Goal: Transaction & Acquisition: Obtain resource

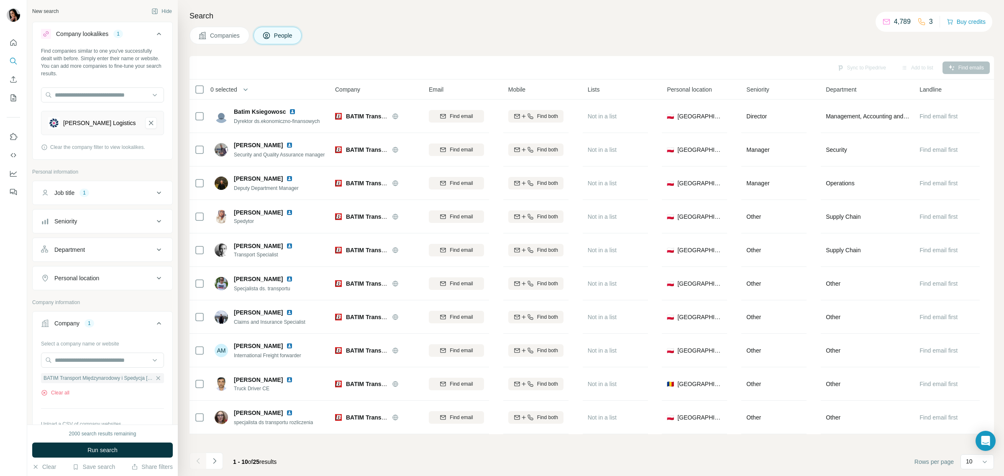
click at [222, 34] on span "Companies" at bounding box center [225, 35] width 31 height 8
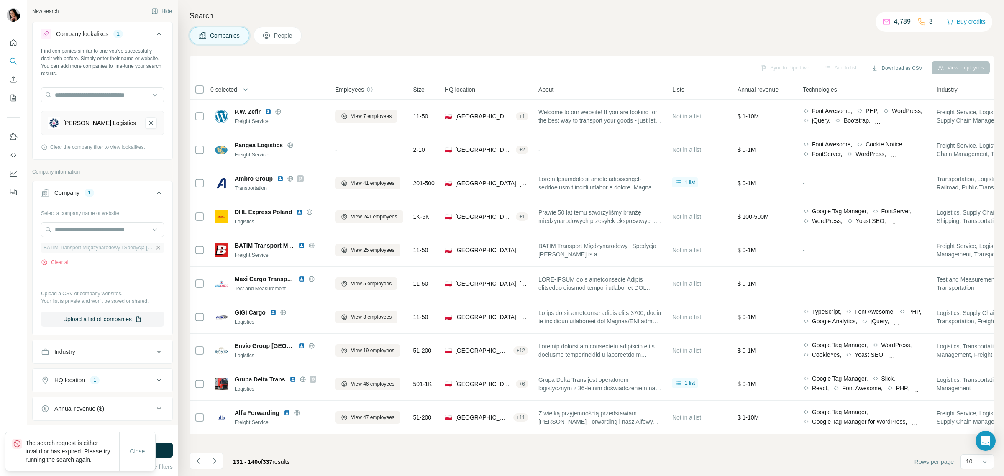
click at [155, 247] on icon "button" at bounding box center [158, 247] width 7 height 7
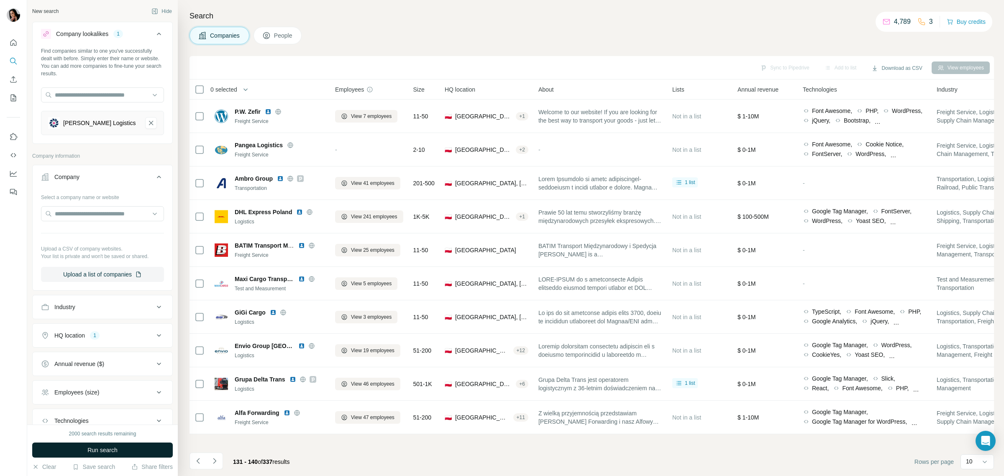
click at [127, 451] on button "Run search" at bounding box center [102, 450] width 141 height 15
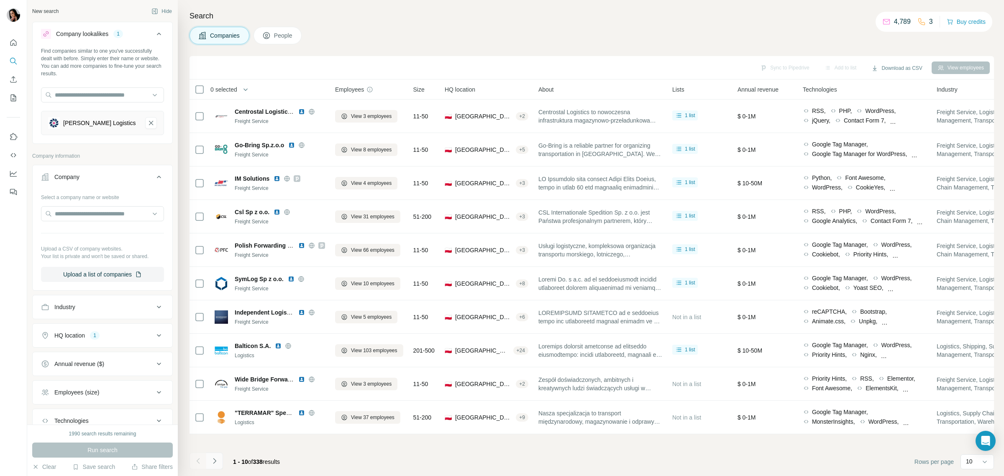
click at [214, 461] on icon "Navigate to next page" at bounding box center [214, 461] width 8 height 8
click at [214, 461] on div at bounding box center [214, 461] width 17 height 17
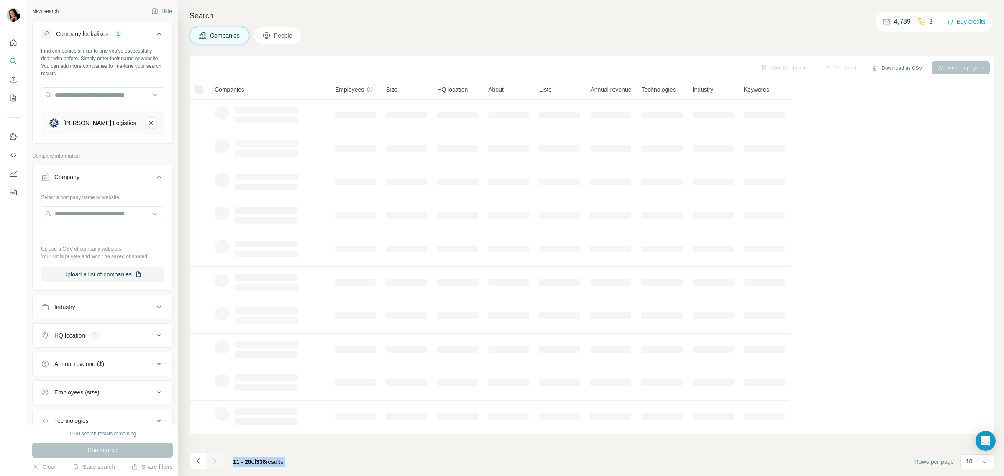
click at [214, 461] on div at bounding box center [214, 461] width 17 height 17
click at [214, 461] on icon "Navigate to next page" at bounding box center [214, 461] width 8 height 8
click at [352, 449] on footer "21 - 30 of 338 results Rows per page 10" at bounding box center [592, 462] width 805 height 28
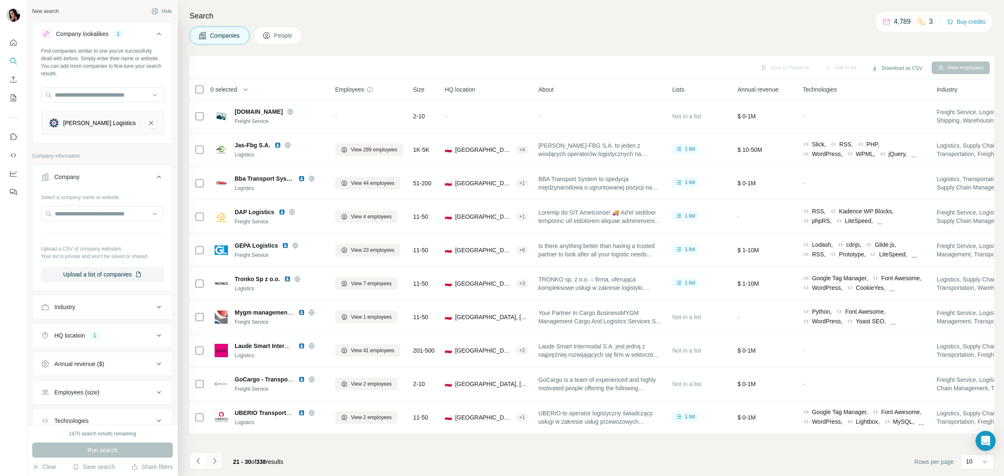
click at [210, 464] on icon "Navigate to next page" at bounding box center [214, 461] width 8 height 8
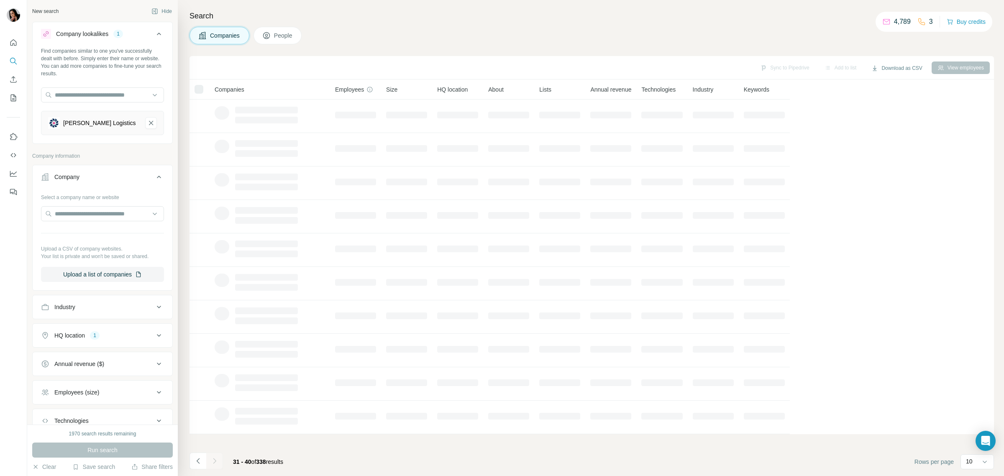
click at [212, 464] on div at bounding box center [214, 461] width 17 height 17
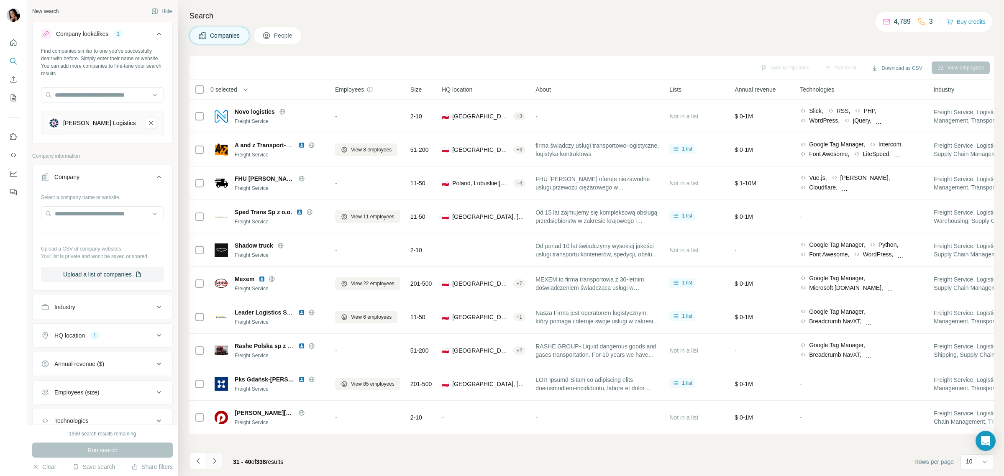
click at [211, 465] on icon "Navigate to next page" at bounding box center [214, 461] width 8 height 8
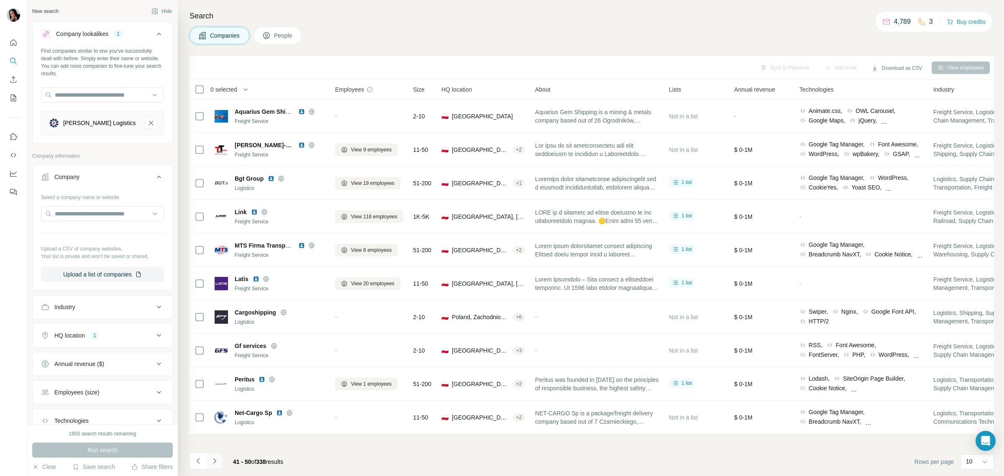
click at [220, 460] on button "Navigate to next page" at bounding box center [214, 461] width 17 height 17
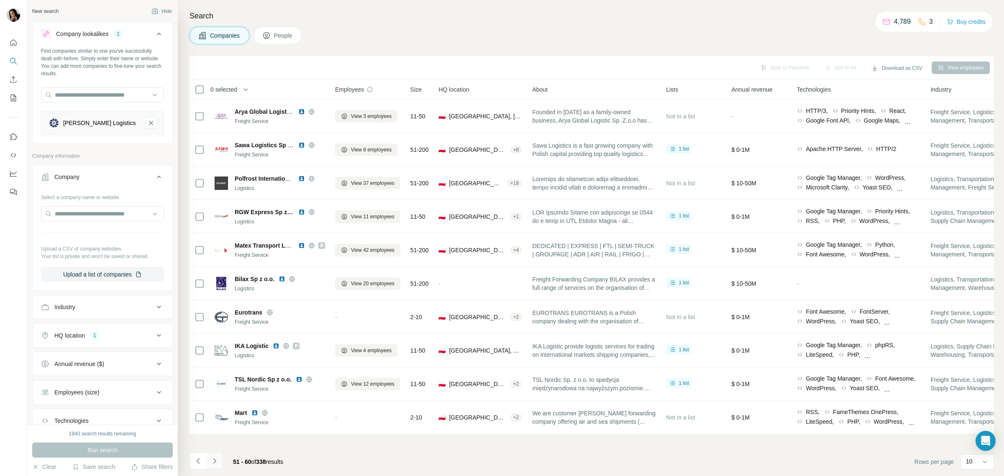
click at [218, 461] on icon "Navigate to next page" at bounding box center [214, 461] width 8 height 8
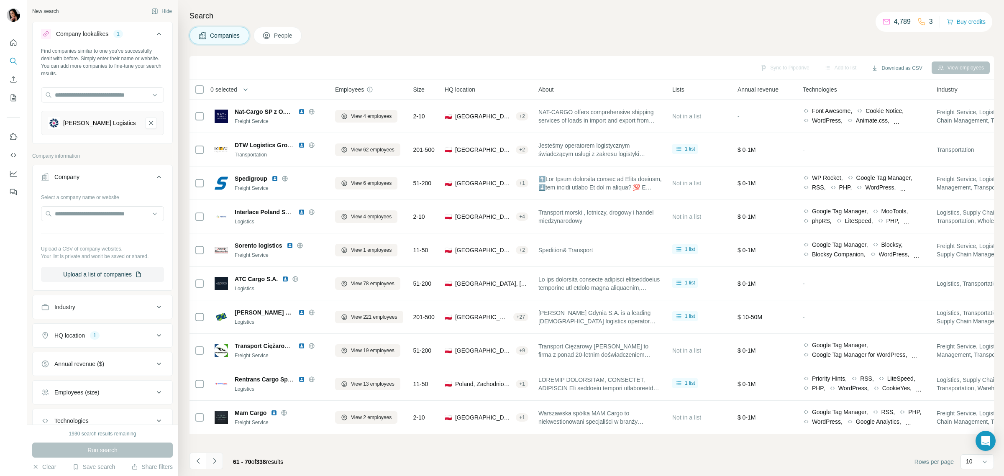
click at [213, 461] on icon "Navigate to next page" at bounding box center [214, 461] width 8 height 8
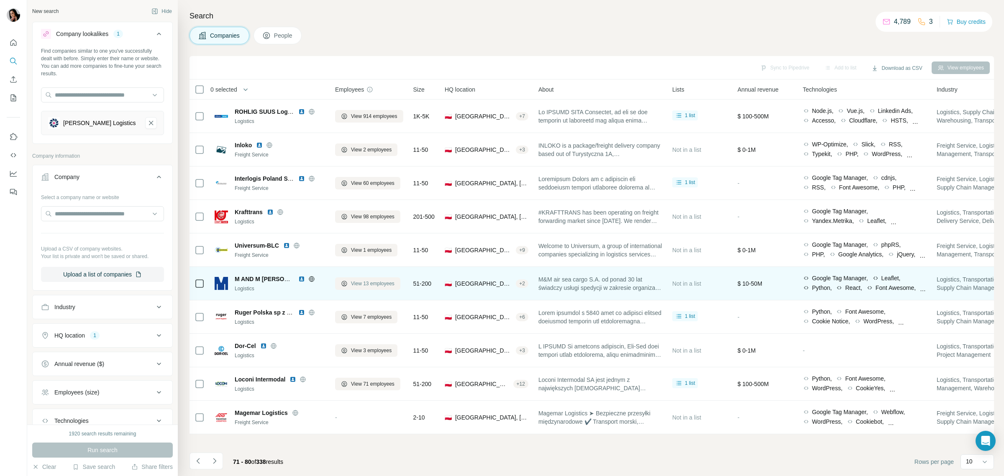
click at [356, 284] on span "View 13 employees" at bounding box center [373, 284] width 44 height 8
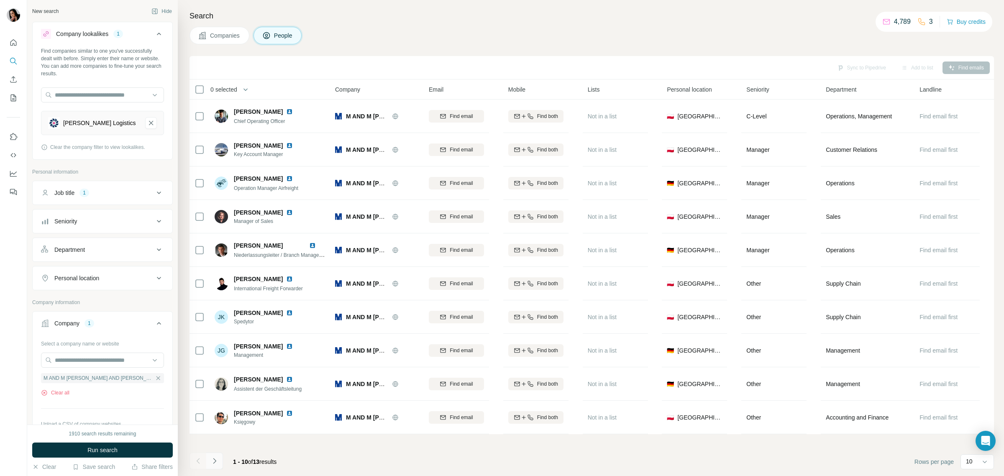
click at [212, 459] on icon "Navigate to next page" at bounding box center [214, 461] width 8 height 8
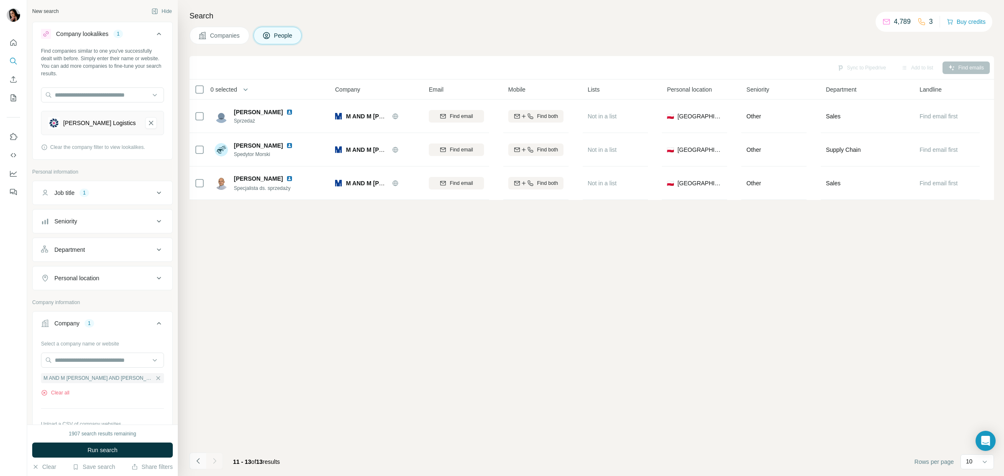
click at [201, 461] on icon "Navigate to previous page" at bounding box center [198, 461] width 8 height 8
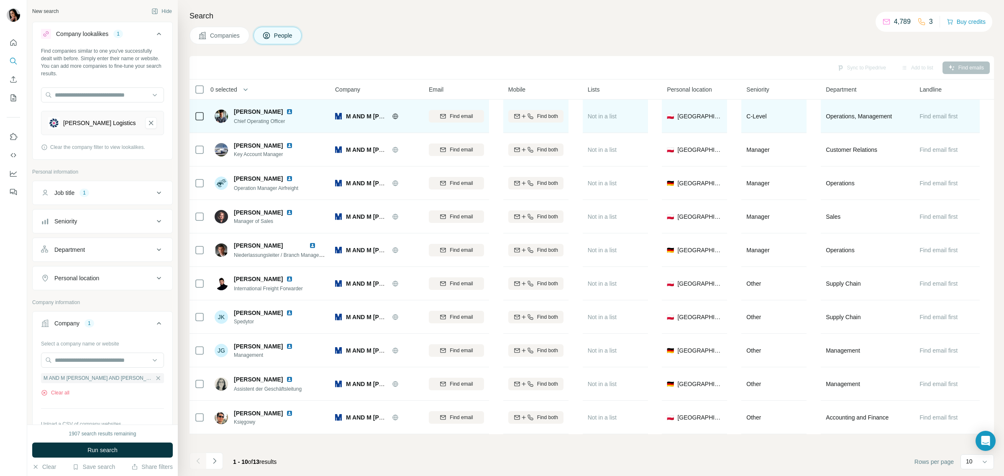
click at [396, 115] on icon at bounding box center [395, 116] width 7 height 7
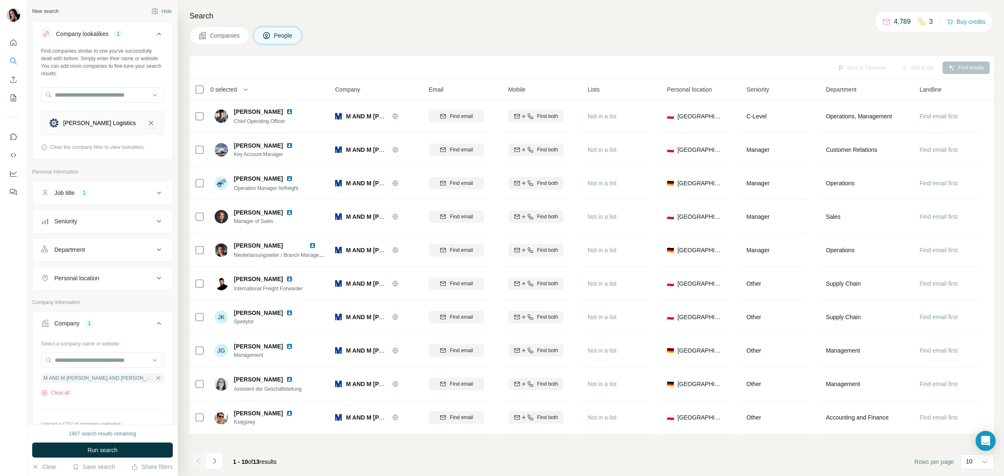
click at [149, 124] on icon "Langowski Logistics-remove-button" at bounding box center [151, 123] width 4 height 4
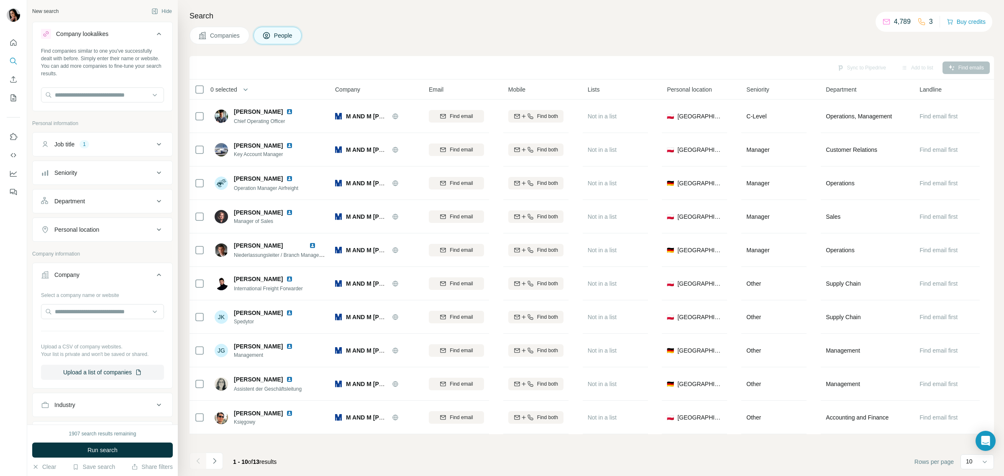
click at [278, 38] on span "People" at bounding box center [283, 35] width 19 height 8
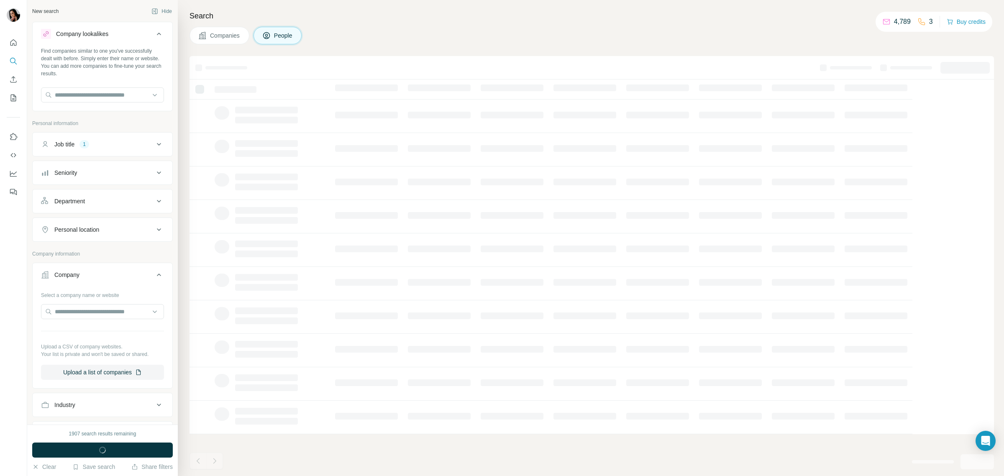
click at [154, 38] on icon at bounding box center [159, 34] width 10 height 10
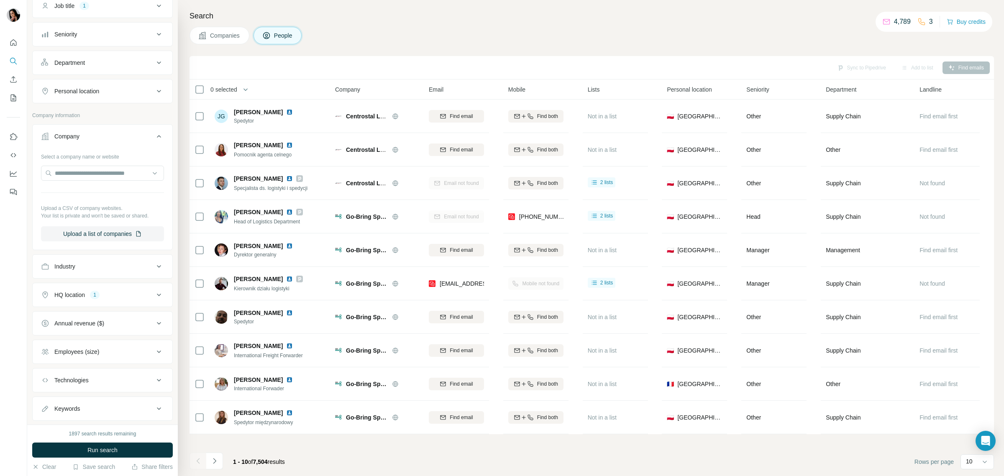
scroll to position [95, 0]
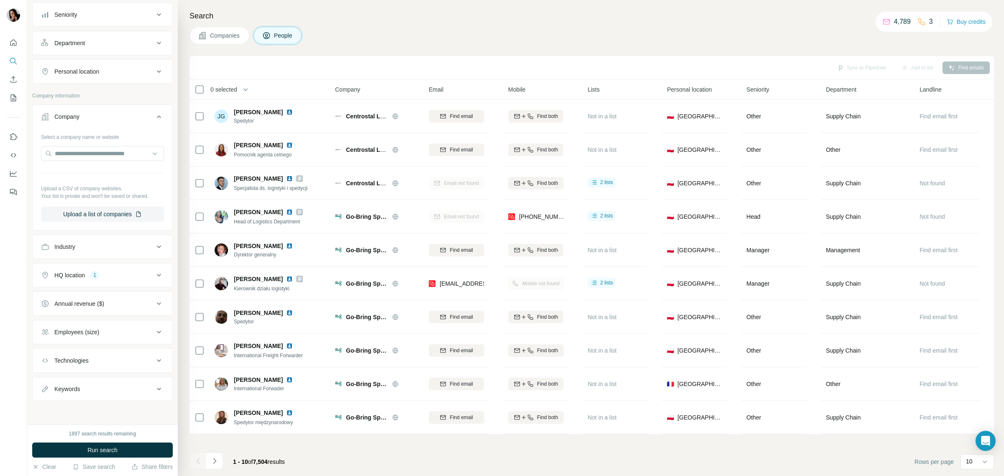
click at [154, 114] on icon at bounding box center [159, 117] width 10 height 10
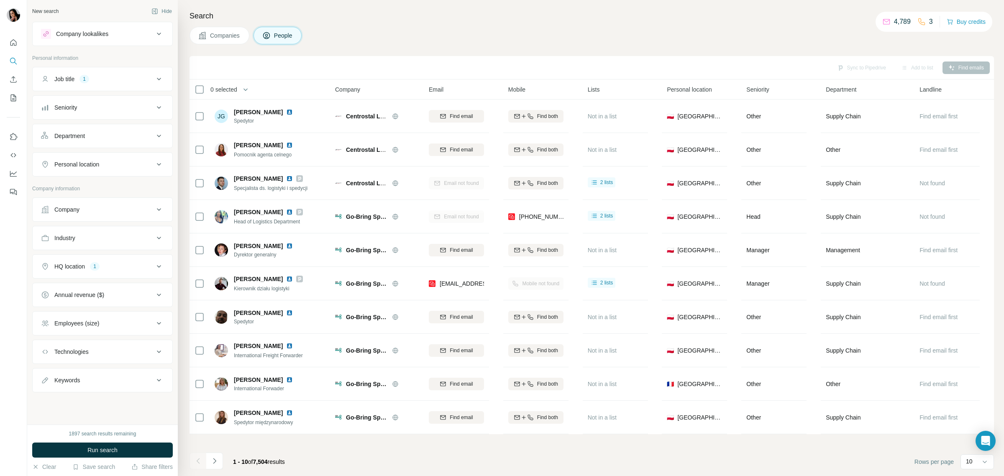
scroll to position [0, 0]
click at [129, 82] on div "Job title 1" at bounding box center [97, 79] width 113 height 8
click at [89, 103] on input "text" at bounding box center [94, 99] width 106 height 15
type input "**********"
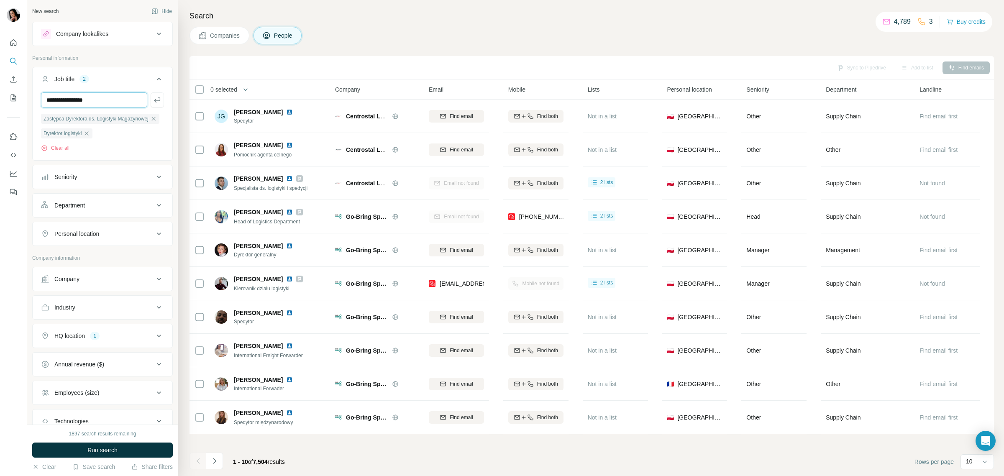
type input "**********"
type input "*"
click at [153, 449] on button "Run search" at bounding box center [102, 450] width 141 height 15
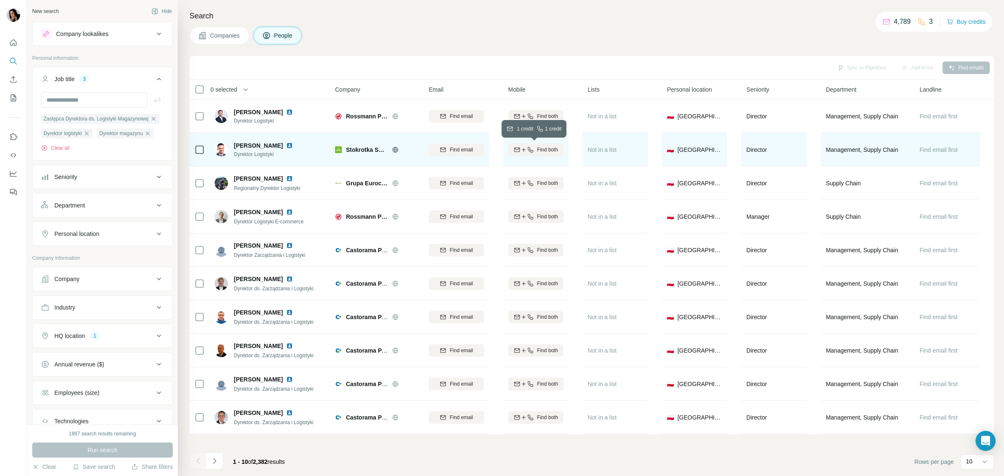
click at [527, 149] on icon "button" at bounding box center [530, 149] width 7 height 7
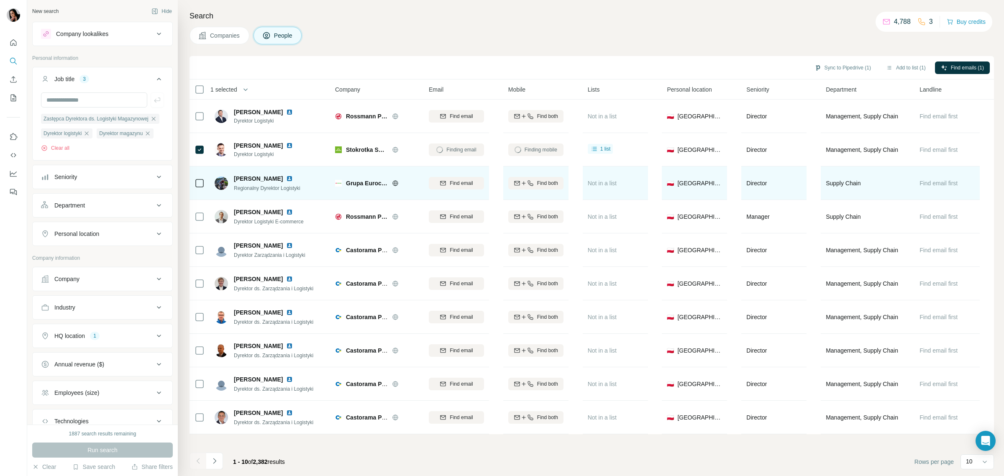
click at [398, 182] on icon at bounding box center [395, 182] width 5 height 5
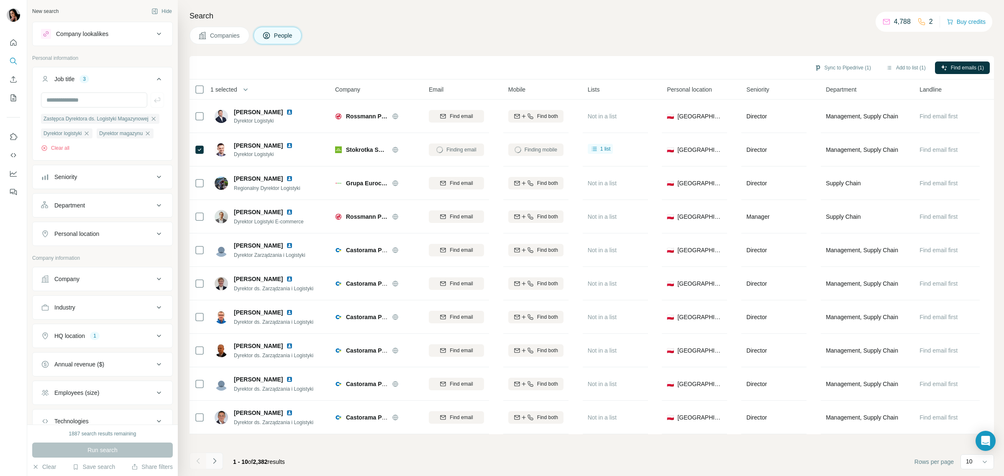
click at [216, 462] on icon "Navigate to next page" at bounding box center [214, 461] width 8 height 8
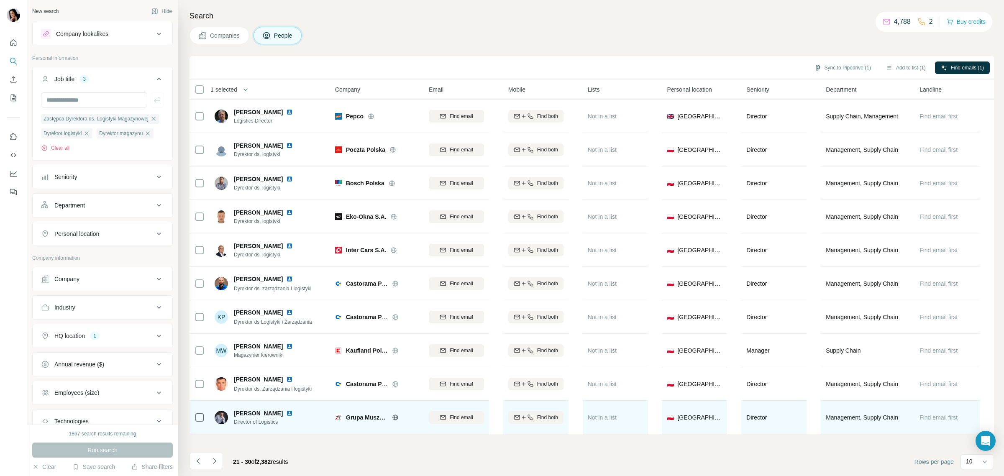
click at [395, 417] on icon at bounding box center [395, 417] width 7 height 7
click at [547, 417] on span "Find both" at bounding box center [547, 418] width 21 height 8
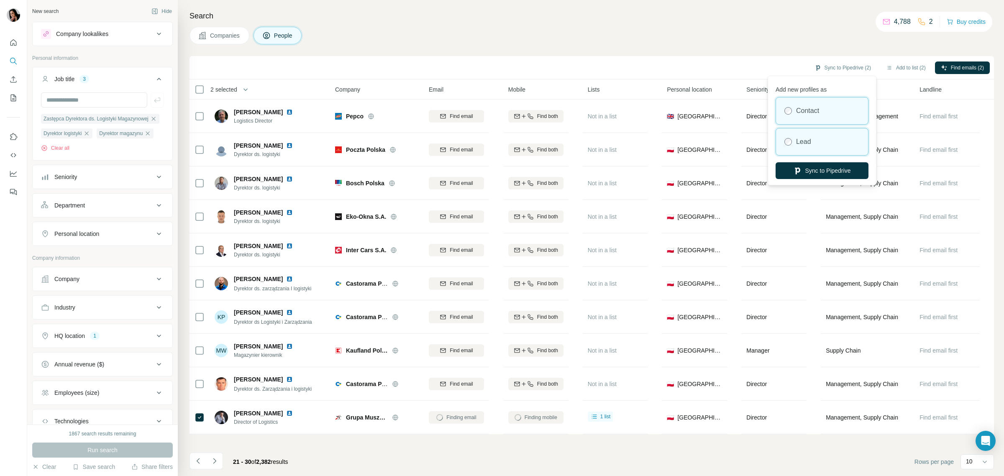
click at [844, 140] on div "Lead" at bounding box center [822, 141] width 92 height 27
click at [839, 170] on button "Sync to Pipedrive" at bounding box center [822, 170] width 93 height 17
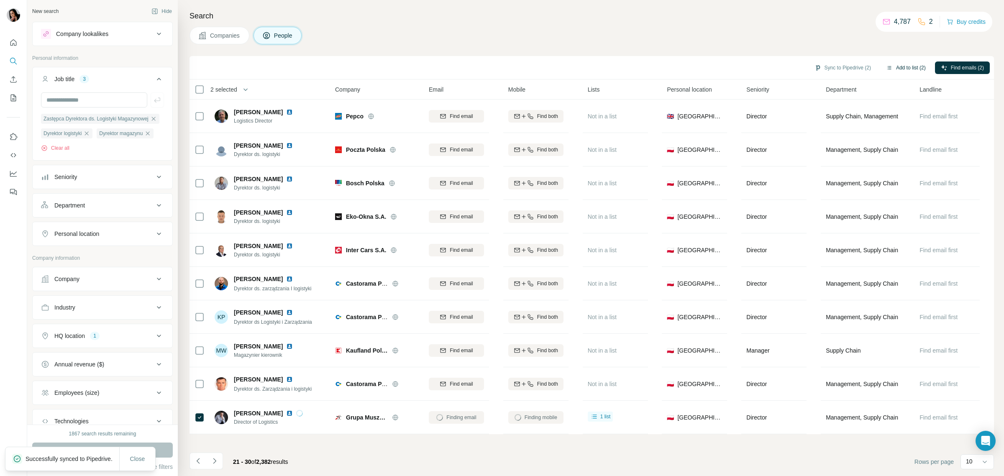
click at [903, 68] on button "Add to list (2)" at bounding box center [905, 68] width 51 height 13
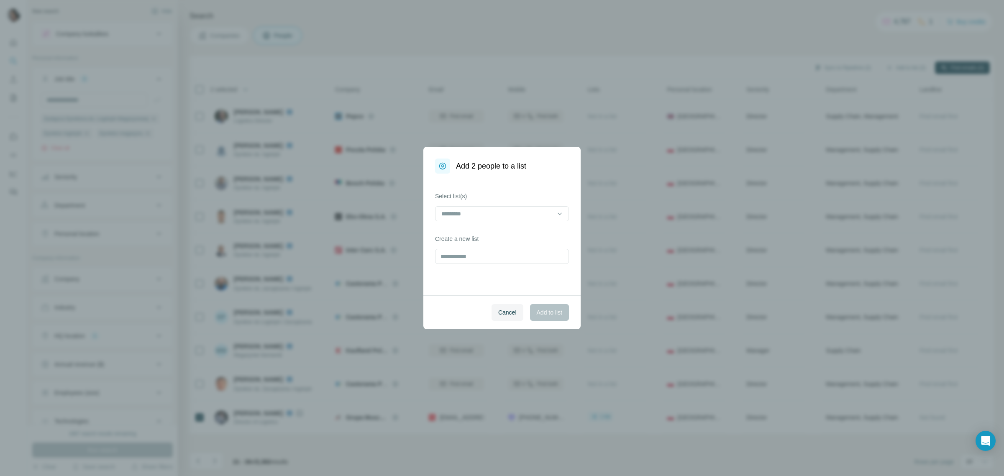
click at [521, 222] on div at bounding box center [502, 214] width 134 height 17
click at [523, 216] on input at bounding box center [497, 213] width 113 height 9
click at [540, 191] on div "Select list(s) Create a new list" at bounding box center [501, 235] width 157 height 122
click at [473, 259] on input "text" at bounding box center [502, 256] width 134 height 15
click at [525, 257] on input "**********" at bounding box center [502, 256] width 134 height 15
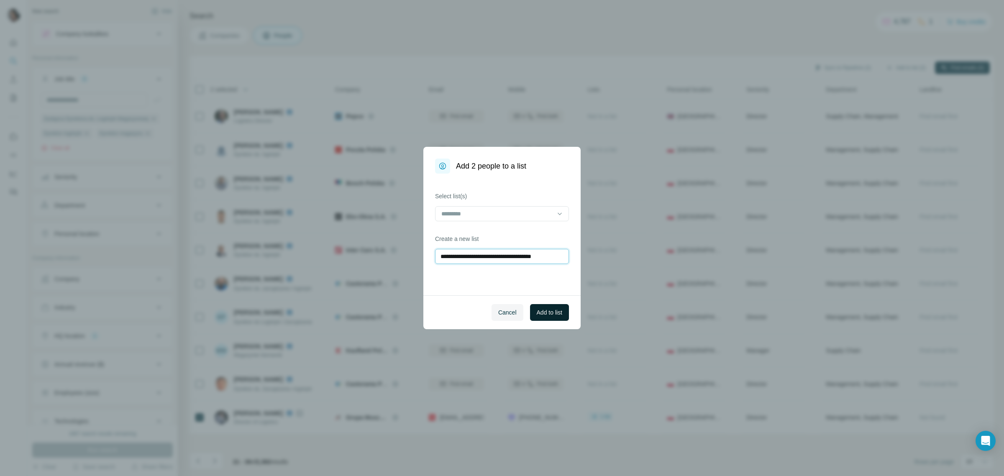
type input "**********"
click at [552, 314] on span "Add to list" at bounding box center [550, 312] width 26 height 8
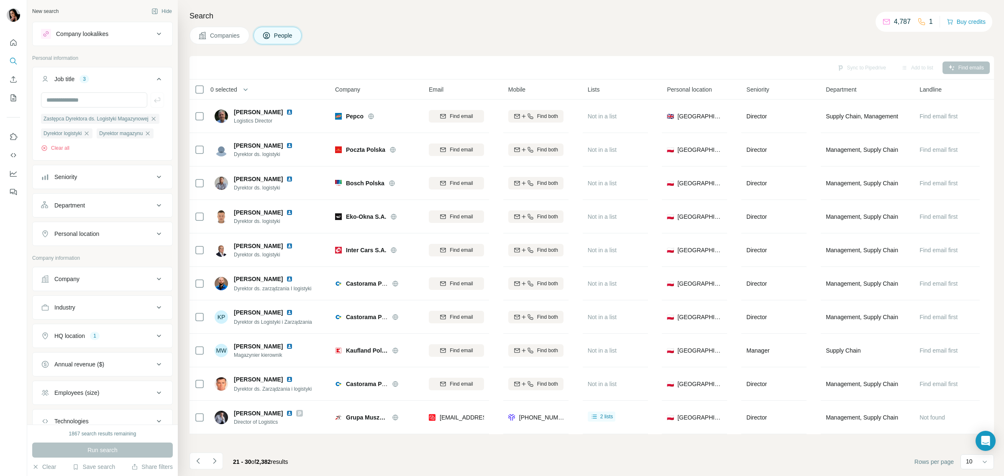
click at [101, 283] on div "Company" at bounding box center [97, 279] width 113 height 8
click at [102, 283] on div "Company" at bounding box center [97, 279] width 113 height 8
click at [111, 312] on div "Industry" at bounding box center [97, 307] width 113 height 8
click at [134, 333] on input at bounding box center [97, 328] width 103 height 9
type input "****"
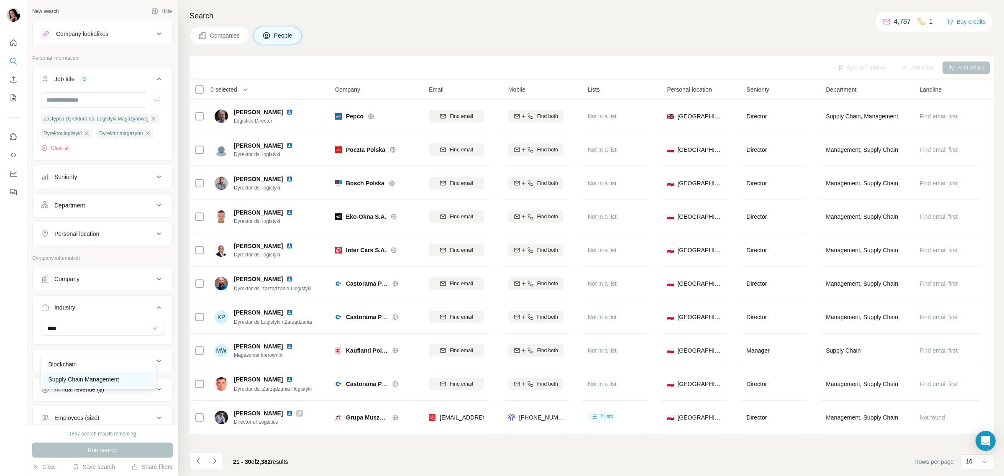
click at [133, 376] on div "Supply Chain Management" at bounding box center [98, 379] width 101 height 8
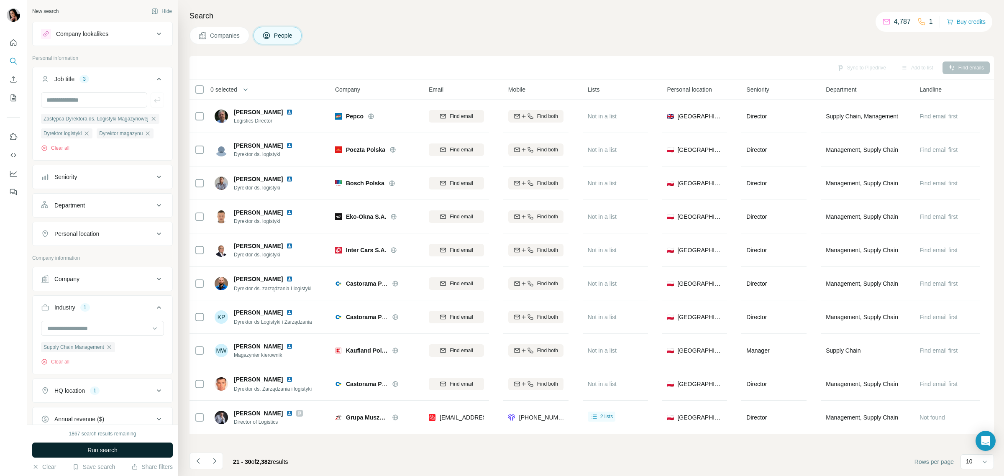
click at [129, 450] on button "Run search" at bounding box center [102, 450] width 141 height 15
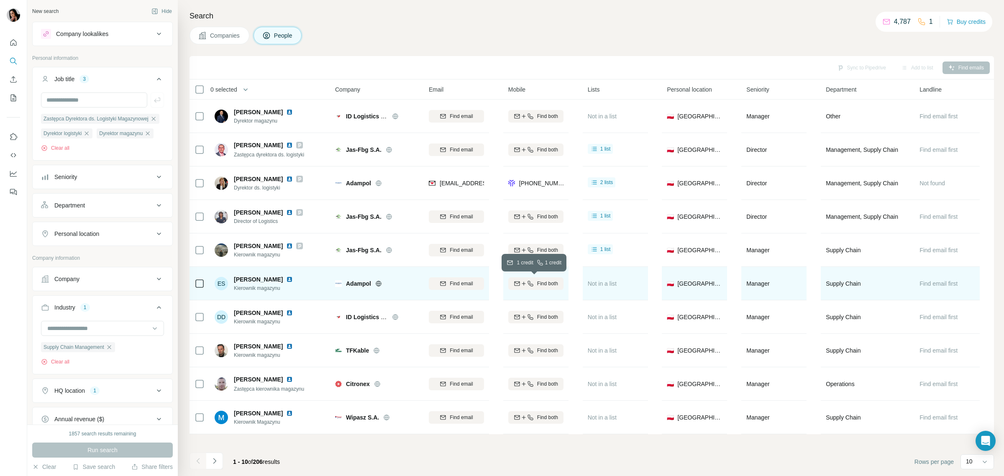
click at [532, 282] on div "Find both" at bounding box center [535, 284] width 55 height 8
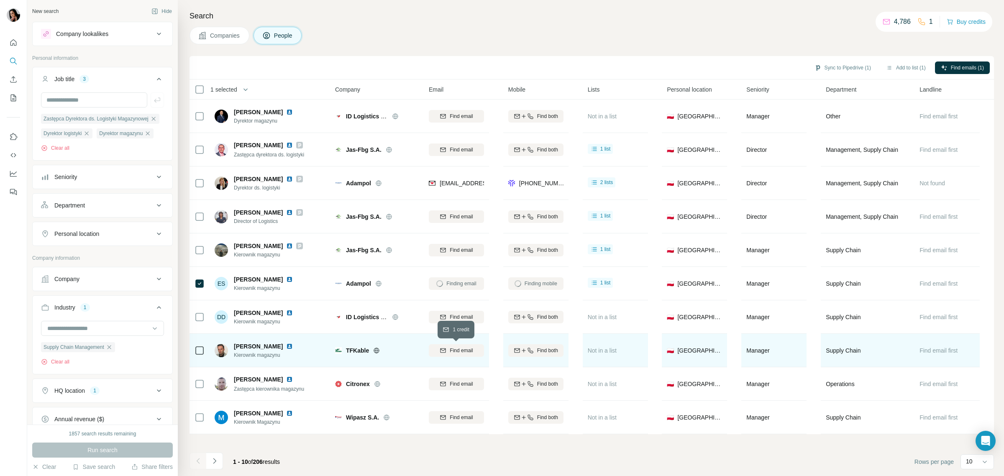
click at [451, 351] on span "Find email" at bounding box center [461, 351] width 23 height 8
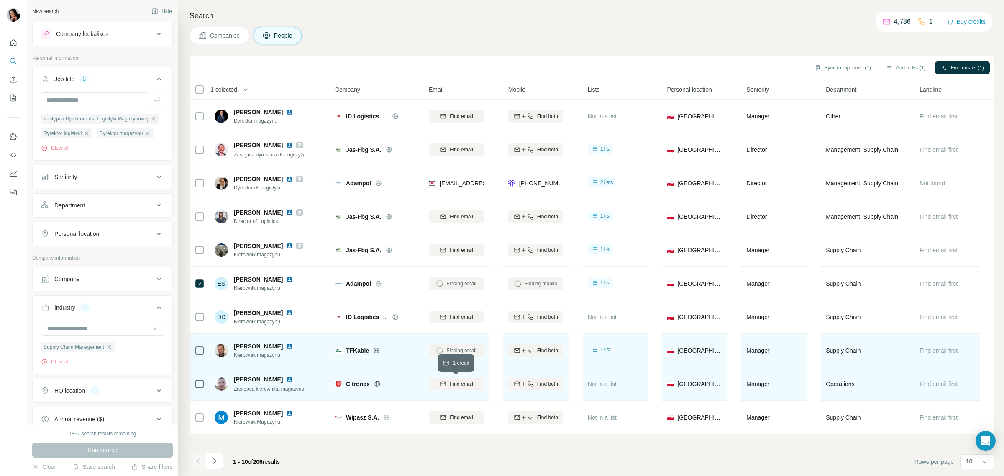
click at [462, 387] on span "Find email" at bounding box center [461, 384] width 23 height 8
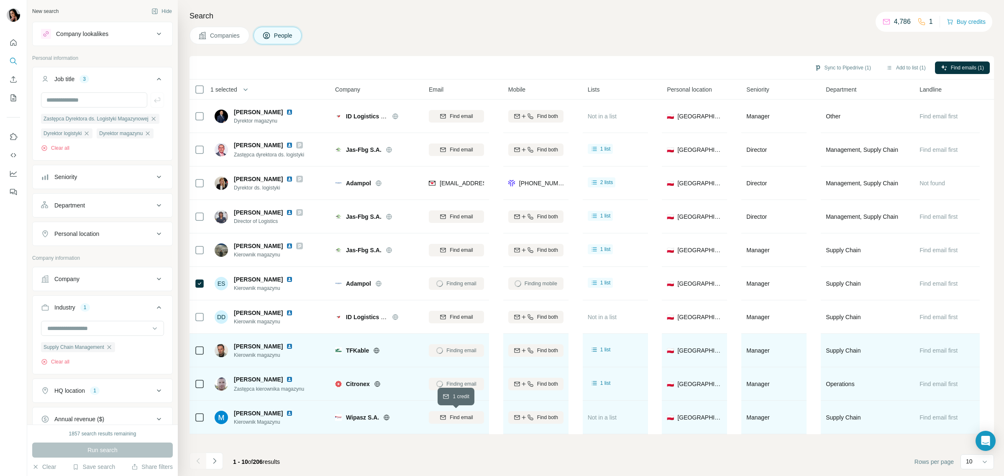
click at [459, 418] on span "Find email" at bounding box center [461, 418] width 23 height 8
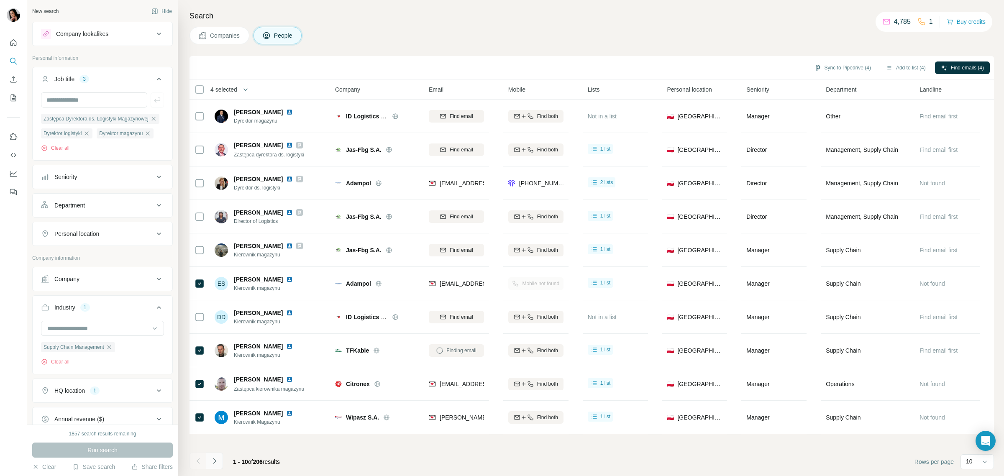
click at [214, 459] on icon "Navigate to next page" at bounding box center [214, 461] width 8 height 8
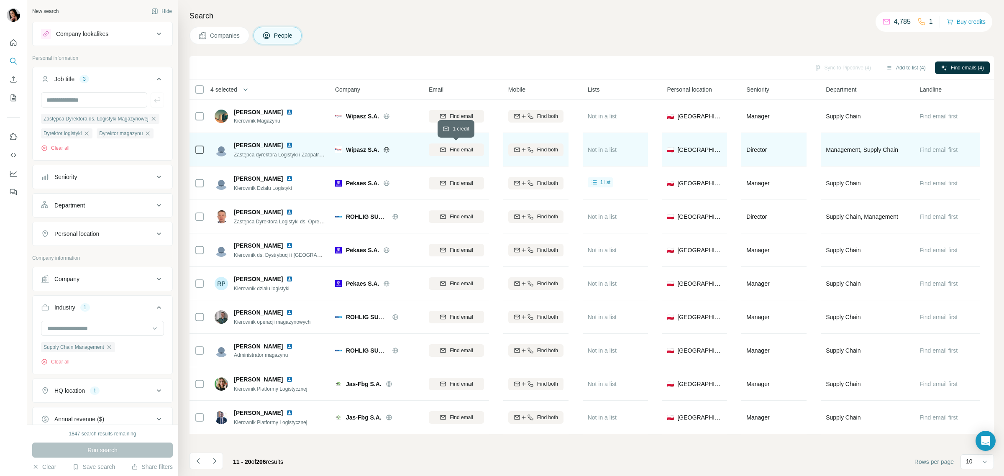
click at [449, 145] on button "Find email" at bounding box center [456, 150] width 55 height 13
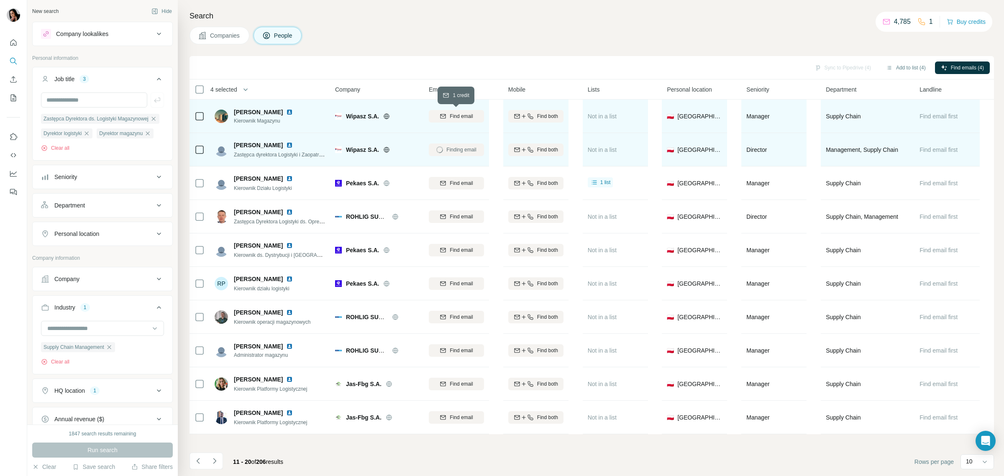
click at [450, 114] on span "Find email" at bounding box center [461, 117] width 23 height 8
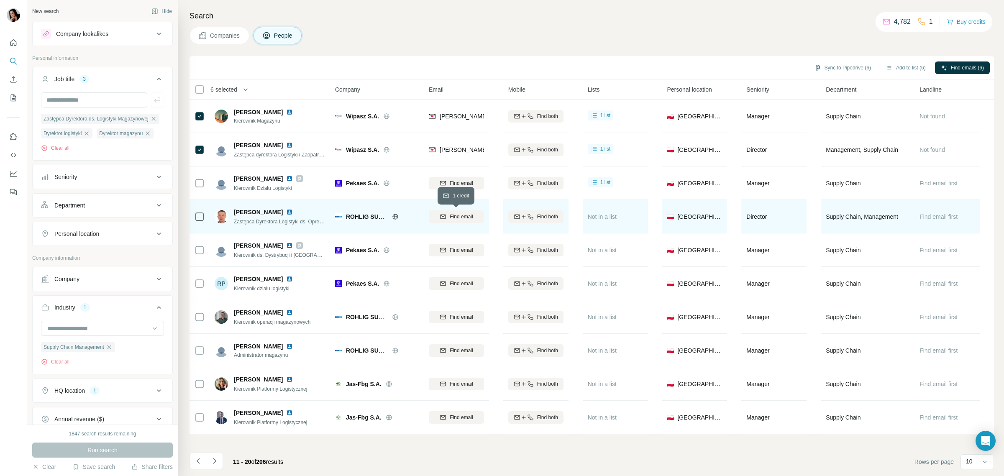
click at [451, 216] on span "Find email" at bounding box center [461, 217] width 23 height 8
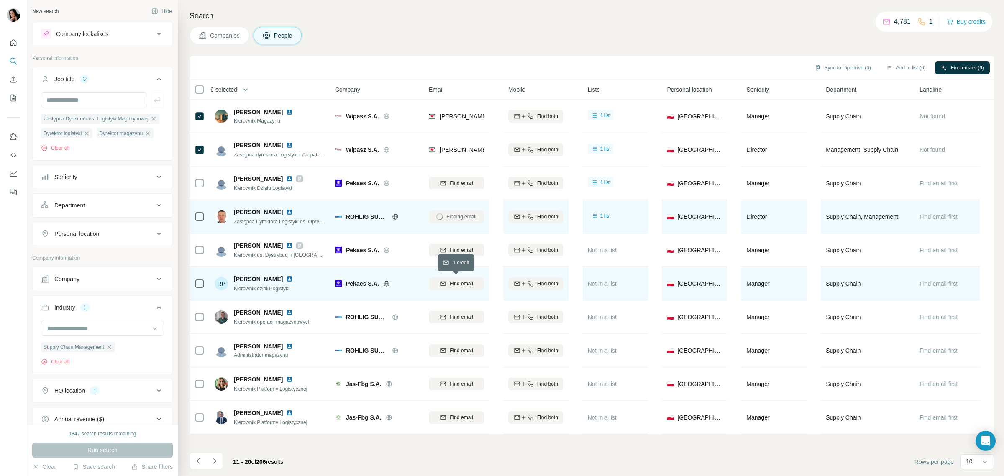
click at [457, 283] on span "Find email" at bounding box center [461, 284] width 23 height 8
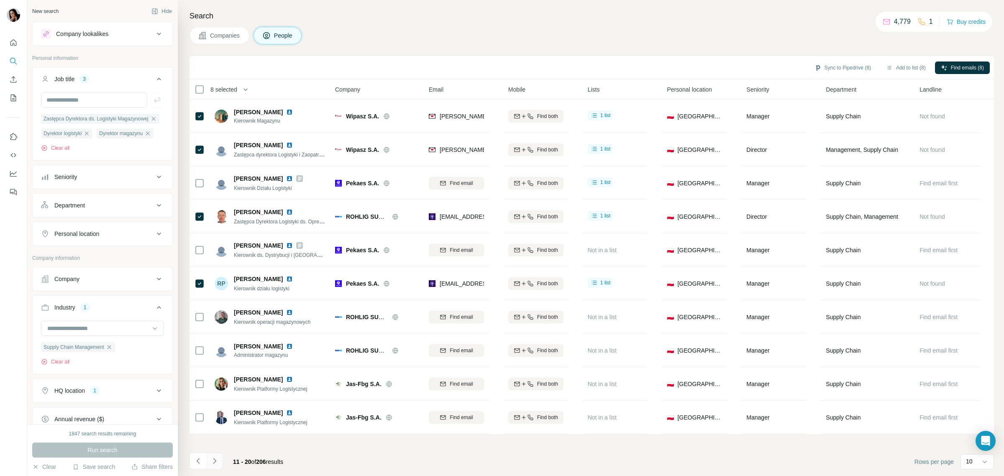
click at [212, 459] on icon "Navigate to next page" at bounding box center [214, 461] width 8 height 8
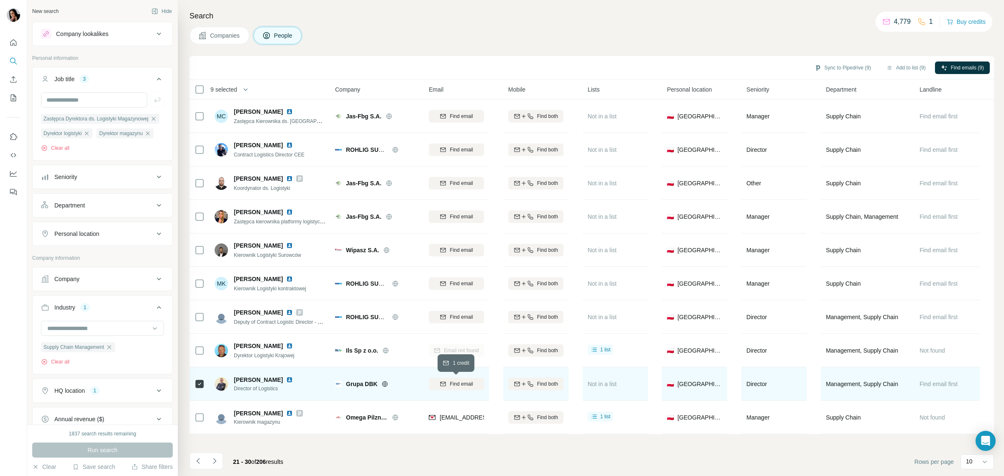
click at [450, 382] on span "Find email" at bounding box center [461, 384] width 23 height 8
click at [213, 459] on icon "Navigate to next page" at bounding box center [214, 460] width 3 height 5
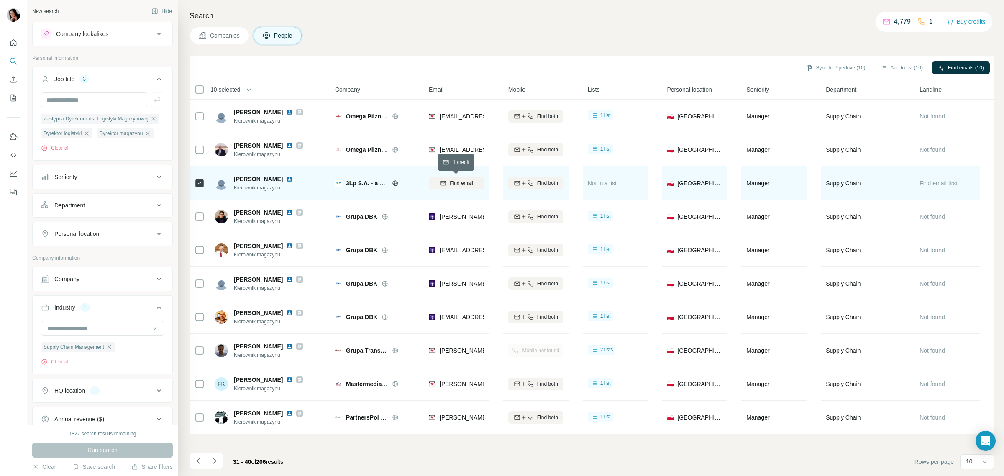
click at [455, 185] on span "Find email" at bounding box center [461, 184] width 23 height 8
click at [218, 460] on icon "Navigate to next page" at bounding box center [214, 461] width 8 height 8
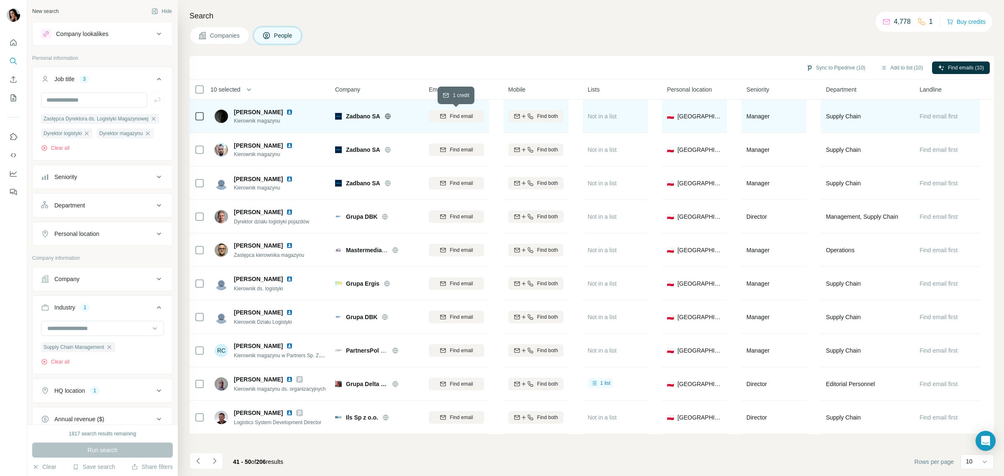
click at [456, 118] on span "Find email" at bounding box center [461, 117] width 23 height 8
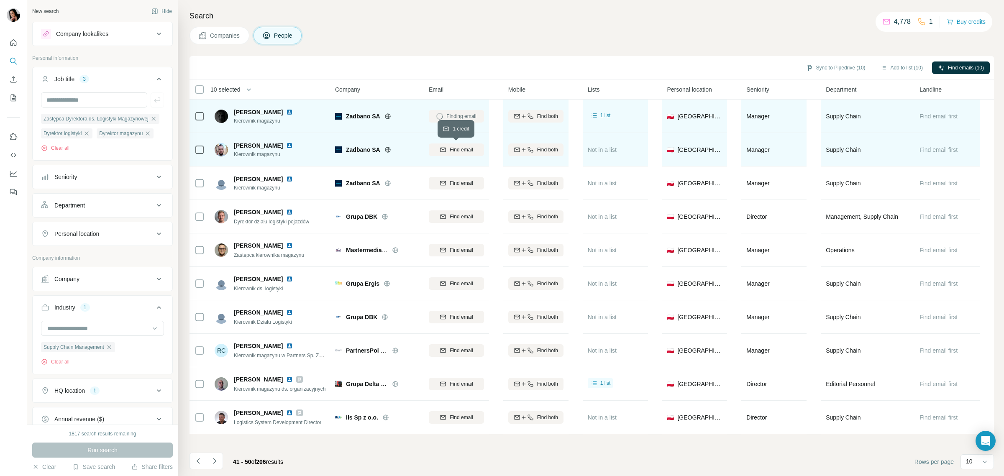
click at [459, 149] on span "Find email" at bounding box center [461, 150] width 23 height 8
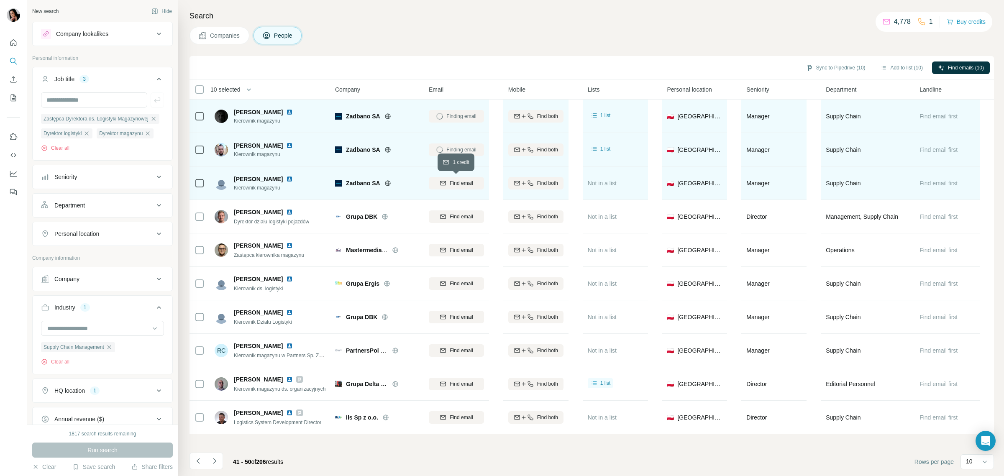
click at [463, 180] on span "Find email" at bounding box center [461, 184] width 23 height 8
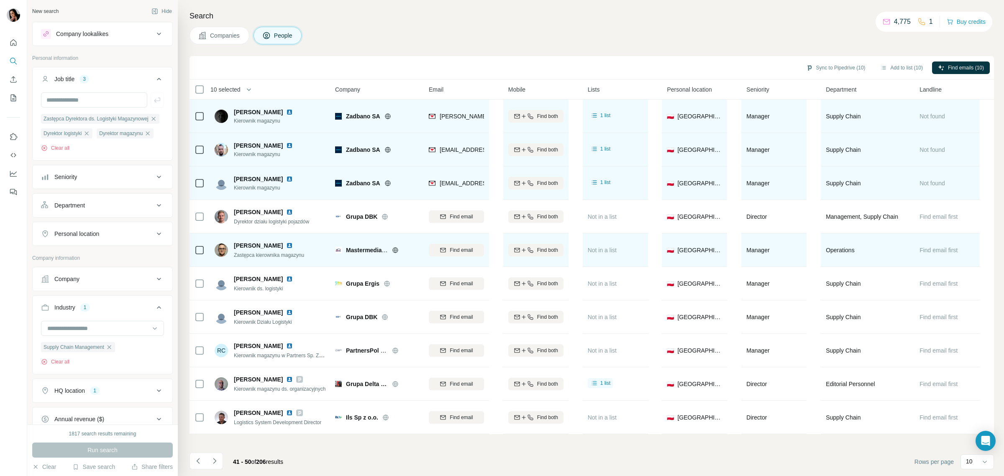
click at [396, 250] on icon at bounding box center [395, 249] width 2 height 5
click at [456, 249] on span "Find email" at bounding box center [461, 250] width 23 height 8
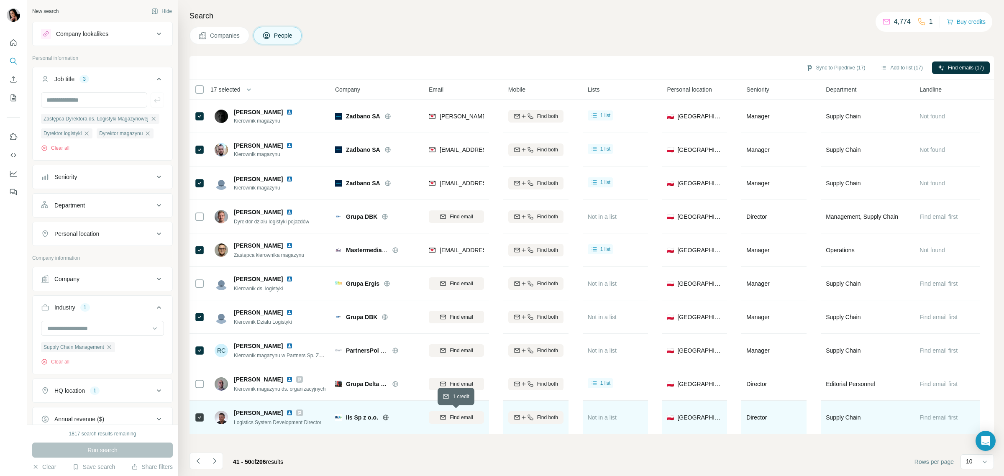
click at [448, 421] on div "Find email" at bounding box center [456, 418] width 55 height 8
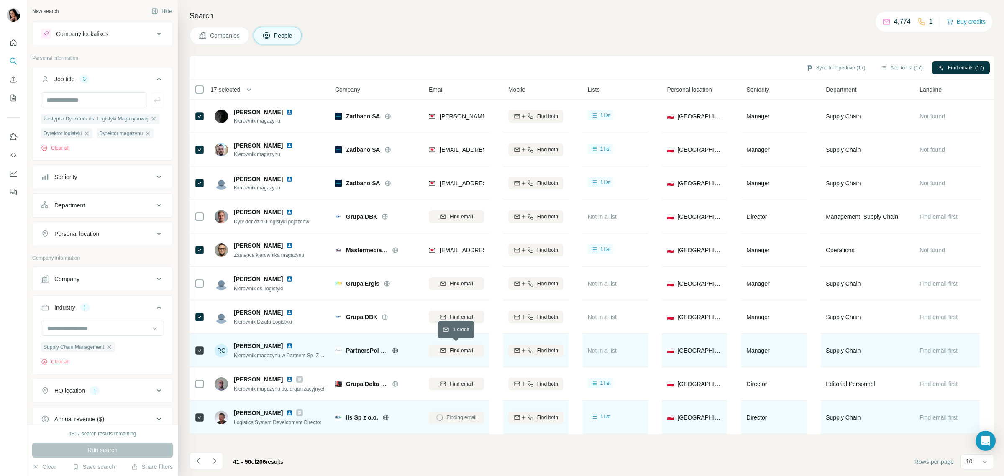
click at [455, 353] on span "Find email" at bounding box center [461, 351] width 23 height 8
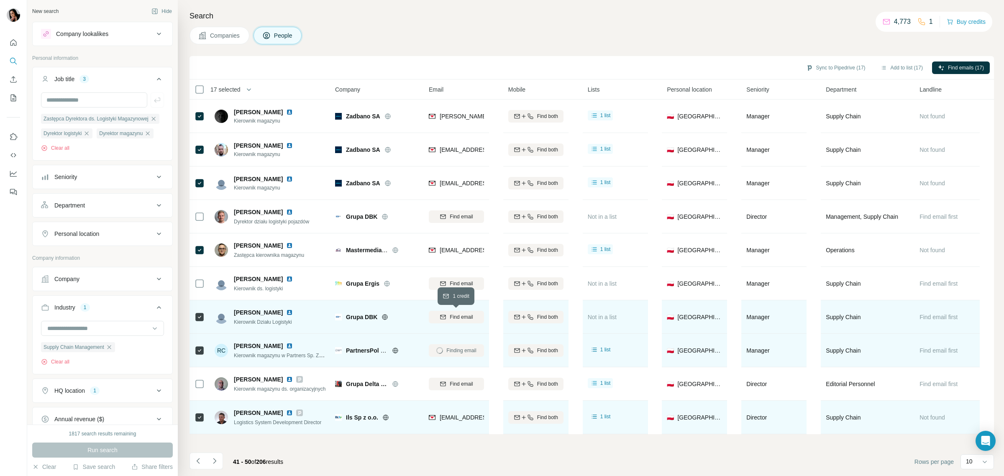
click at [450, 317] on span "Find email" at bounding box center [461, 317] width 23 height 8
click at [216, 459] on icon "Navigate to next page" at bounding box center [214, 461] width 8 height 8
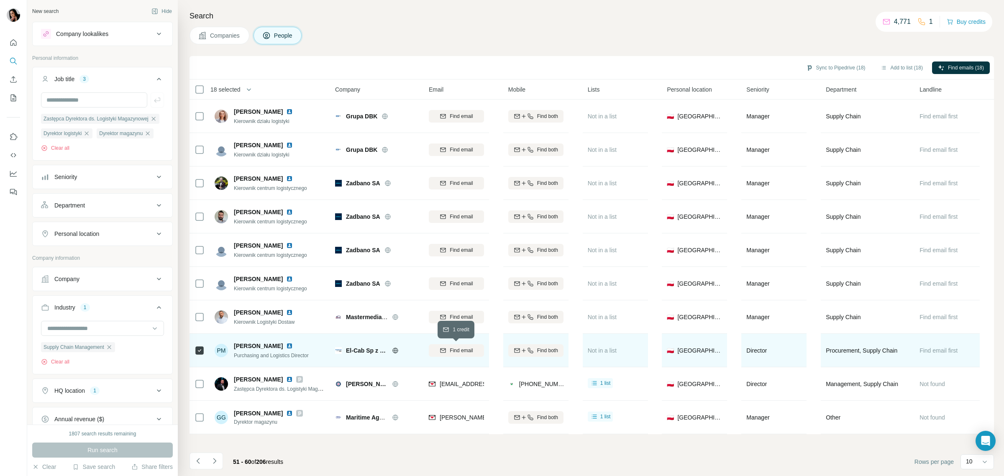
click at [463, 350] on span "Find email" at bounding box center [461, 351] width 23 height 8
click at [216, 462] on icon "Navigate to next page" at bounding box center [214, 460] width 3 height 5
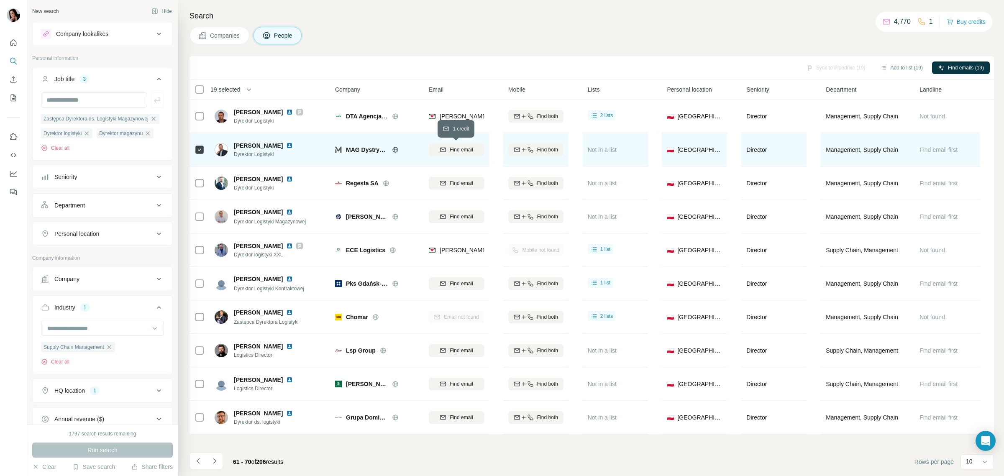
click at [457, 152] on span "Find email" at bounding box center [461, 150] width 23 height 8
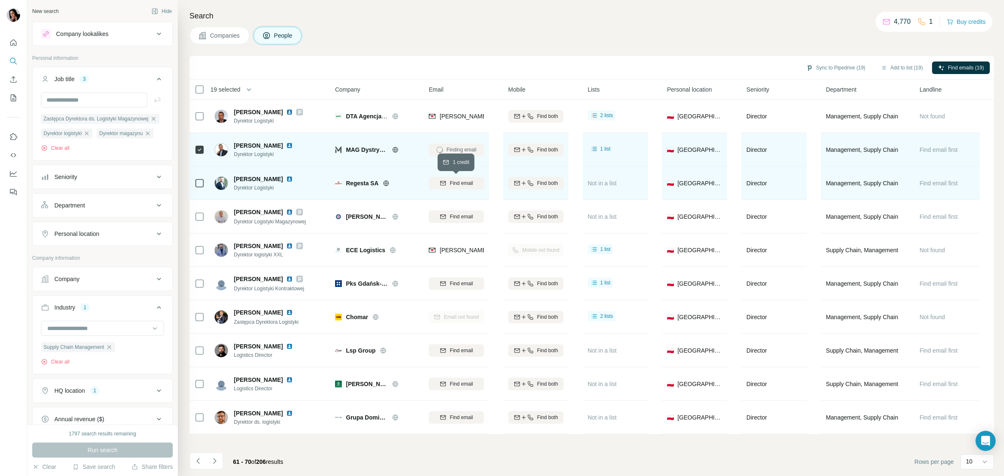
click at [458, 182] on span "Find email" at bounding box center [461, 184] width 23 height 8
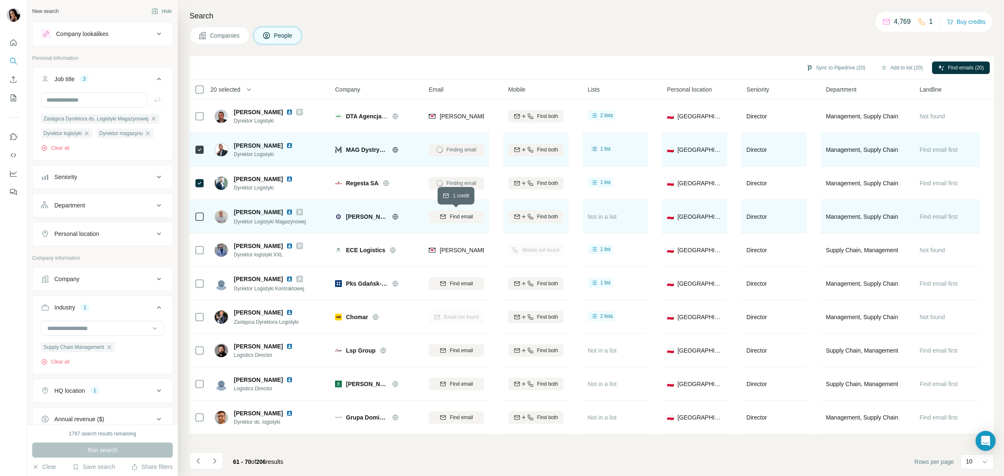
click at [472, 218] on span "Find email" at bounding box center [461, 217] width 23 height 8
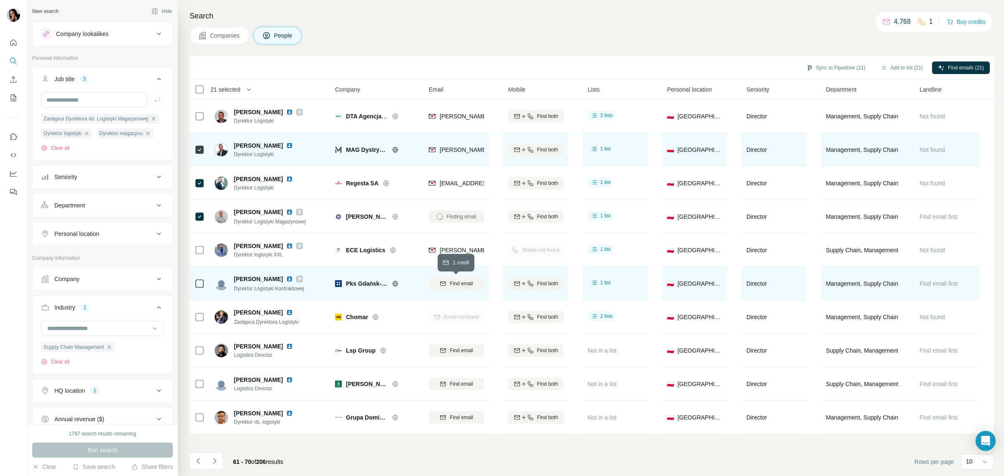
click at [449, 284] on div "Find email" at bounding box center [456, 284] width 55 height 8
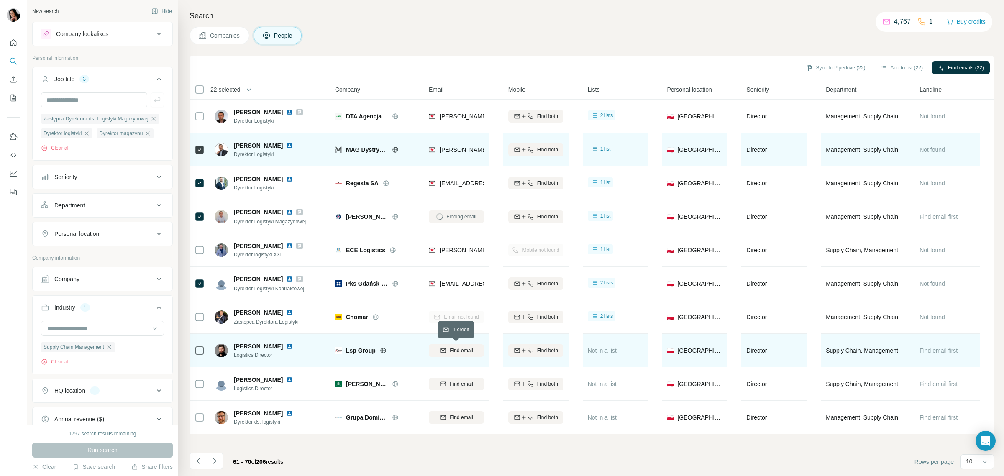
click at [457, 350] on span "Find email" at bounding box center [461, 351] width 23 height 8
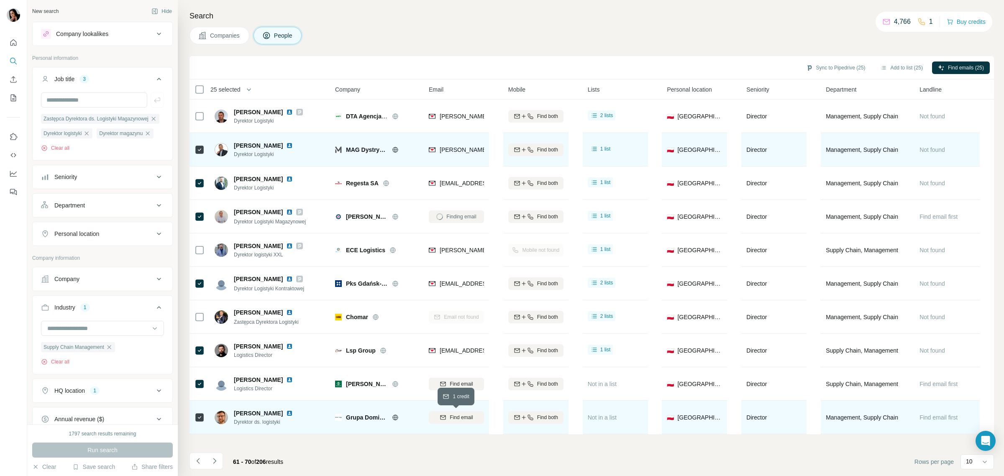
click at [462, 415] on span "Find email" at bounding box center [461, 418] width 23 height 8
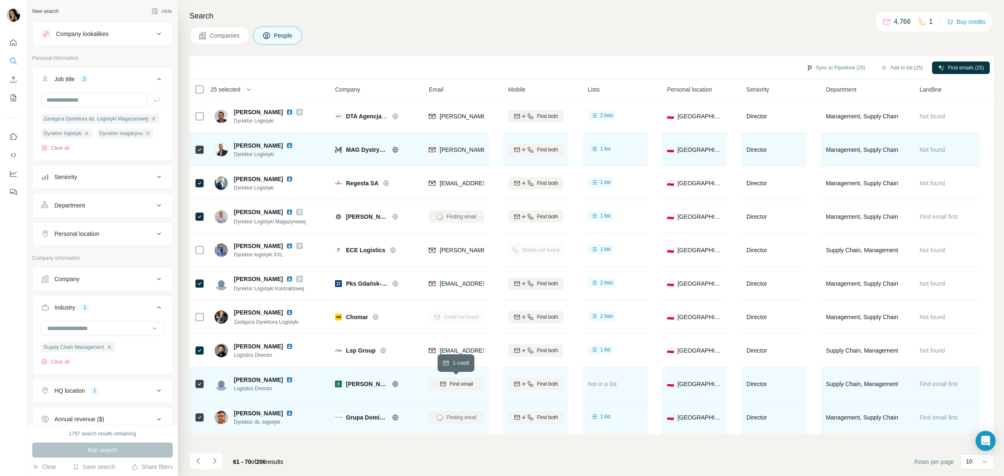
click at [462, 384] on span "Find email" at bounding box center [461, 384] width 23 height 8
click at [212, 460] on icon "Navigate to next page" at bounding box center [214, 461] width 8 height 8
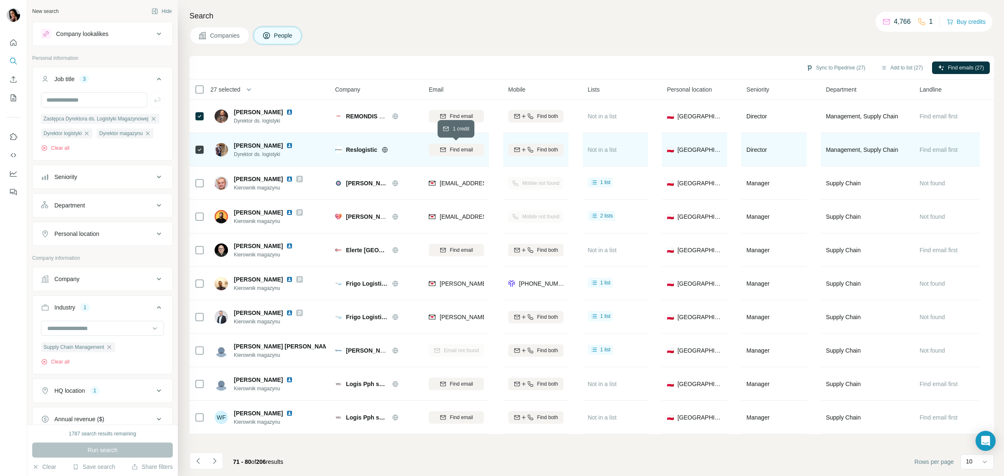
click at [452, 153] on span "Find email" at bounding box center [461, 150] width 23 height 8
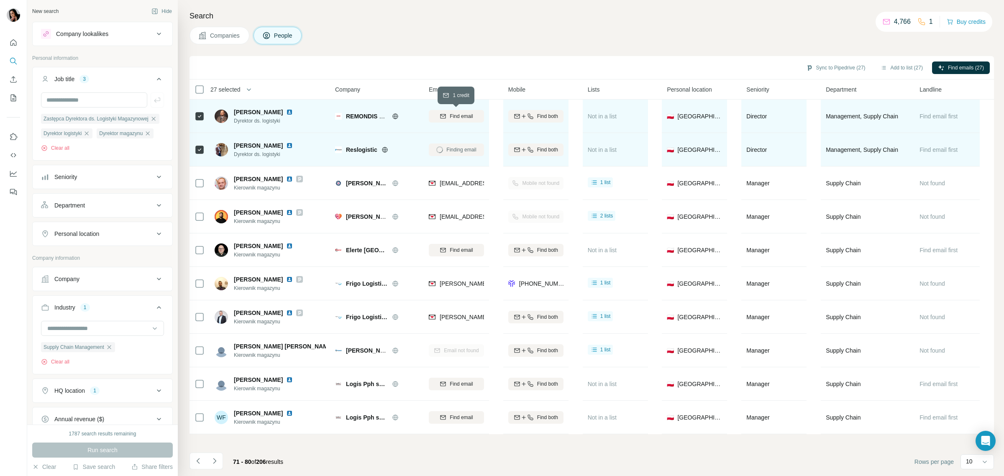
click at [459, 115] on span "Find email" at bounding box center [461, 117] width 23 height 8
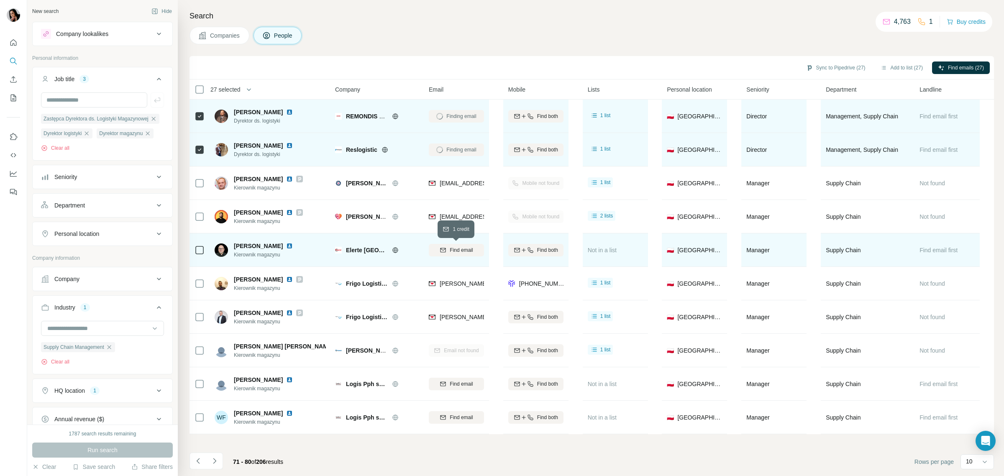
click at [454, 249] on span "Find email" at bounding box center [461, 250] width 23 height 8
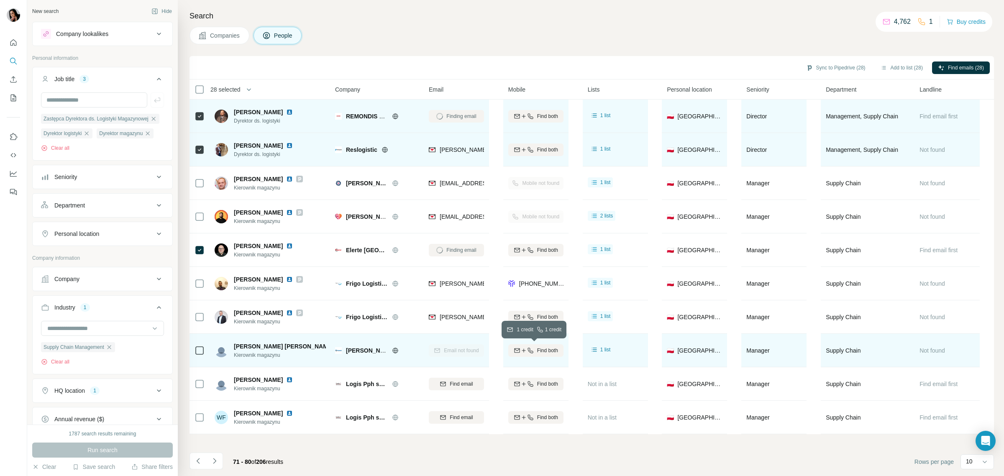
click at [532, 349] on div "Find both" at bounding box center [535, 351] width 55 height 8
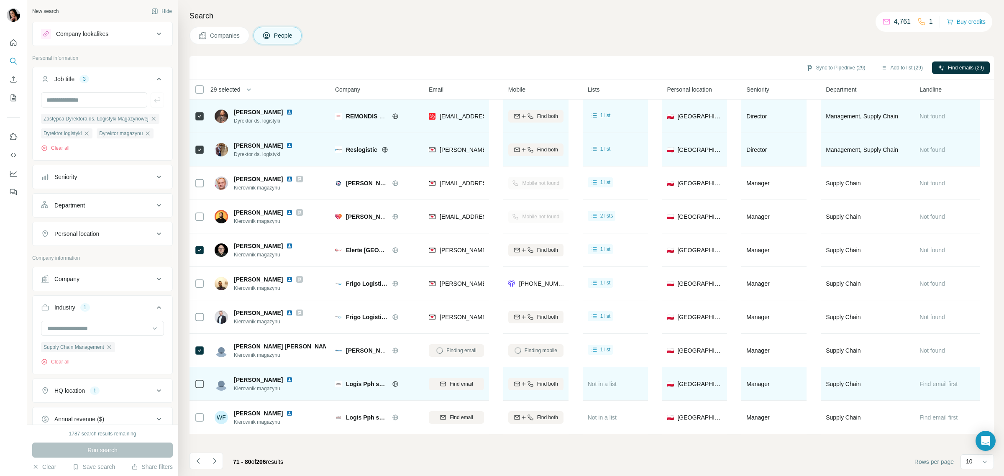
click at [396, 382] on icon at bounding box center [395, 384] width 7 height 7
click at [455, 381] on span "Find email" at bounding box center [461, 384] width 23 height 8
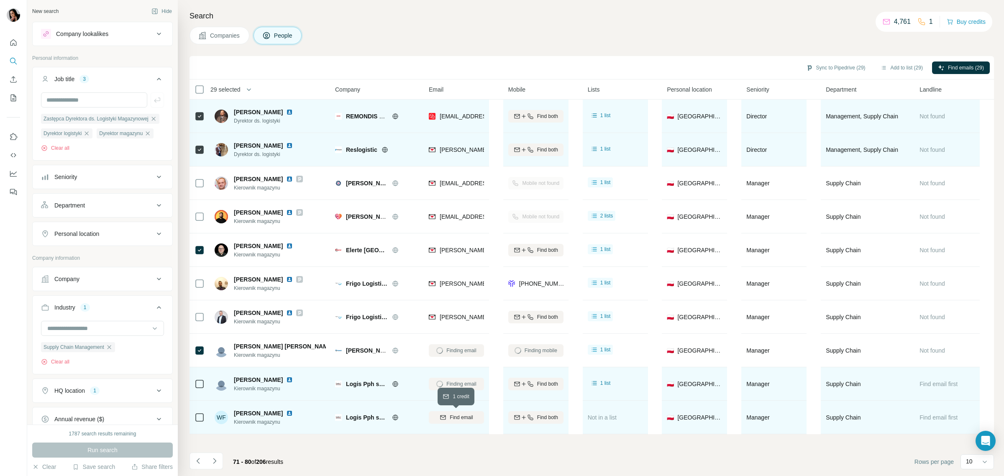
click at [457, 418] on span "Find email" at bounding box center [461, 418] width 23 height 8
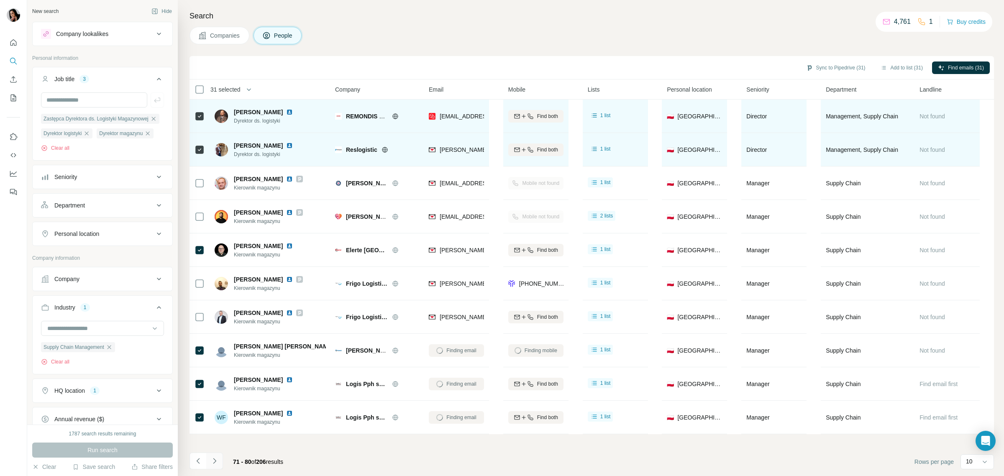
click at [212, 460] on icon "Navigate to next page" at bounding box center [214, 461] width 8 height 8
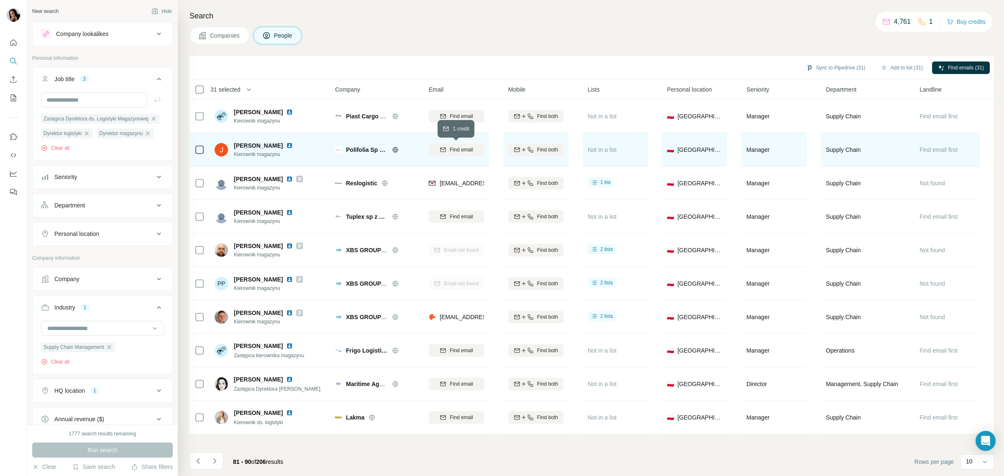
click at [461, 147] on span "Find email" at bounding box center [461, 150] width 23 height 8
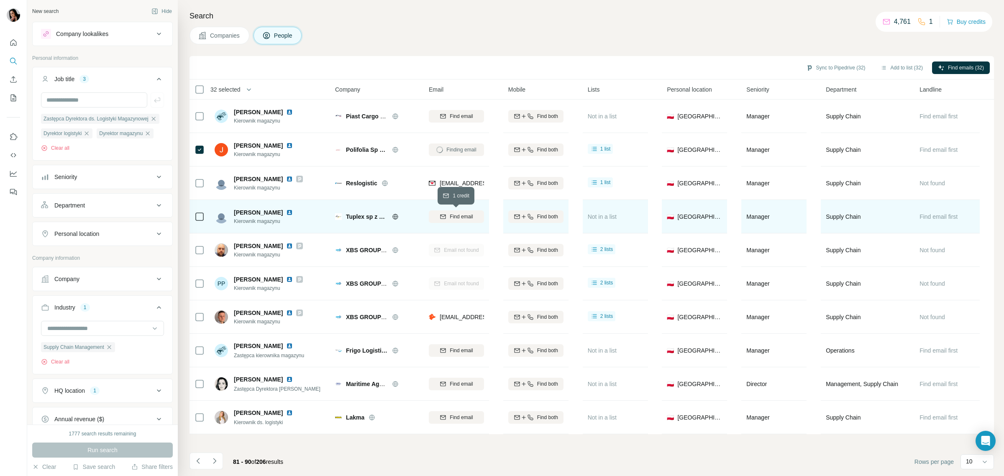
click at [454, 215] on span "Find email" at bounding box center [461, 217] width 23 height 8
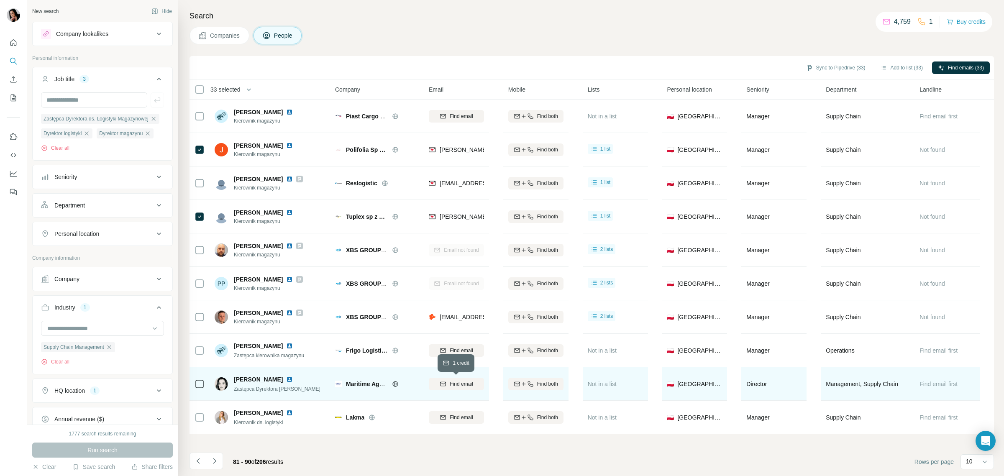
click at [446, 384] on icon "button" at bounding box center [443, 384] width 7 height 7
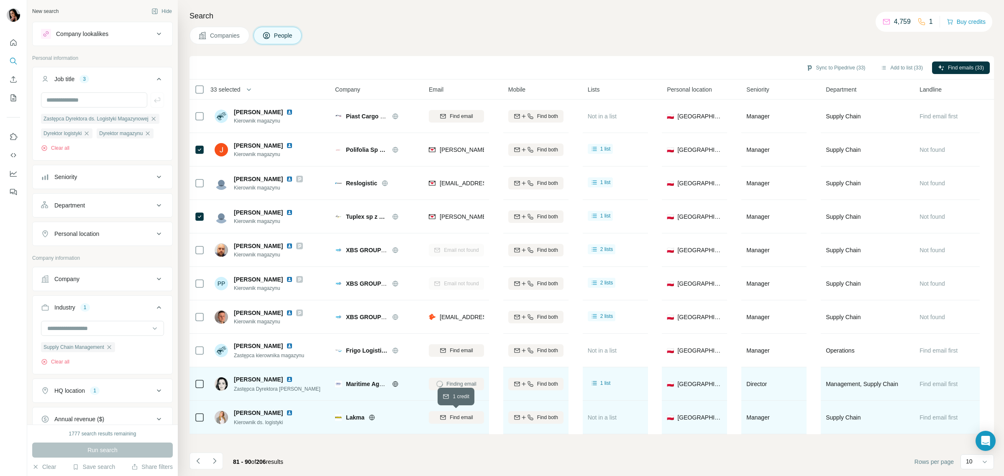
click at [457, 416] on span "Find email" at bounding box center [461, 418] width 23 height 8
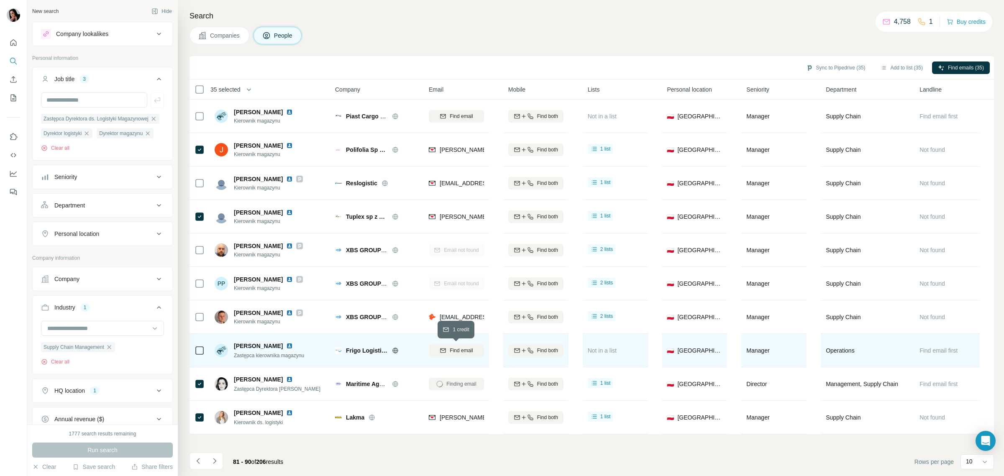
click at [466, 349] on span "Find email" at bounding box center [461, 351] width 23 height 8
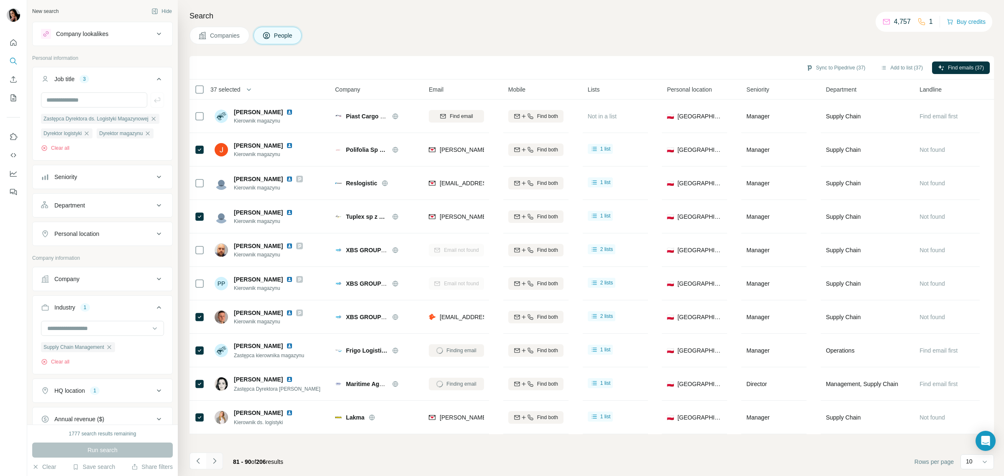
click at [211, 458] on icon "Navigate to next page" at bounding box center [214, 461] width 8 height 8
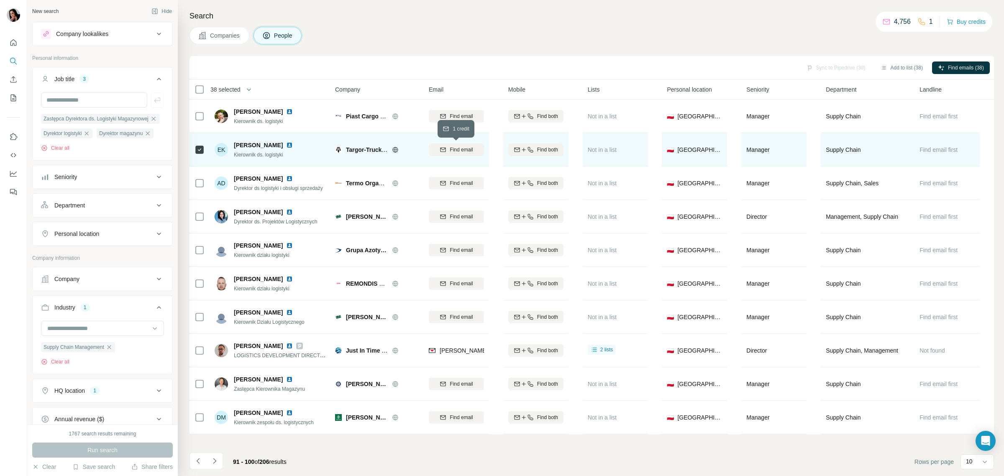
click at [461, 148] on span "Find email" at bounding box center [461, 150] width 23 height 8
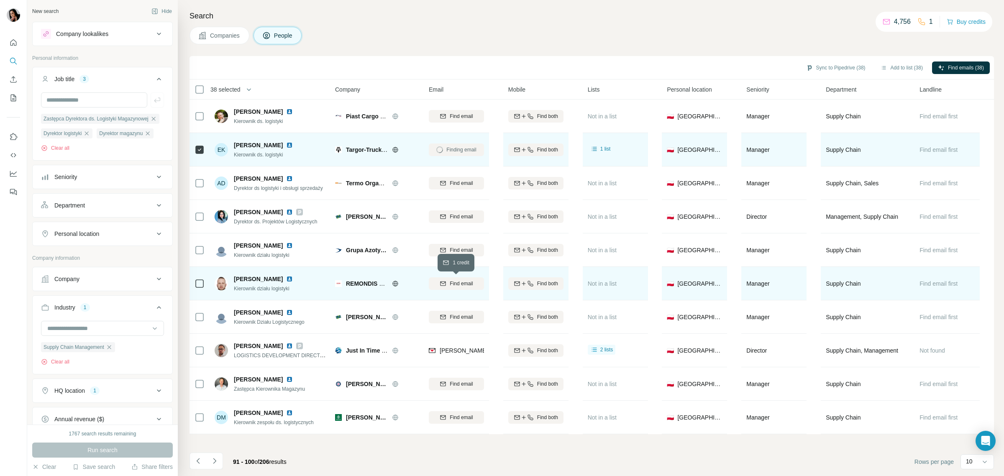
click at [450, 281] on span "Find email" at bounding box center [461, 284] width 23 height 8
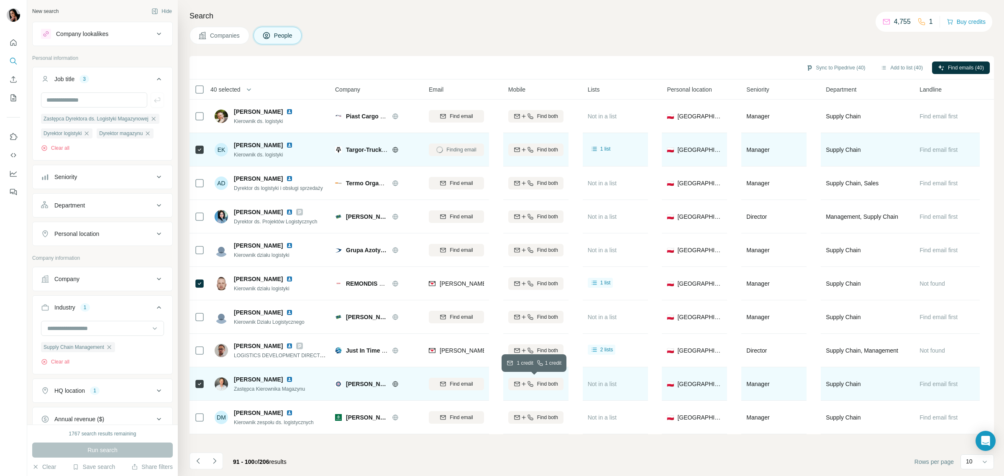
click at [533, 389] on button "Find both" at bounding box center [535, 384] width 55 height 13
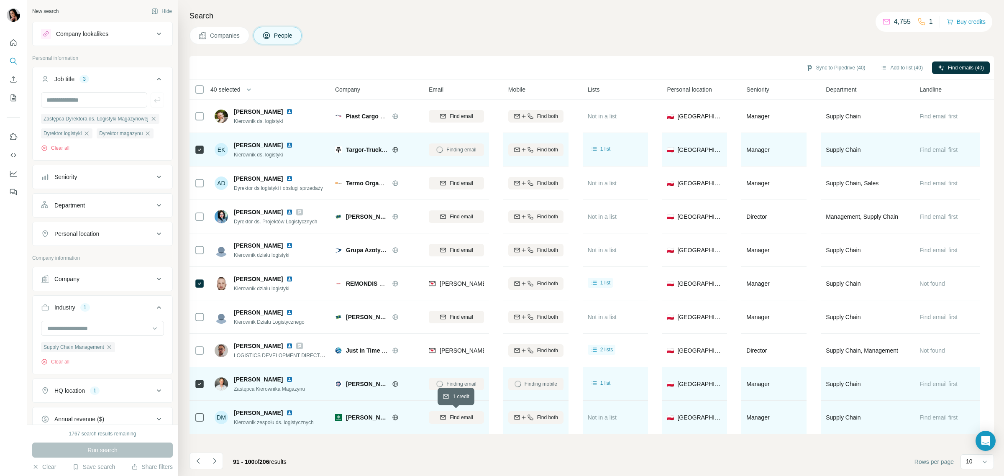
click at [459, 416] on span "Find email" at bounding box center [461, 418] width 23 height 8
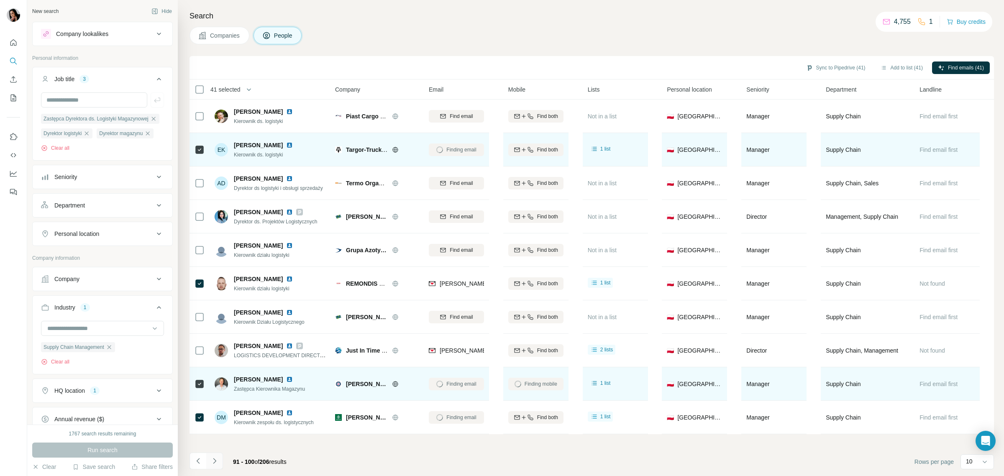
click at [216, 461] on icon "Navigate to next page" at bounding box center [214, 461] width 8 height 8
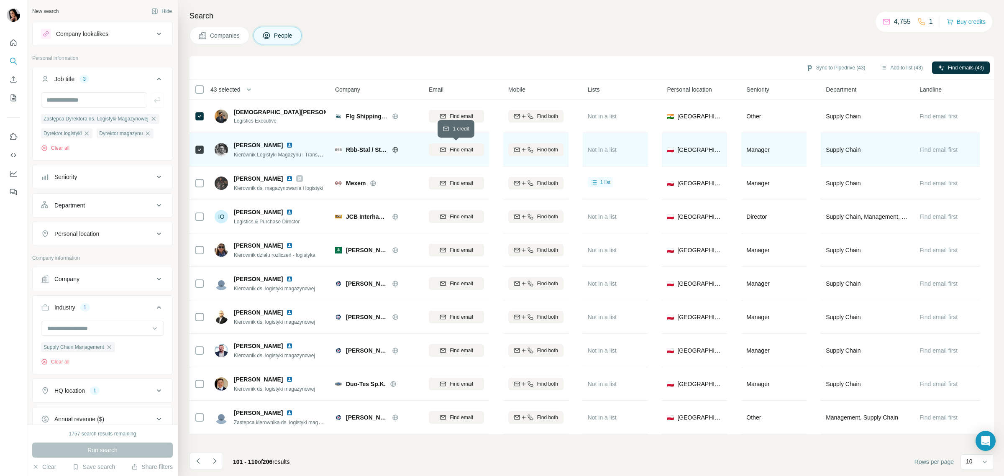
click at [471, 149] on span "Find email" at bounding box center [461, 150] width 23 height 8
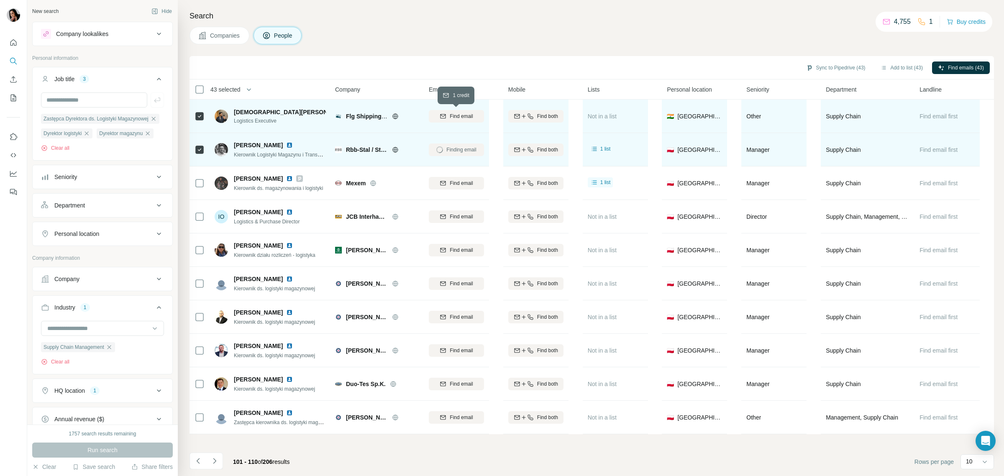
click at [455, 115] on span "Find email" at bounding box center [461, 117] width 23 height 8
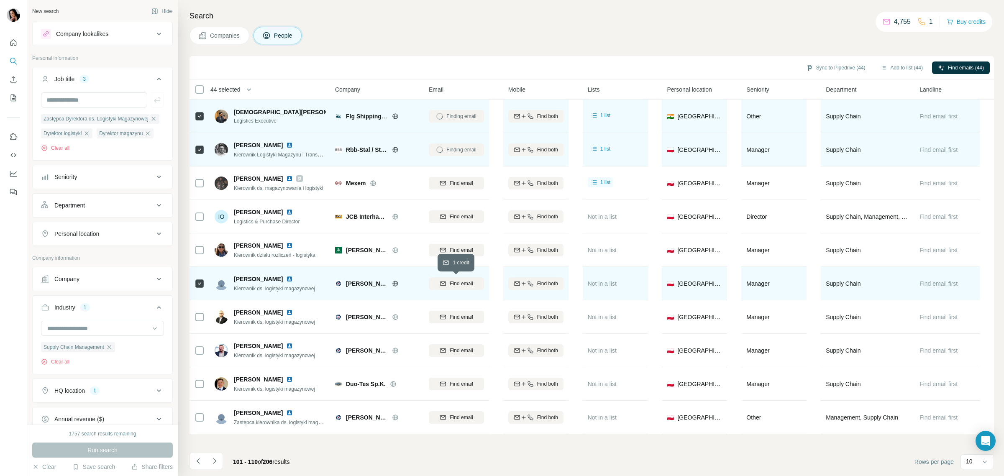
click at [450, 285] on span "Find email" at bounding box center [461, 284] width 23 height 8
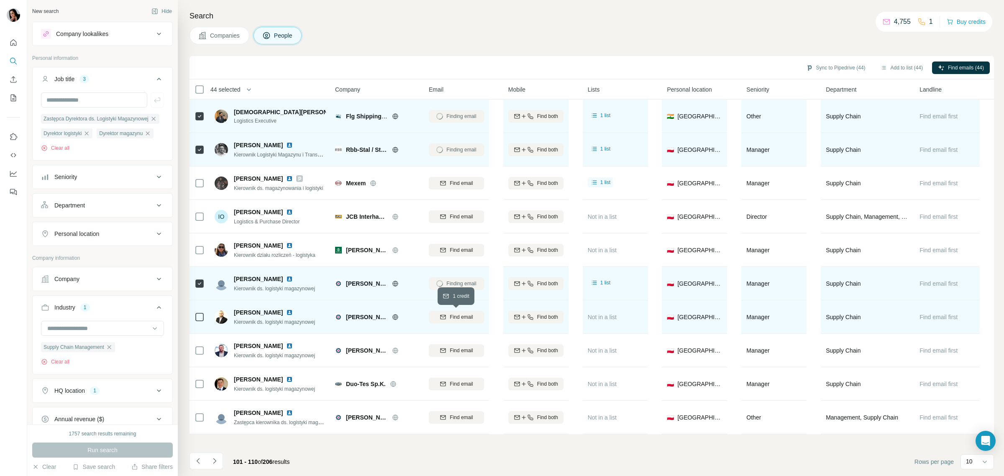
click at [447, 318] on div "Find email" at bounding box center [456, 317] width 55 height 8
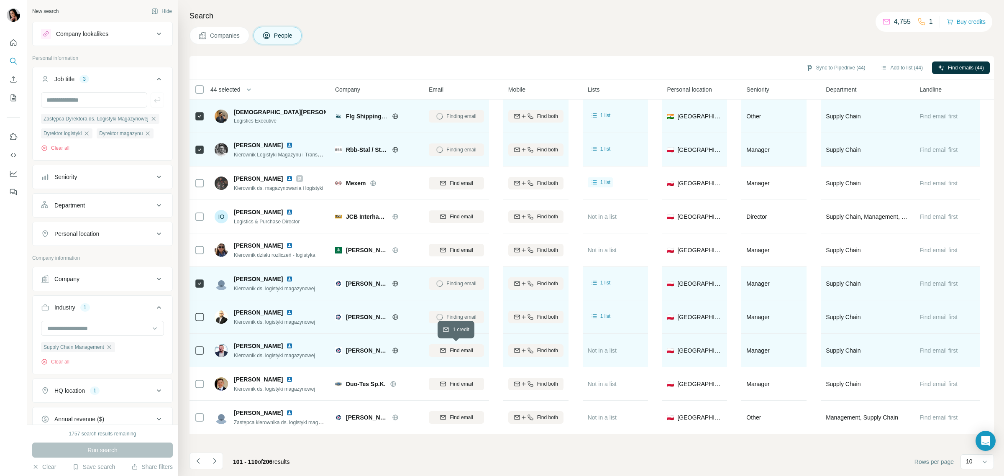
click at [450, 351] on span "Find email" at bounding box center [461, 351] width 23 height 8
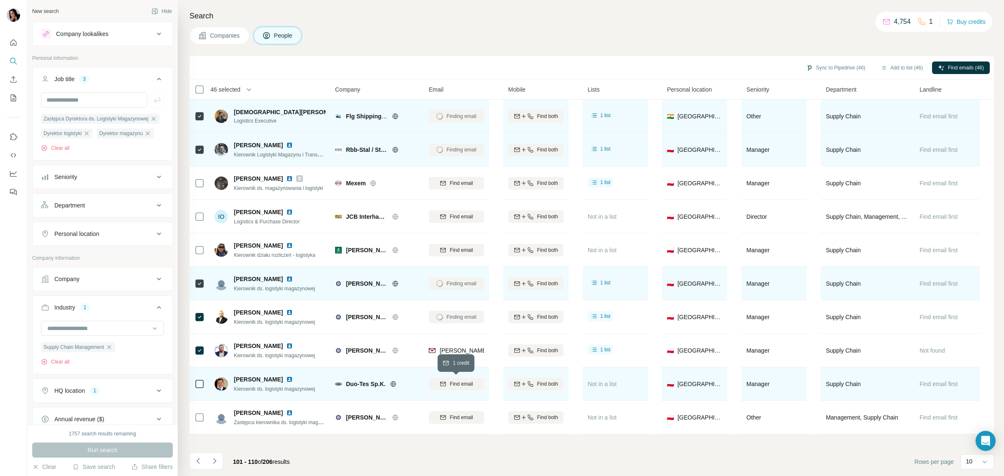
click at [453, 386] on span "Find email" at bounding box center [461, 384] width 23 height 8
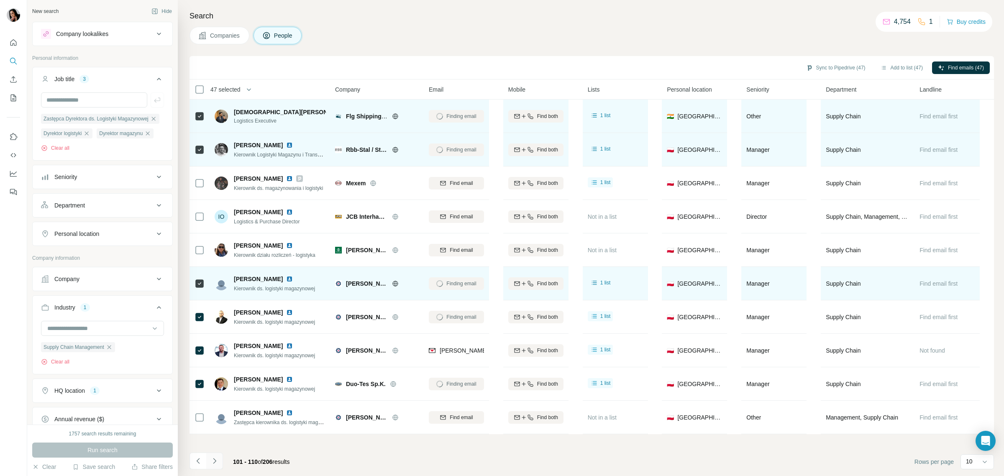
click at [216, 458] on icon "Navigate to next page" at bounding box center [214, 461] width 8 height 8
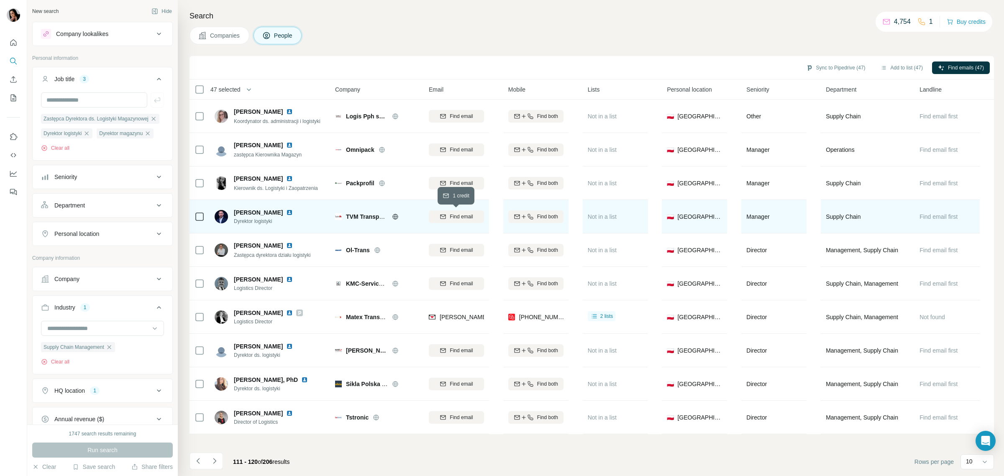
click at [448, 215] on div "Find email" at bounding box center [456, 217] width 55 height 8
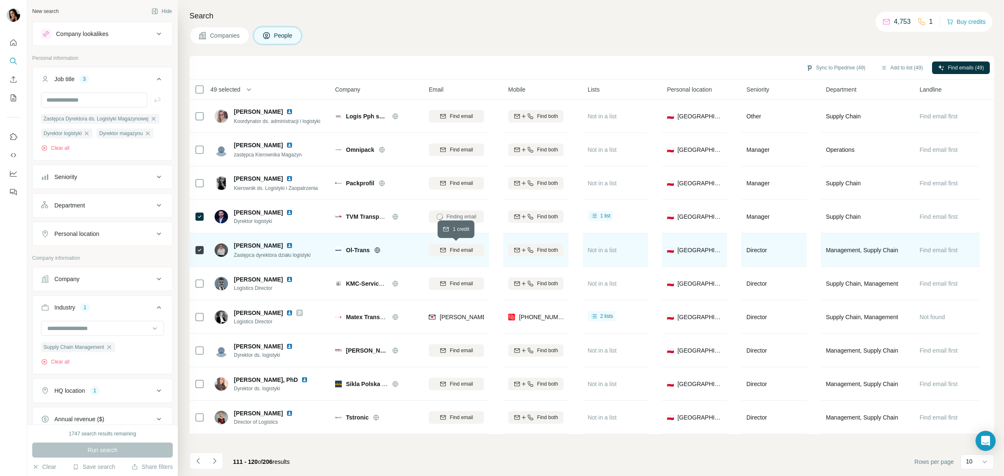
click at [459, 249] on span "Find email" at bounding box center [461, 250] width 23 height 8
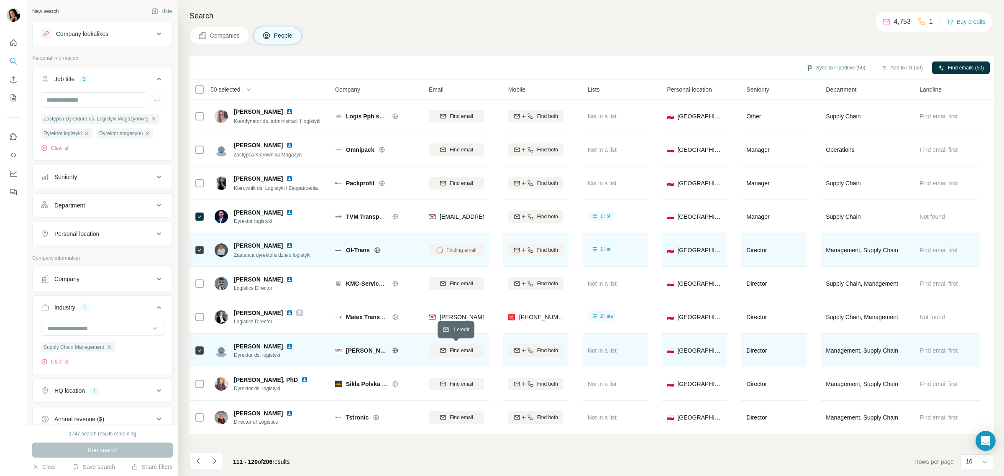
click at [466, 352] on span "Find email" at bounding box center [461, 351] width 23 height 8
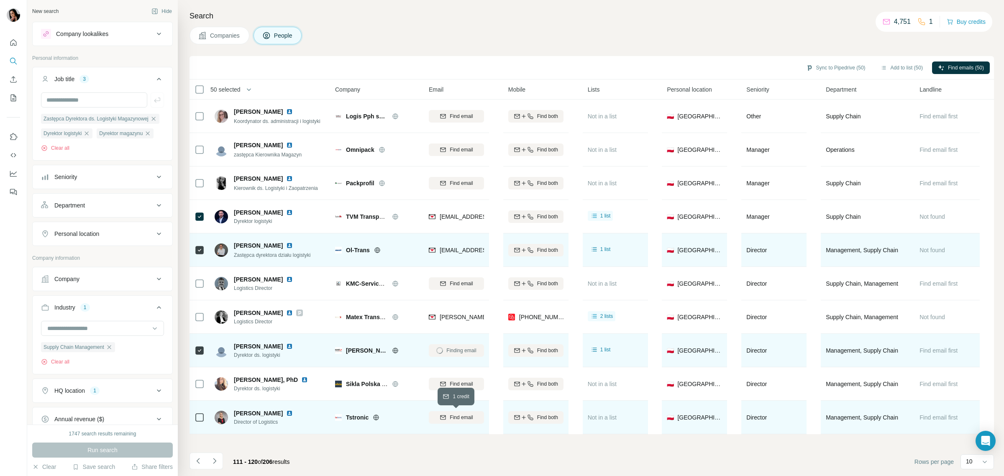
click at [464, 417] on span "Find email" at bounding box center [461, 418] width 23 height 8
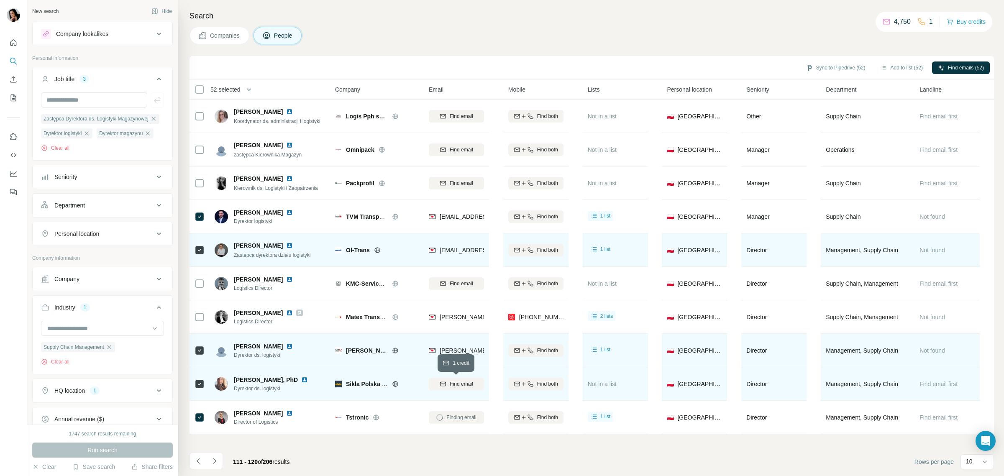
click at [470, 385] on span "Find email" at bounding box center [461, 384] width 23 height 8
click at [217, 461] on icon "Navigate to next page" at bounding box center [214, 461] width 8 height 8
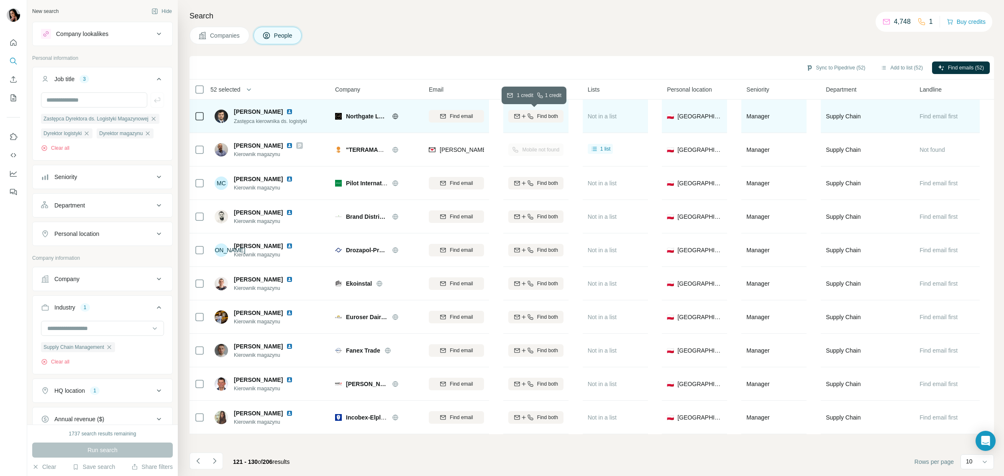
click at [524, 115] on icon "button" at bounding box center [524, 116] width 7 height 7
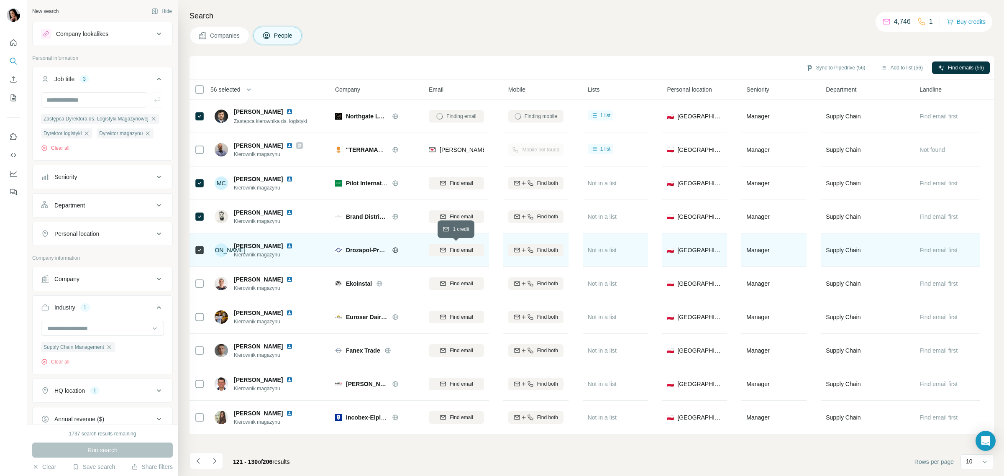
click at [444, 253] on icon "button" at bounding box center [443, 250] width 7 height 7
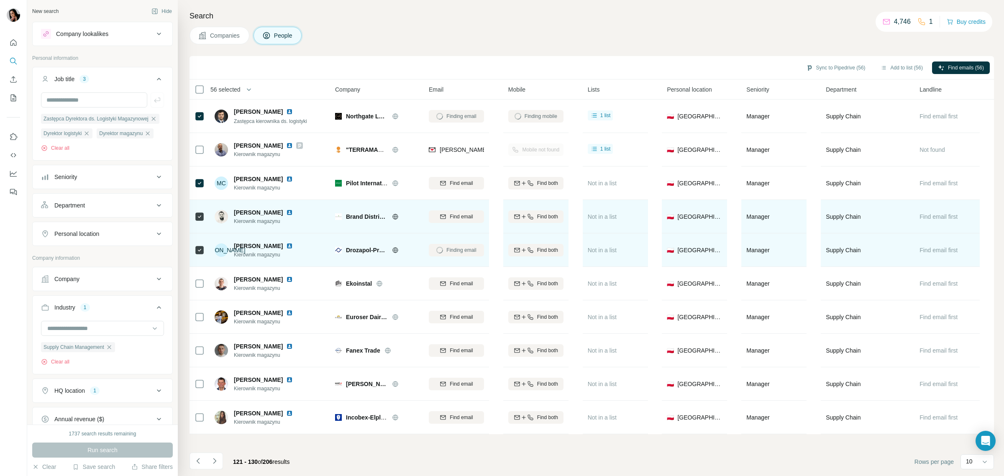
click at [450, 218] on span "Find email" at bounding box center [461, 217] width 23 height 8
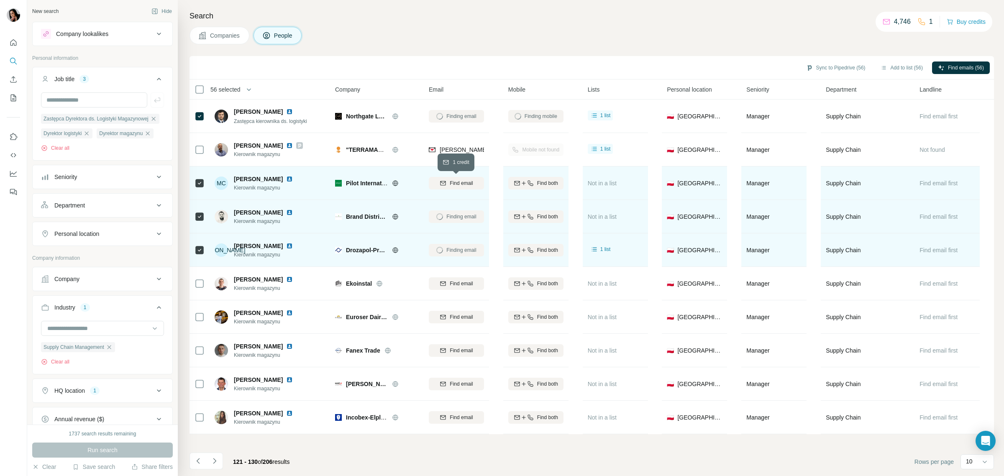
click at [454, 181] on span "Find email" at bounding box center [461, 184] width 23 height 8
click at [210, 461] on icon "Navigate to next page" at bounding box center [214, 461] width 8 height 8
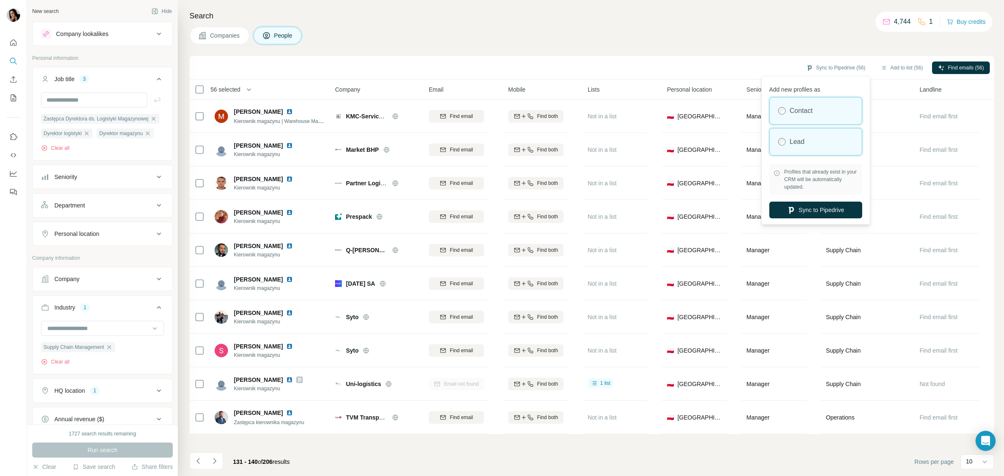
click at [816, 141] on div "Lead" at bounding box center [816, 141] width 92 height 27
click at [824, 210] on button "Sync to Pipedrive" at bounding box center [816, 210] width 93 height 17
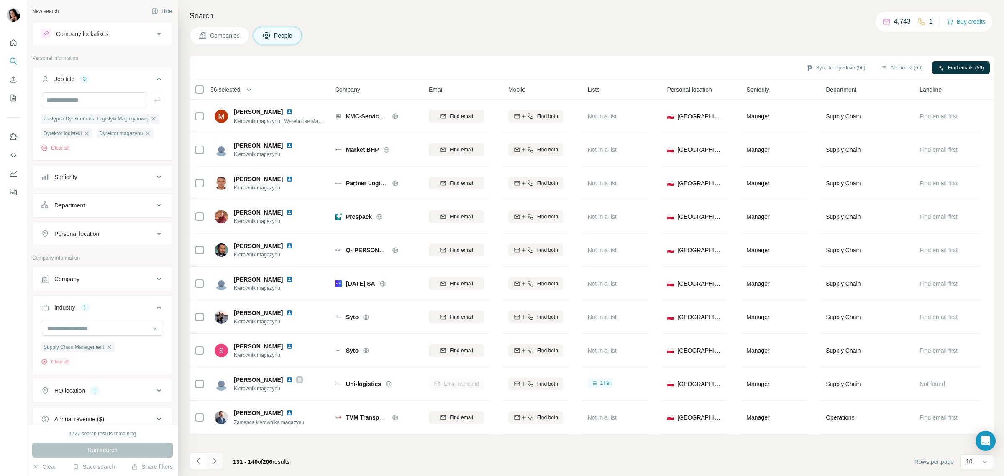
click at [216, 461] on icon "Navigate to next page" at bounding box center [214, 461] width 8 height 8
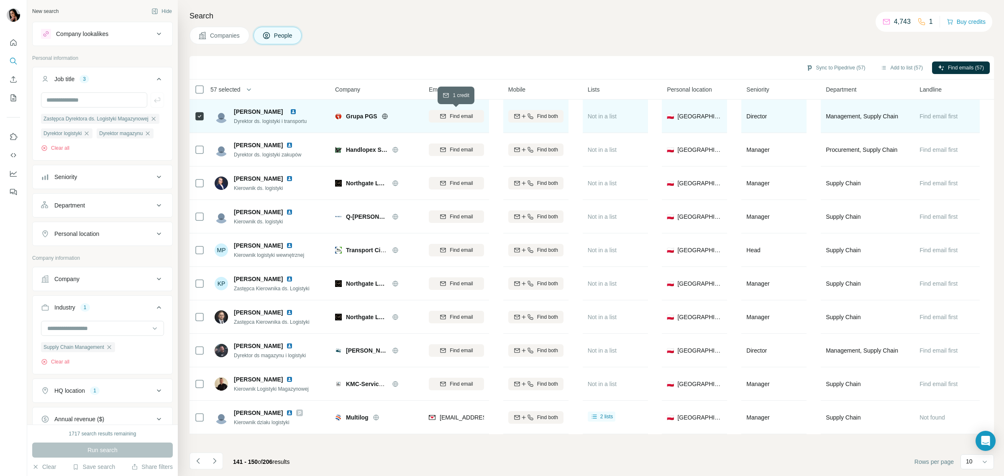
click at [460, 117] on span "Find email" at bounding box center [461, 117] width 23 height 8
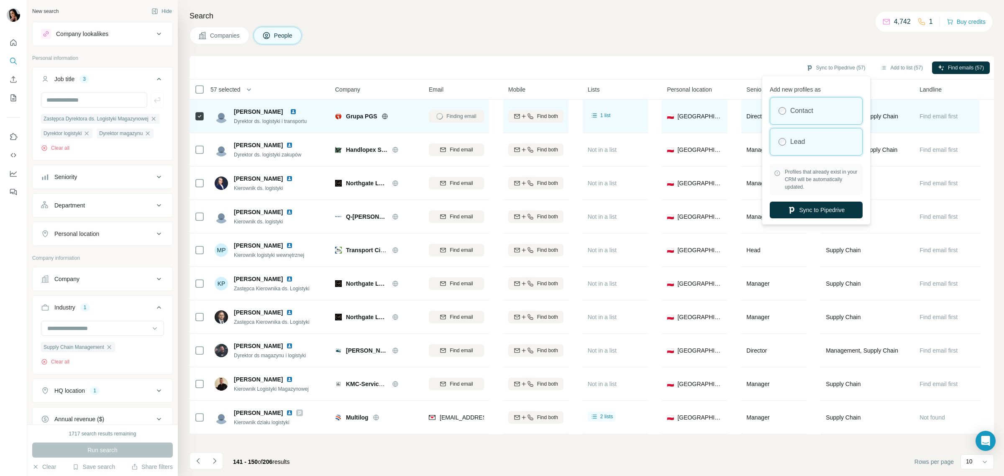
click at [807, 141] on div "Lead" at bounding box center [816, 141] width 92 height 27
click at [817, 212] on button "Sync to Pipedrive" at bounding box center [816, 210] width 93 height 17
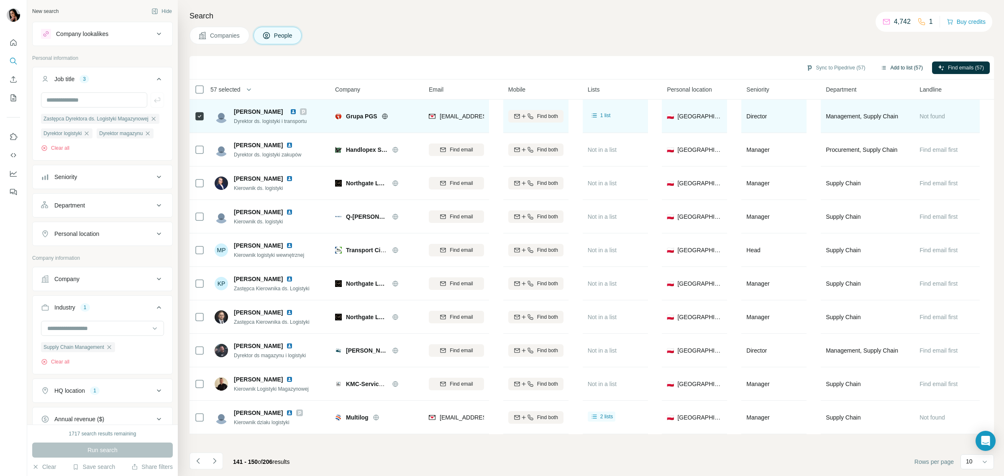
click at [890, 66] on button "Add to list (57)" at bounding box center [902, 68] width 54 height 13
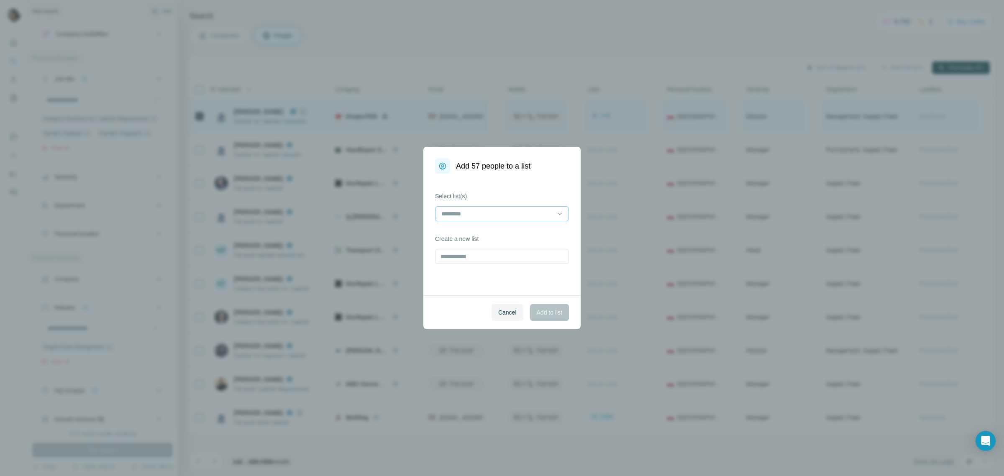
click at [541, 216] on input at bounding box center [497, 213] width 113 height 9
click at [497, 237] on p "Dyrektorzy logistyki - firmy nielogistyczne" at bounding box center [495, 233] width 107 height 8
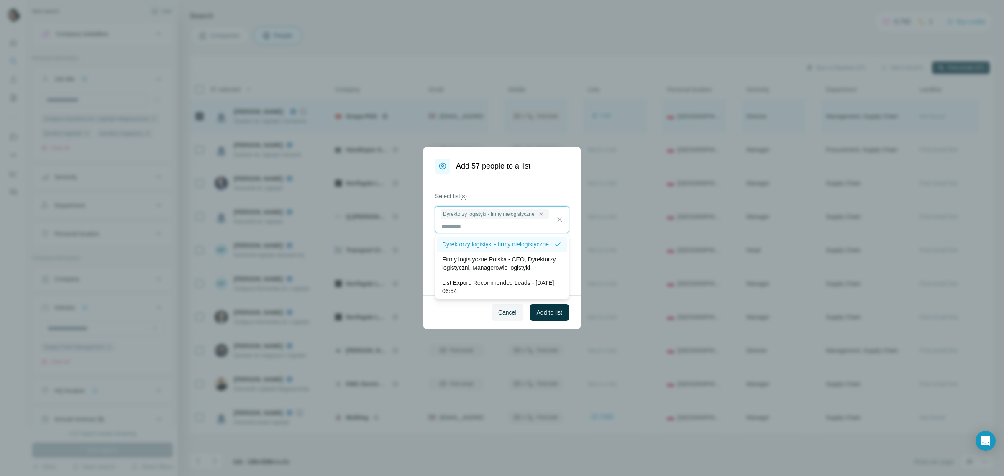
scroll to position [1, 0]
click at [517, 243] on p "Dyrektorzy logistyki - firmy nielogistyczne" at bounding box center [495, 244] width 107 height 8
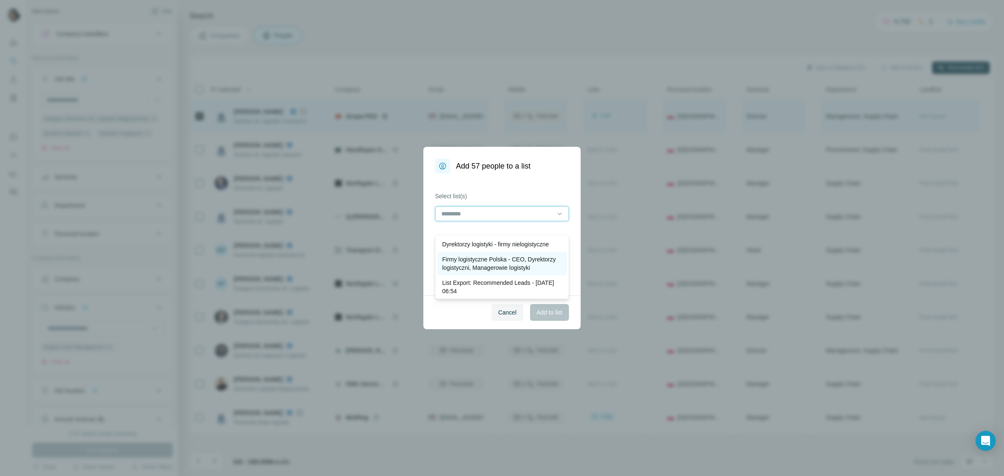
scroll to position [0, 0]
click at [509, 258] on p "Firmy logistyczne Polska - CEO, Dyrektorzy logistyczni, Managerowie logistyki" at bounding box center [502, 252] width 120 height 17
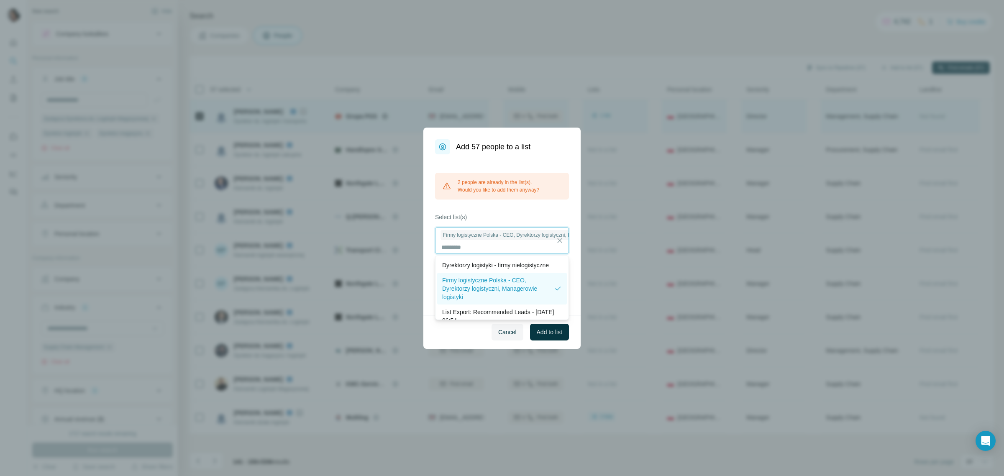
scroll to position [1, 0]
click at [552, 336] on span "Add to list" at bounding box center [550, 332] width 26 height 8
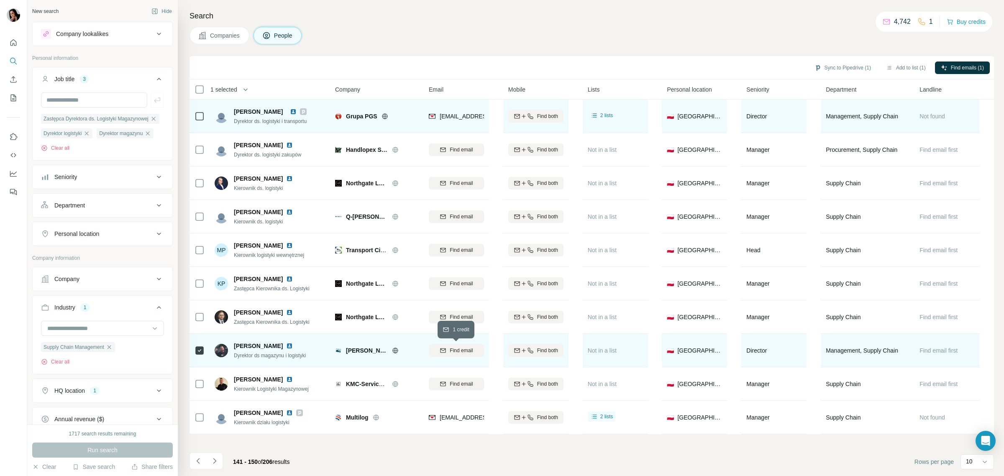
click at [459, 350] on span "Find email" at bounding box center [461, 351] width 23 height 8
click at [216, 461] on icon "Navigate to next page" at bounding box center [214, 460] width 3 height 5
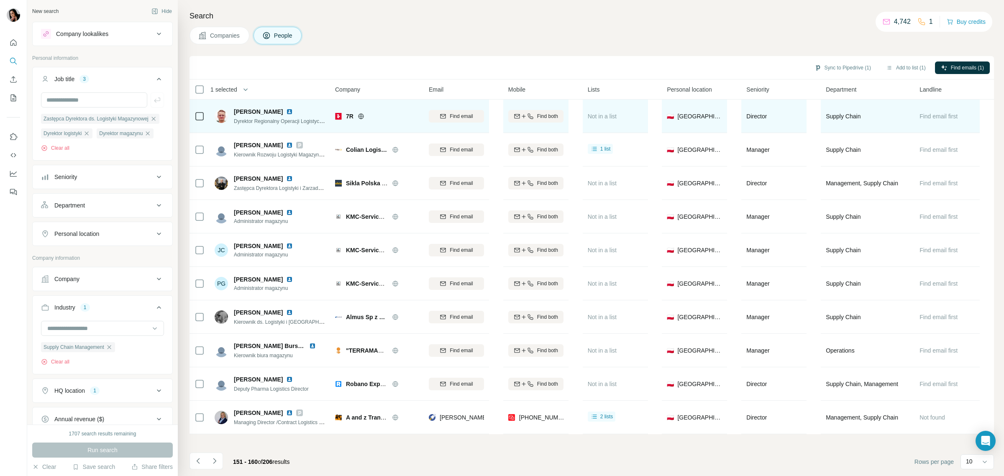
click at [358, 115] on icon at bounding box center [360, 115] width 5 height 5
click at [452, 114] on span "Find email" at bounding box center [461, 117] width 23 height 8
click at [206, 114] on td at bounding box center [200, 116] width 20 height 33
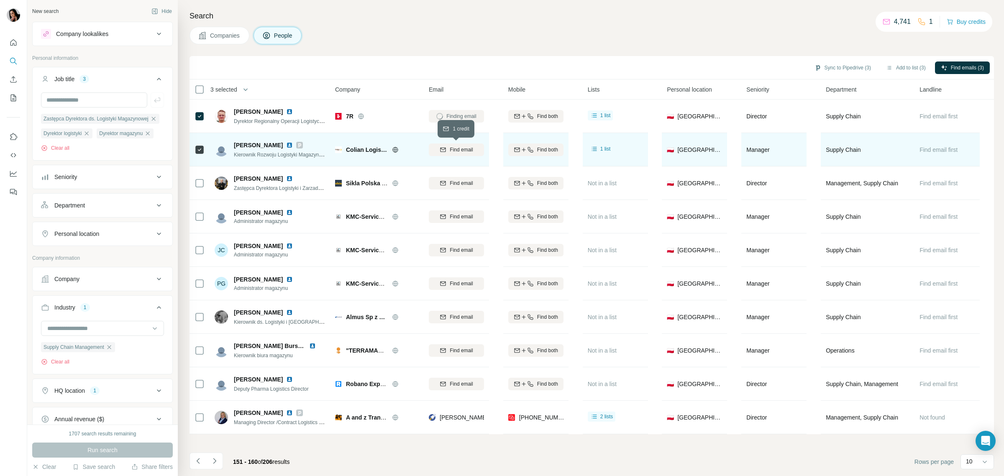
click at [467, 151] on span "Find email" at bounding box center [461, 150] width 23 height 8
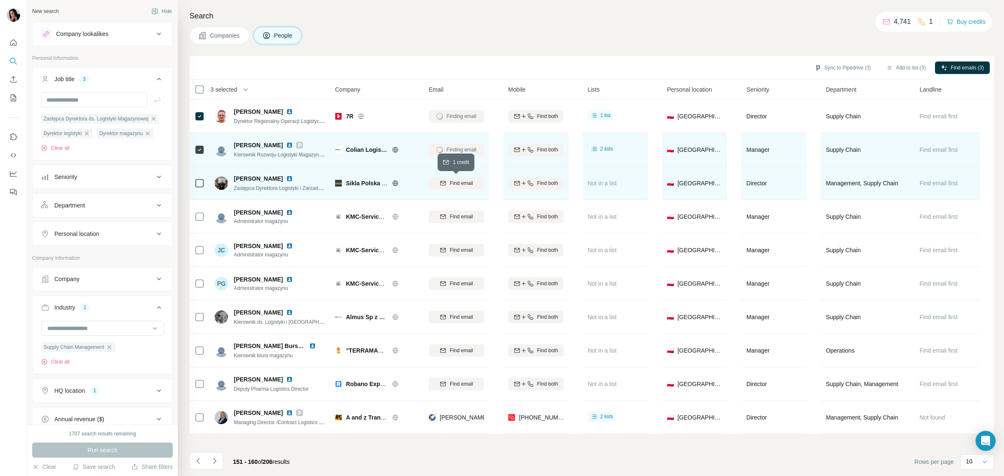
click at [444, 183] on icon "button" at bounding box center [443, 183] width 7 height 7
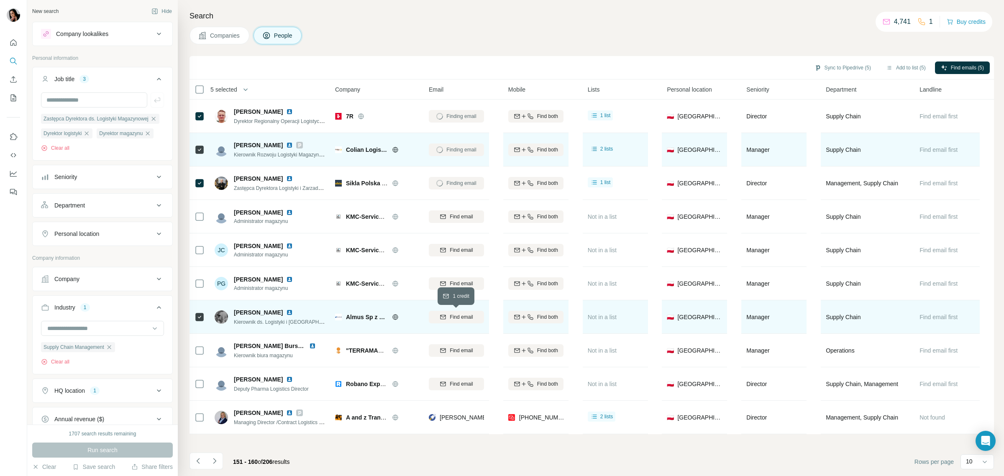
click at [463, 319] on span "Find email" at bounding box center [461, 317] width 23 height 8
click at [216, 462] on icon "Navigate to next page" at bounding box center [214, 460] width 3 height 5
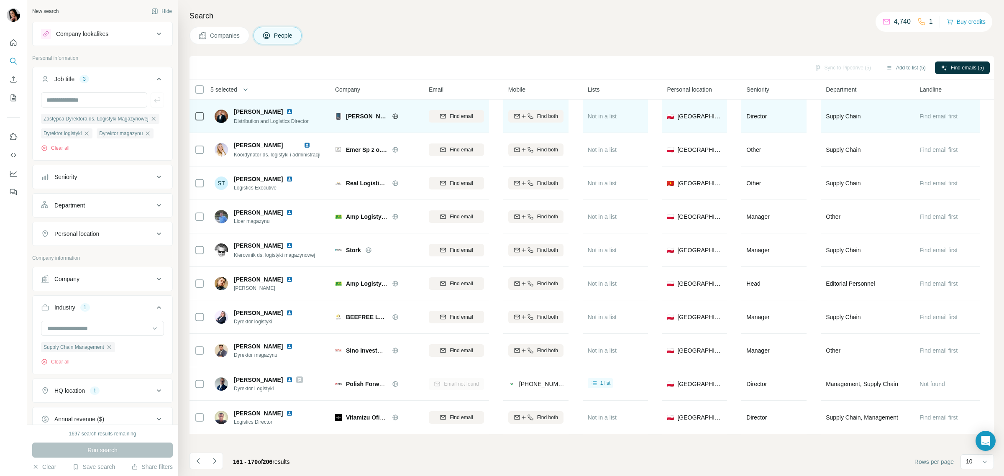
click at [195, 114] on icon at bounding box center [200, 116] width 10 height 10
click at [461, 114] on span "Find email" at bounding box center [461, 117] width 23 height 8
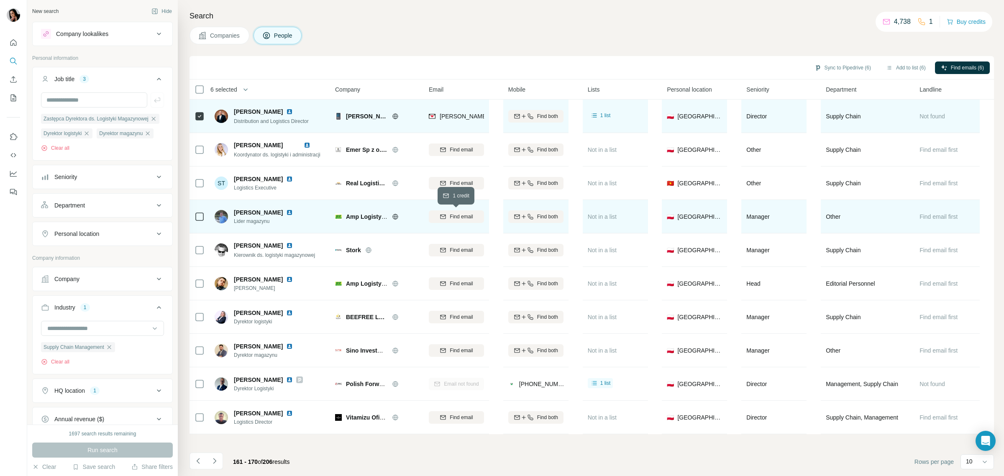
click at [454, 216] on span "Find email" at bounding box center [461, 217] width 23 height 8
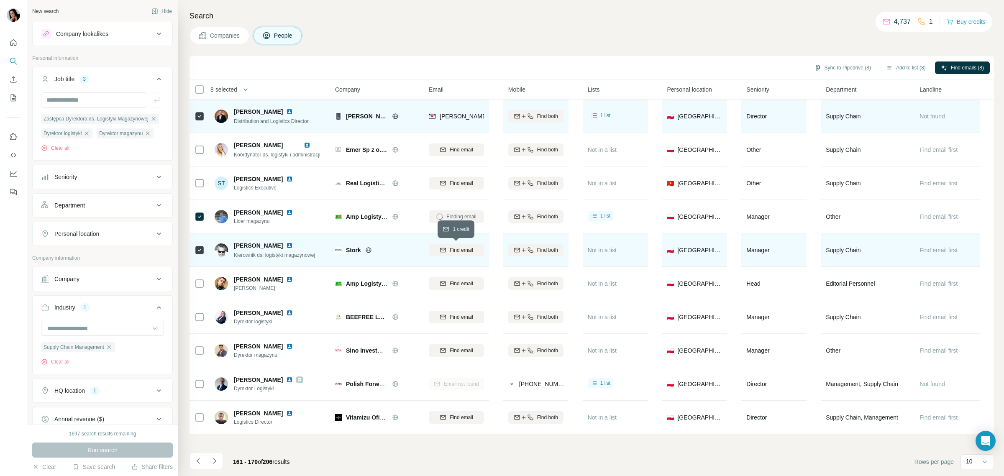
click at [458, 248] on span "Find email" at bounding box center [461, 250] width 23 height 8
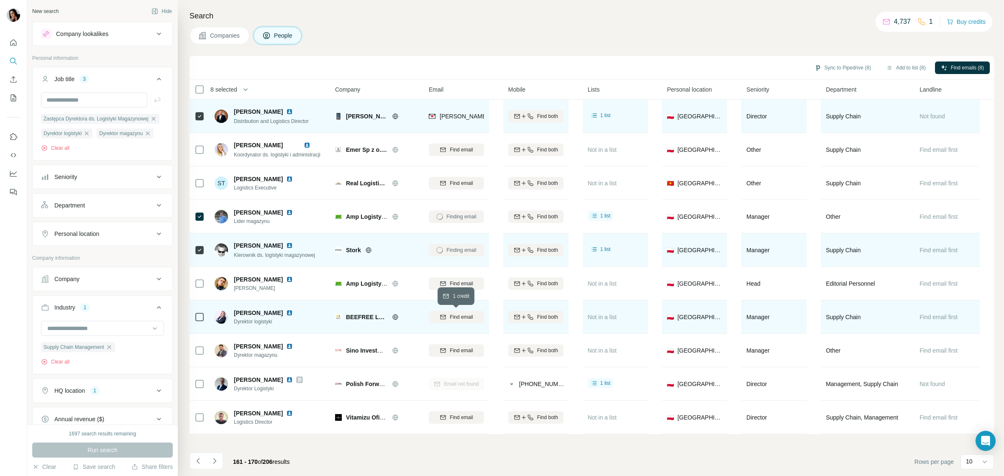
click at [450, 315] on span "Find email" at bounding box center [461, 317] width 23 height 8
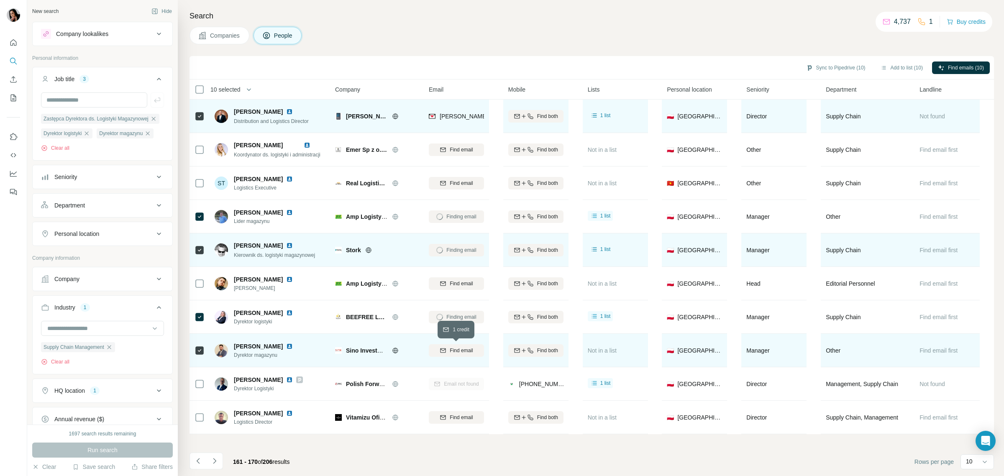
click at [452, 351] on span "Find email" at bounding box center [461, 351] width 23 height 8
click at [215, 461] on icon "Navigate to next page" at bounding box center [214, 460] width 3 height 5
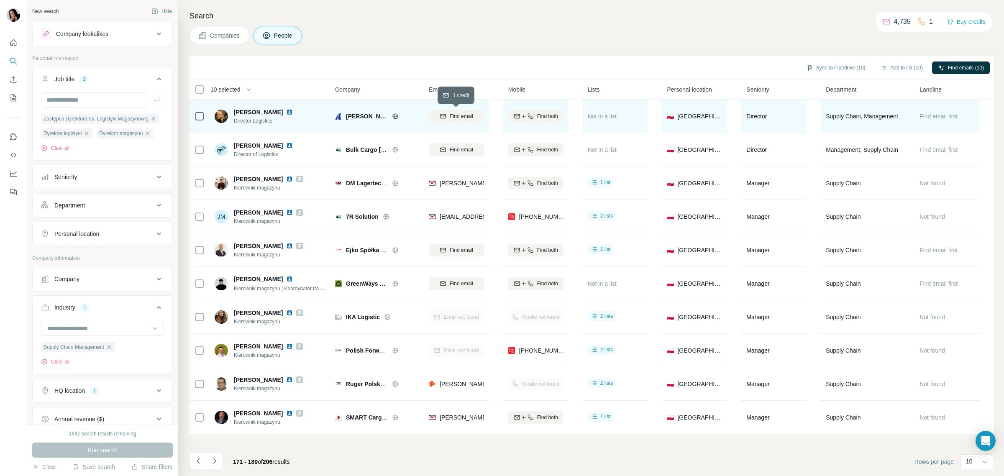
click at [469, 114] on span "Find email" at bounding box center [461, 117] width 23 height 8
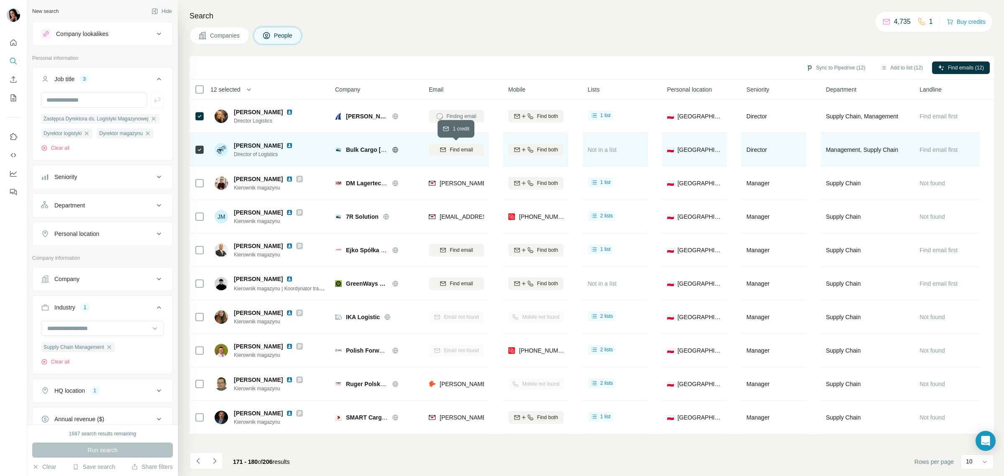
click at [451, 150] on span "Find email" at bounding box center [461, 150] width 23 height 8
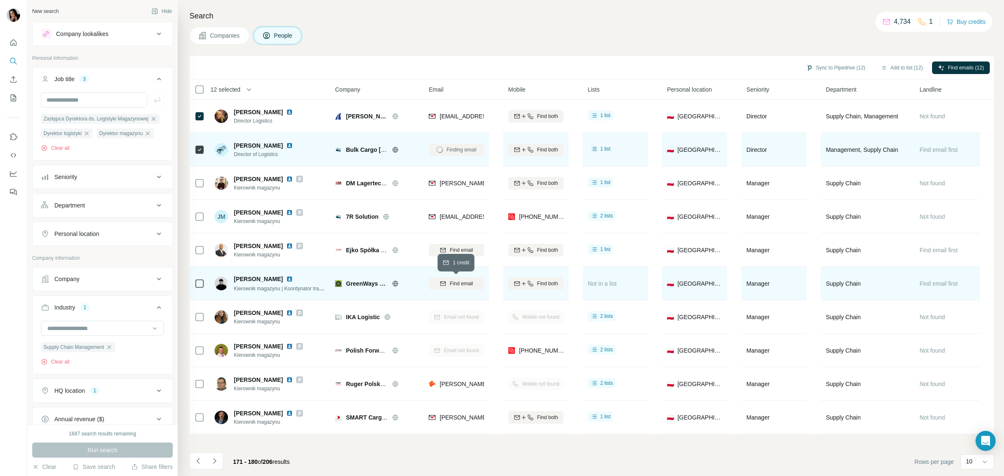
click at [453, 277] on button "Find email" at bounding box center [456, 283] width 55 height 13
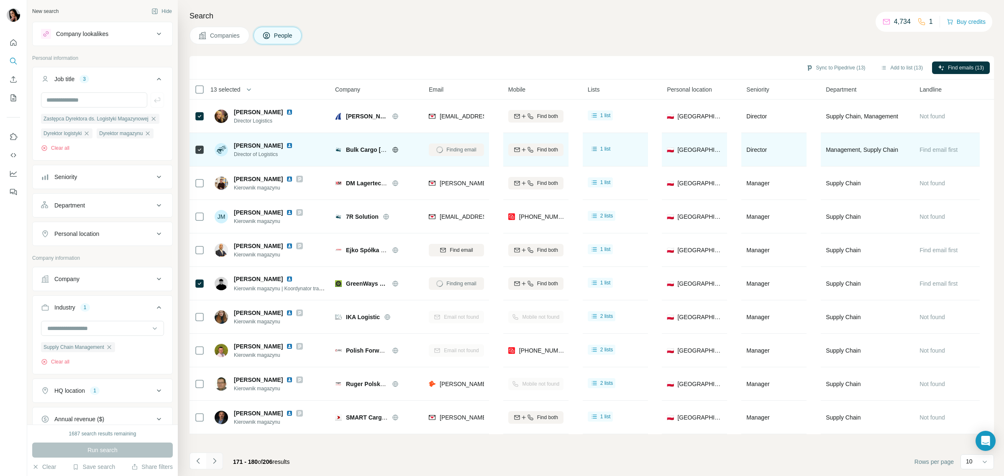
click at [213, 462] on icon "Navigate to next page" at bounding box center [214, 461] width 8 height 8
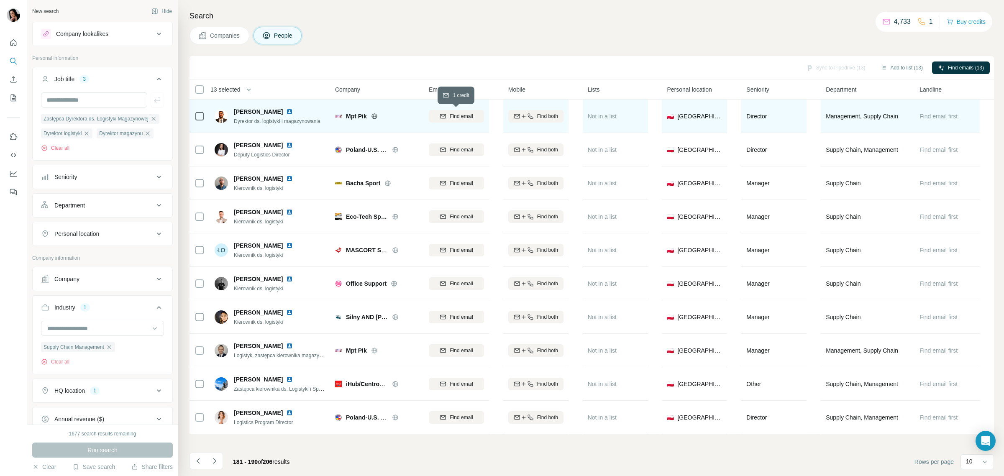
click at [469, 121] on button "Find email" at bounding box center [456, 116] width 55 height 13
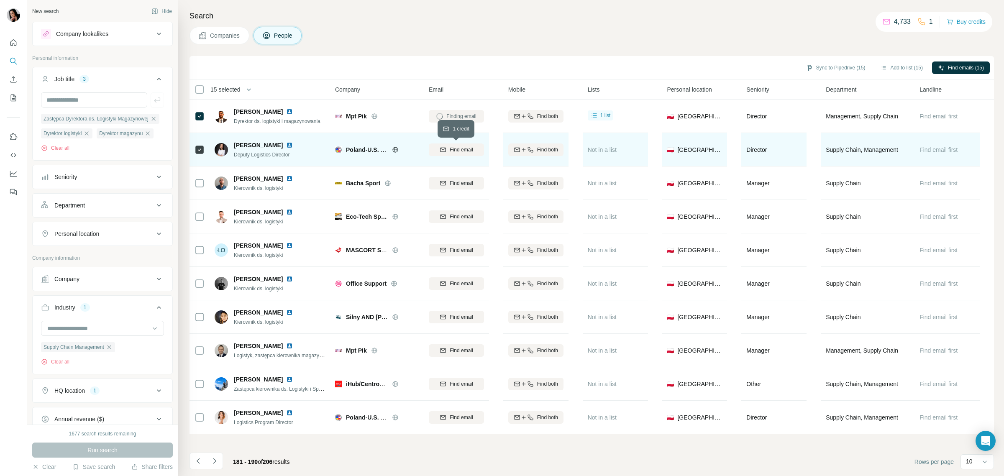
click at [461, 149] on span "Find email" at bounding box center [461, 150] width 23 height 8
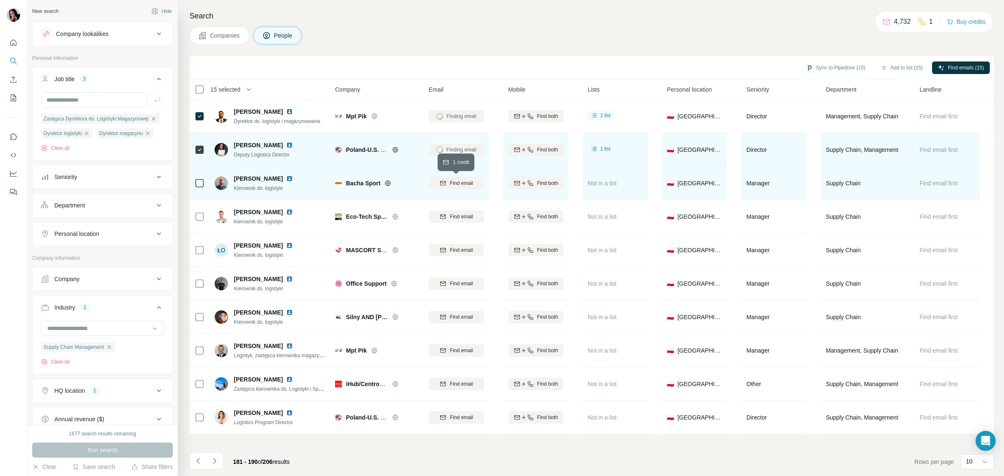
click at [447, 185] on div "Find email" at bounding box center [456, 184] width 55 height 8
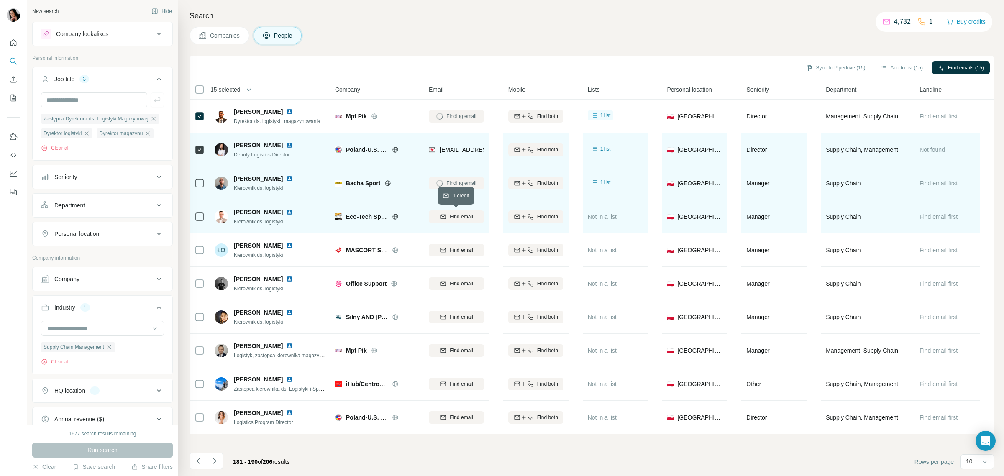
click at [454, 213] on span "Find email" at bounding box center [461, 217] width 23 height 8
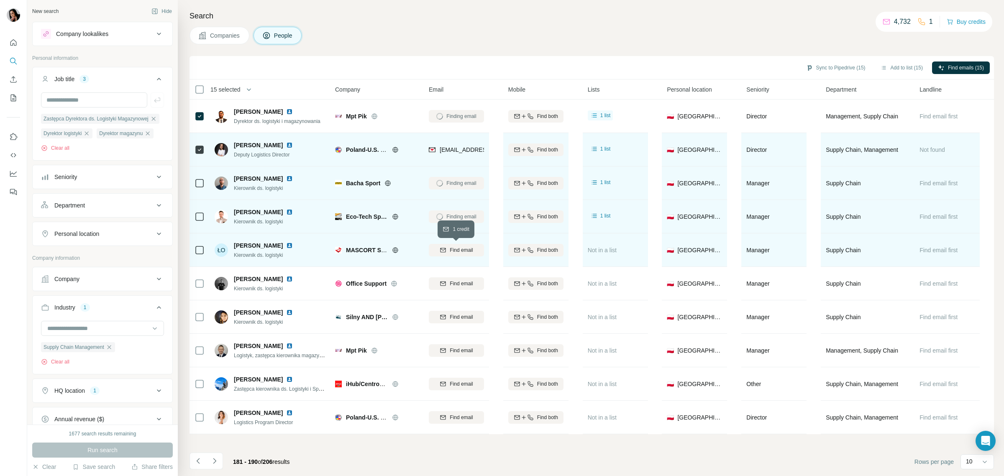
click at [456, 251] on span "Find email" at bounding box center [461, 250] width 23 height 8
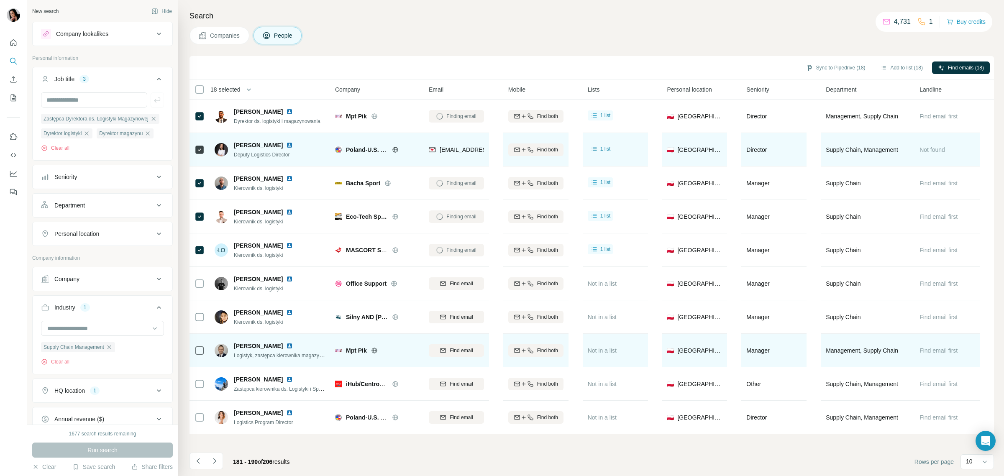
click at [193, 349] on td at bounding box center [200, 350] width 20 height 33
click at [457, 352] on span "Find email" at bounding box center [461, 351] width 23 height 8
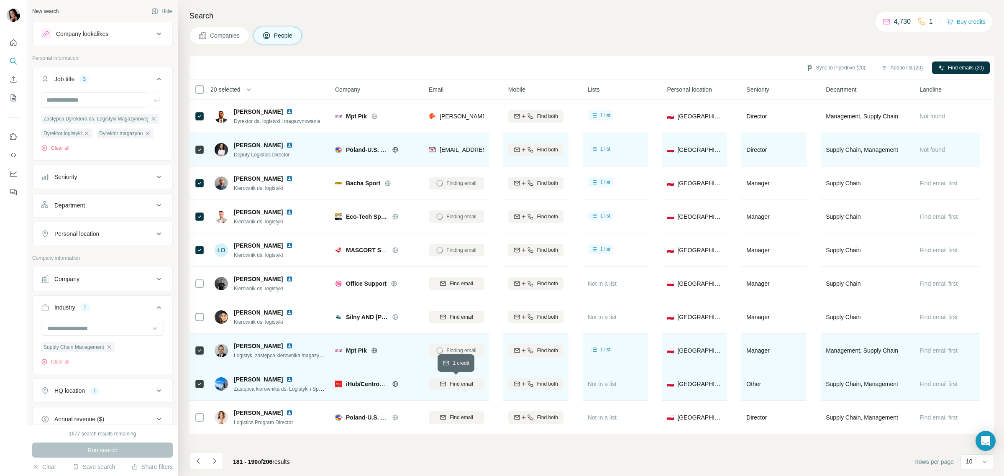
click at [461, 382] on span "Find email" at bounding box center [461, 384] width 23 height 8
click at [216, 461] on icon "Navigate to next page" at bounding box center [214, 461] width 8 height 8
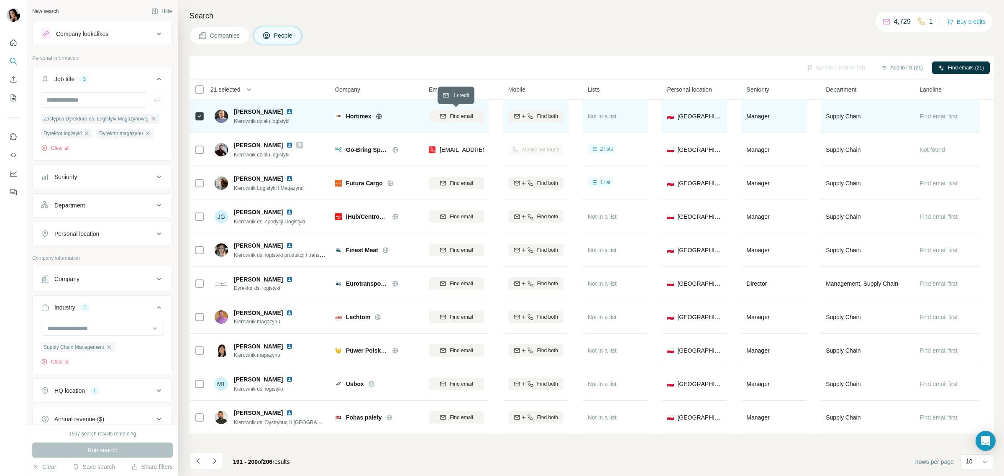
click at [465, 118] on span "Find email" at bounding box center [461, 117] width 23 height 8
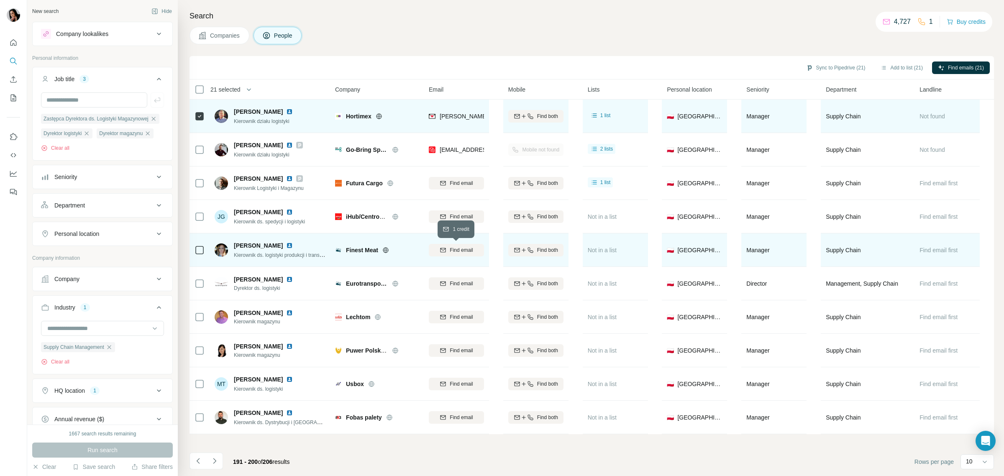
click at [453, 248] on span "Find email" at bounding box center [461, 250] width 23 height 8
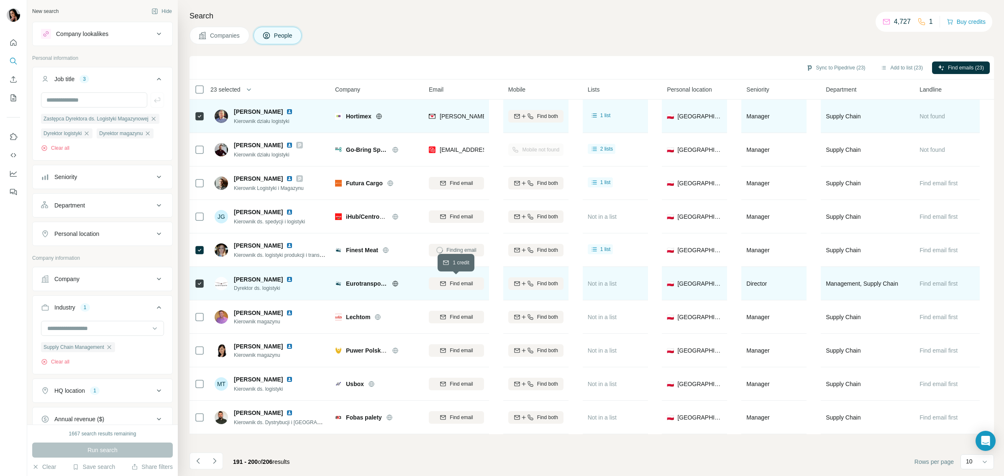
click at [457, 282] on span "Find email" at bounding box center [461, 284] width 23 height 8
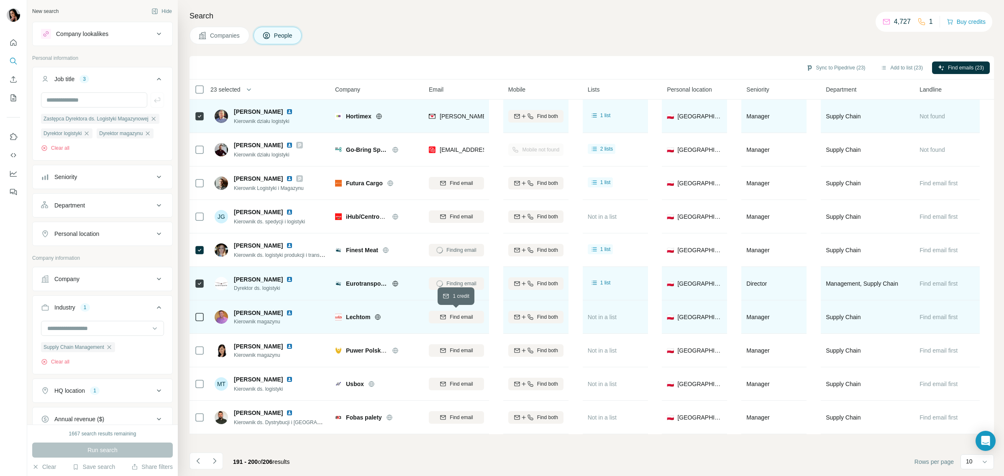
click at [448, 318] on div "Find email" at bounding box center [456, 317] width 55 height 8
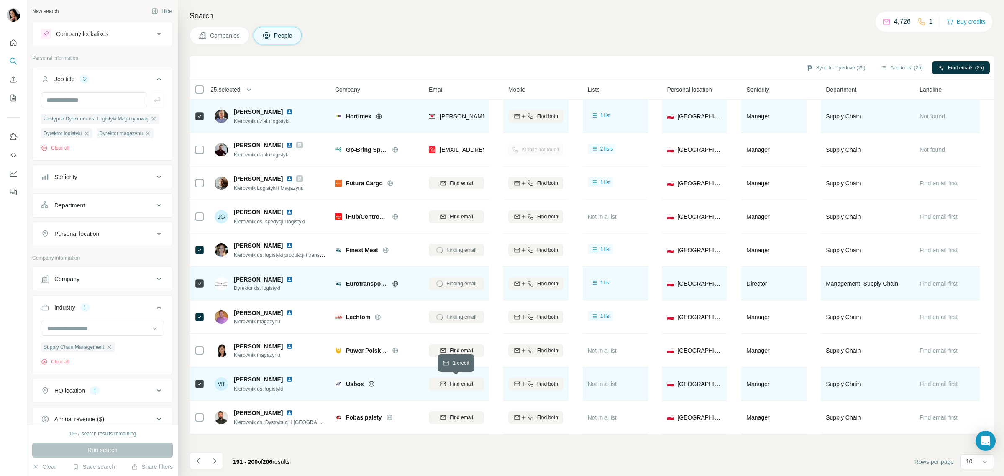
click at [454, 379] on button "Find email" at bounding box center [456, 384] width 55 height 13
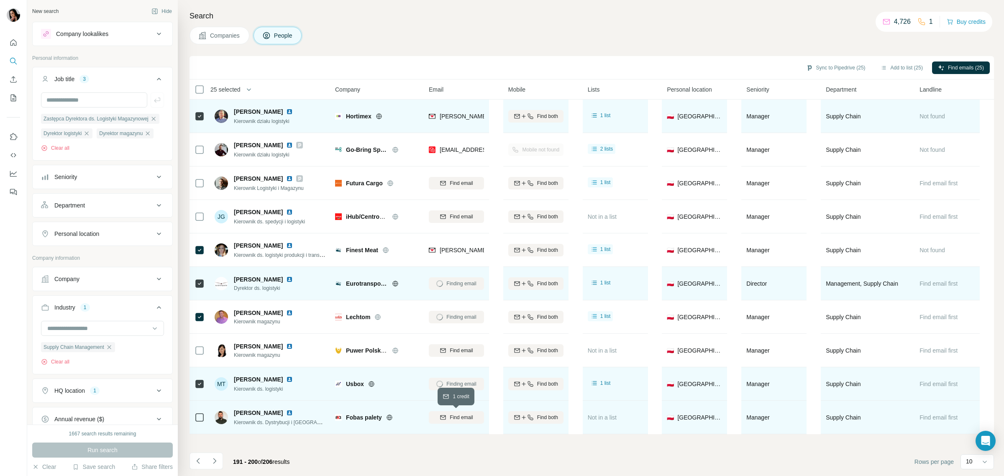
click at [456, 417] on span "Find email" at bounding box center [461, 418] width 23 height 8
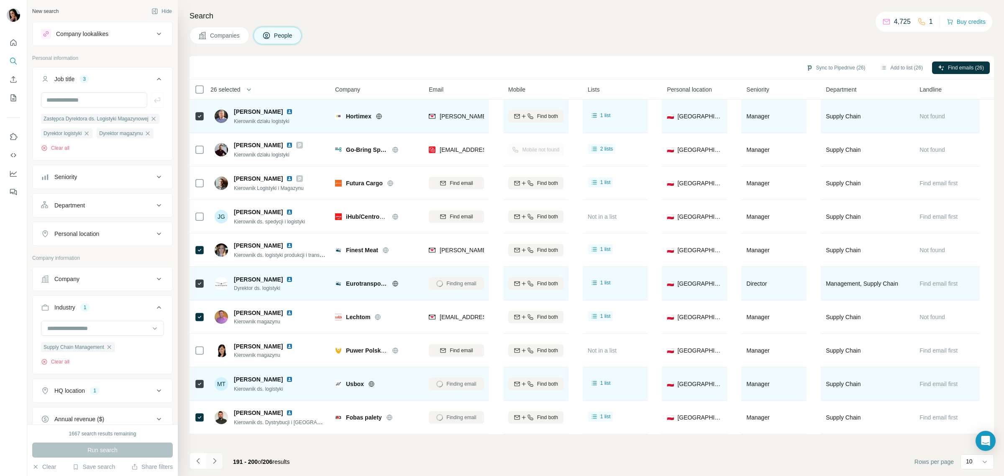
click at [216, 462] on icon "Navigate to next page" at bounding box center [214, 461] width 8 height 8
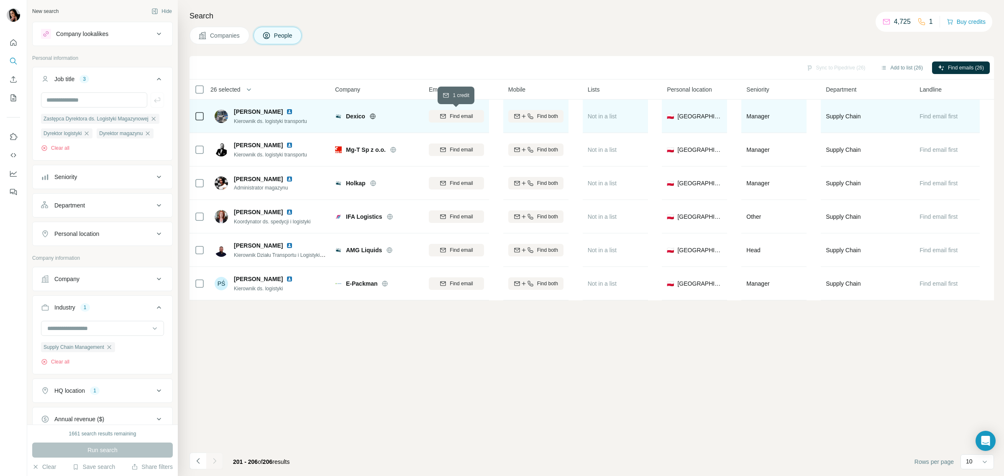
click at [462, 116] on span "Find email" at bounding box center [461, 117] width 23 height 8
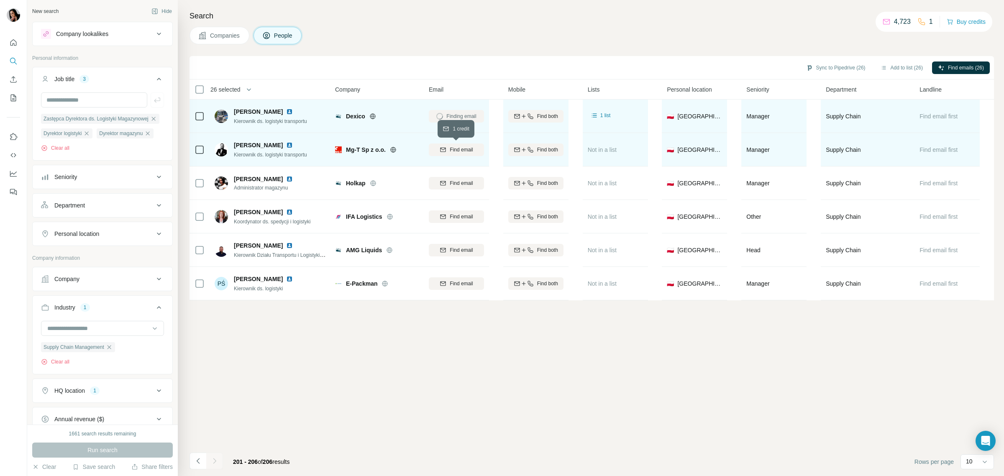
click at [465, 149] on span "Find email" at bounding box center [461, 150] width 23 height 8
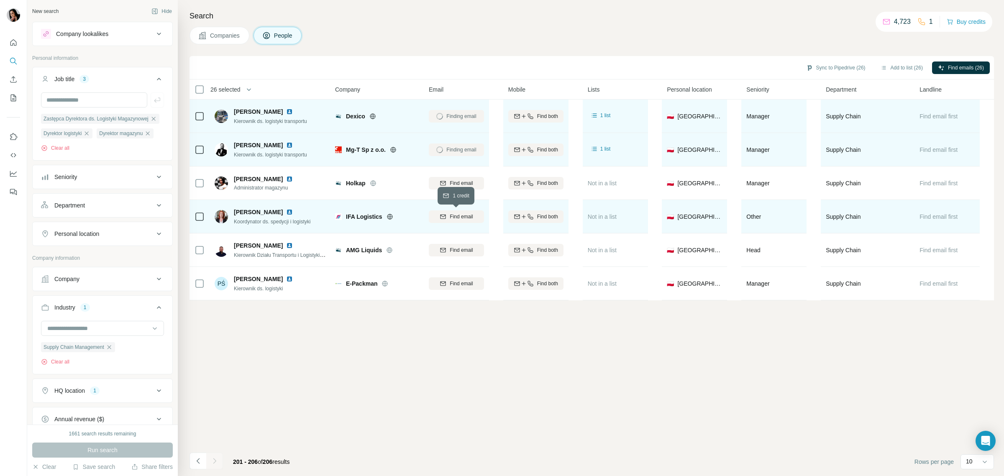
click at [463, 214] on span "Find email" at bounding box center [461, 217] width 23 height 8
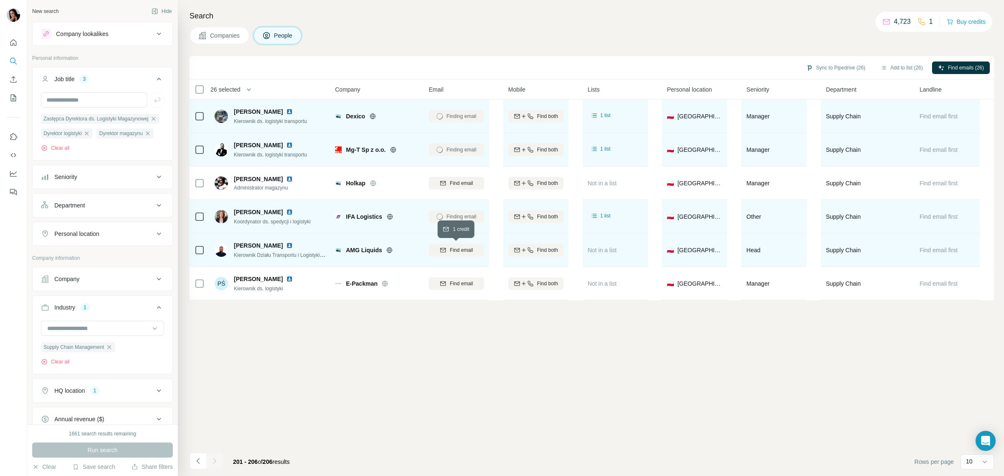
click at [465, 250] on span "Find email" at bounding box center [461, 250] width 23 height 8
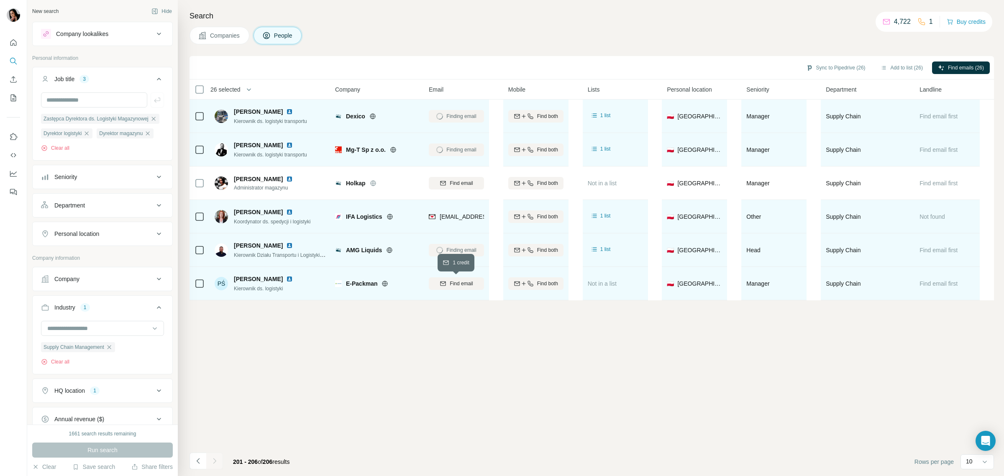
click at [463, 280] on span "Find email" at bounding box center [461, 284] width 23 height 8
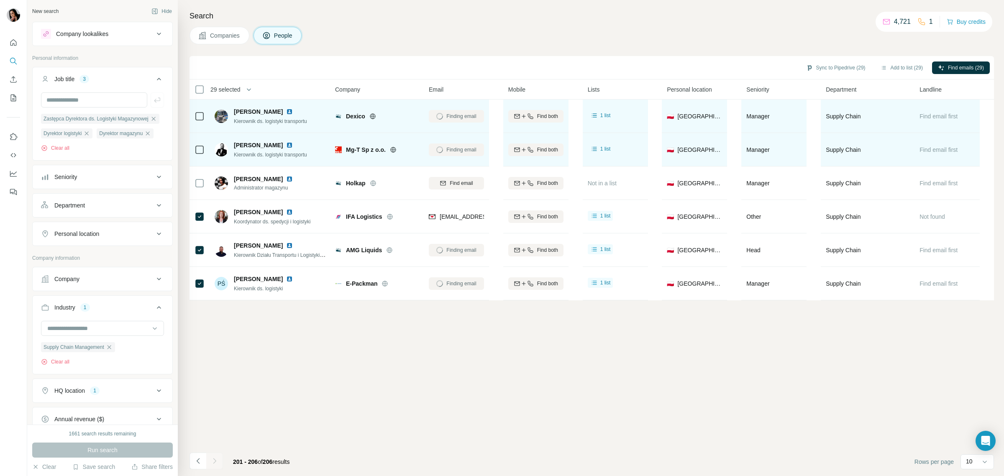
click at [201, 145] on icon at bounding box center [200, 150] width 10 height 10
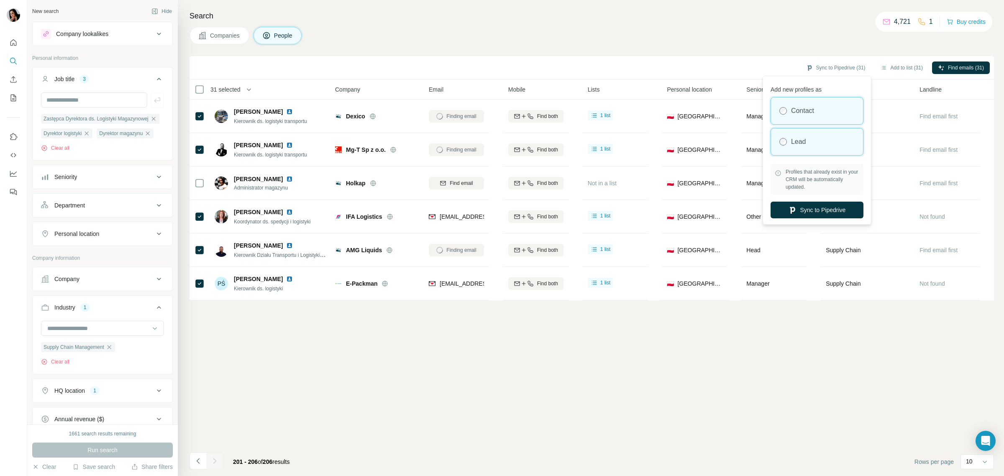
click at [819, 144] on div "Lead" at bounding box center [817, 141] width 92 height 27
click at [821, 213] on button "Sync to Pipedrive" at bounding box center [817, 210] width 93 height 17
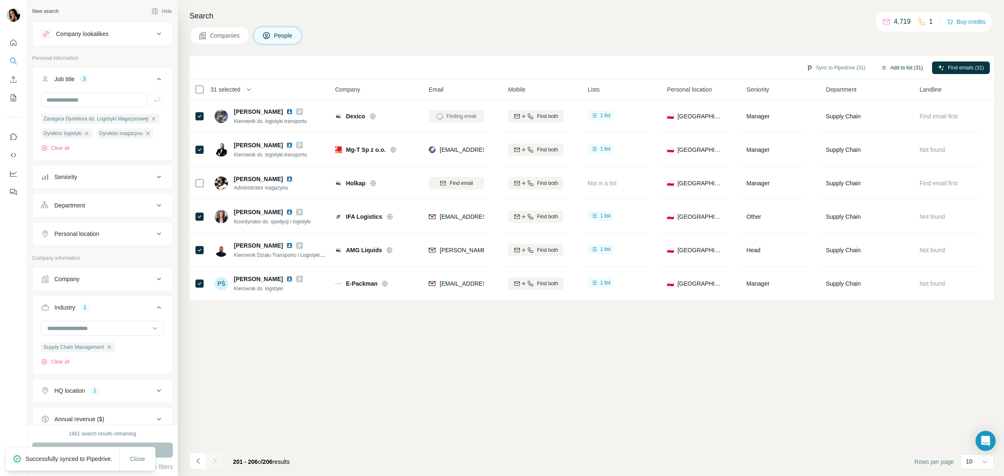
click at [900, 70] on button "Add to list (31)" at bounding box center [902, 68] width 54 height 13
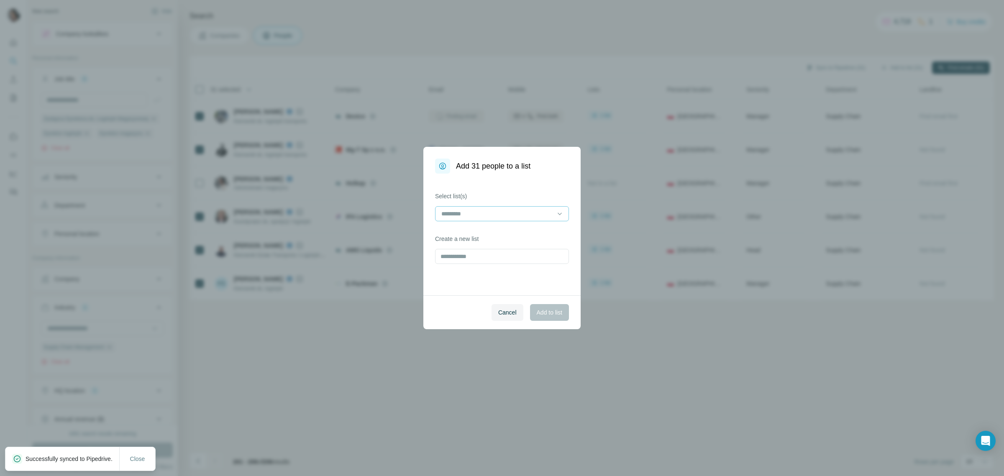
click at [494, 206] on div at bounding box center [502, 213] width 134 height 15
click at [500, 261] on p "Firmy logistyczne Polska - CEO, Dyrektorzy logistyczni, Managerowie logistyki" at bounding box center [502, 252] width 120 height 17
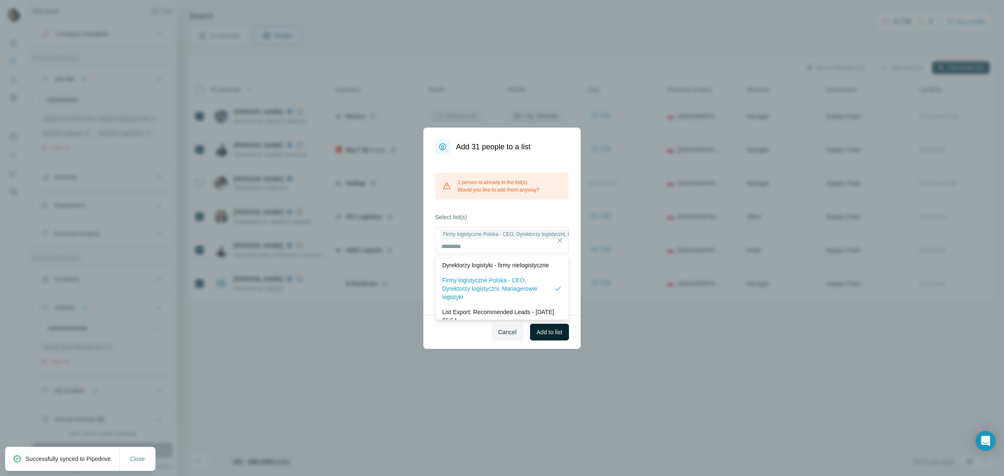
click at [554, 331] on span "Add to list" at bounding box center [550, 332] width 26 height 8
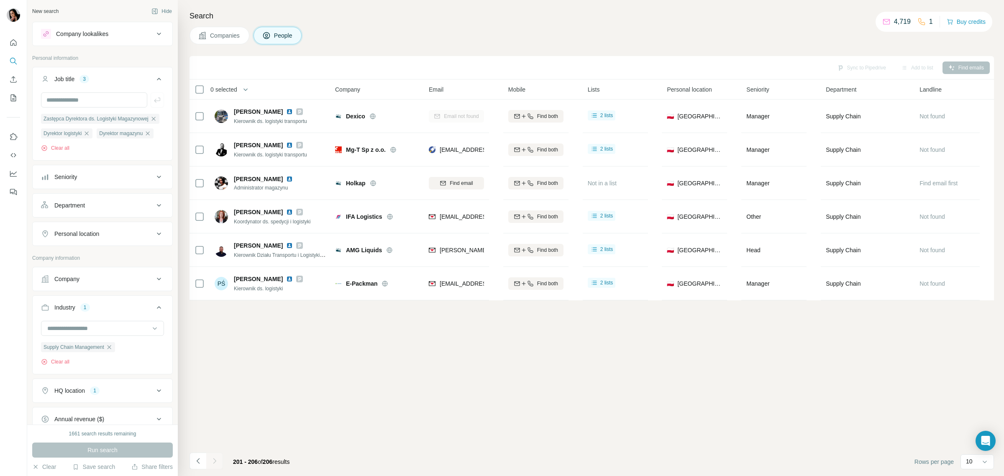
drag, startPoint x: 149, startPoint y: 120, endPoint x: 119, endPoint y: 122, distance: 29.8
click at [150, 120] on icon "button" at bounding box center [153, 118] width 7 height 7
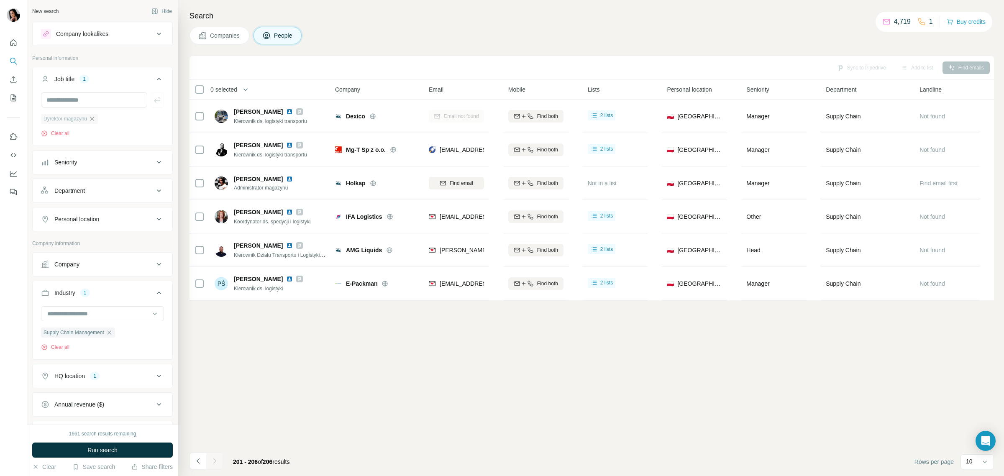
click at [94, 120] on icon "button" at bounding box center [92, 119] width 4 height 4
click at [92, 98] on input "text" at bounding box center [94, 99] width 106 height 15
type input "**********"
click at [139, 448] on button "Run search" at bounding box center [102, 450] width 141 height 15
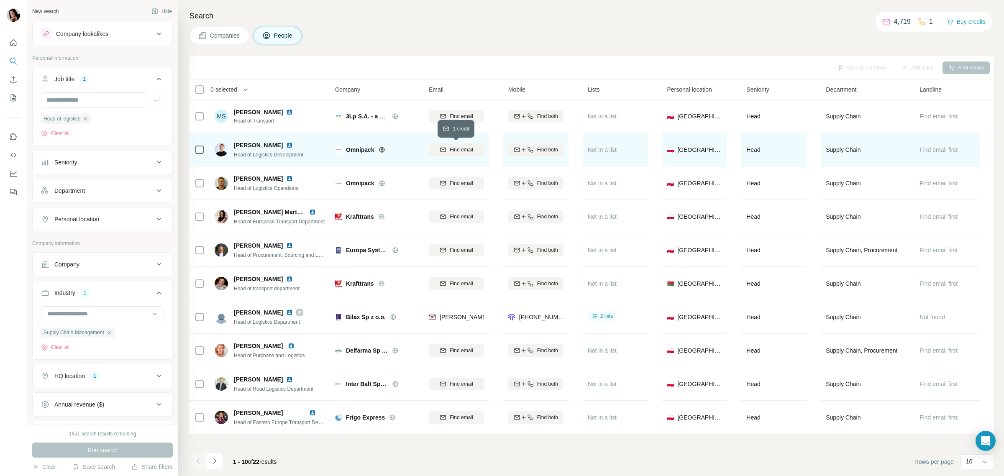
click at [451, 149] on span "Find email" at bounding box center [461, 150] width 23 height 8
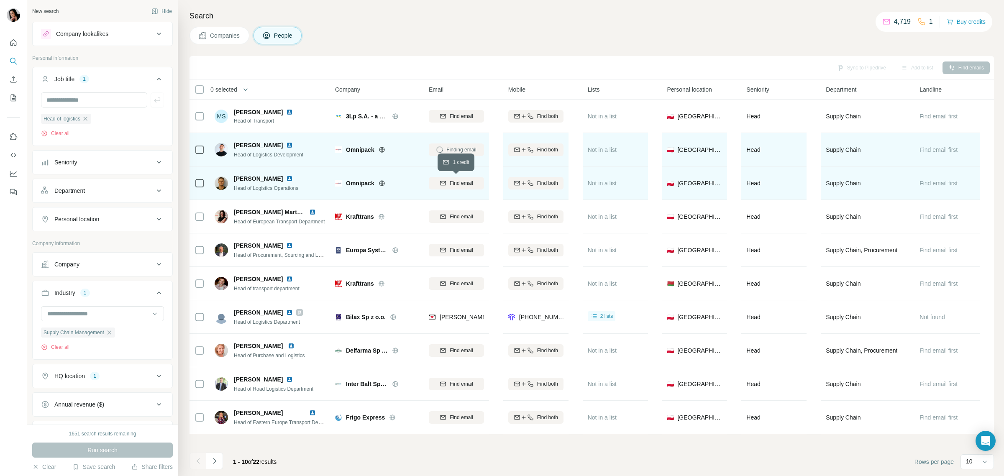
click at [451, 183] on span "Find email" at bounding box center [461, 184] width 23 height 8
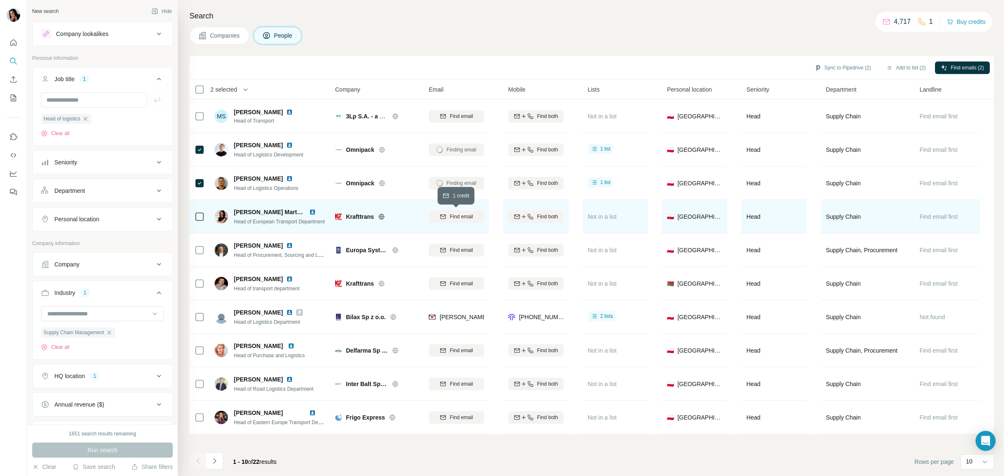
click at [462, 220] on span "Find email" at bounding box center [461, 217] width 23 height 8
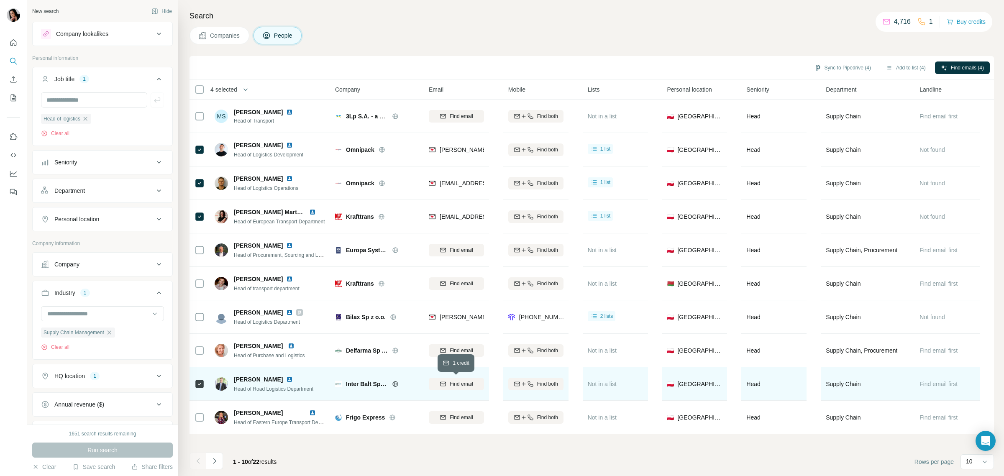
click at [457, 383] on span "Find email" at bounding box center [461, 384] width 23 height 8
click at [216, 461] on icon "Navigate to next page" at bounding box center [214, 461] width 8 height 8
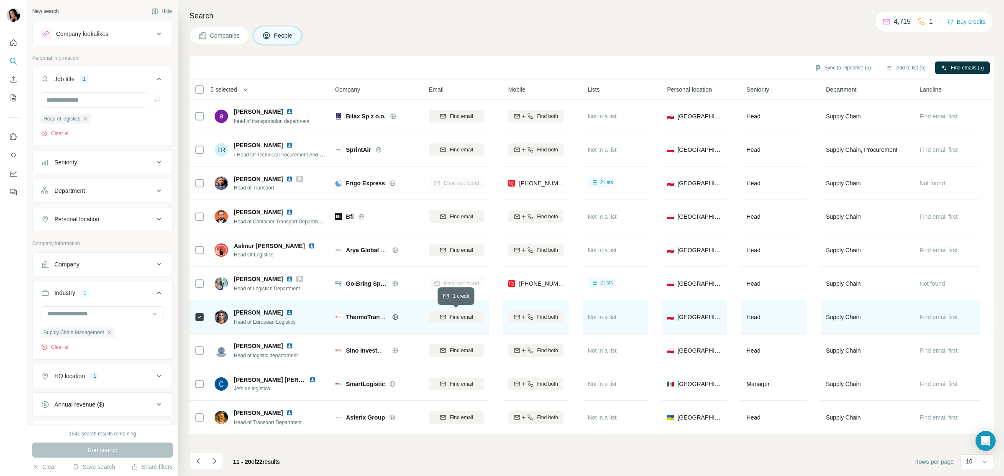
click at [454, 317] on span "Find email" at bounding box center [461, 317] width 23 height 8
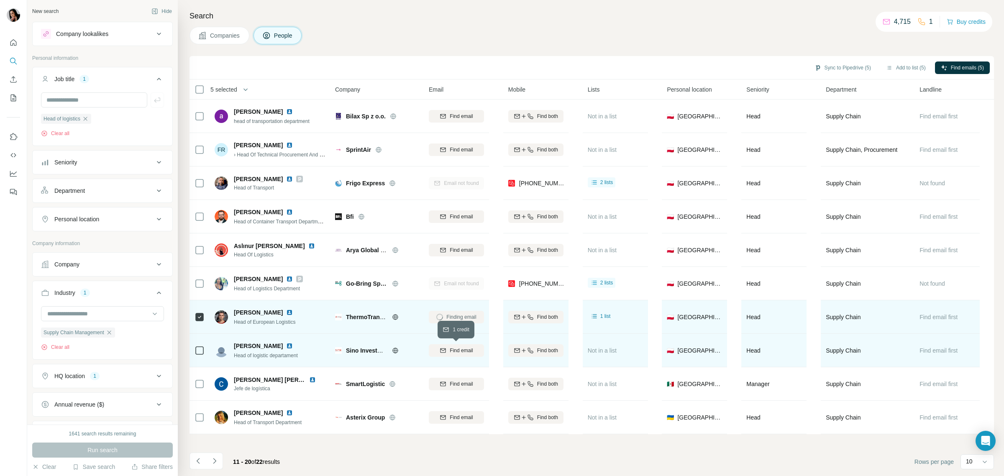
click at [453, 350] on span "Find email" at bounding box center [461, 351] width 23 height 8
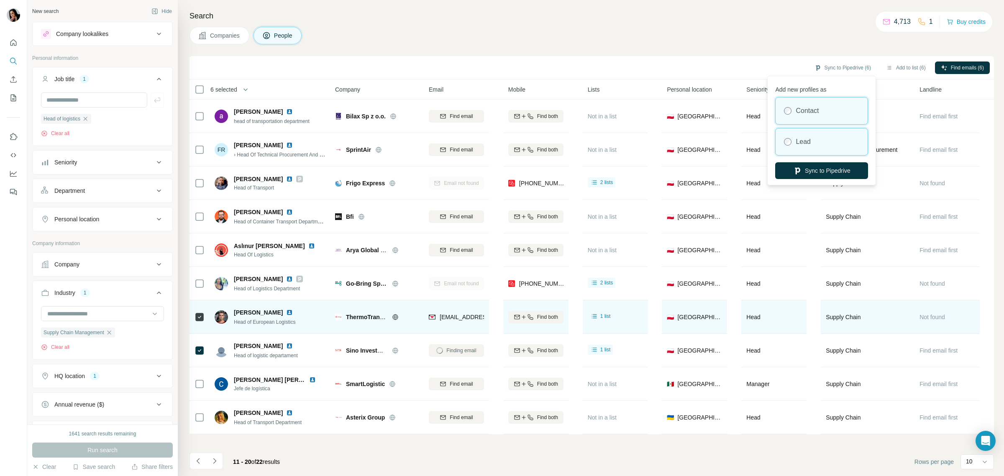
click at [819, 136] on div "Lead" at bounding box center [822, 141] width 92 height 27
click at [834, 170] on button "Sync to Pipedrive" at bounding box center [821, 170] width 93 height 17
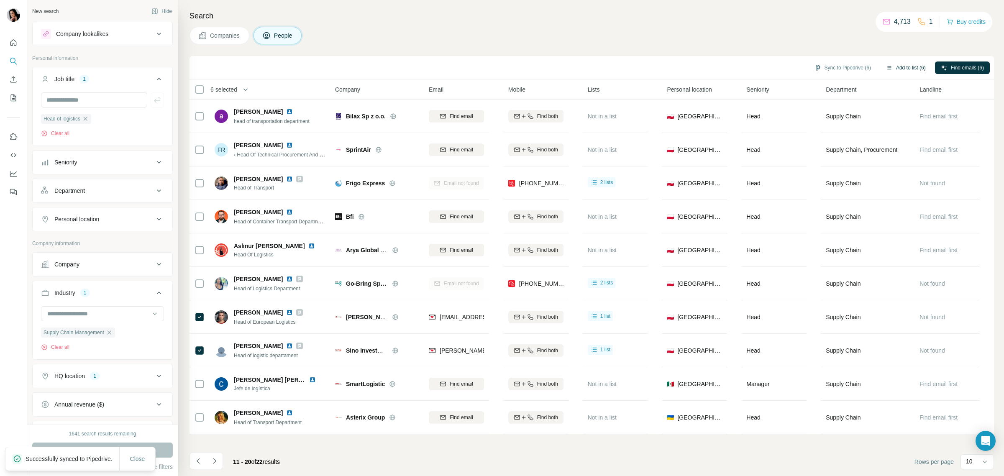
click at [905, 69] on button "Add to list (6)" at bounding box center [905, 68] width 51 height 13
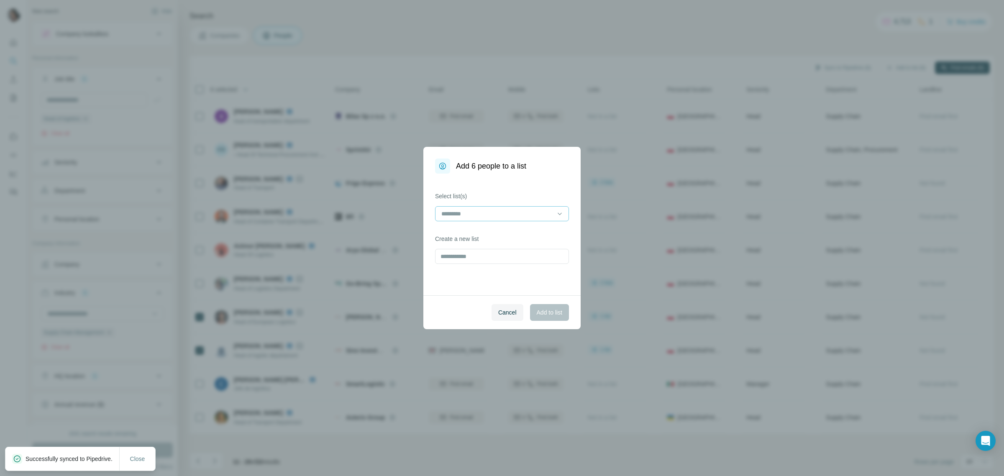
click at [505, 218] on input at bounding box center [497, 213] width 113 height 9
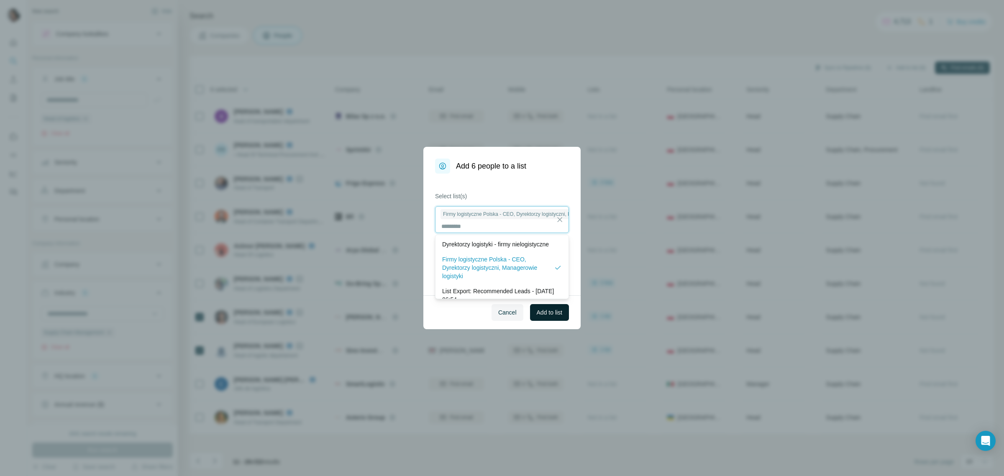
scroll to position [1, 0]
click at [559, 313] on span "Add to list" at bounding box center [550, 312] width 26 height 8
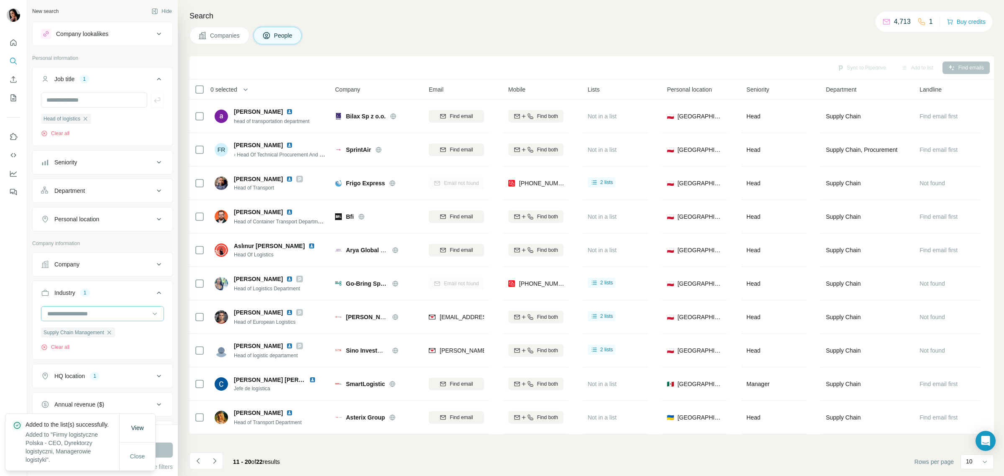
click at [103, 310] on div at bounding box center [97, 314] width 103 height 14
type input "****"
click at [90, 335] on div "Logistics" at bounding box center [98, 334] width 101 height 8
click at [144, 453] on span "Close" at bounding box center [137, 456] width 15 height 8
click at [143, 446] on button "Run search" at bounding box center [102, 450] width 141 height 15
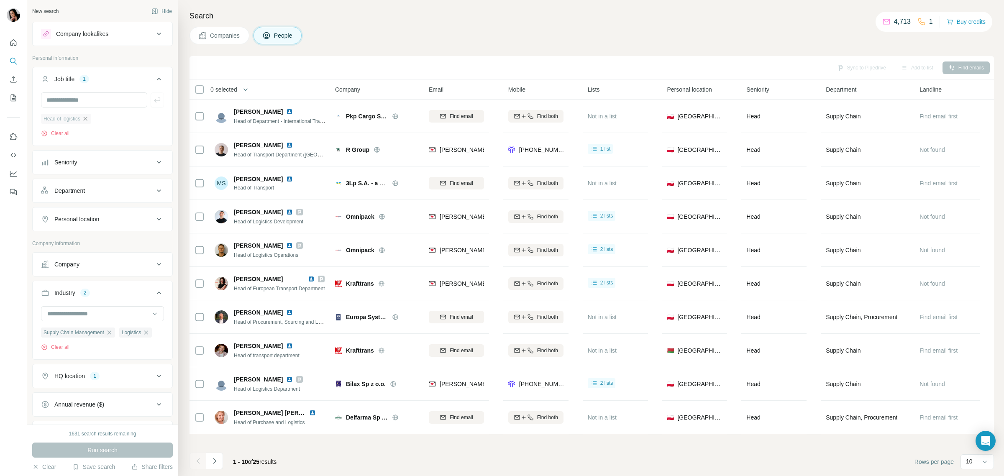
click at [89, 116] on icon "button" at bounding box center [85, 118] width 7 height 7
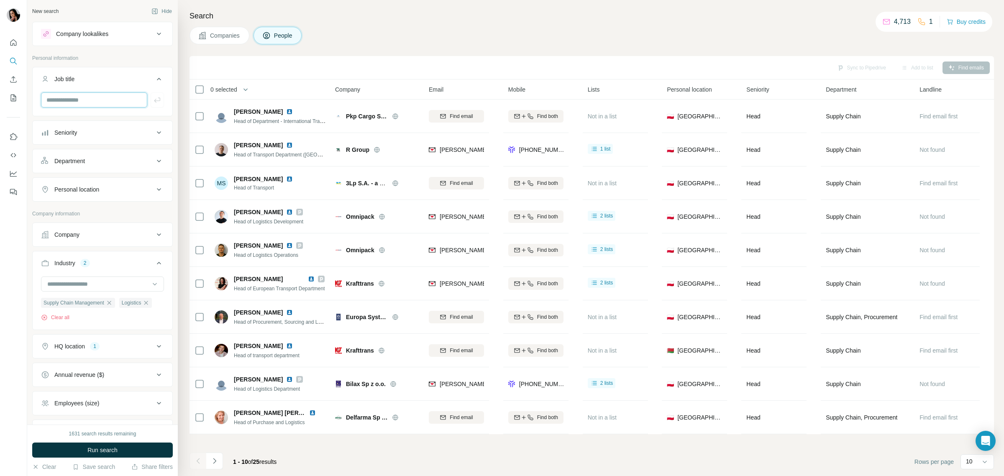
click at [86, 104] on input "text" at bounding box center [94, 99] width 106 height 15
type input "**********"
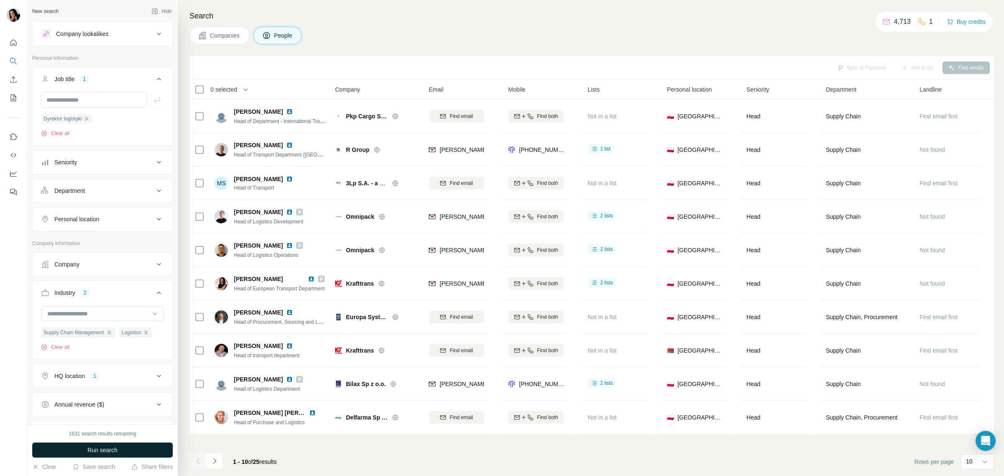
click at [121, 448] on button "Run search" at bounding box center [102, 450] width 141 height 15
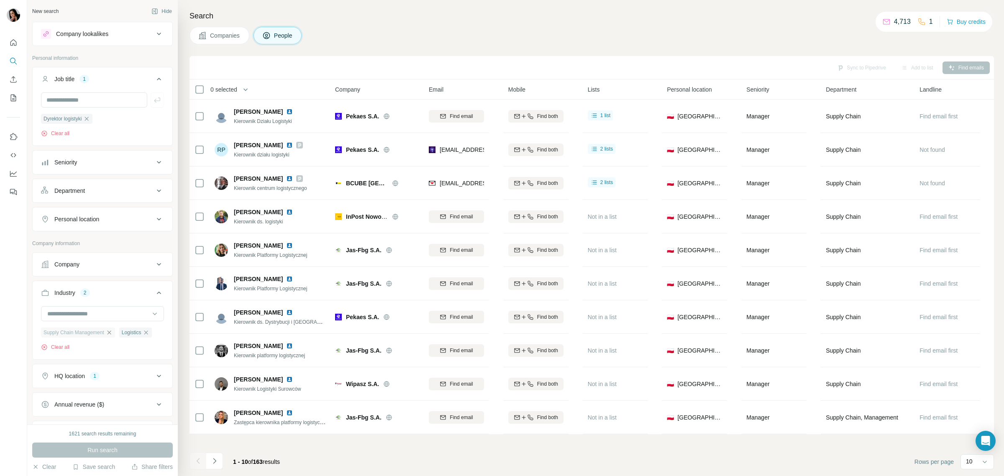
click at [111, 334] on icon "button" at bounding box center [109, 333] width 4 height 4
click at [126, 450] on button "Run search" at bounding box center [102, 450] width 141 height 15
click at [211, 462] on icon "Navigate to next page" at bounding box center [214, 461] width 8 height 8
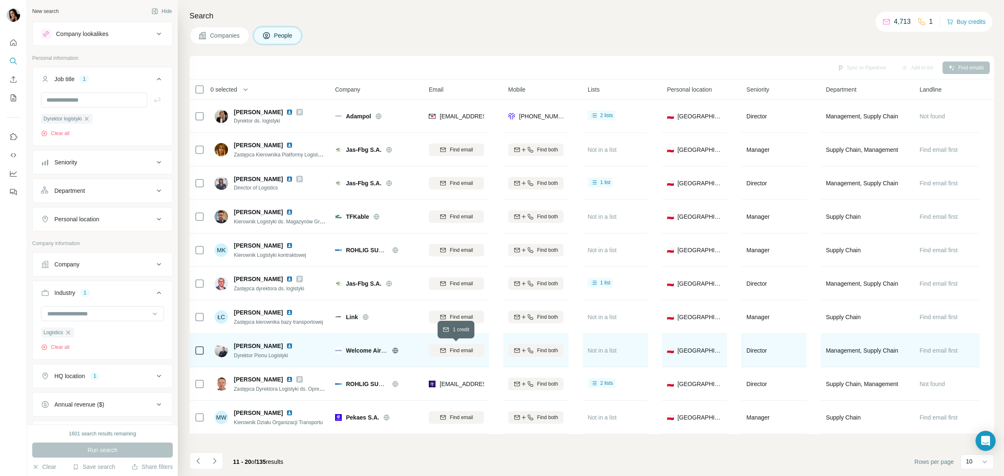
click at [471, 354] on span "Find email" at bounding box center [461, 351] width 23 height 8
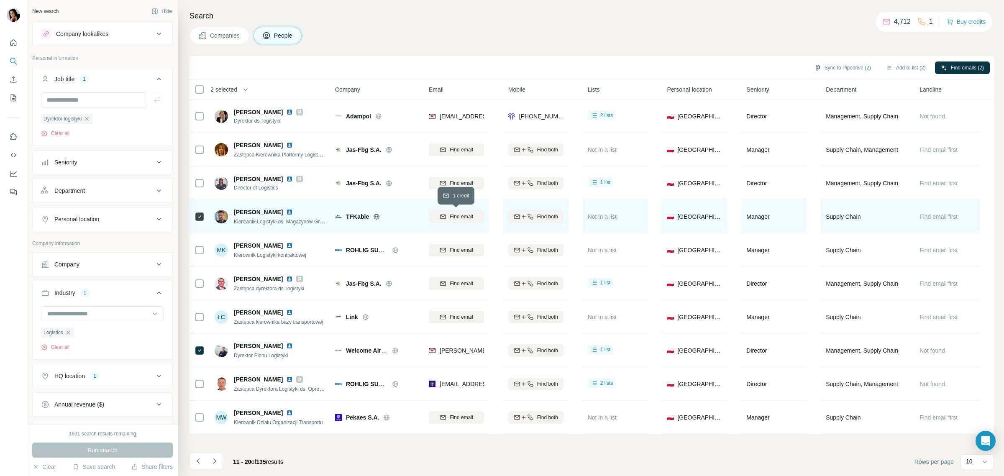
click at [448, 216] on div "Find email" at bounding box center [456, 217] width 55 height 8
click at [225, 463] on div "11 - 20 of 135 results" at bounding box center [240, 462] width 100 height 18
click at [218, 459] on icon "Navigate to next page" at bounding box center [214, 461] width 8 height 8
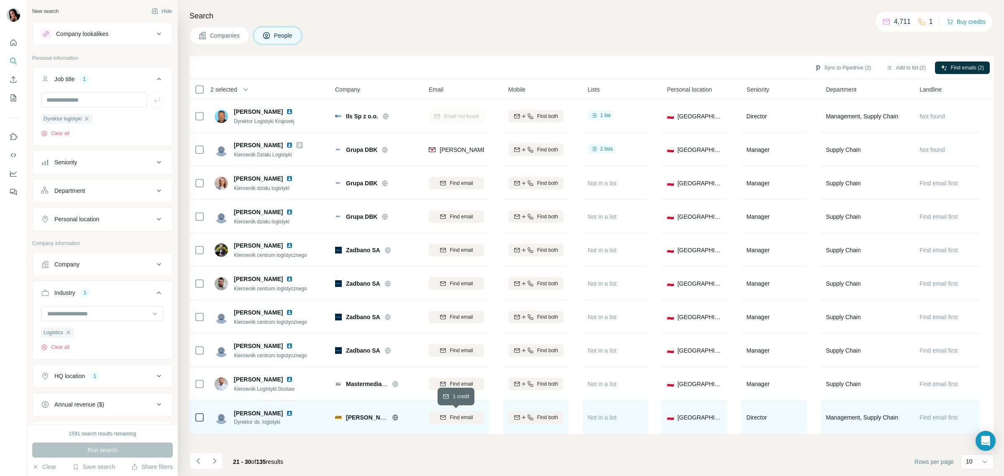
click at [446, 417] on div "Find email" at bounding box center [456, 418] width 55 height 8
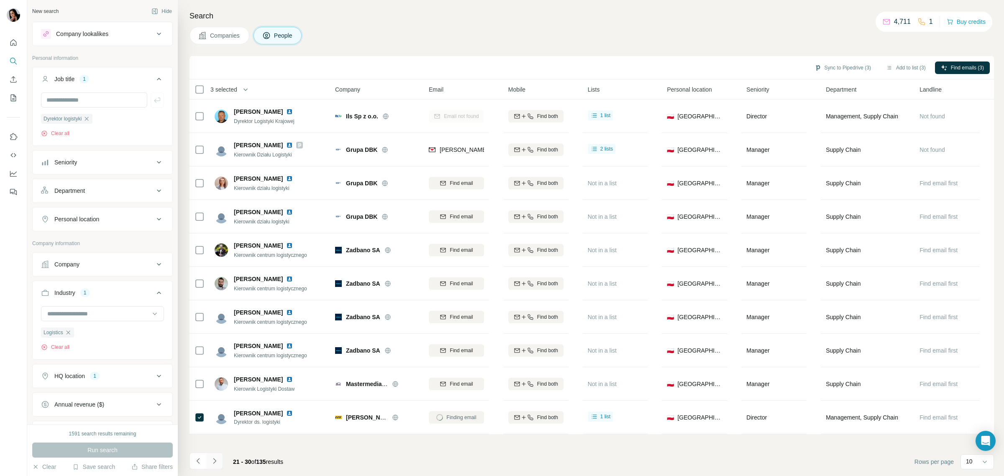
click at [212, 461] on icon "Navigate to next page" at bounding box center [214, 461] width 8 height 8
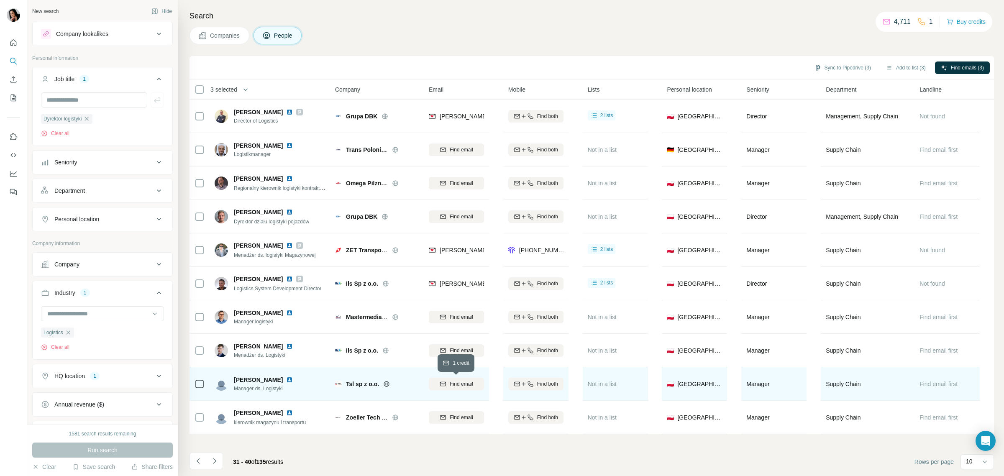
click at [452, 385] on span "Find email" at bounding box center [461, 384] width 23 height 8
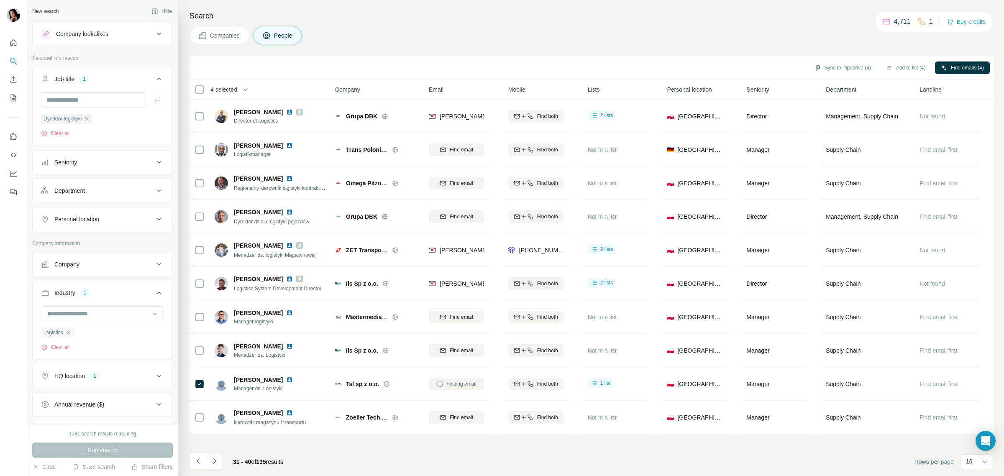
click at [213, 459] on icon "Navigate to next page" at bounding box center [214, 461] width 8 height 8
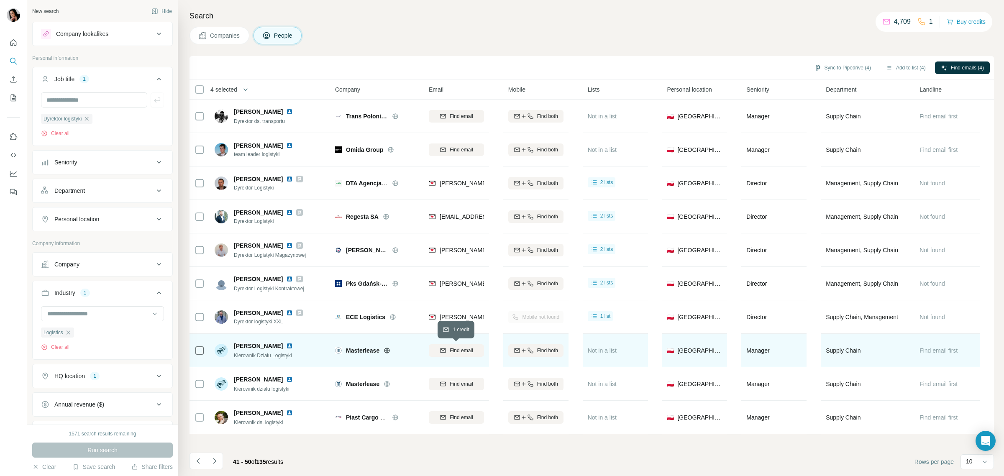
click at [446, 352] on div "Find email" at bounding box center [456, 351] width 55 height 8
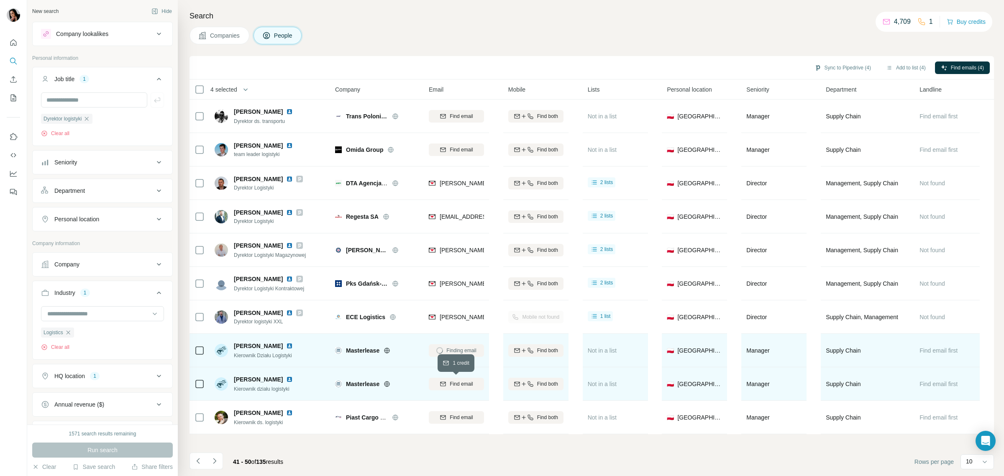
click at [453, 383] on span "Find email" at bounding box center [461, 384] width 23 height 8
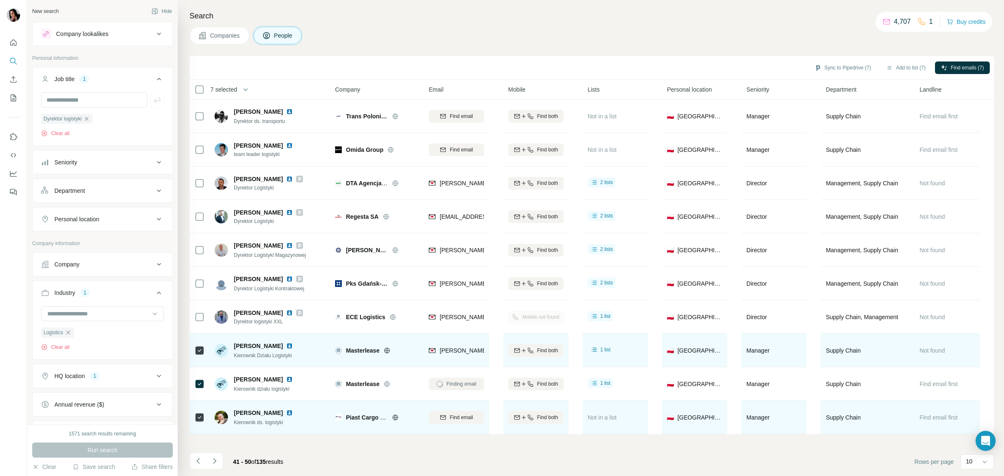
click at [449, 421] on button "Find email" at bounding box center [456, 417] width 55 height 13
click at [214, 459] on icon "Navigate to next page" at bounding box center [214, 461] width 8 height 8
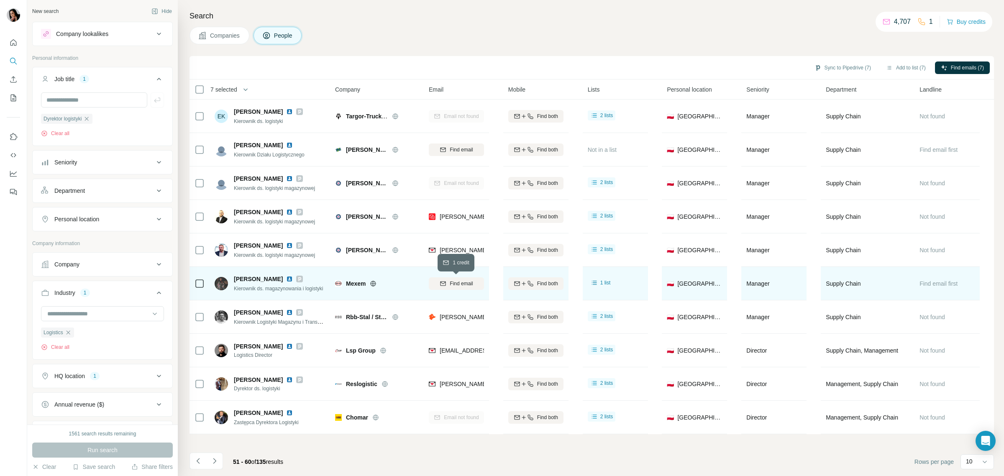
click at [459, 283] on span "Find email" at bounding box center [461, 284] width 23 height 8
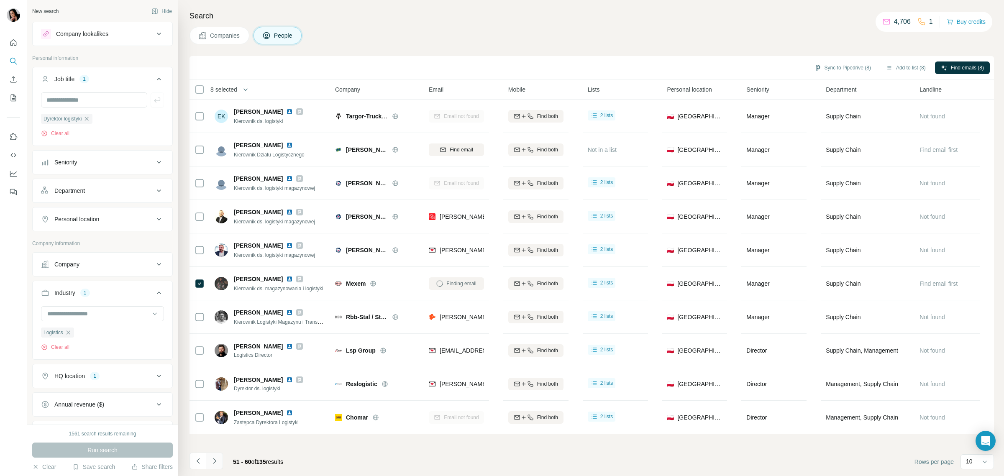
click at [214, 459] on icon "Navigate to next page" at bounding box center [214, 460] width 3 height 5
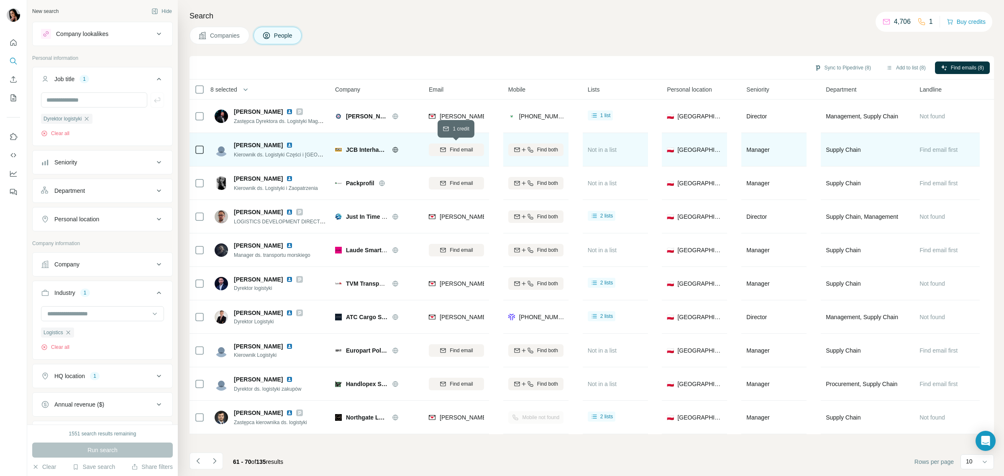
click at [454, 149] on span "Find email" at bounding box center [461, 150] width 23 height 8
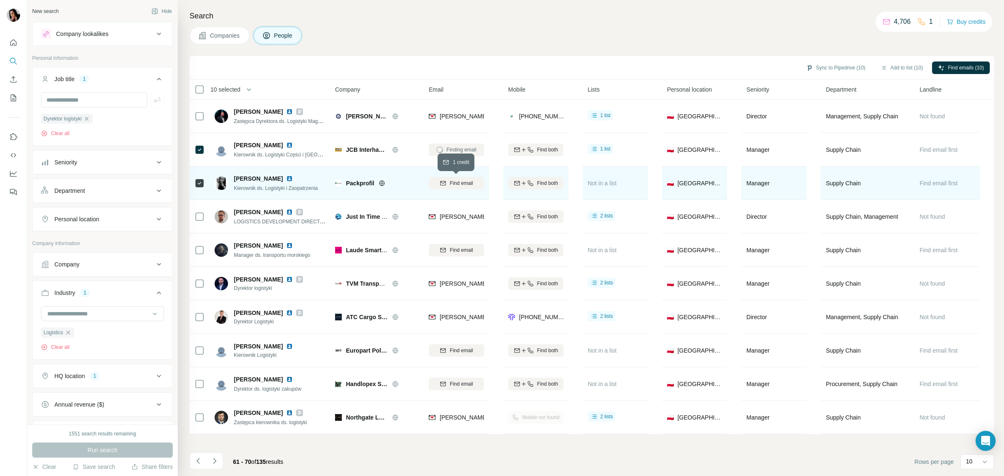
click at [459, 183] on span "Find email" at bounding box center [461, 184] width 23 height 8
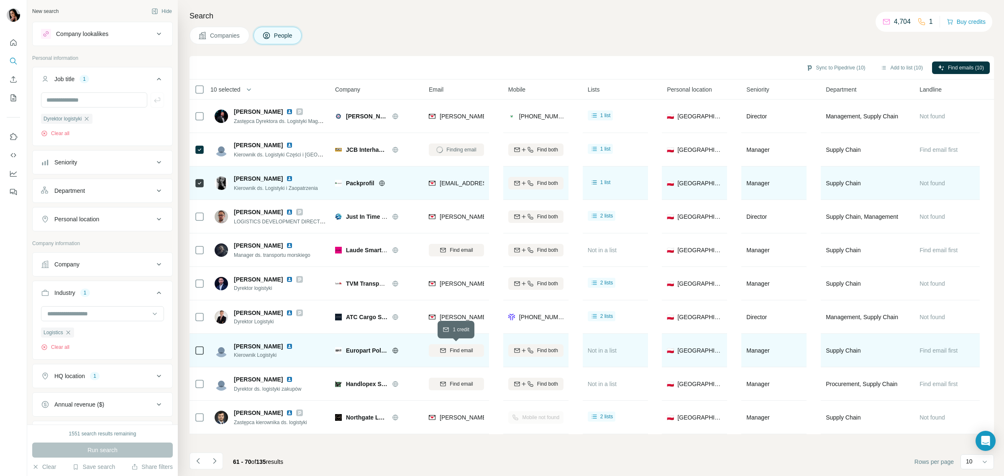
click at [450, 349] on span "Find email" at bounding box center [461, 351] width 23 height 8
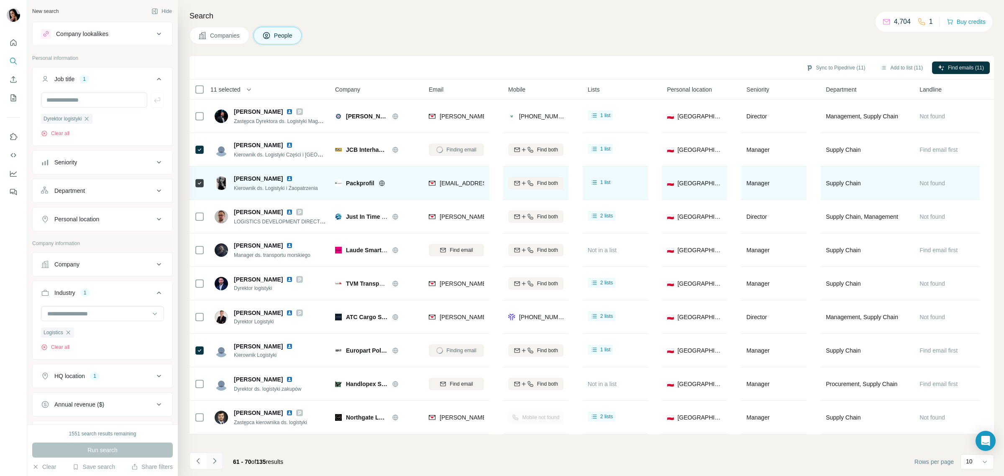
click at [218, 459] on icon "Navigate to next page" at bounding box center [214, 461] width 8 height 8
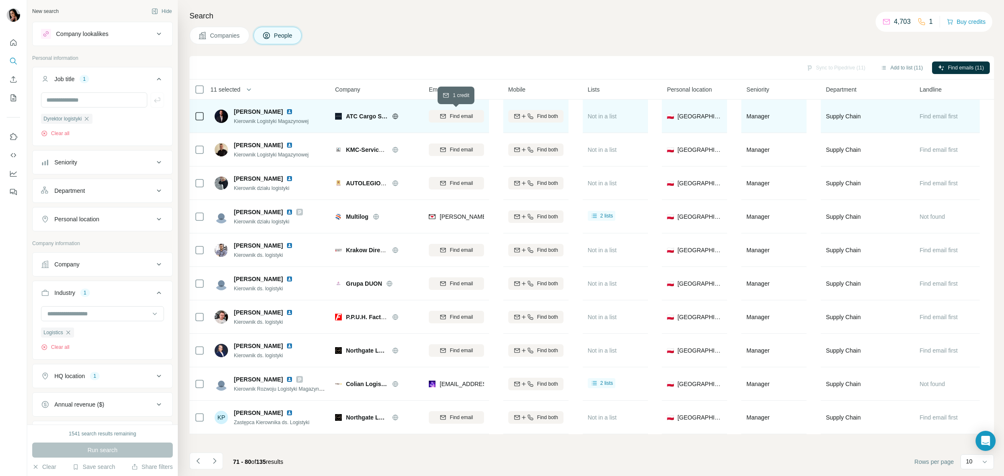
click at [448, 117] on div "Find email" at bounding box center [456, 117] width 55 height 8
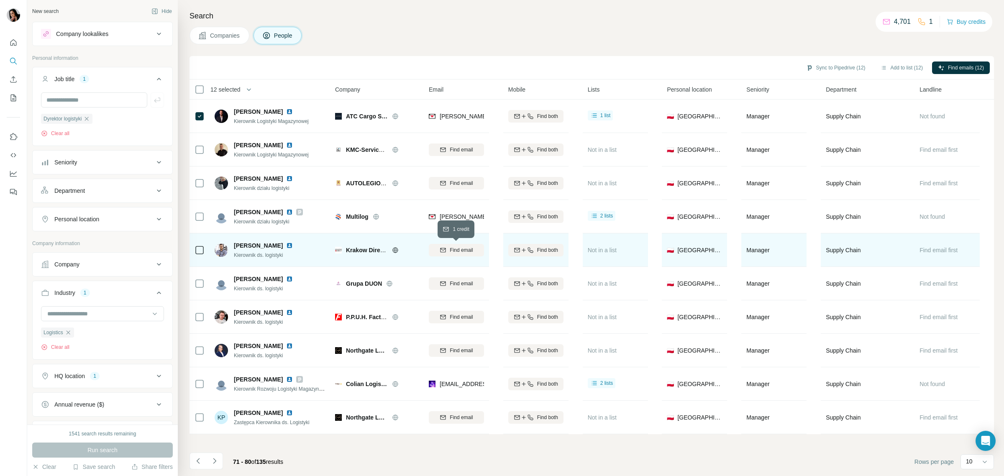
click at [456, 249] on span "Find email" at bounding box center [461, 250] width 23 height 8
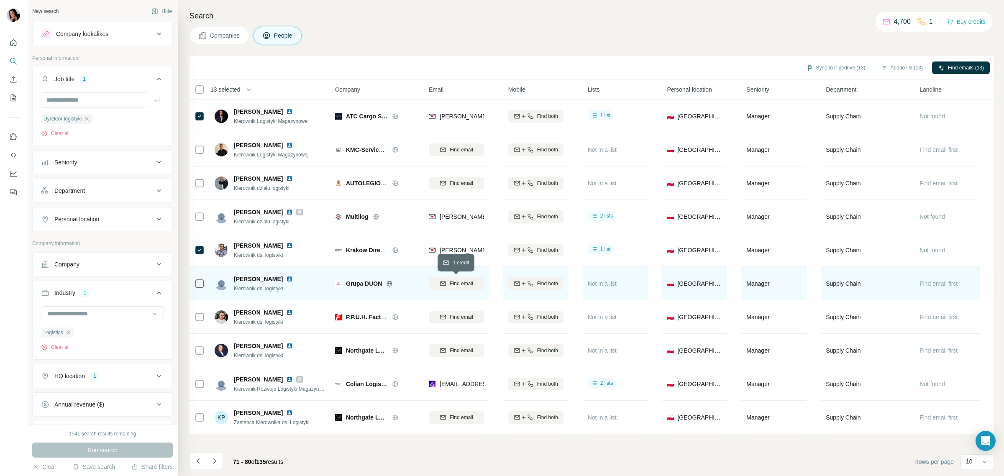
click at [454, 282] on span "Find email" at bounding box center [461, 284] width 23 height 8
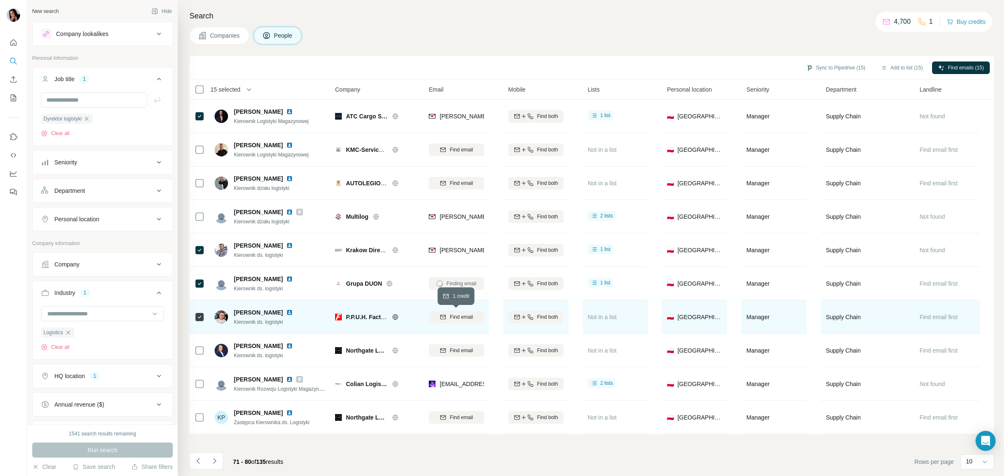
click at [446, 318] on div "Find email" at bounding box center [456, 317] width 55 height 8
click at [213, 457] on icon "Navigate to next page" at bounding box center [214, 461] width 8 height 8
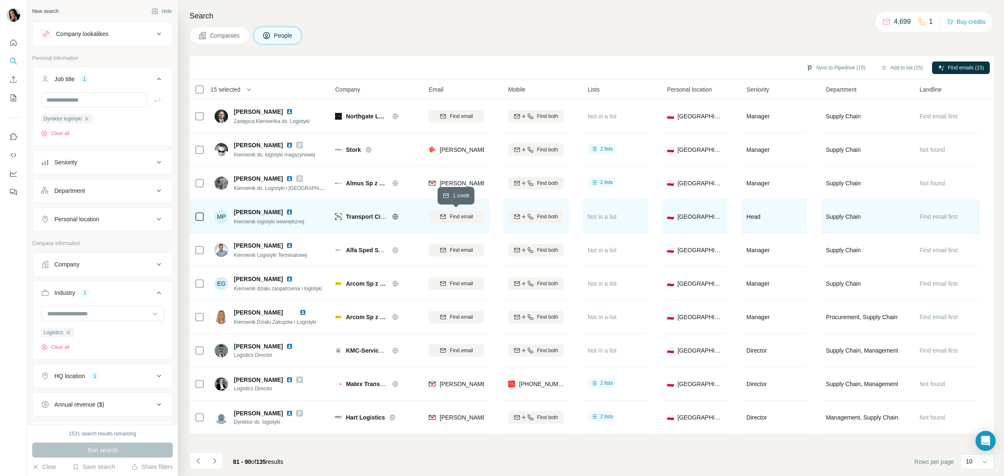
click at [461, 218] on span "Find email" at bounding box center [461, 217] width 23 height 8
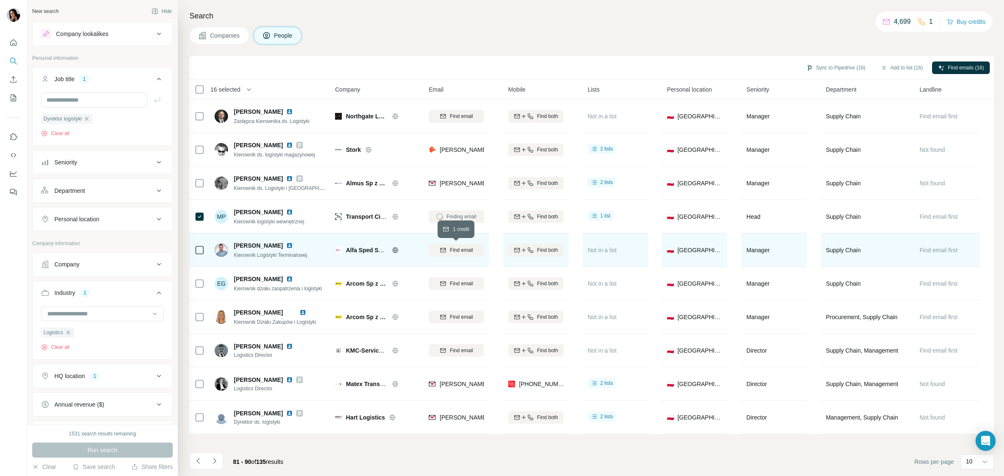
click at [451, 249] on span "Find email" at bounding box center [461, 250] width 23 height 8
click at [193, 250] on td at bounding box center [200, 249] width 20 height 33
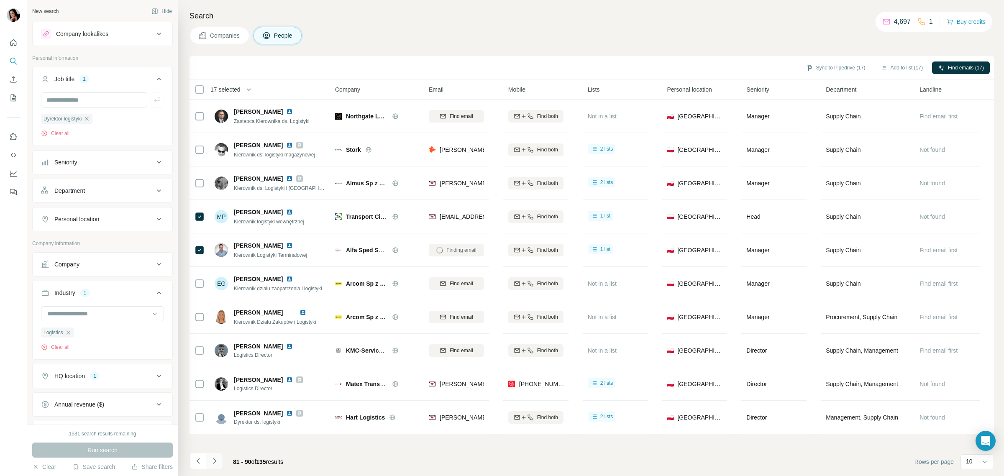
click at [211, 461] on icon "Navigate to next page" at bounding box center [214, 461] width 8 height 8
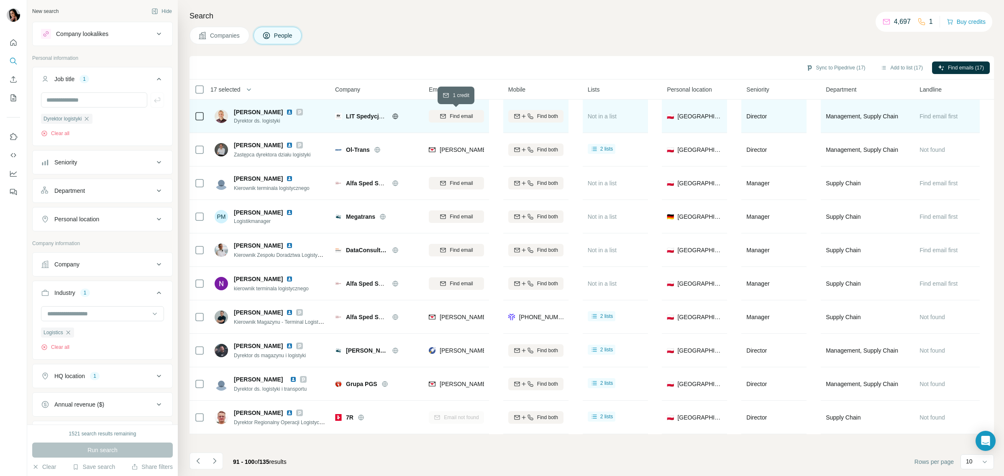
click at [467, 116] on span "Find email" at bounding box center [461, 117] width 23 height 8
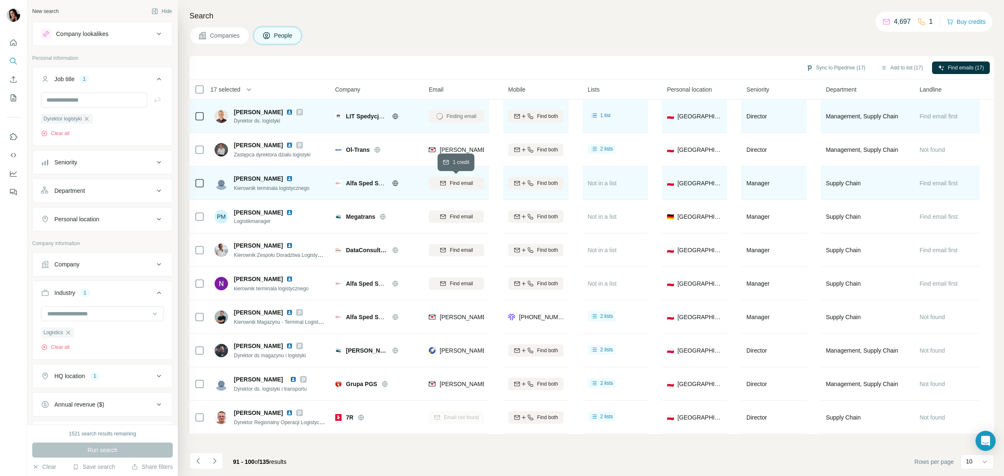
click at [452, 181] on span "Find email" at bounding box center [461, 184] width 23 height 8
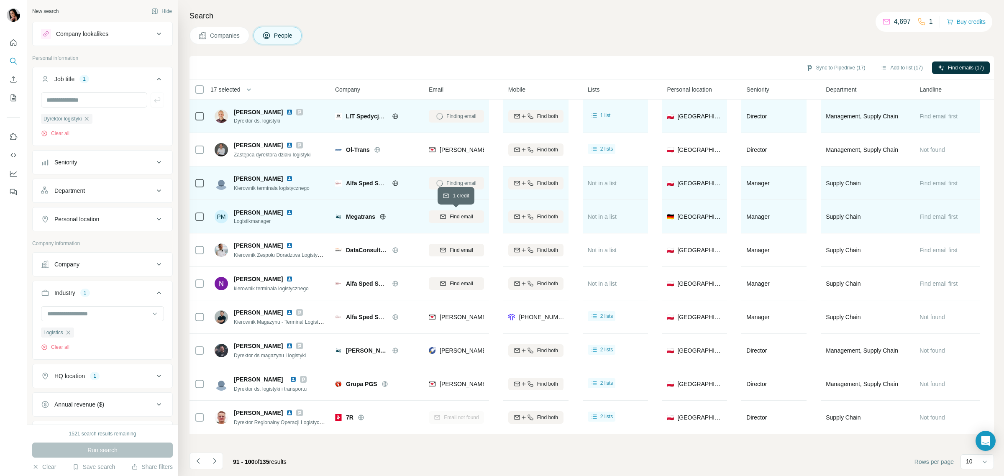
click at [454, 218] on span "Find email" at bounding box center [461, 217] width 23 height 8
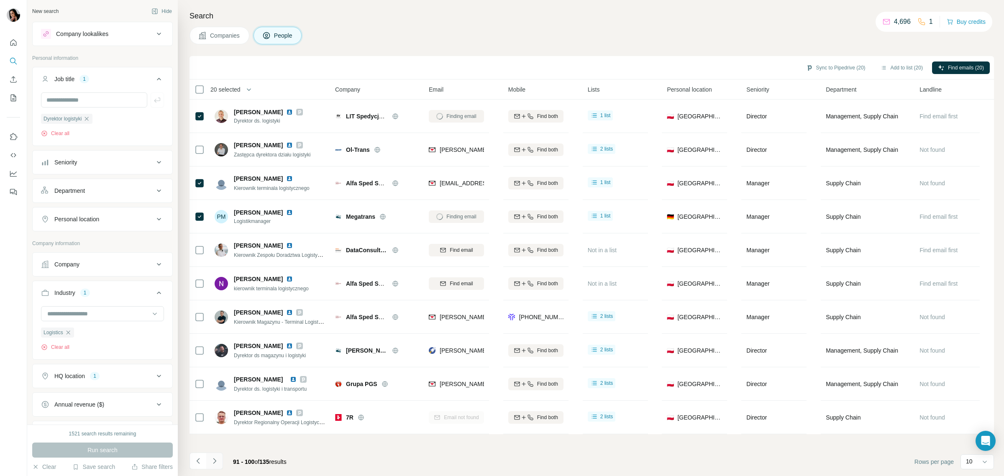
click at [216, 461] on icon "Navigate to next page" at bounding box center [214, 461] width 8 height 8
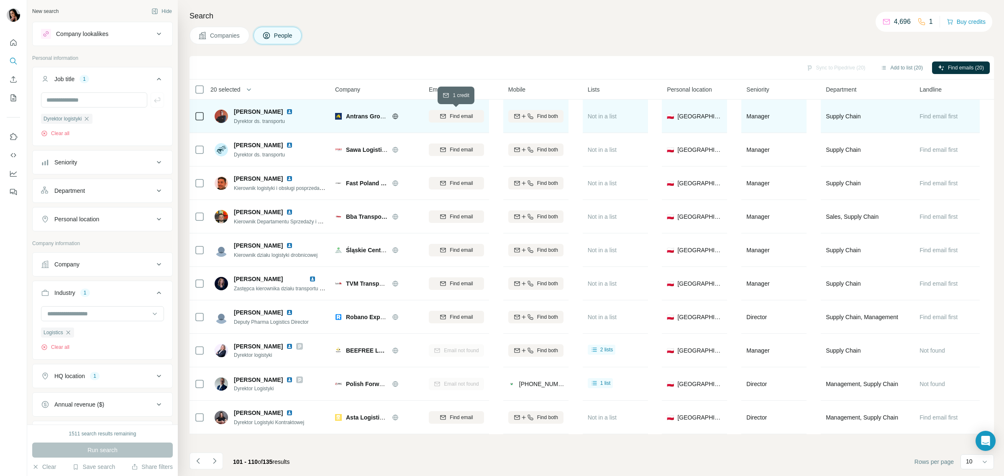
click at [475, 116] on div "Find email" at bounding box center [456, 117] width 55 height 8
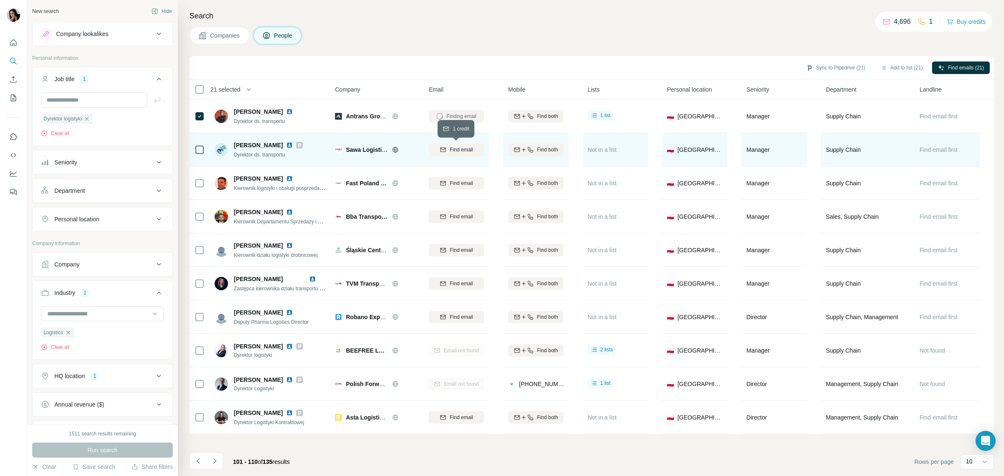
click at [463, 145] on button "Find email" at bounding box center [456, 150] width 55 height 13
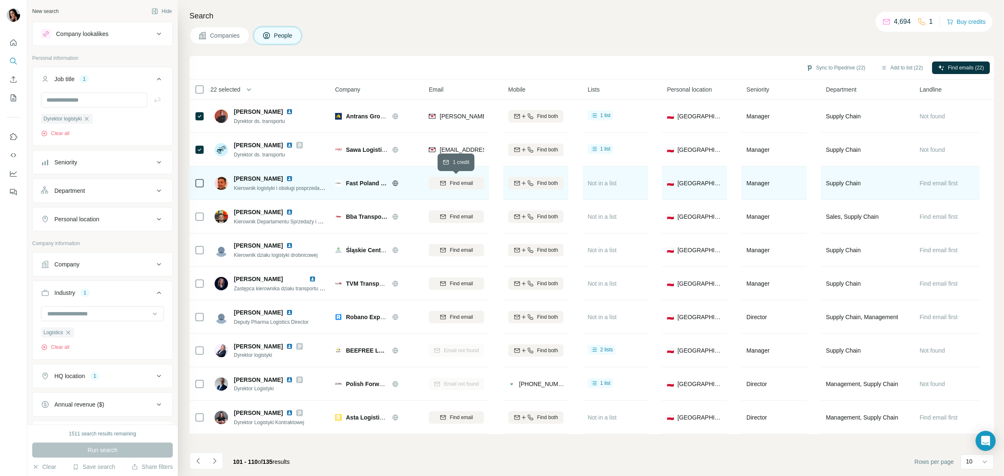
click at [450, 185] on span "Find email" at bounding box center [461, 184] width 23 height 8
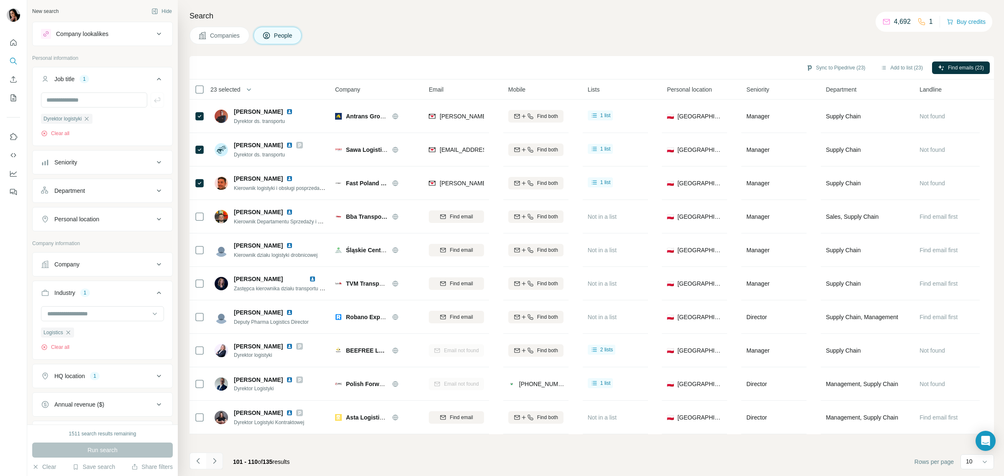
click at [218, 462] on icon "Navigate to next page" at bounding box center [214, 461] width 8 height 8
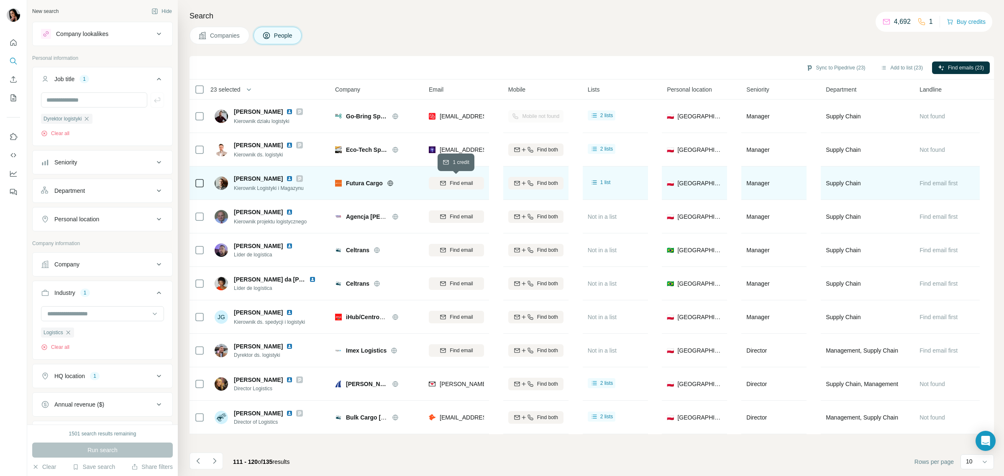
click at [446, 183] on div "Find email" at bounding box center [456, 184] width 55 height 8
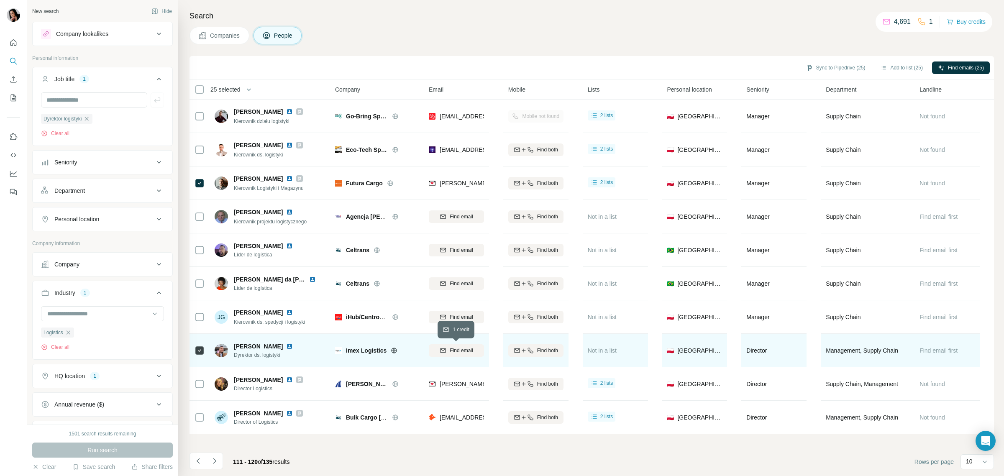
click at [449, 349] on div "Find email" at bounding box center [456, 351] width 55 height 8
click at [207, 462] on button "Navigate to next page" at bounding box center [214, 461] width 17 height 17
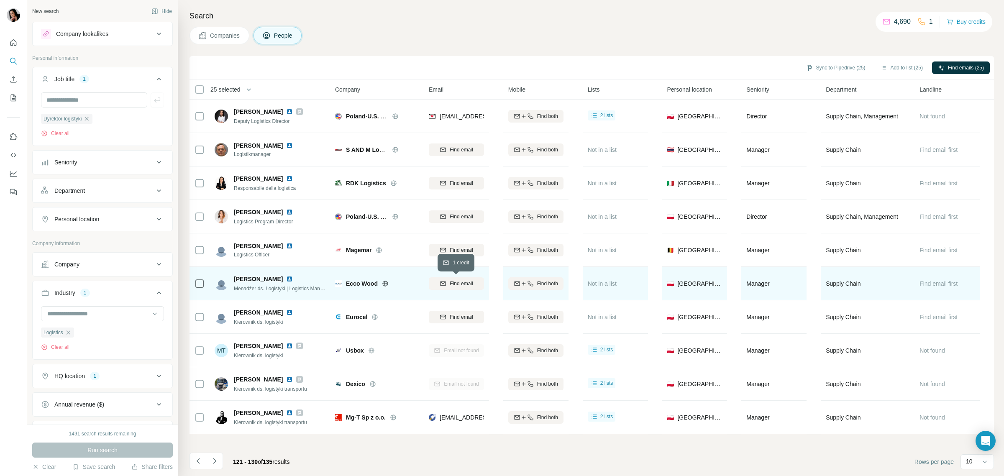
click at [460, 281] on span "Find email" at bounding box center [461, 284] width 23 height 8
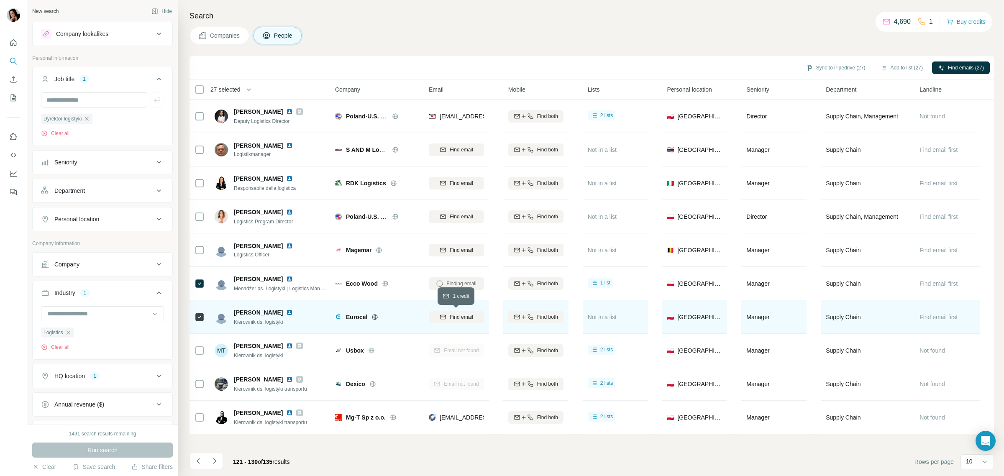
click at [442, 319] on icon "button" at bounding box center [443, 317] width 7 height 7
click at [217, 461] on icon "Navigate to next page" at bounding box center [214, 461] width 8 height 8
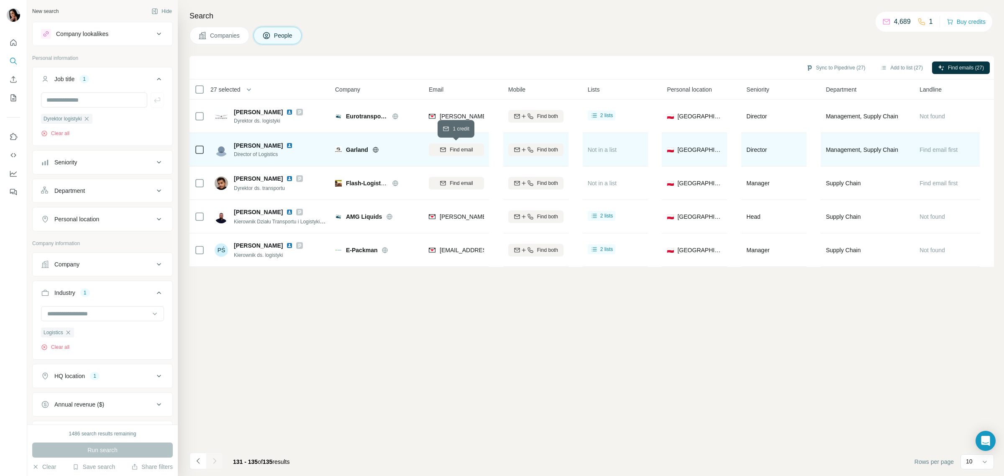
click at [448, 146] on div "Find email" at bounding box center [456, 150] width 55 height 8
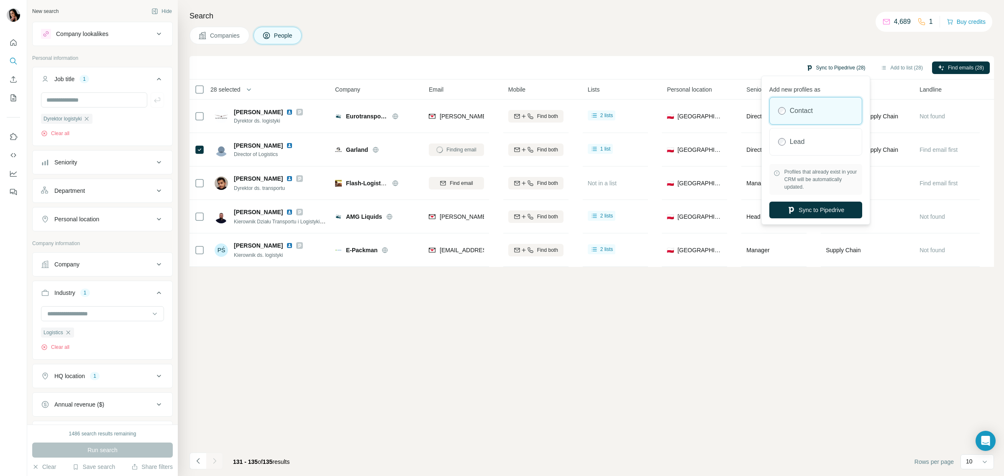
click at [842, 69] on button "Sync to Pipedrive (28)" at bounding box center [836, 68] width 71 height 13
click at [818, 144] on div "Lead" at bounding box center [816, 141] width 92 height 27
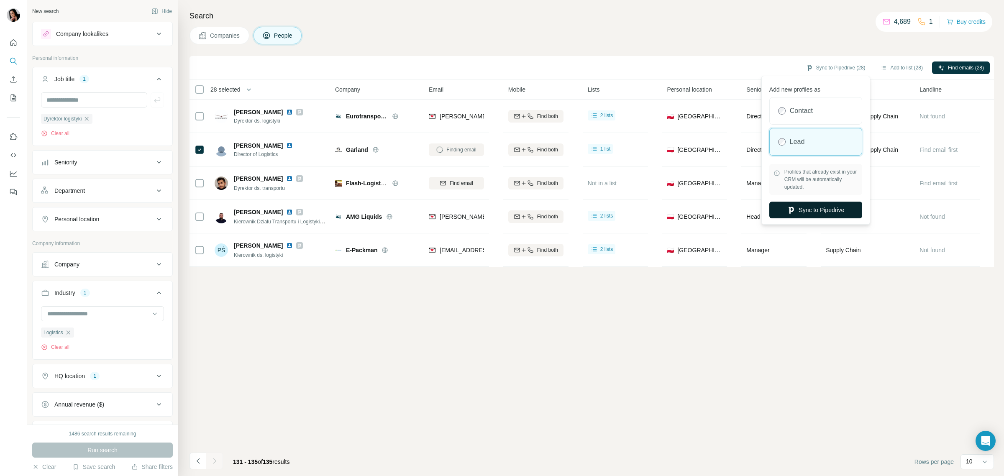
click at [824, 207] on button "Sync to Pipedrive" at bounding box center [816, 210] width 93 height 17
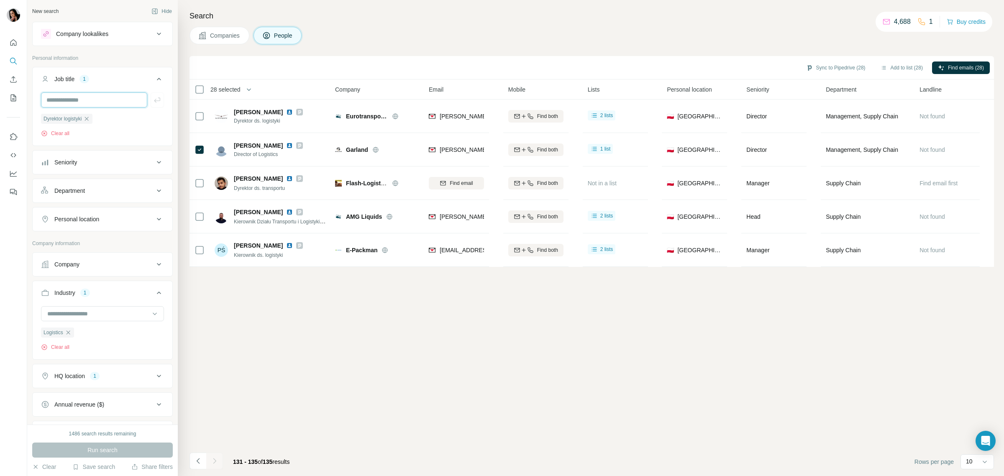
click at [95, 103] on input "text" at bounding box center [94, 99] width 106 height 15
click at [99, 103] on input "text" at bounding box center [94, 99] width 106 height 15
paste input "**********"
type input "**********"
click at [100, 102] on input "text" at bounding box center [94, 99] width 106 height 15
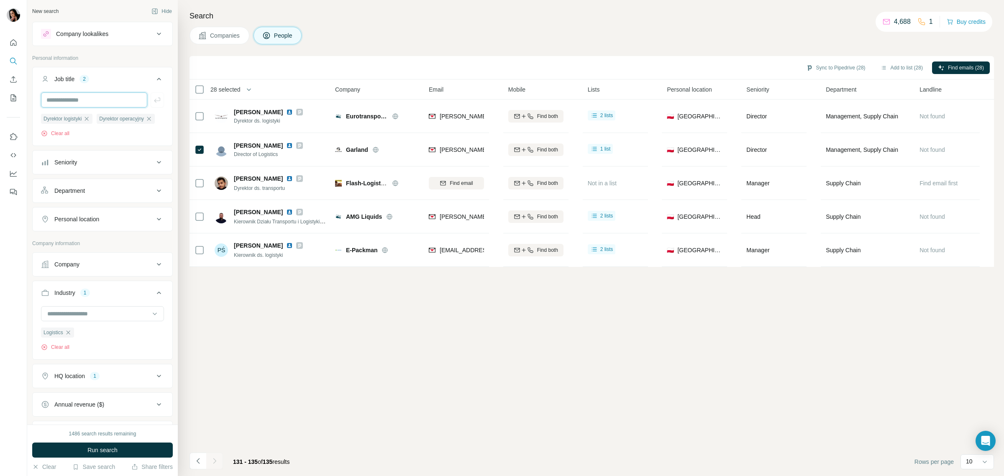
paste input "**********"
type input "**********"
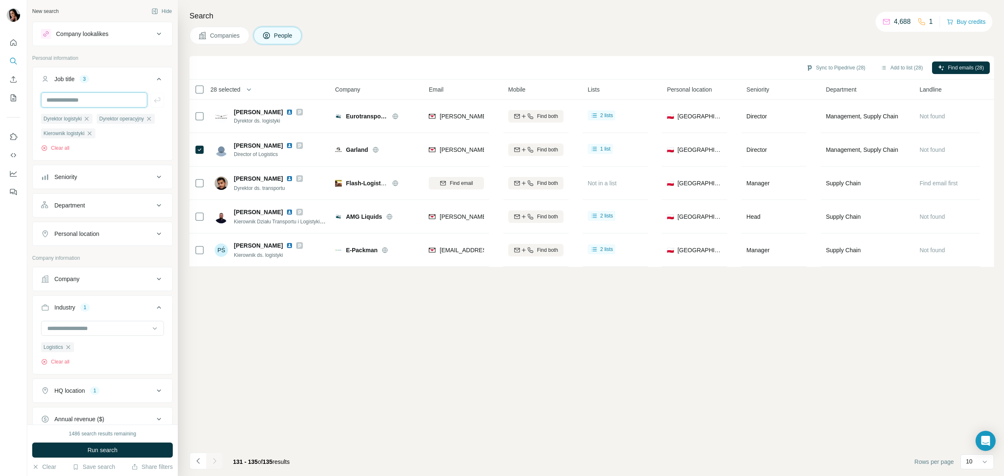
click at [109, 100] on input "text" at bounding box center [94, 99] width 106 height 15
paste input "**********"
type input "**********"
click at [95, 101] on input "text" at bounding box center [94, 99] width 106 height 15
paste input "**********"
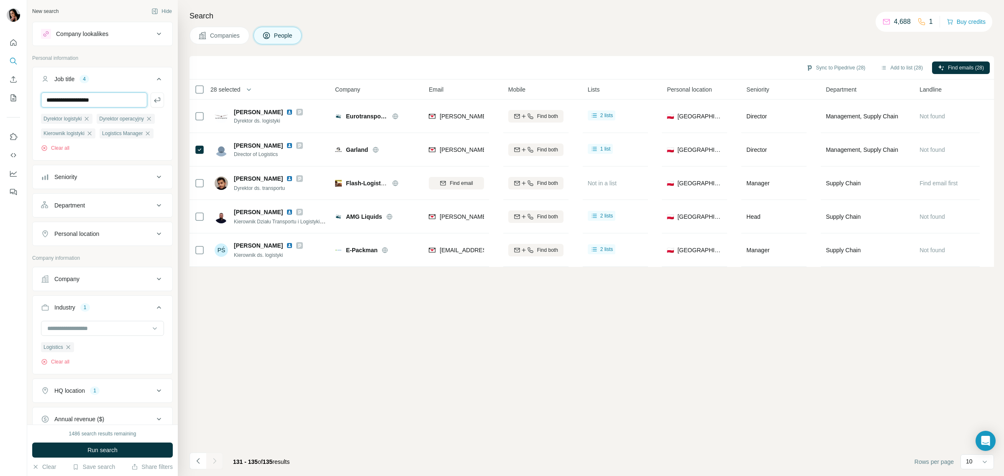
type input "**********"
click at [82, 95] on input "text" at bounding box center [94, 99] width 106 height 15
paste input "**********"
type input "**********"
click at [120, 95] on input "text" at bounding box center [94, 99] width 106 height 15
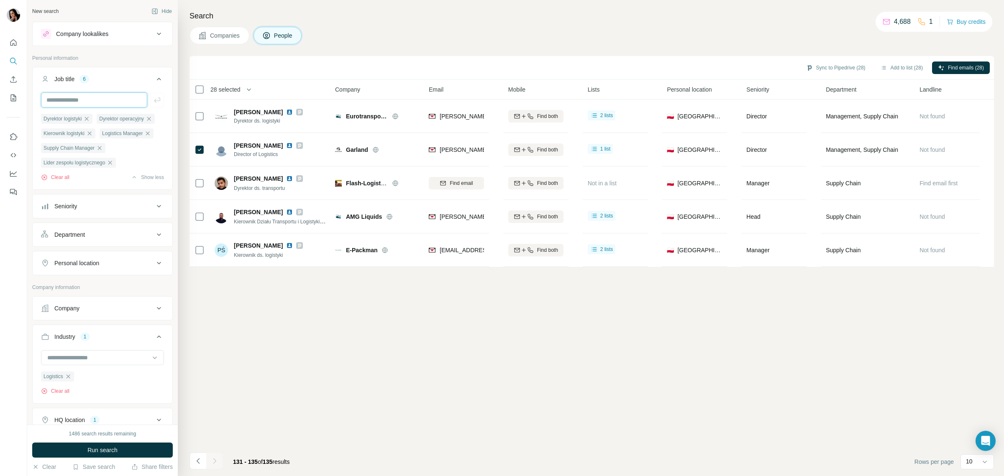
paste input "**********"
type input "**********"
click at [115, 98] on input "text" at bounding box center [94, 99] width 106 height 15
paste input "**********"
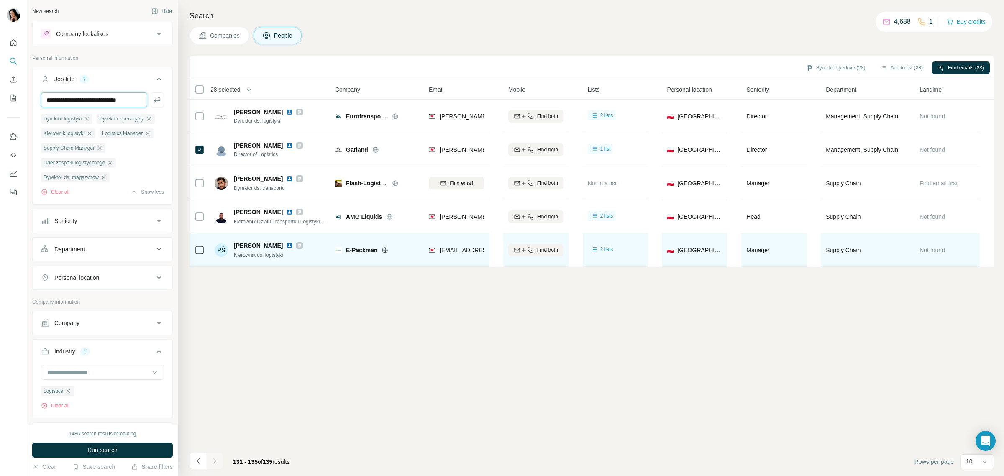
type input "**********"
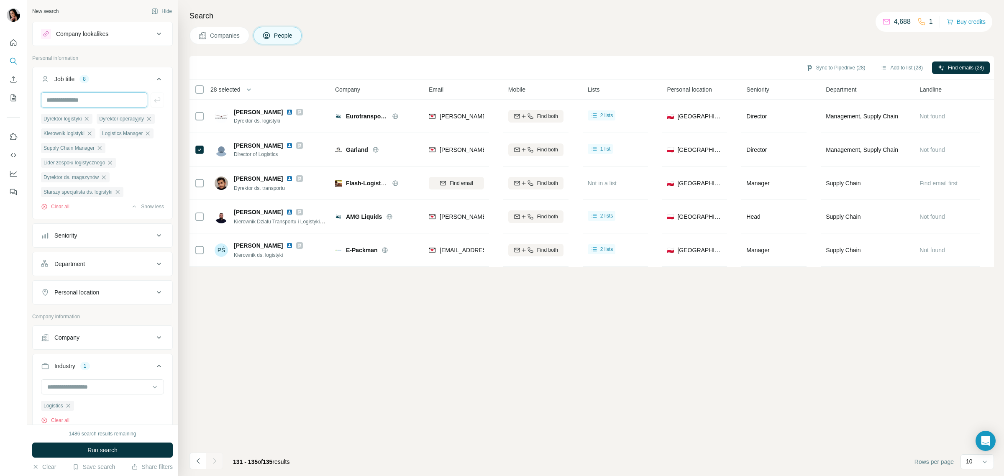
click at [92, 99] on input "text" at bounding box center [94, 99] width 106 height 15
paste input "**********"
type input "**********"
click at [97, 97] on input "text" at bounding box center [94, 99] width 106 height 15
paste input "**********"
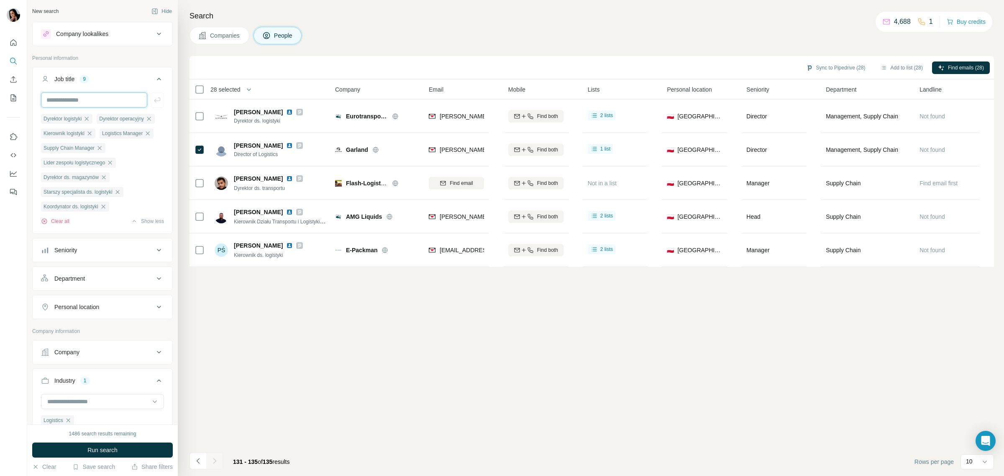
type input "**********"
click at [107, 451] on span "Run search" at bounding box center [102, 450] width 30 height 8
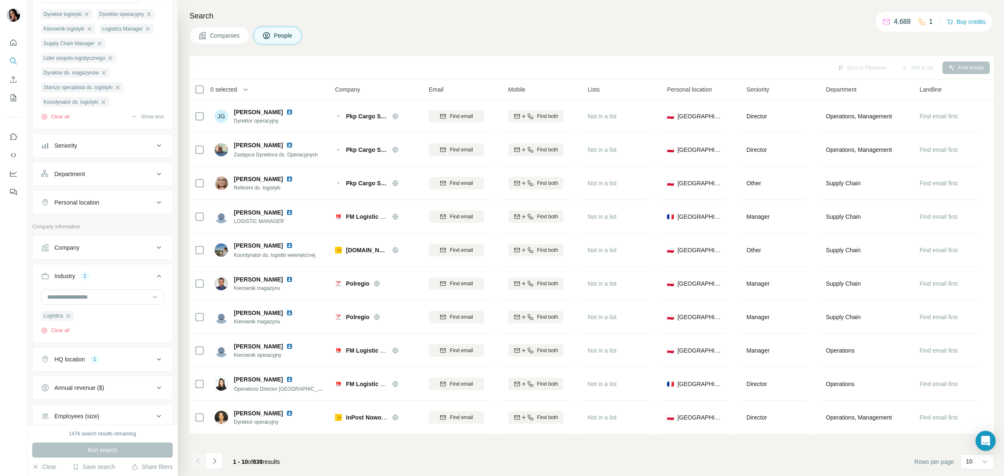
scroll to position [52, 0]
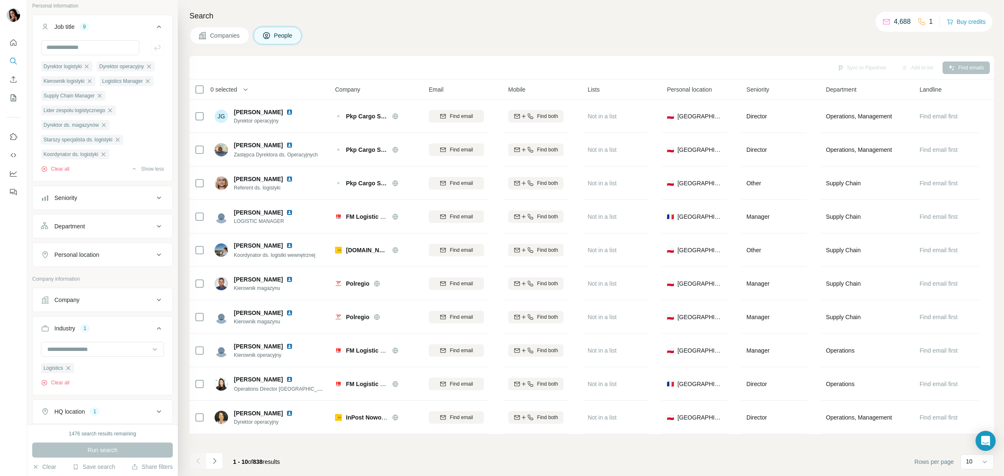
click at [134, 231] on div "Department" at bounding box center [97, 226] width 113 height 8
click at [112, 252] on input at bounding box center [97, 247] width 103 height 9
click at [28, 279] on div "New search Hide Company lookalikes Personal information Job title 9 Dyrektor lo…" at bounding box center [102, 212] width 151 height 425
click at [118, 284] on div "Personal location" at bounding box center [97, 280] width 113 height 8
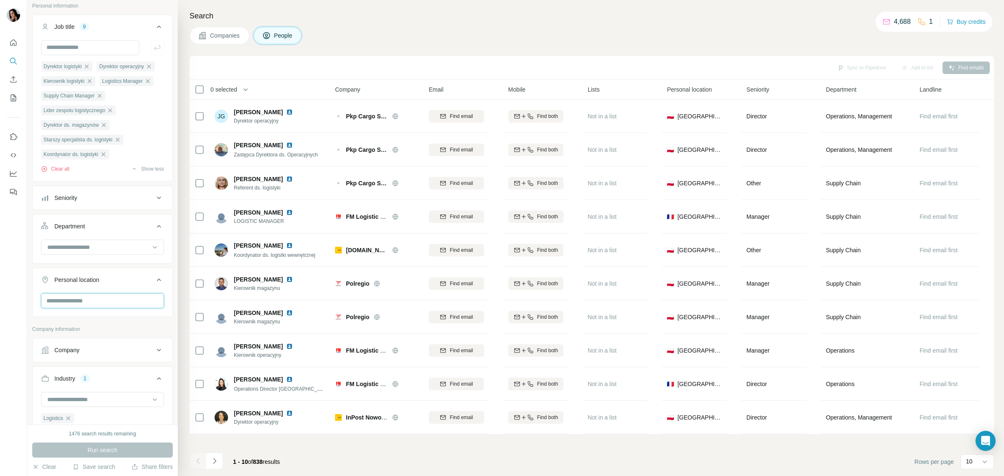
click at [113, 308] on input "text" at bounding box center [102, 300] width 123 height 15
type input "***"
click at [103, 375] on div "🇵🇫 French Polynesia 🇵🇱 Poland" at bounding box center [98, 373] width 111 height 55
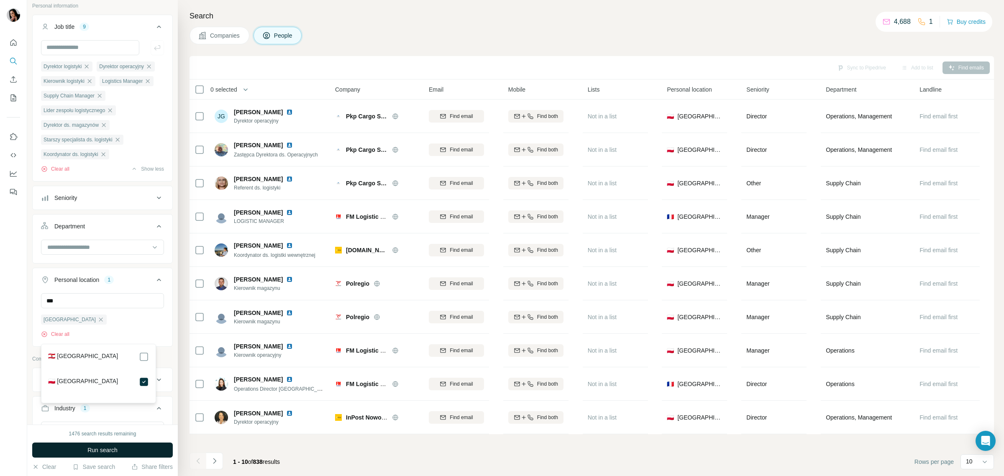
click at [128, 449] on button "Run search" at bounding box center [102, 450] width 141 height 15
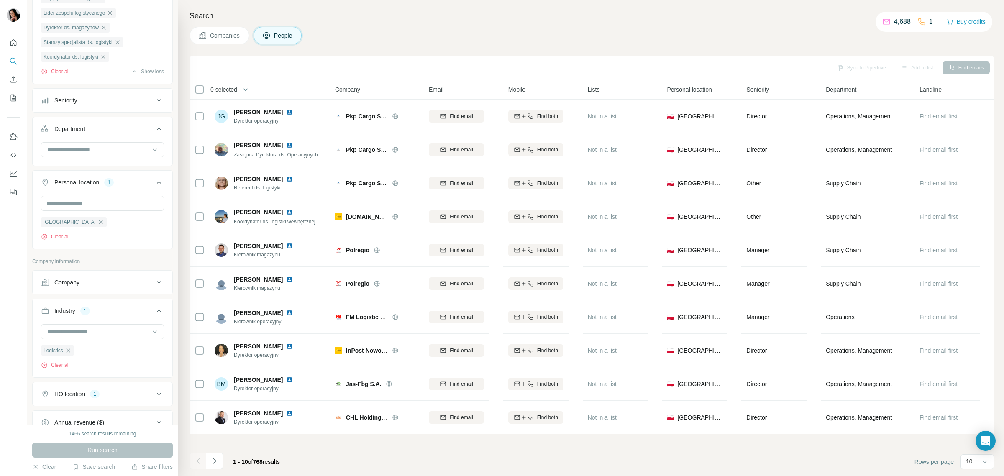
scroll to position [157, 0]
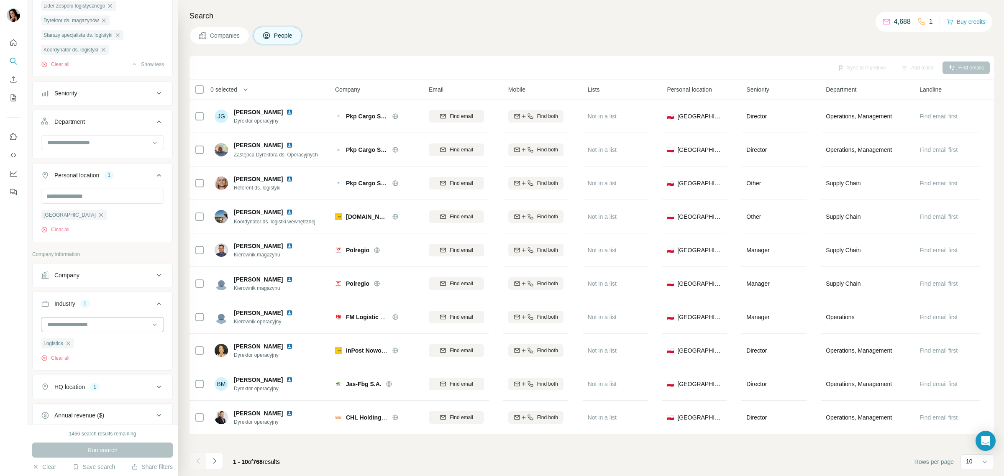
click at [97, 329] on input at bounding box center [97, 324] width 103 height 9
type input "*****"
click at [93, 395] on p "Supply Chain Management" at bounding box center [83, 394] width 71 height 8
click at [82, 329] on input at bounding box center [97, 324] width 103 height 9
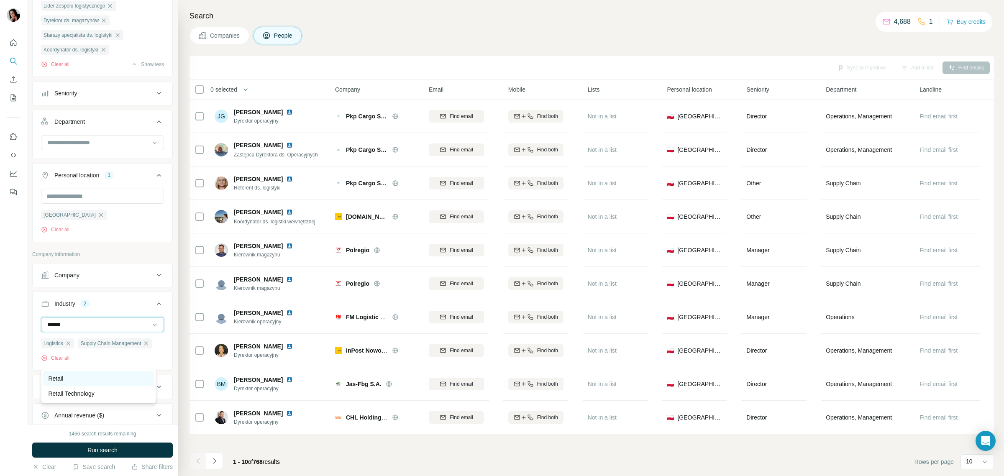
type input "******"
click at [72, 375] on div "Retail" at bounding box center [98, 379] width 101 height 8
click at [139, 445] on button "Run search" at bounding box center [102, 450] width 141 height 15
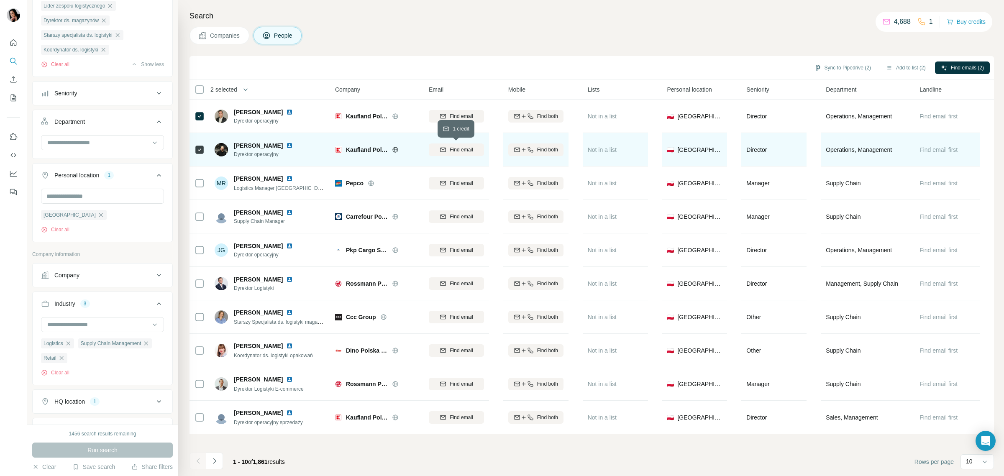
click at [450, 148] on span "Find email" at bounding box center [461, 150] width 23 height 8
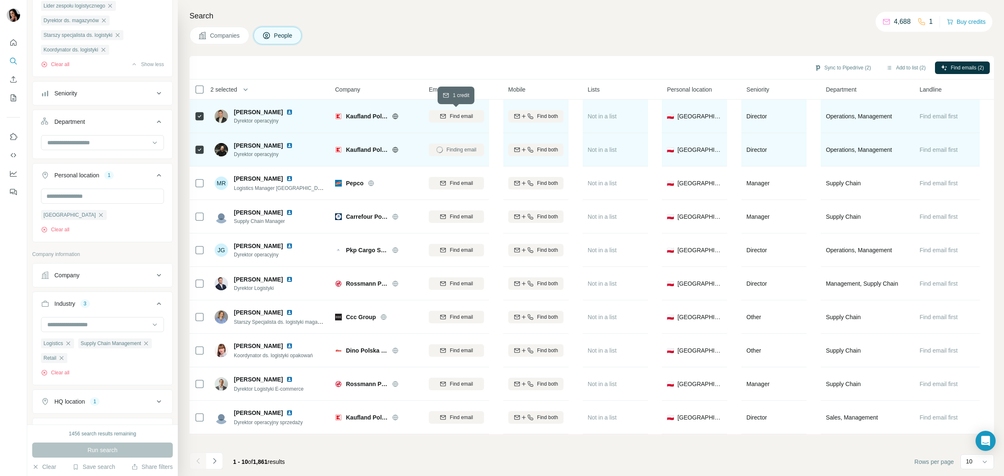
click at [451, 116] on span "Find email" at bounding box center [461, 117] width 23 height 8
click at [530, 115] on icon "button" at bounding box center [530, 116] width 7 height 7
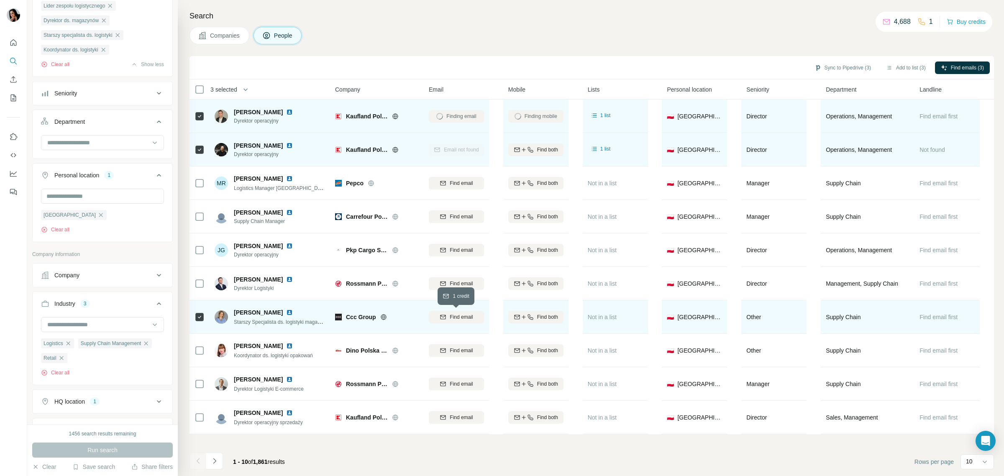
click at [469, 316] on span "Find email" at bounding box center [461, 317] width 23 height 8
click at [215, 462] on icon "Navigate to next page" at bounding box center [214, 460] width 3 height 5
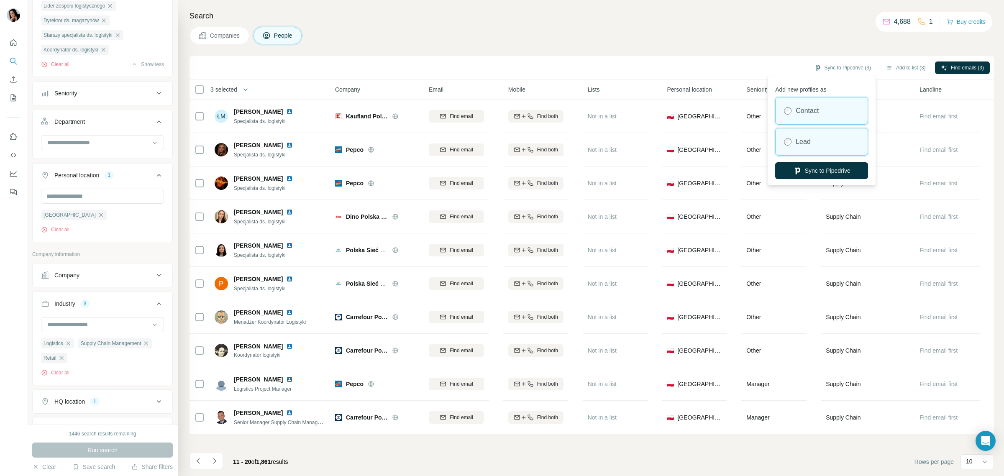
click at [815, 143] on div "Lead" at bounding box center [822, 141] width 92 height 27
click at [828, 170] on button "Sync to Pipedrive" at bounding box center [821, 170] width 93 height 17
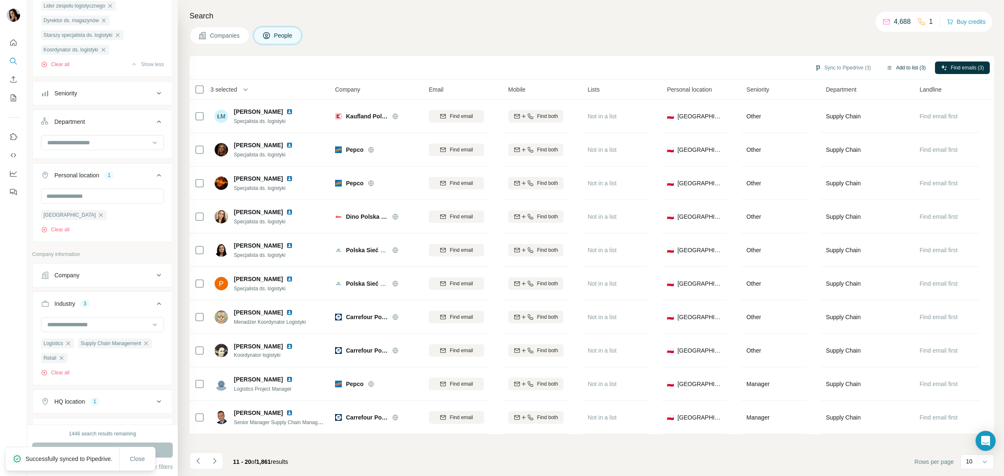
click at [902, 65] on button "Add to list (3)" at bounding box center [905, 68] width 51 height 13
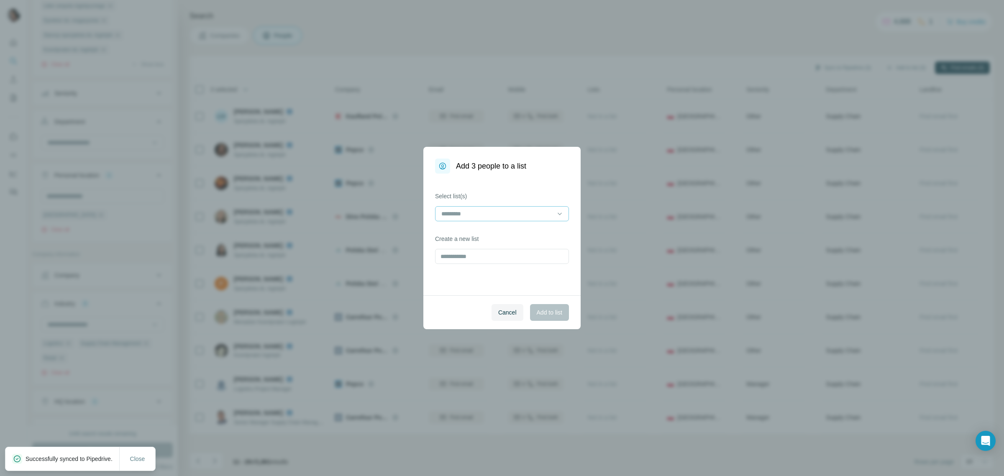
click at [534, 217] on input at bounding box center [497, 213] width 113 height 9
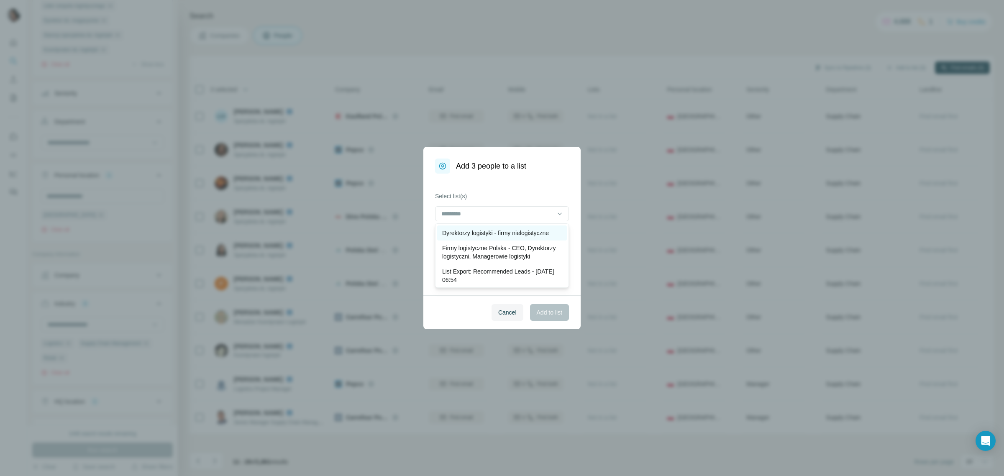
click at [510, 237] on p "Dyrektorzy logistyki - firmy nielogistyczne" at bounding box center [495, 233] width 107 height 8
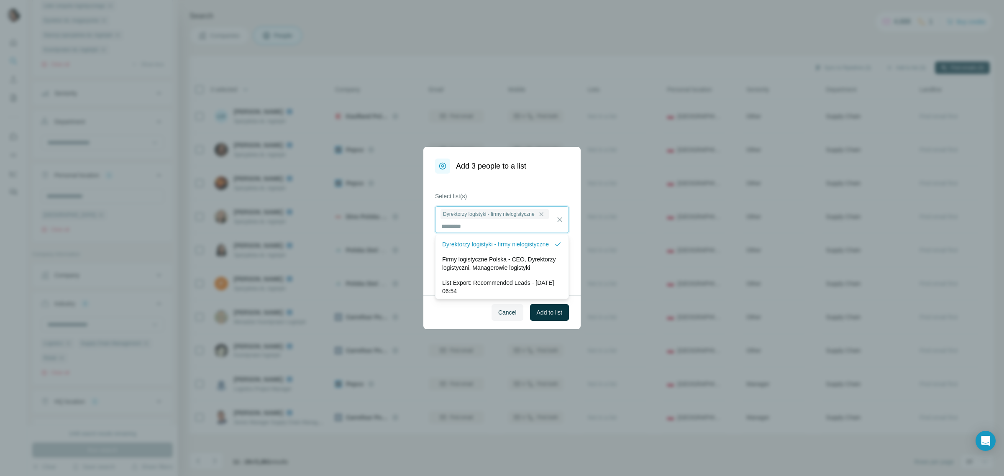
scroll to position [1, 0]
click at [559, 313] on span "Add to list" at bounding box center [550, 312] width 26 height 8
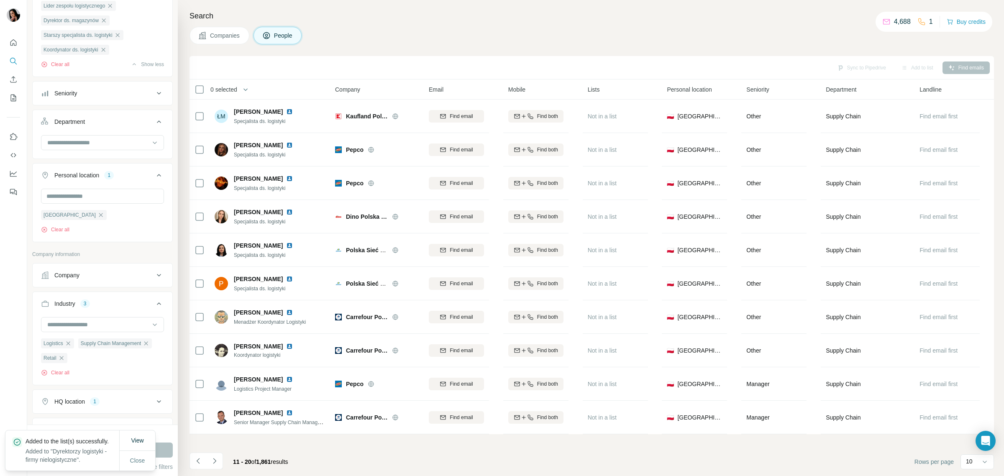
scroll to position [209, 0]
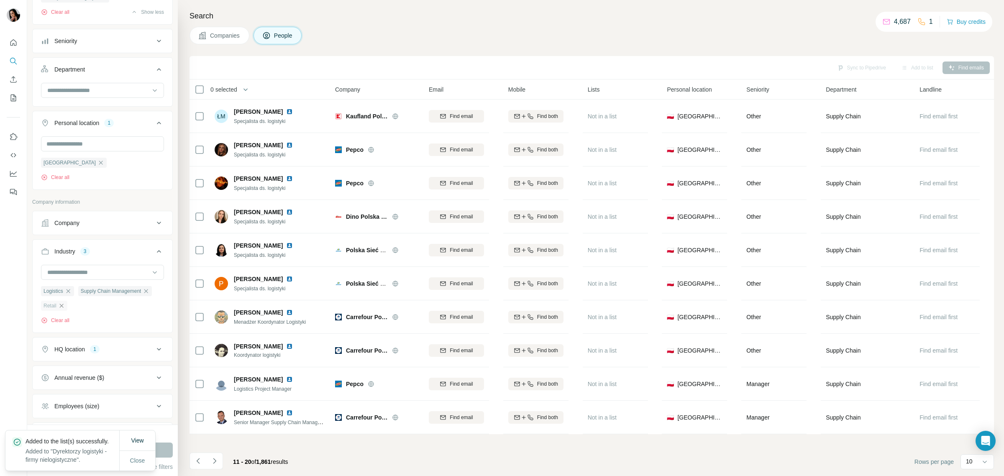
click at [65, 309] on icon "button" at bounding box center [61, 306] width 7 height 7
click at [132, 457] on span "Close" at bounding box center [137, 461] width 15 height 8
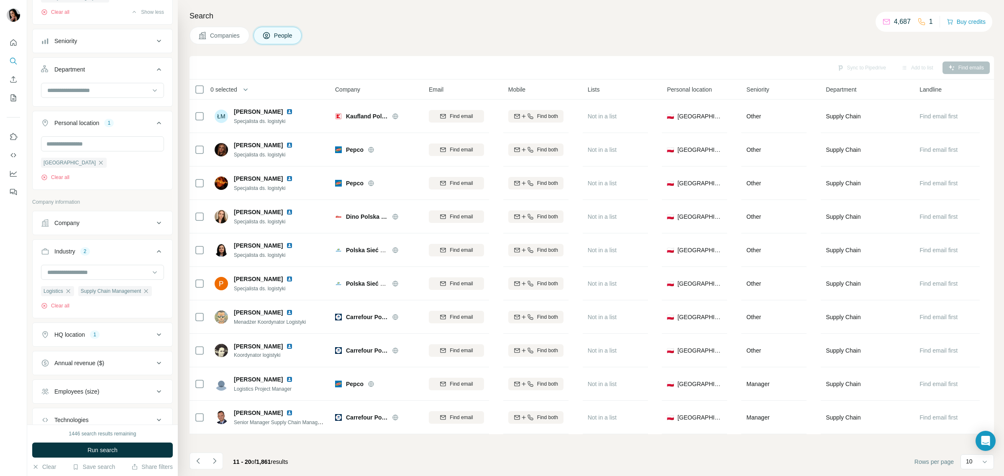
click at [145, 449] on button "Run search" at bounding box center [102, 450] width 141 height 15
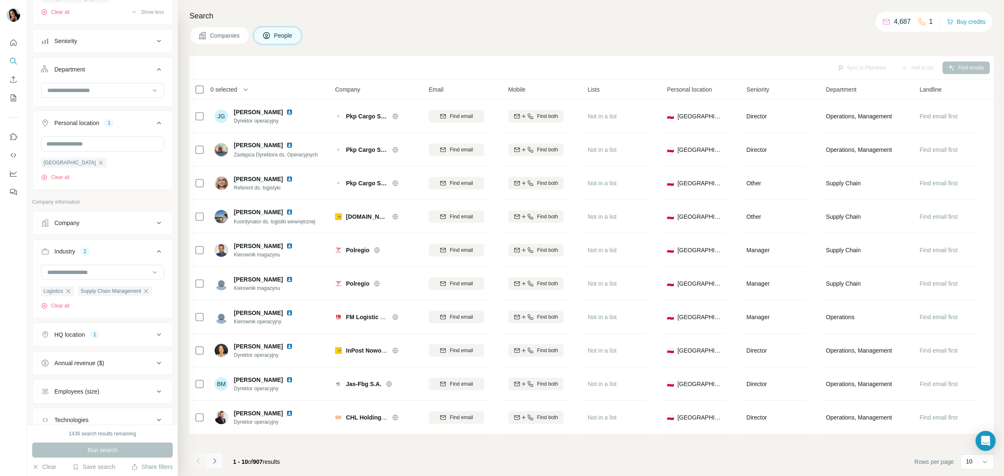
click at [218, 453] on button "Navigate to next page" at bounding box center [214, 461] width 17 height 17
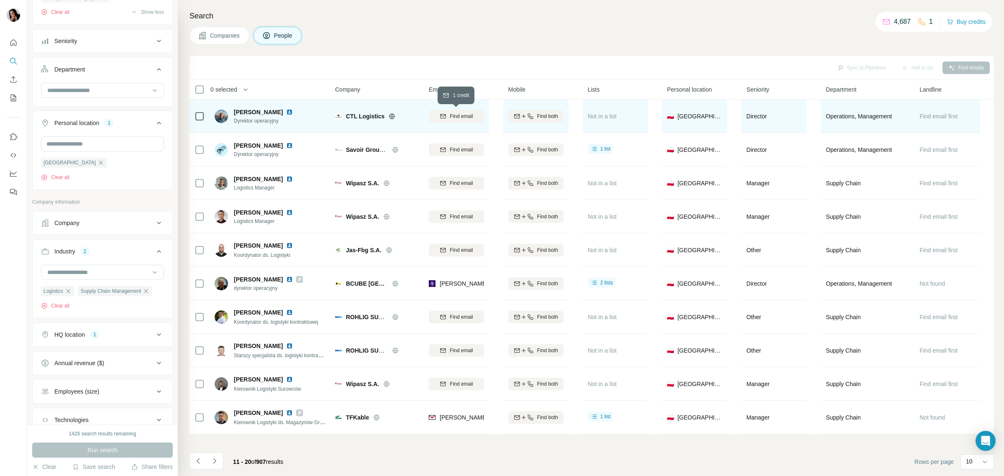
click at [456, 113] on span "Find email" at bounding box center [461, 117] width 23 height 8
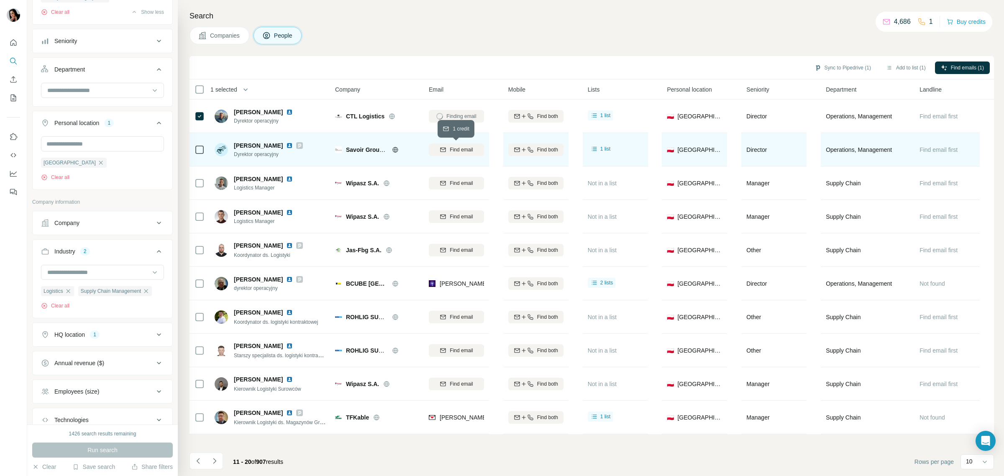
click at [444, 147] on icon "button" at bounding box center [443, 149] width 7 height 7
click at [216, 462] on icon "Navigate to next page" at bounding box center [214, 461] width 8 height 8
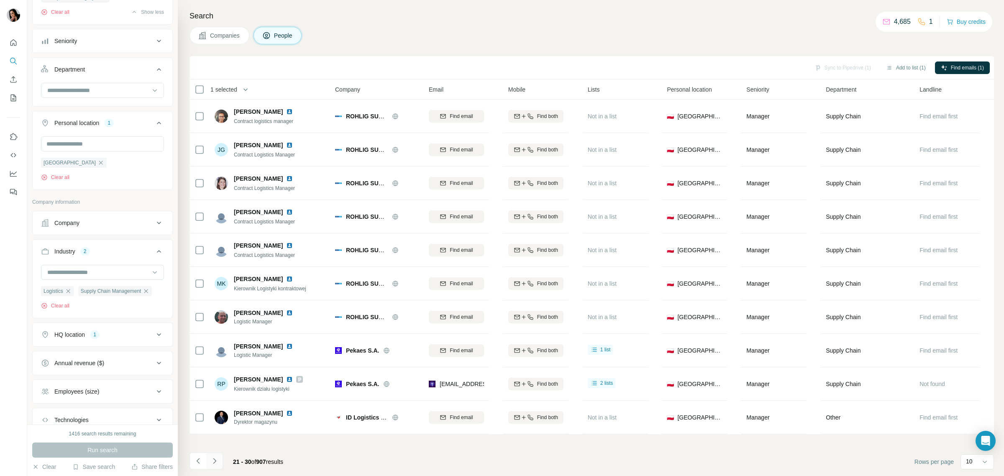
click at [214, 461] on icon "Navigate to next page" at bounding box center [214, 461] width 8 height 8
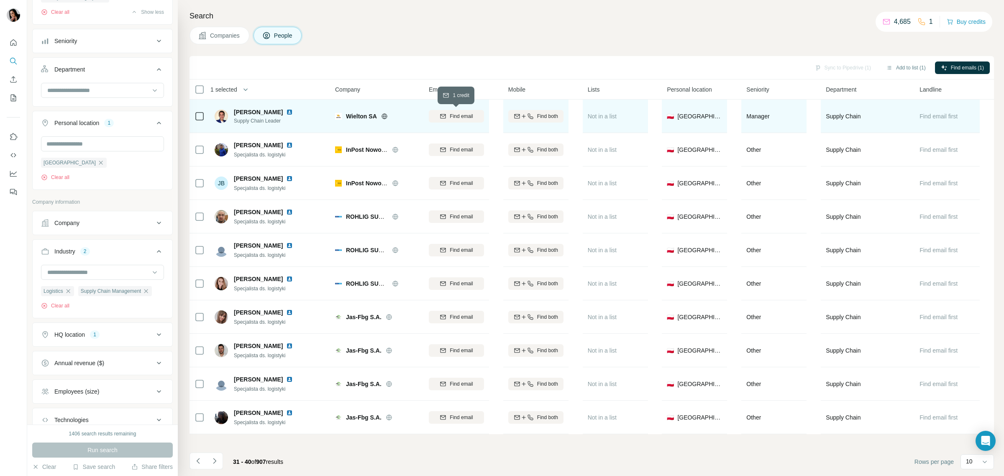
click at [462, 113] on span "Find email" at bounding box center [461, 117] width 23 height 8
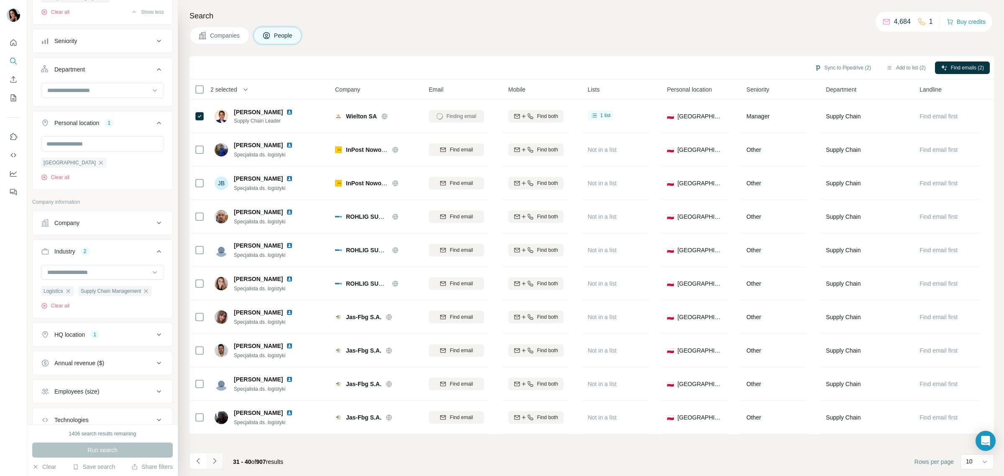
click at [220, 462] on button "Navigate to next page" at bounding box center [214, 461] width 17 height 17
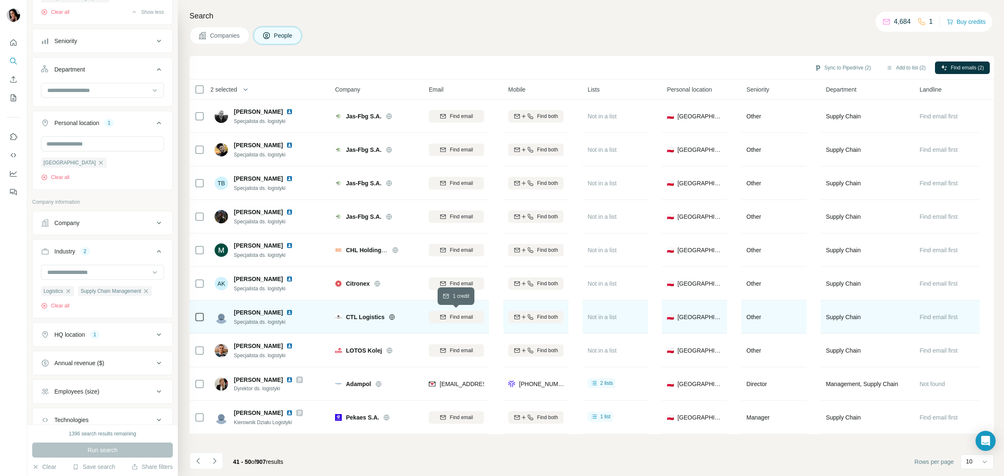
click at [461, 318] on span "Find email" at bounding box center [461, 317] width 23 height 8
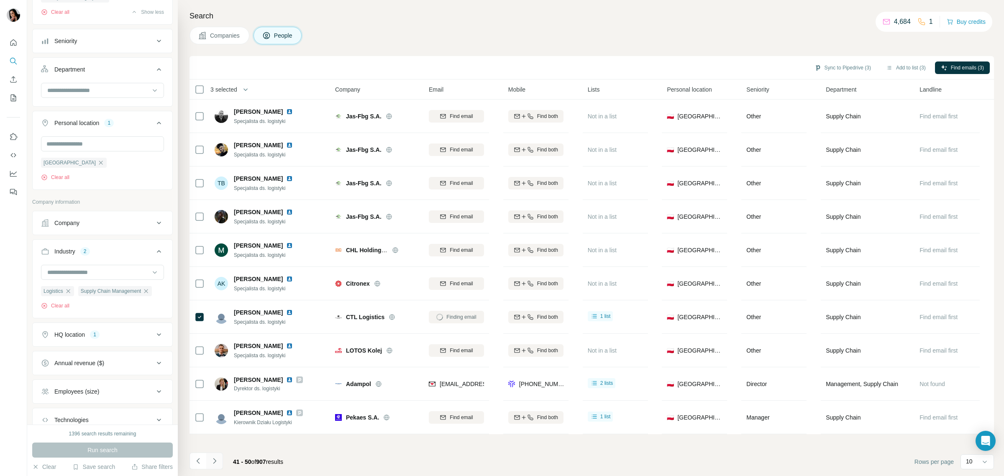
click at [217, 462] on icon "Navigate to next page" at bounding box center [214, 461] width 8 height 8
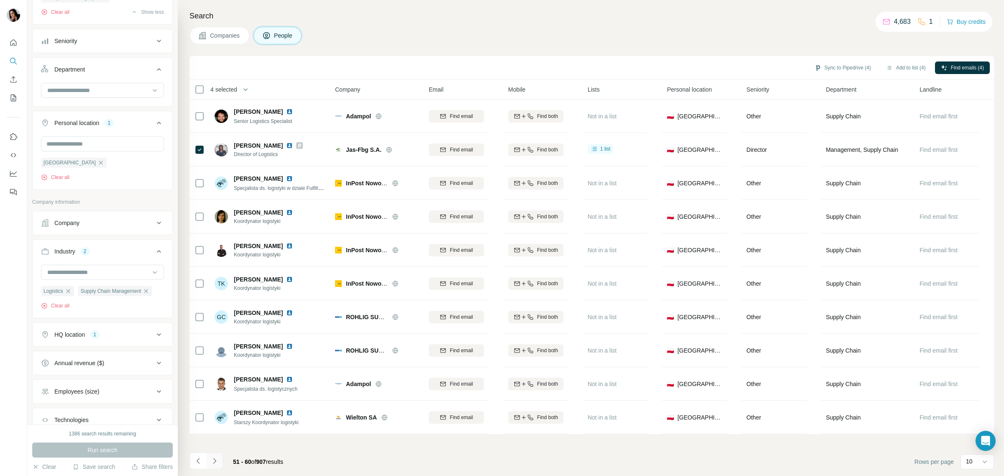
click at [217, 461] on icon "Navigate to next page" at bounding box center [214, 461] width 8 height 8
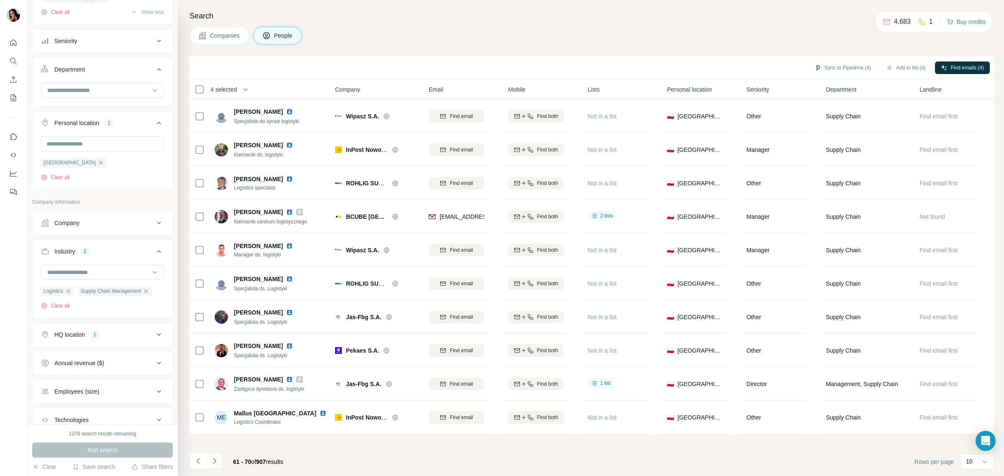
click at [218, 461] on icon "Navigate to next page" at bounding box center [214, 461] width 8 height 8
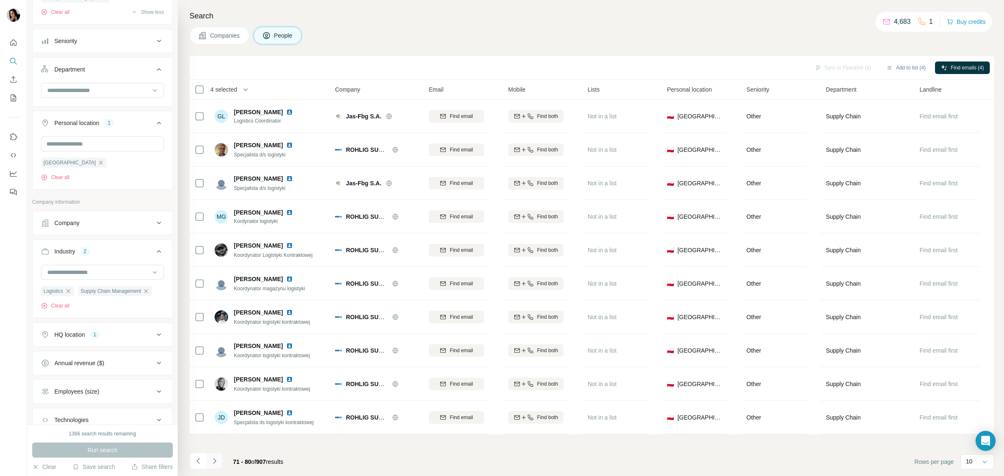
click at [218, 460] on icon "Navigate to next page" at bounding box center [214, 461] width 8 height 8
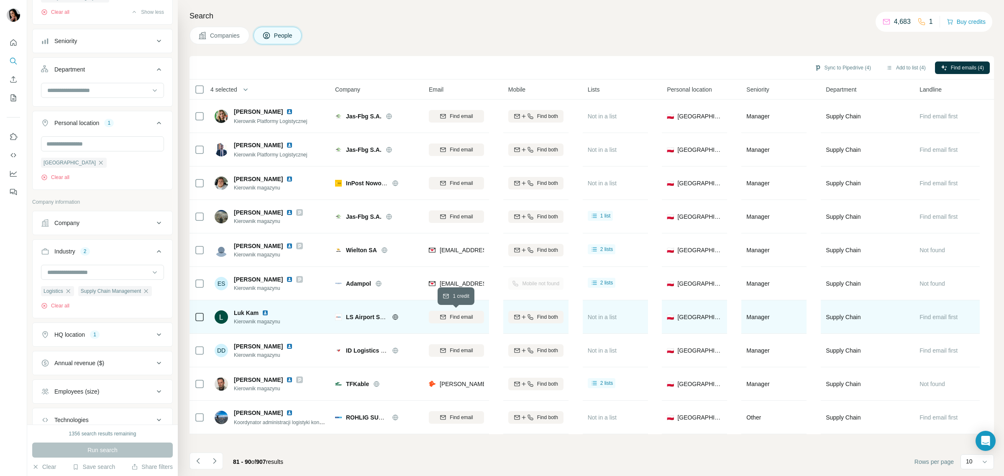
click at [451, 315] on span "Find email" at bounding box center [461, 317] width 23 height 8
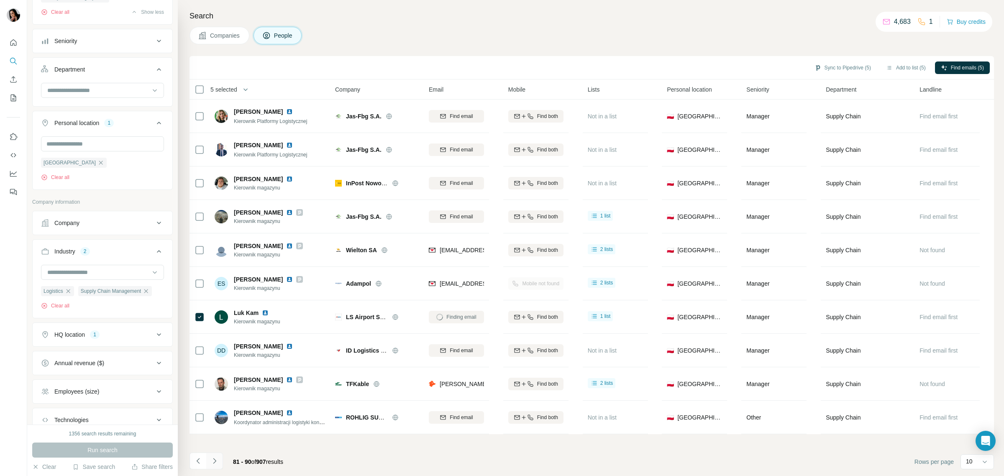
click at [218, 459] on icon "Navigate to next page" at bounding box center [214, 461] width 8 height 8
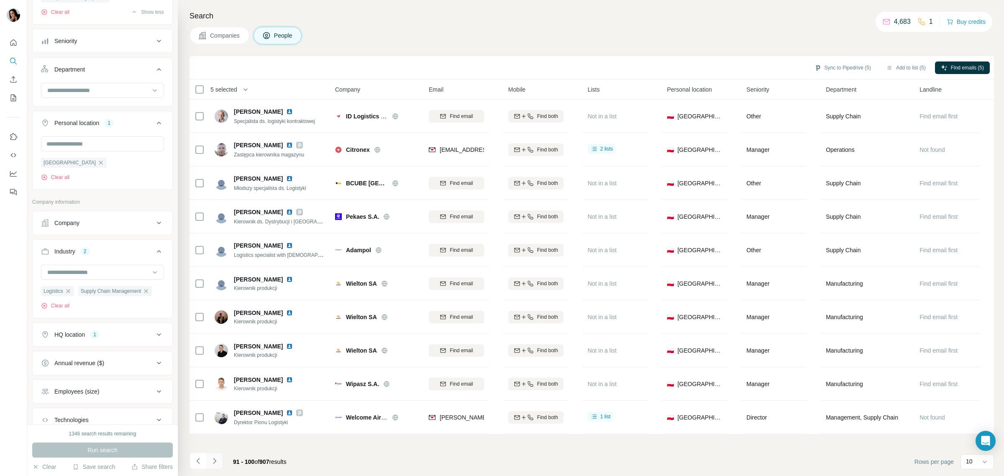
click at [212, 457] on icon "Navigate to next page" at bounding box center [214, 461] width 8 height 8
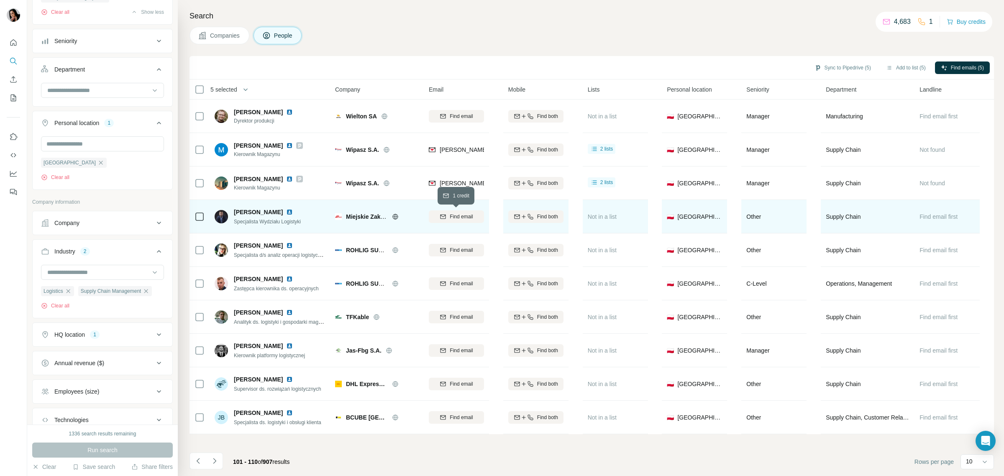
click at [454, 215] on span "Find email" at bounding box center [461, 217] width 23 height 8
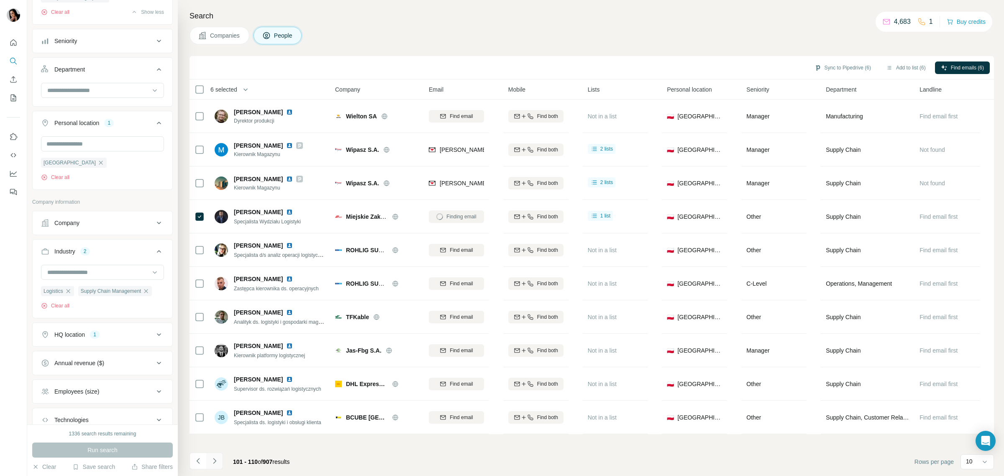
click at [220, 461] on button "Navigate to next page" at bounding box center [214, 461] width 17 height 17
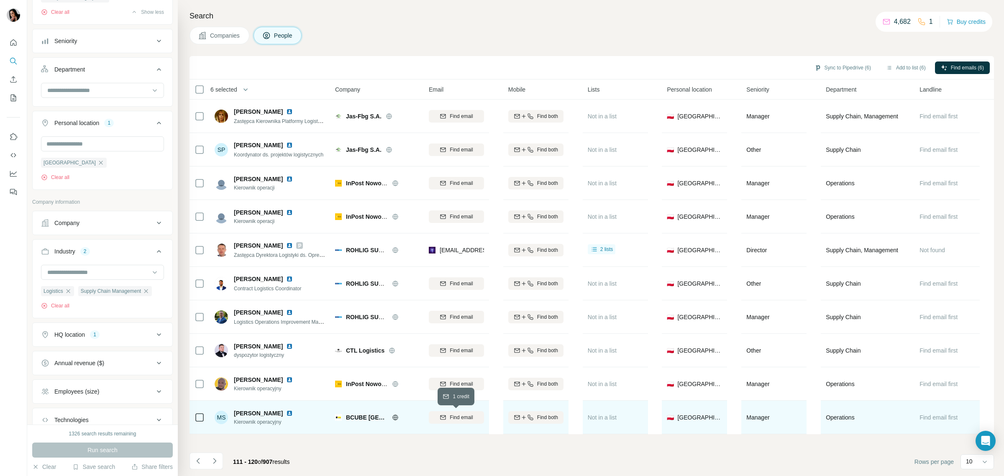
click at [459, 421] on button "Find email" at bounding box center [456, 417] width 55 height 13
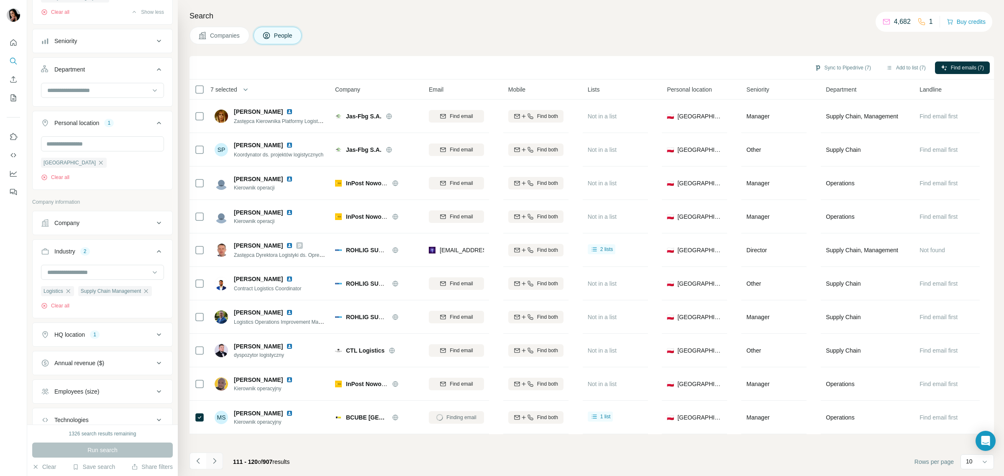
click at [213, 459] on icon "Navigate to next page" at bounding box center [214, 461] width 8 height 8
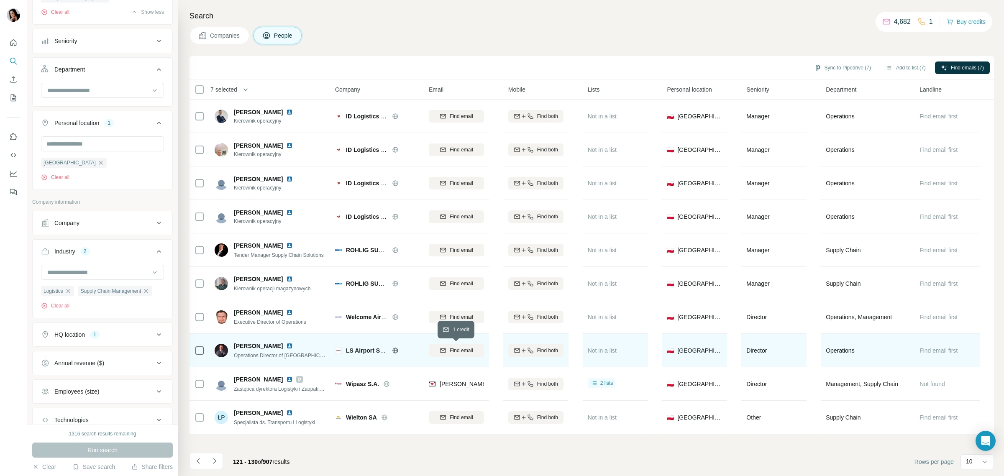
click at [451, 350] on span "Find email" at bounding box center [461, 351] width 23 height 8
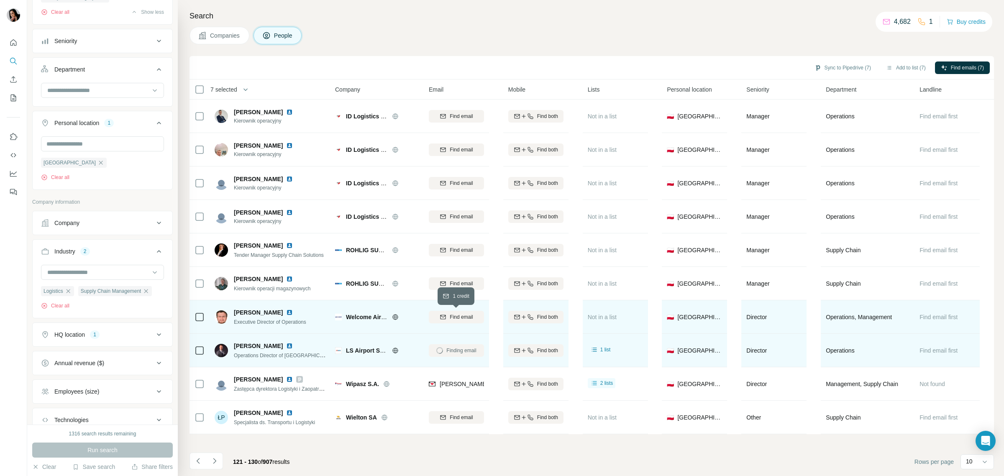
click at [446, 315] on div "Find email" at bounding box center [456, 317] width 55 height 8
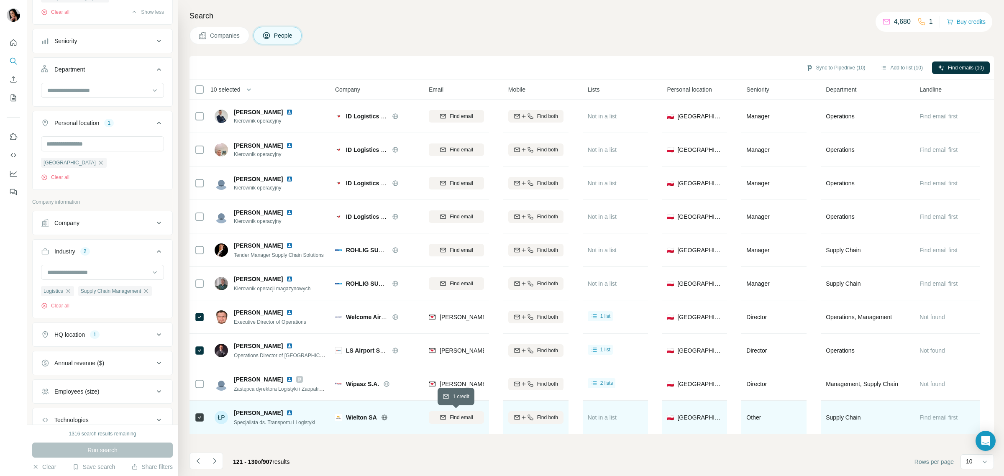
click at [461, 420] on span "Find email" at bounding box center [461, 418] width 23 height 8
click at [210, 465] on icon "Navigate to next page" at bounding box center [214, 461] width 8 height 8
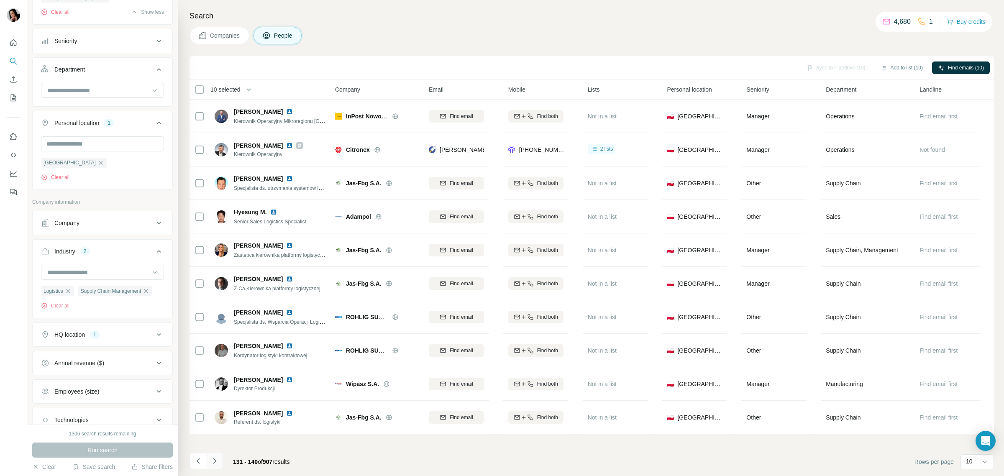
click at [215, 462] on icon "Navigate to next page" at bounding box center [214, 460] width 3 height 5
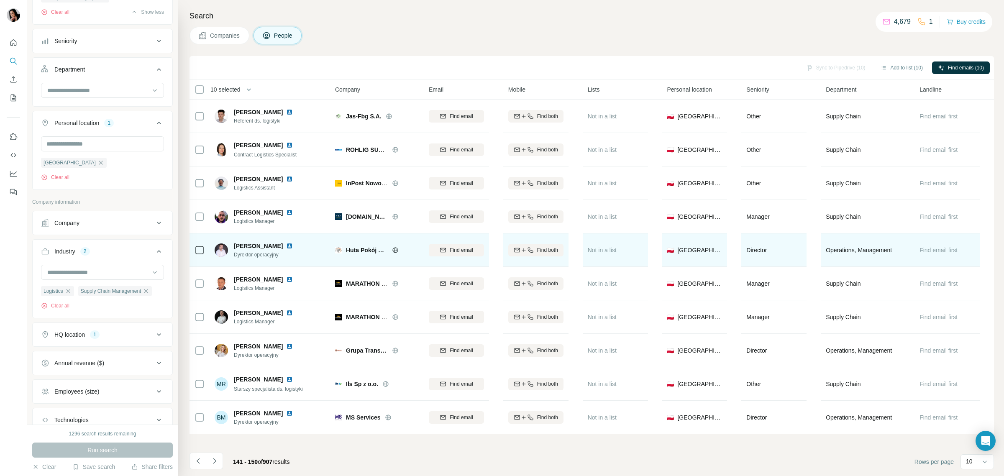
click at [396, 250] on icon at bounding box center [395, 249] width 2 height 5
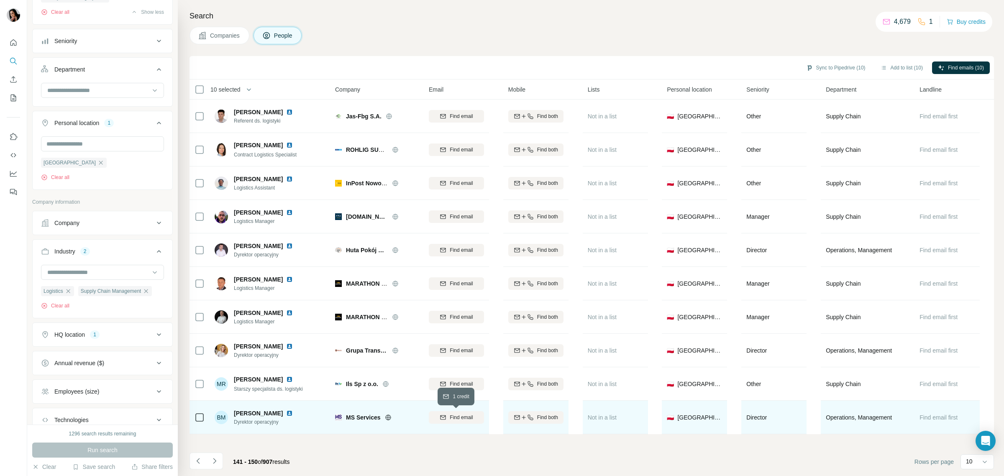
click at [451, 417] on span "Find email" at bounding box center [461, 418] width 23 height 8
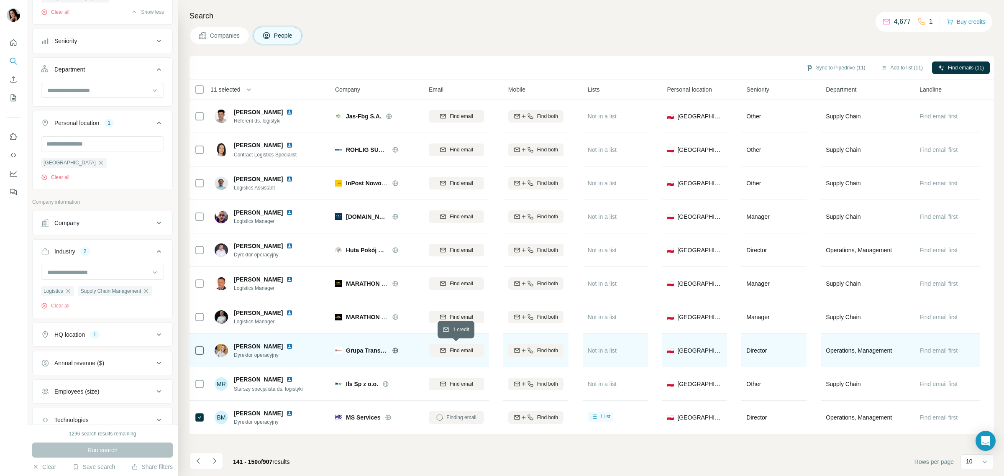
click at [456, 348] on span "Find email" at bounding box center [461, 351] width 23 height 8
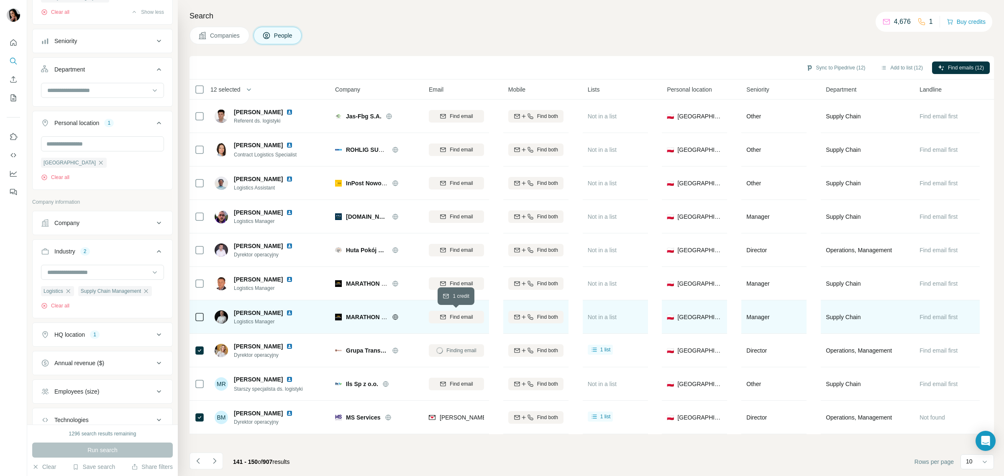
click at [457, 318] on span "Find email" at bounding box center [461, 317] width 23 height 8
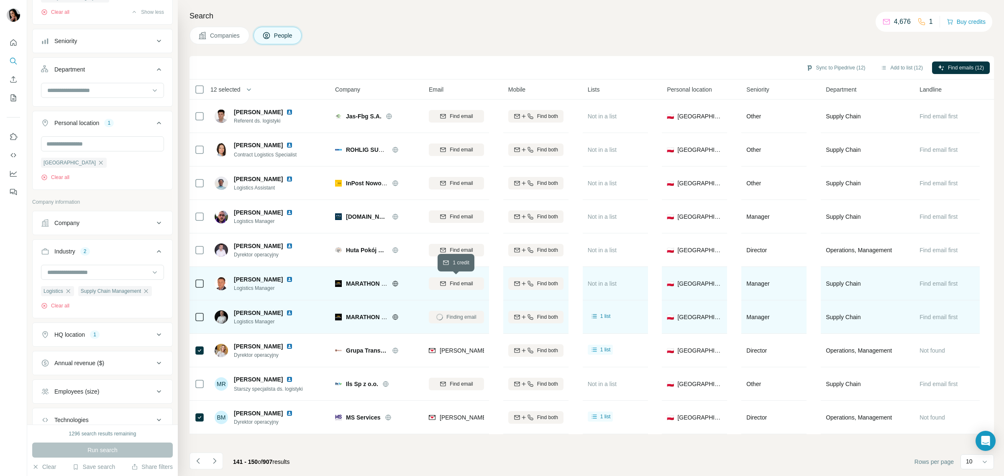
click at [454, 285] on span "Find email" at bounding box center [461, 284] width 23 height 8
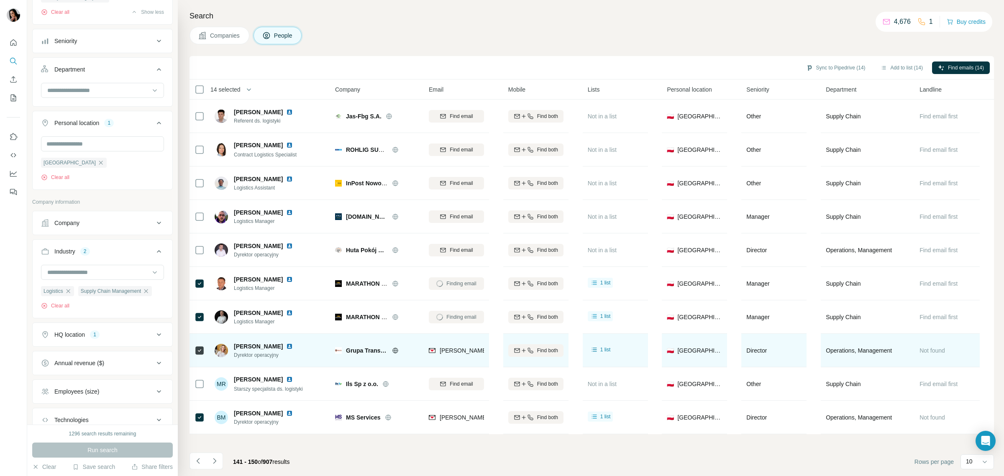
click at [396, 347] on icon at bounding box center [395, 350] width 7 height 7
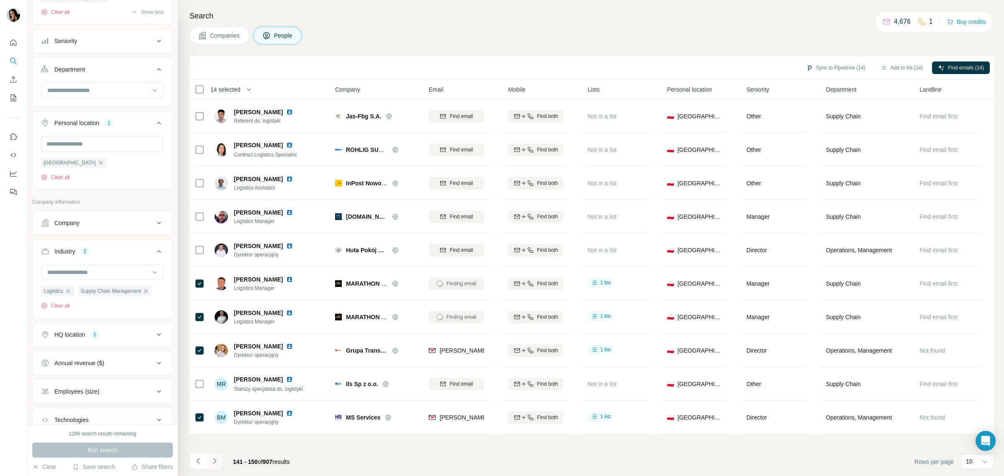
click at [211, 463] on icon "Navigate to next page" at bounding box center [214, 461] width 8 height 8
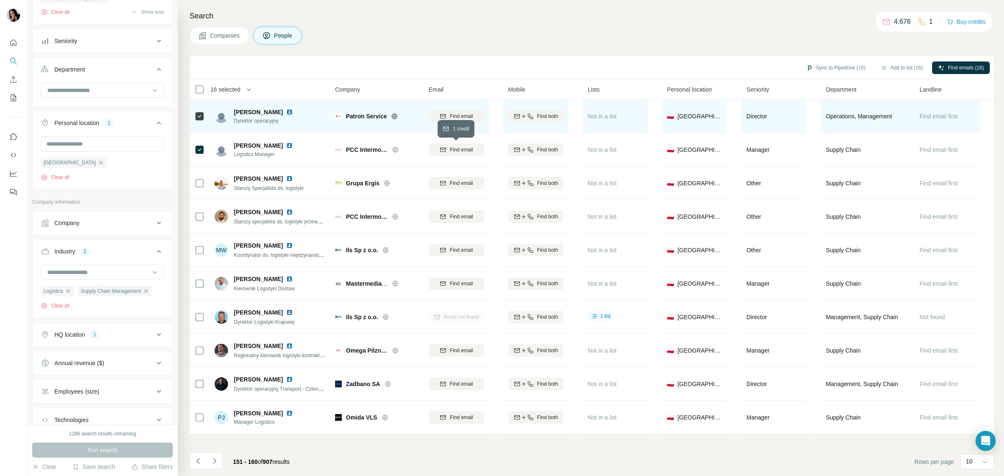
click at [442, 146] on icon "button" at bounding box center [443, 149] width 7 height 7
click at [449, 112] on button "Find email" at bounding box center [456, 116] width 55 height 13
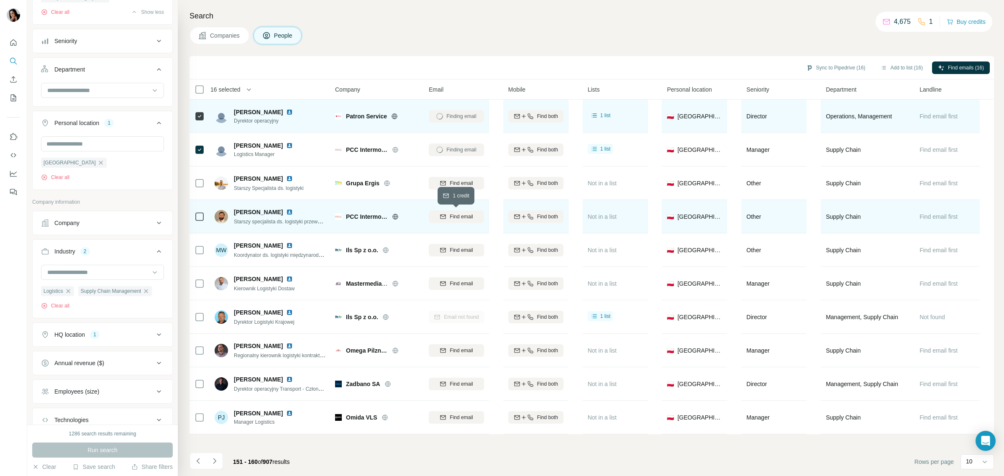
click at [470, 213] on span "Find email" at bounding box center [461, 217] width 23 height 8
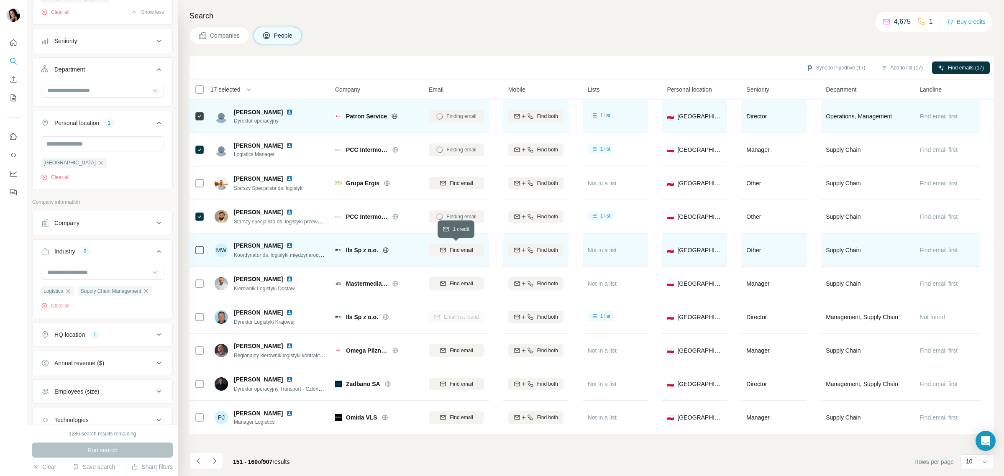
click at [448, 250] on div "Find email" at bounding box center [456, 250] width 55 height 8
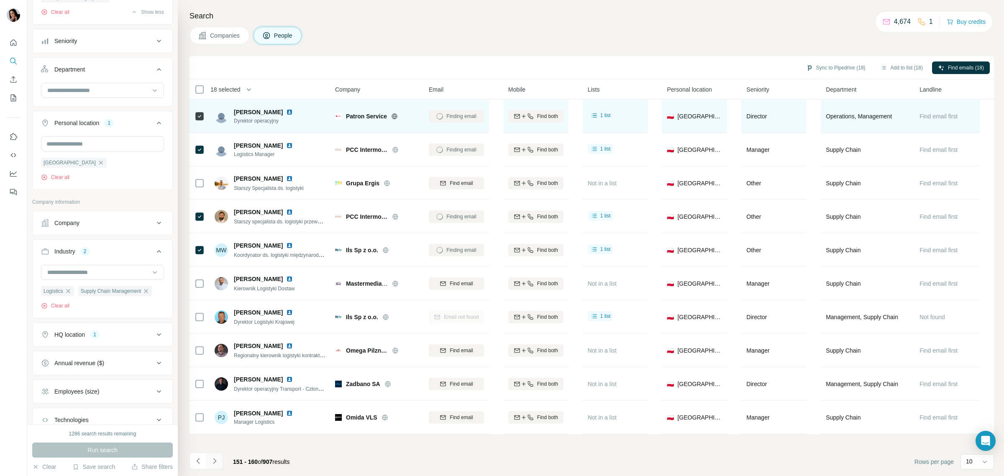
click at [216, 459] on icon "Navigate to next page" at bounding box center [214, 461] width 8 height 8
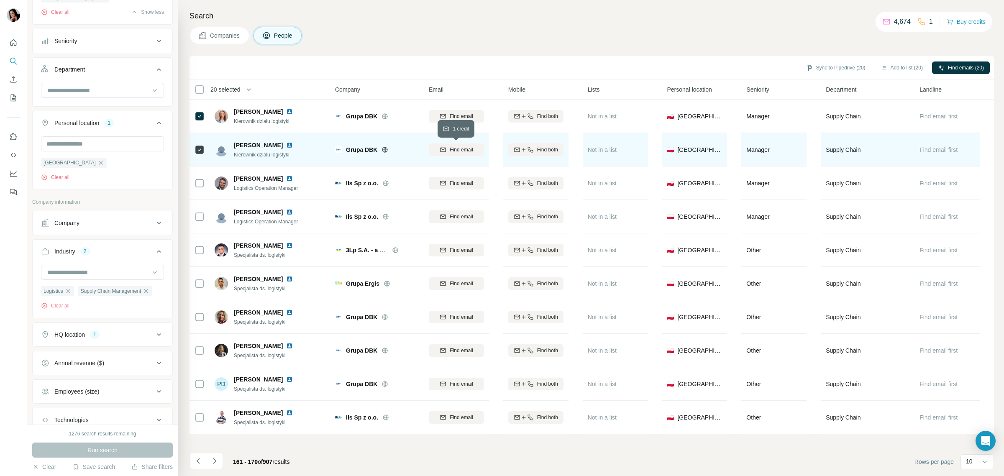
click at [458, 151] on span "Find email" at bounding box center [461, 150] width 23 height 8
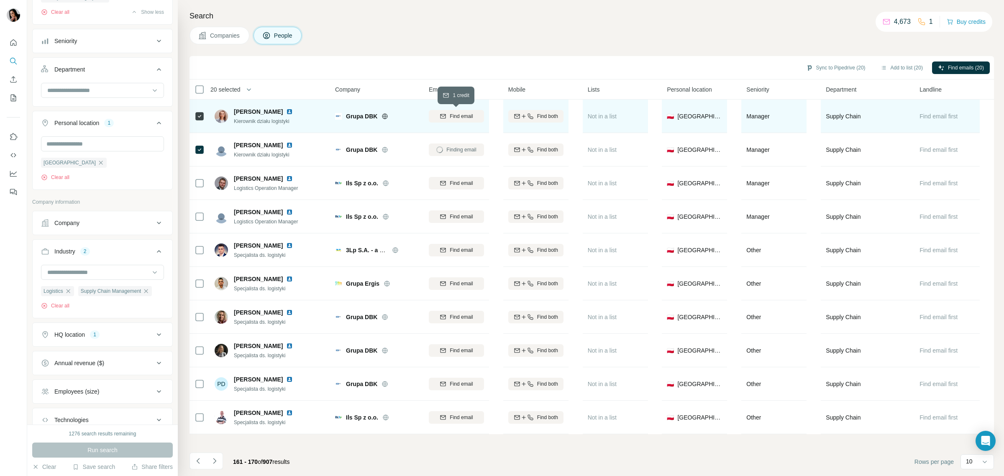
click at [458, 113] on span "Find email" at bounding box center [461, 117] width 23 height 8
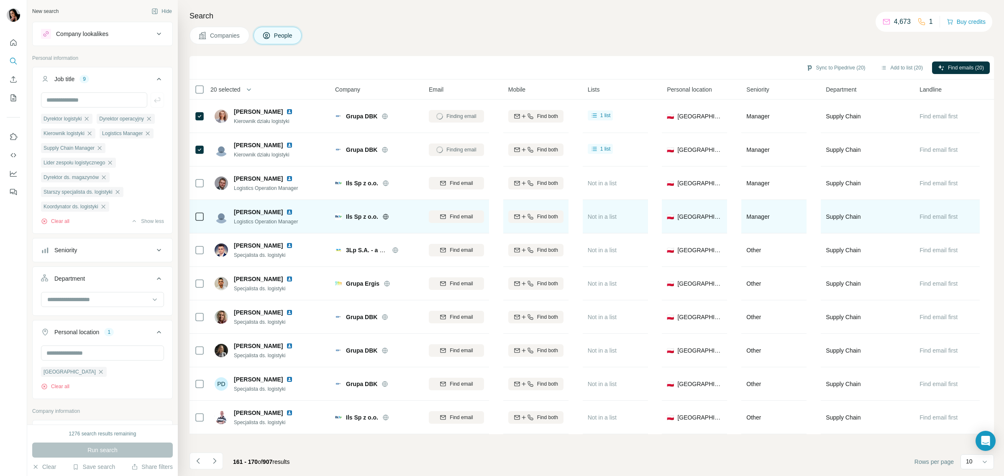
scroll to position [300, 0]
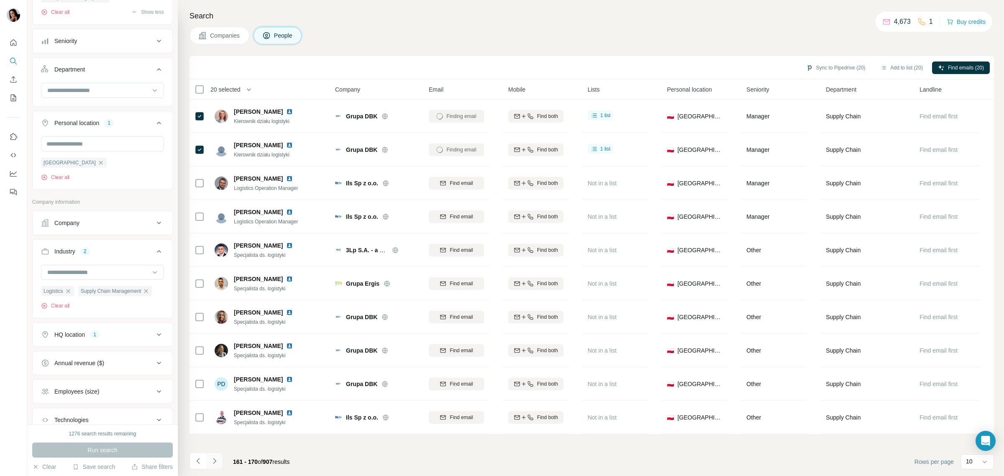
click at [210, 459] on icon "Navigate to next page" at bounding box center [214, 461] width 8 height 8
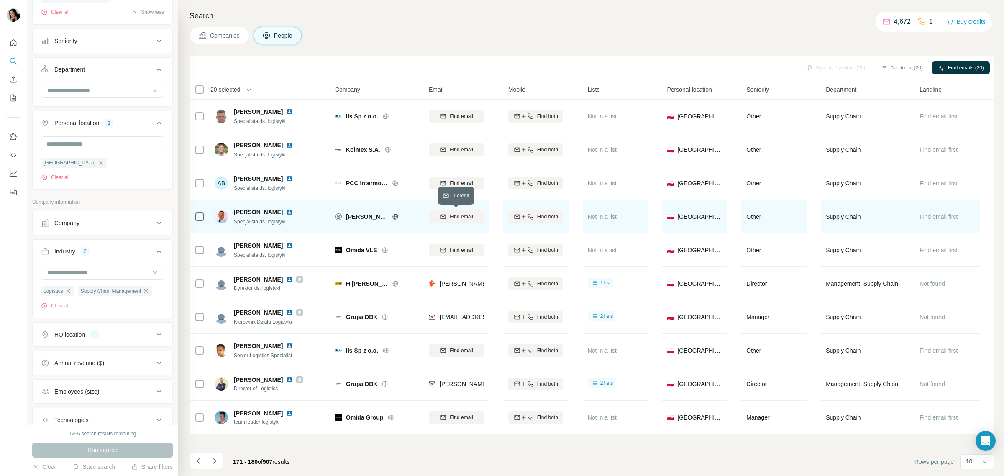
click at [464, 214] on span "Find email" at bounding box center [461, 217] width 23 height 8
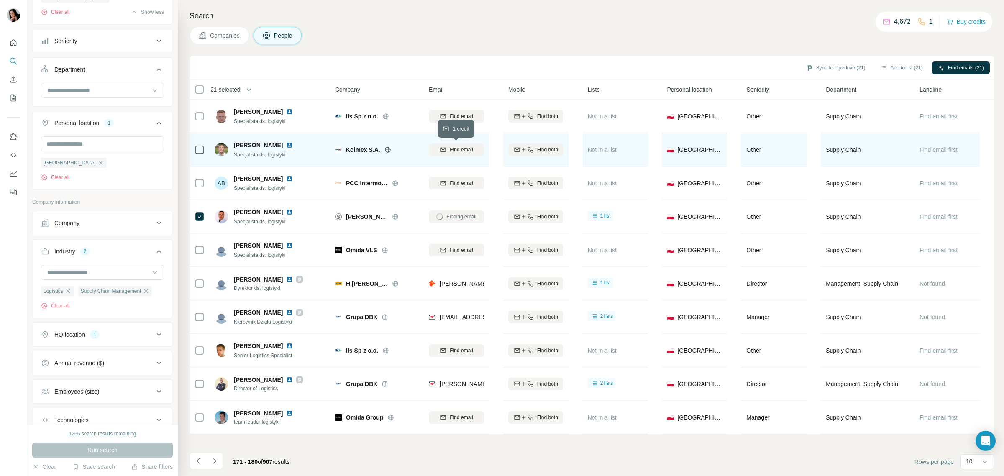
click at [454, 147] on span "Find email" at bounding box center [461, 150] width 23 height 8
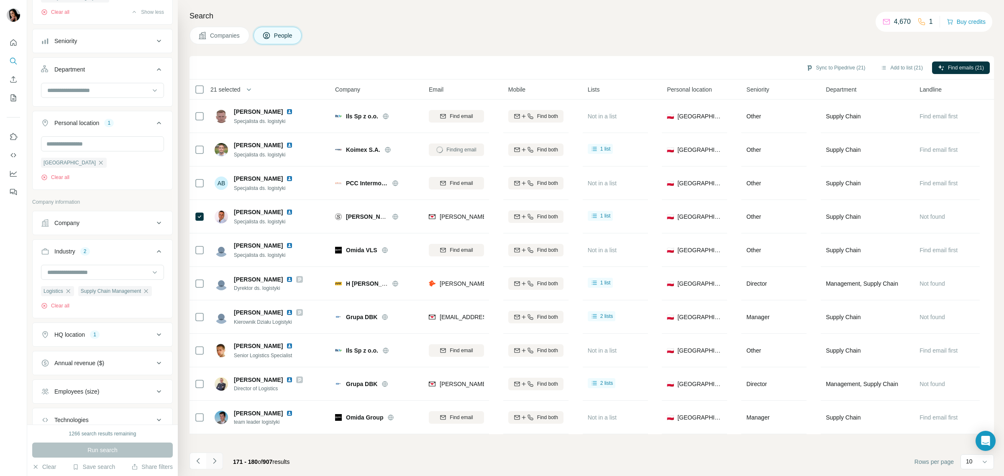
click at [214, 459] on icon "Navigate to next page" at bounding box center [214, 461] width 8 height 8
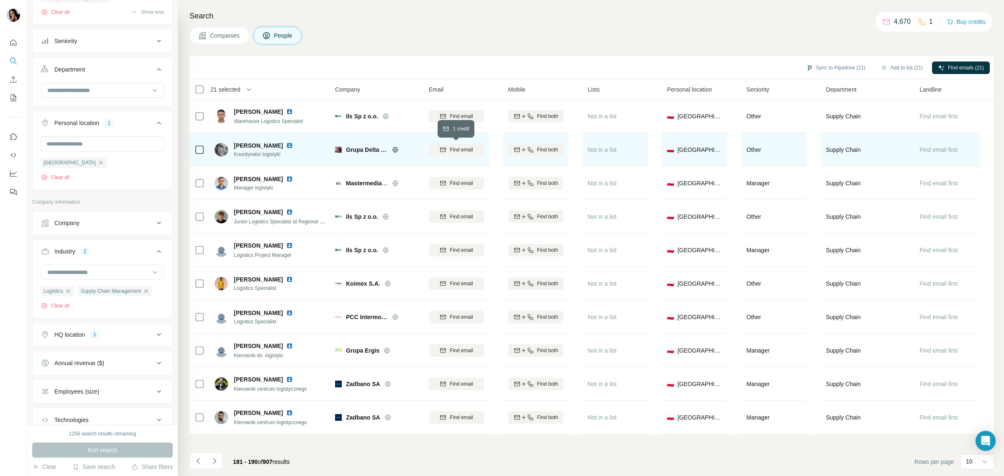
click at [458, 151] on span "Find email" at bounding box center [461, 150] width 23 height 8
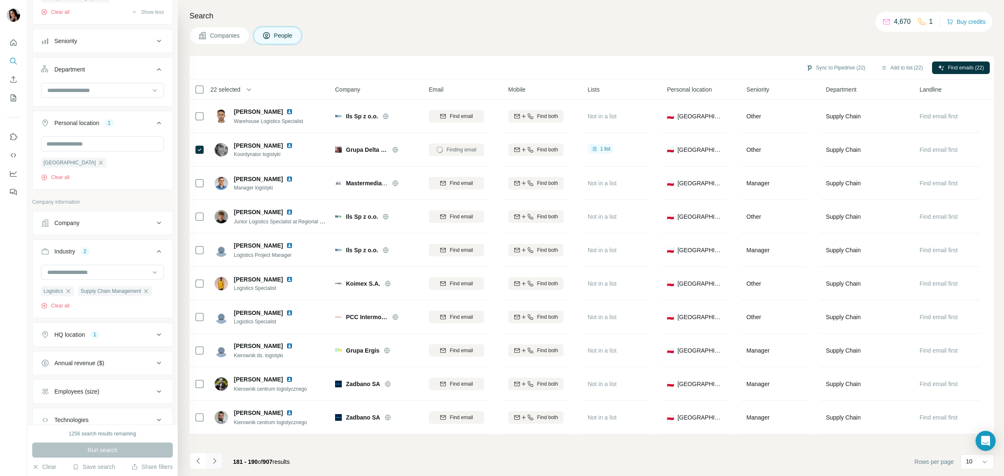
click at [217, 463] on icon "Navigate to next page" at bounding box center [214, 461] width 8 height 8
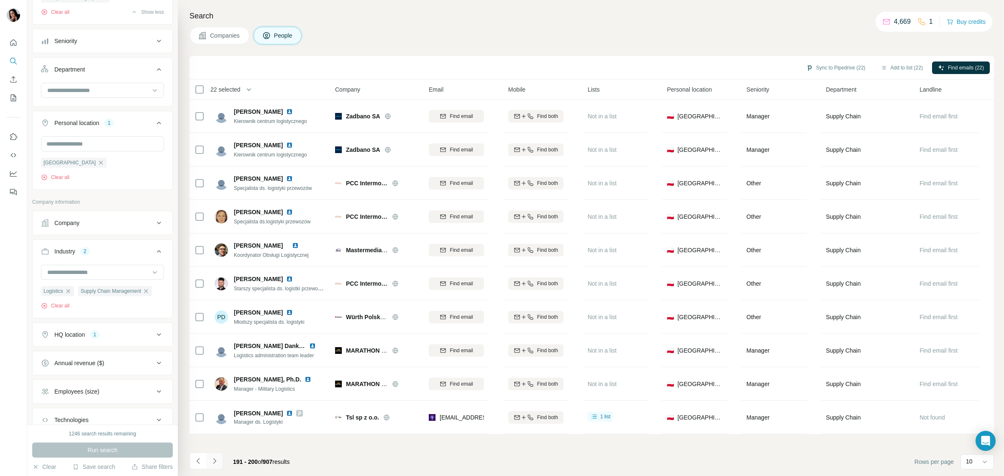
click at [220, 459] on button "Navigate to next page" at bounding box center [214, 461] width 17 height 17
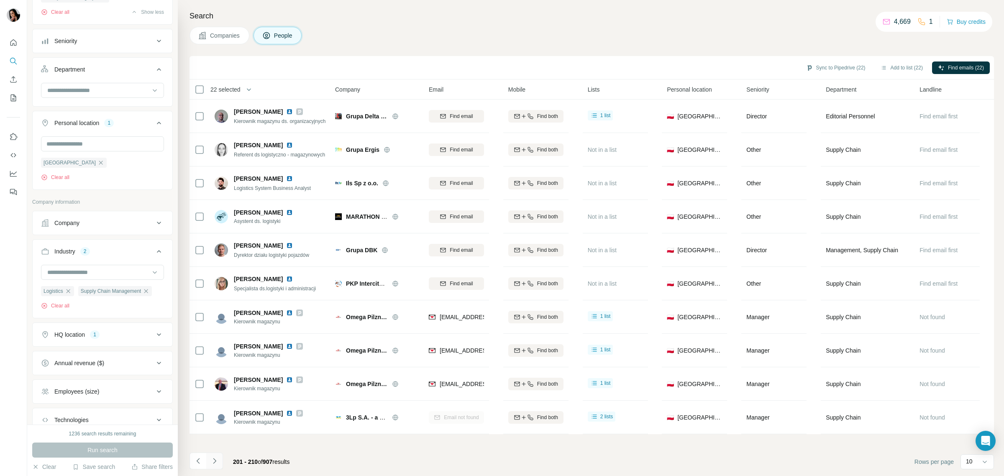
click at [213, 462] on icon "Navigate to next page" at bounding box center [214, 461] width 8 height 8
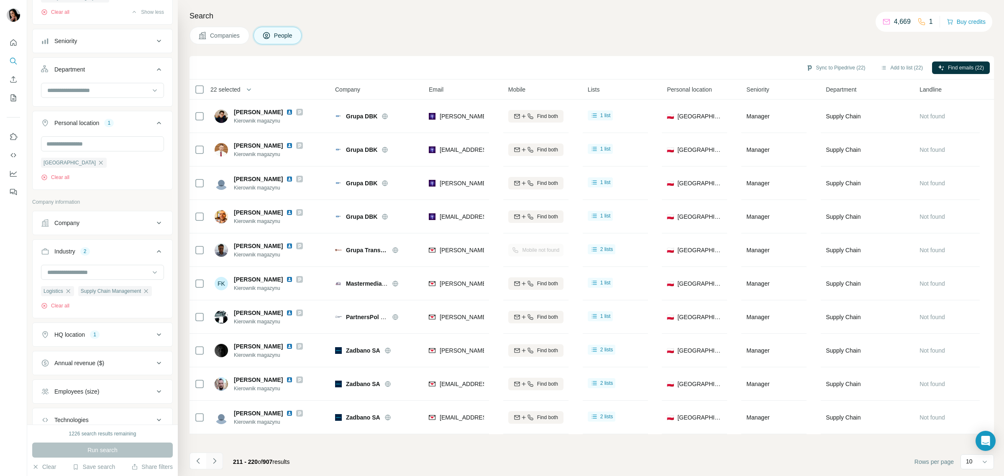
click at [215, 461] on icon "Navigate to next page" at bounding box center [214, 461] width 8 height 8
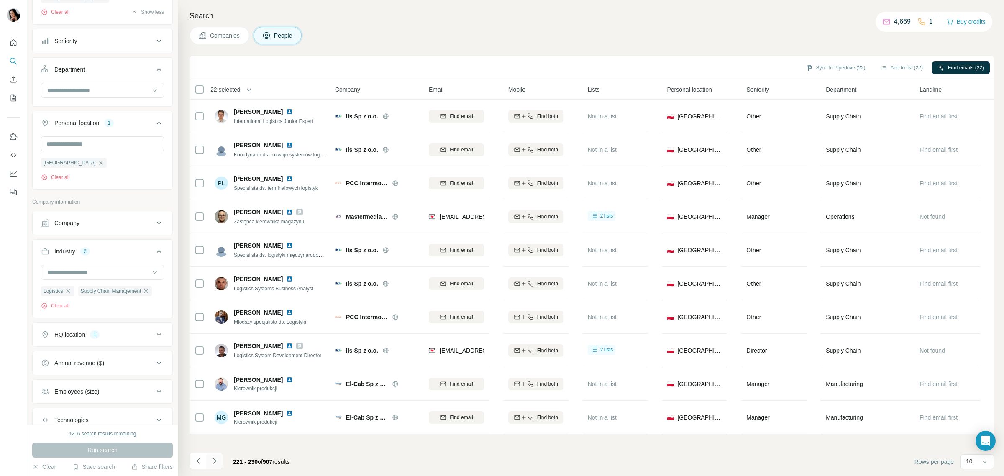
click at [216, 461] on icon "Navigate to next page" at bounding box center [214, 460] width 3 height 5
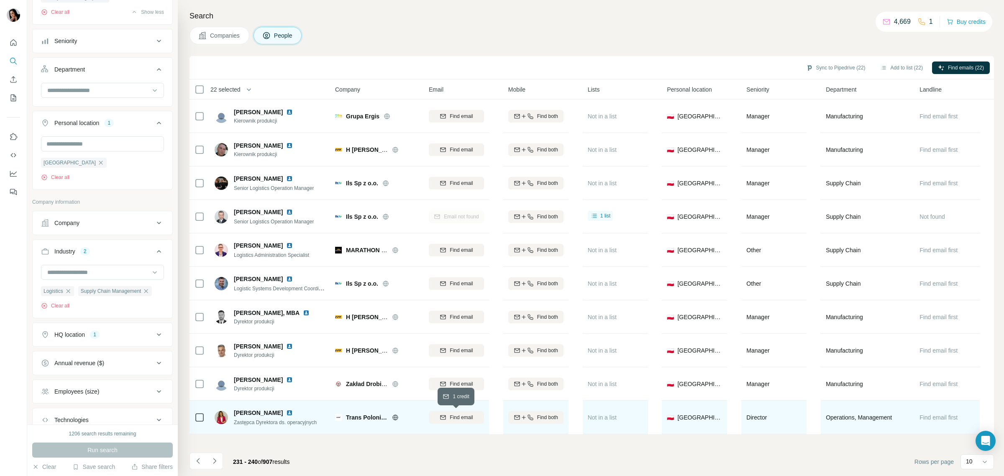
click at [453, 416] on span "Find email" at bounding box center [461, 418] width 23 height 8
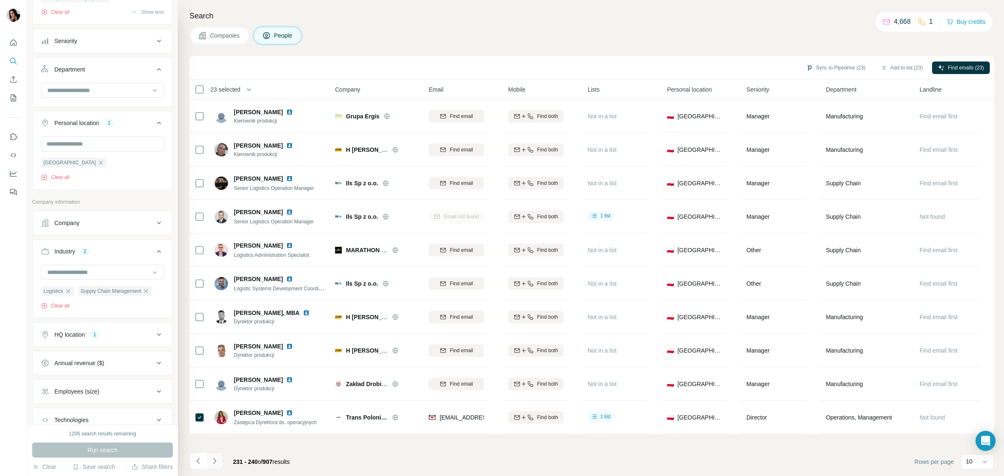
click at [218, 460] on icon "Navigate to next page" at bounding box center [214, 461] width 8 height 8
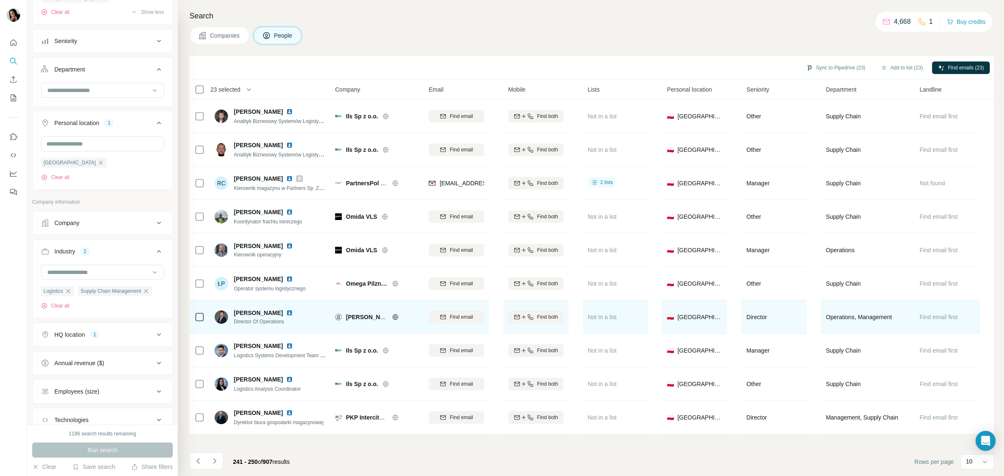
click at [195, 316] on icon at bounding box center [200, 317] width 10 height 10
click at [454, 321] on span "Find email" at bounding box center [461, 317] width 23 height 8
click at [218, 462] on icon "Navigate to next page" at bounding box center [214, 461] width 8 height 8
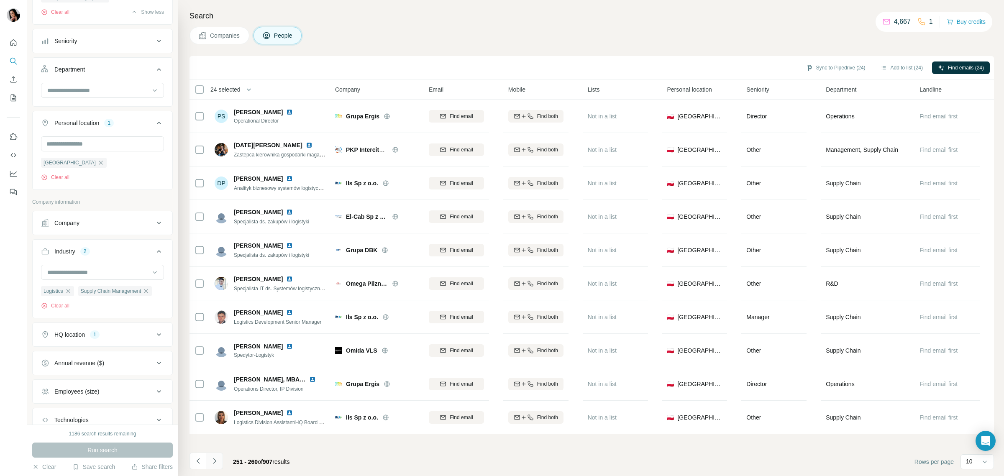
click at [214, 459] on icon "Navigate to next page" at bounding box center [214, 461] width 8 height 8
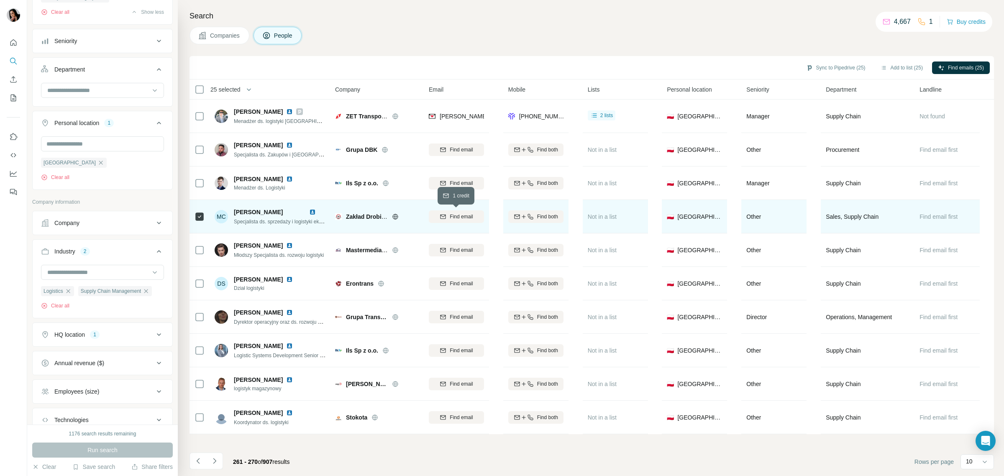
click at [441, 215] on icon "button" at bounding box center [443, 216] width 7 height 7
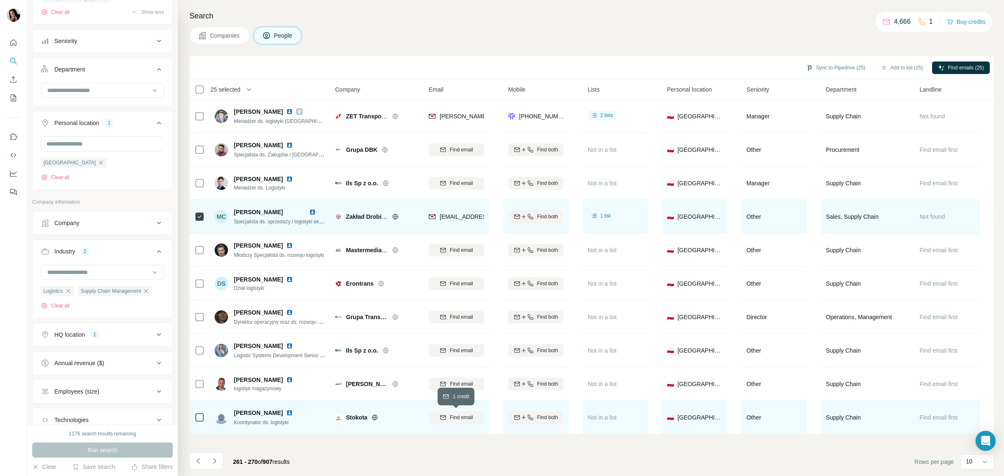
click at [444, 416] on icon "button" at bounding box center [443, 417] width 7 height 7
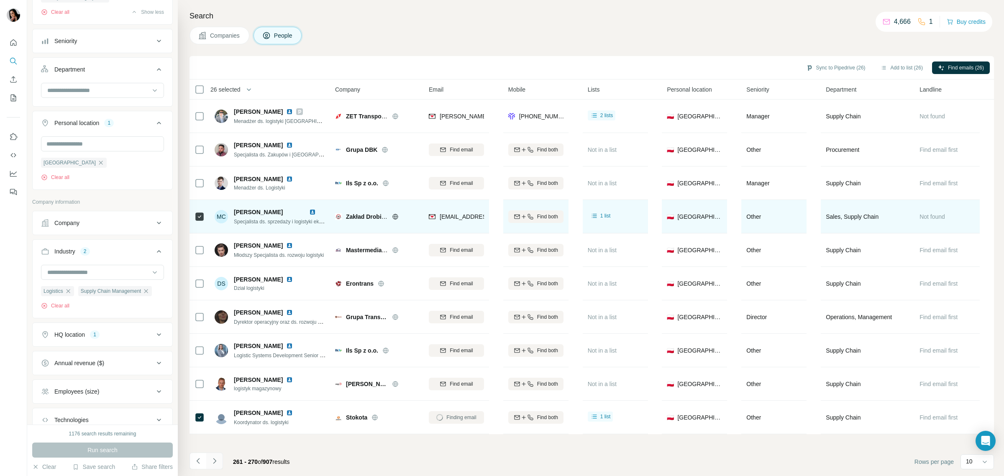
click at [212, 462] on icon "Navigate to next page" at bounding box center [214, 461] width 8 height 8
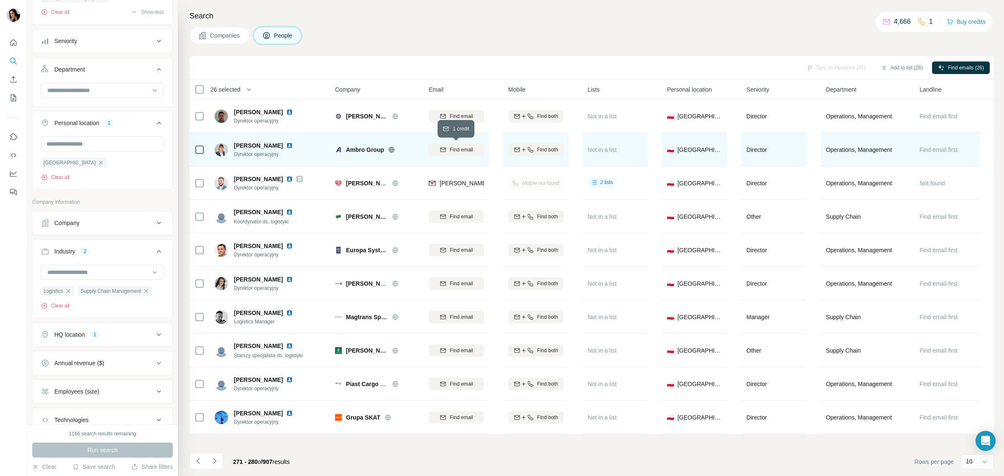
click at [460, 149] on span "Find email" at bounding box center [461, 150] width 23 height 8
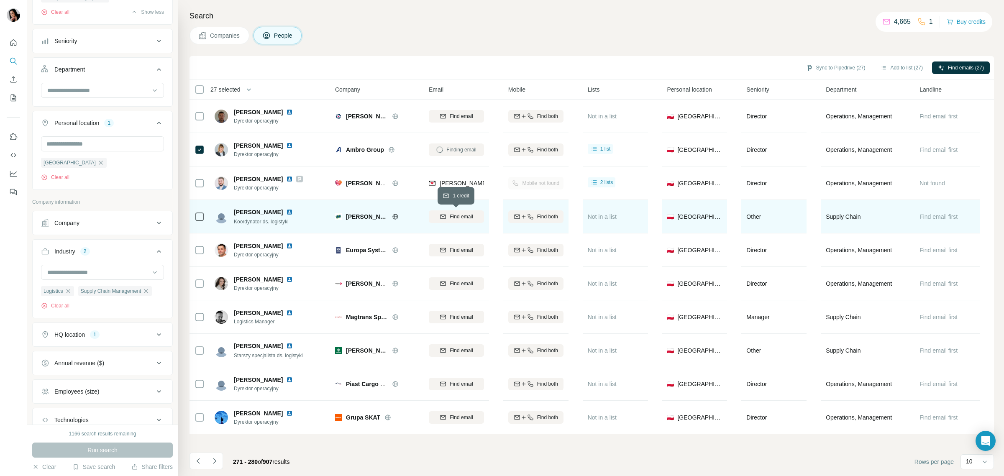
click at [455, 216] on span "Find email" at bounding box center [461, 217] width 23 height 8
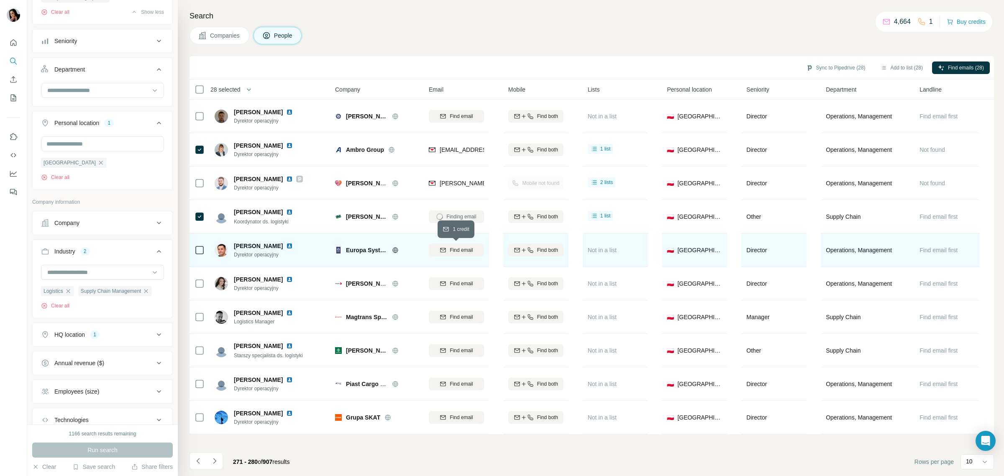
click at [441, 253] on icon "button" at bounding box center [443, 250] width 7 height 7
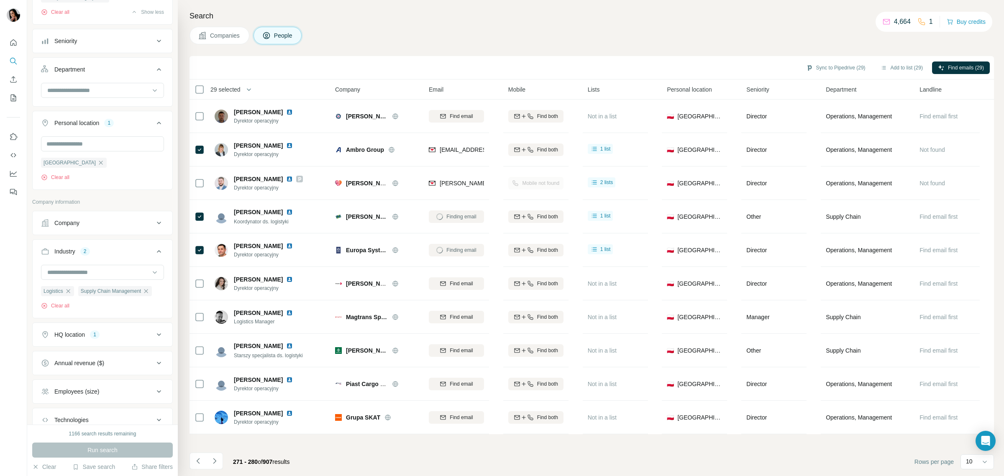
click at [452, 285] on span "Find email" at bounding box center [461, 284] width 23 height 8
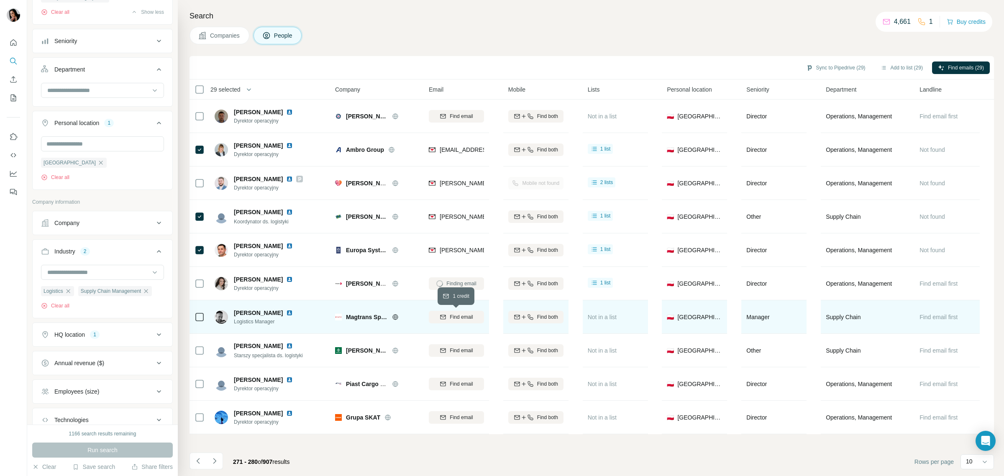
click at [453, 317] on span "Find email" at bounding box center [461, 317] width 23 height 8
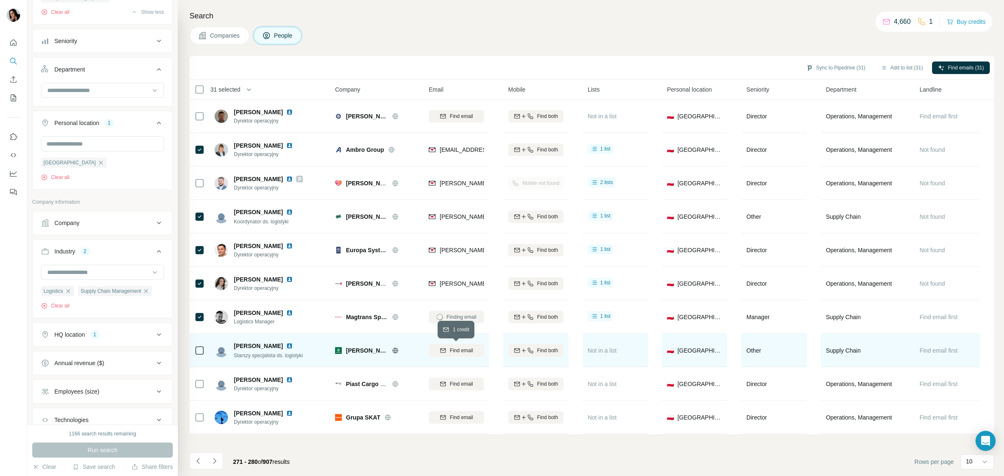
click at [458, 349] on span "Find email" at bounding box center [461, 351] width 23 height 8
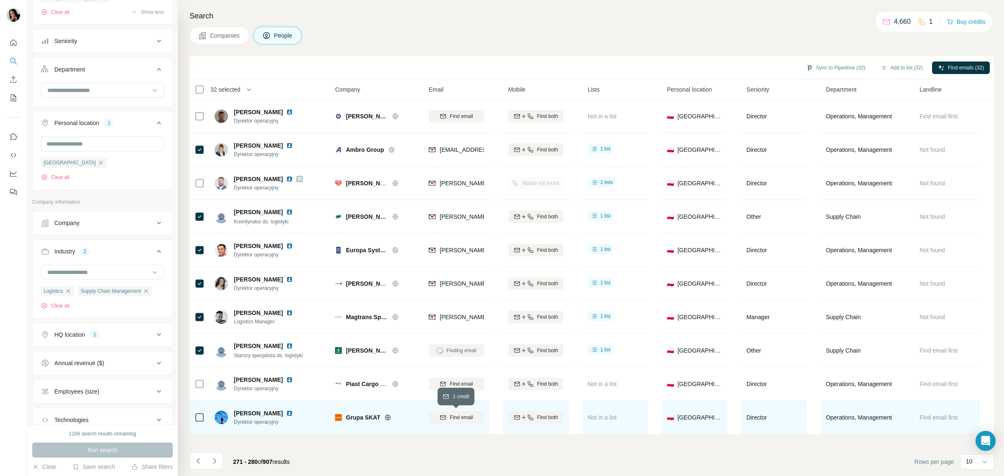
click at [457, 418] on span "Find email" at bounding box center [461, 418] width 23 height 8
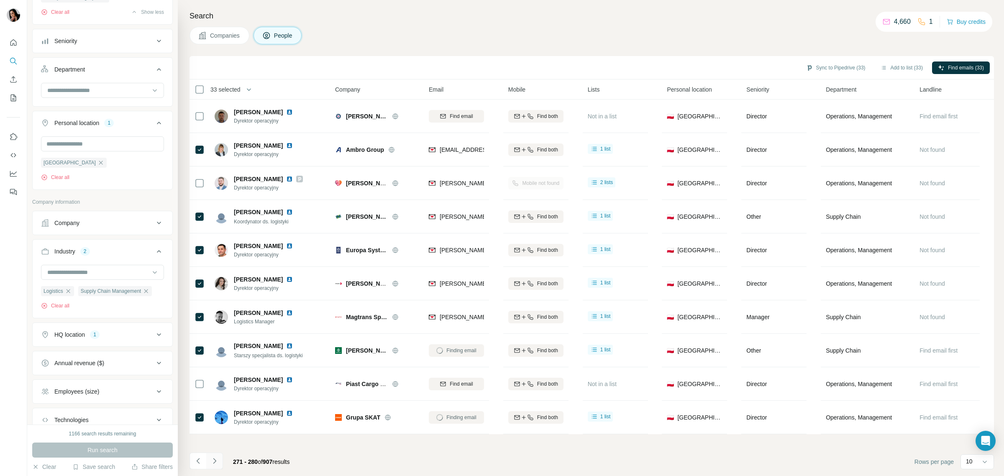
click at [221, 466] on button "Navigate to next page" at bounding box center [214, 461] width 17 height 17
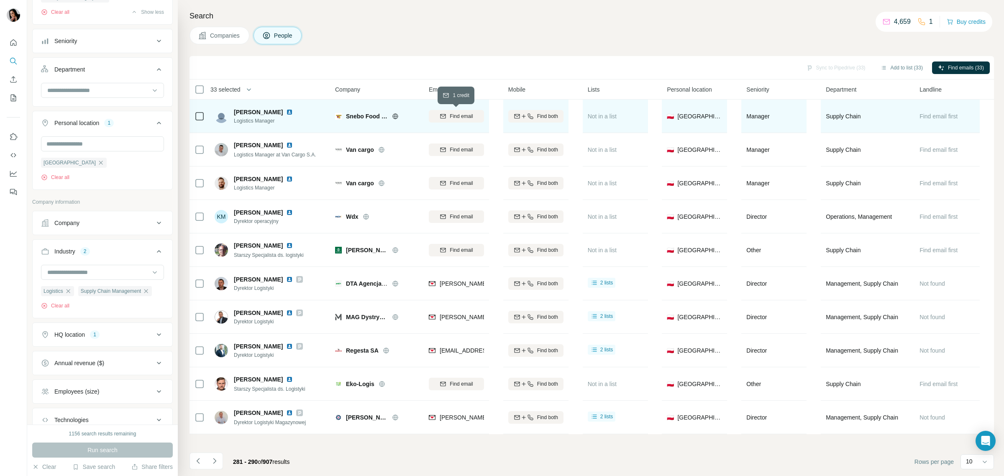
click at [457, 117] on span "Find email" at bounding box center [461, 117] width 23 height 8
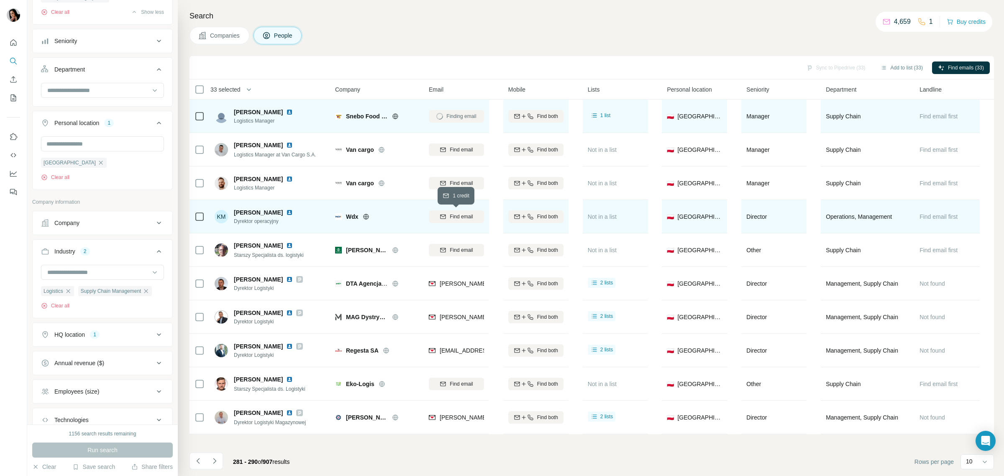
click at [461, 216] on span "Find email" at bounding box center [461, 217] width 23 height 8
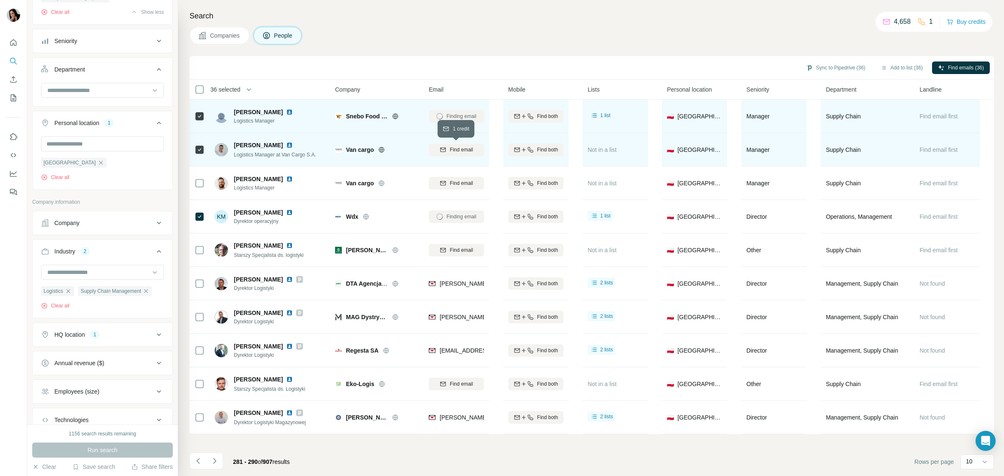
click at [454, 151] on span "Find email" at bounding box center [461, 150] width 23 height 8
click at [214, 462] on icon "Navigate to next page" at bounding box center [214, 461] width 8 height 8
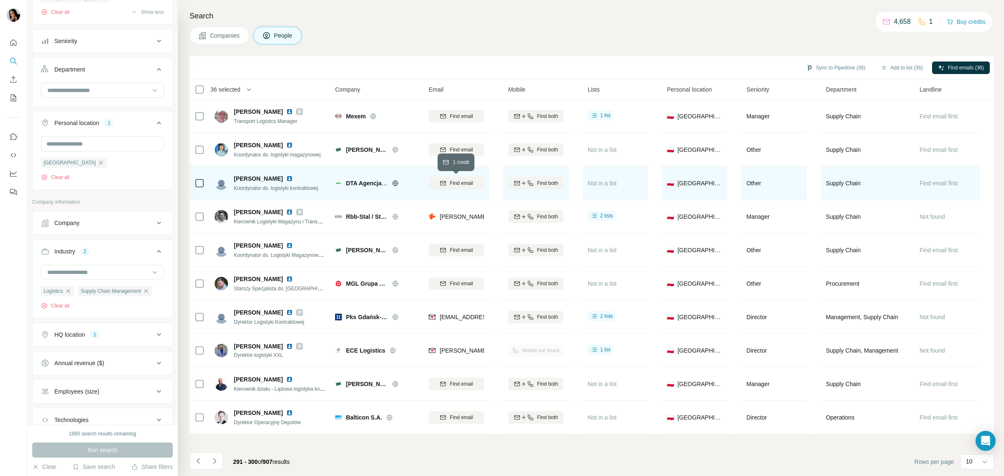
click at [450, 185] on span "Find email" at bounding box center [461, 184] width 23 height 8
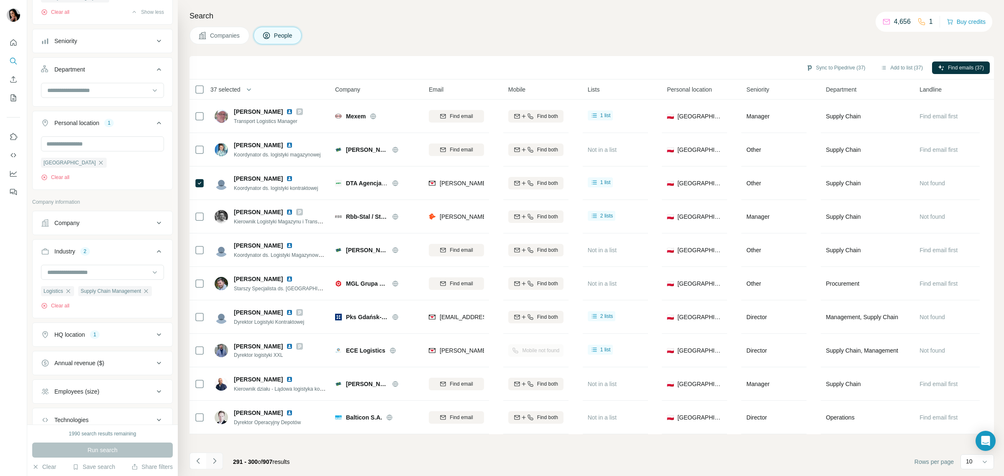
click at [218, 462] on icon "Navigate to next page" at bounding box center [214, 461] width 8 height 8
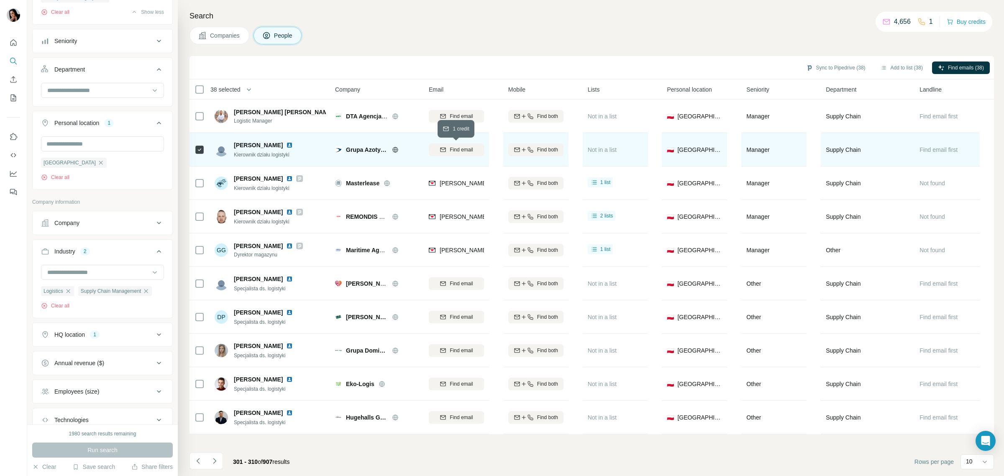
click at [446, 148] on div "Find email" at bounding box center [456, 150] width 55 height 8
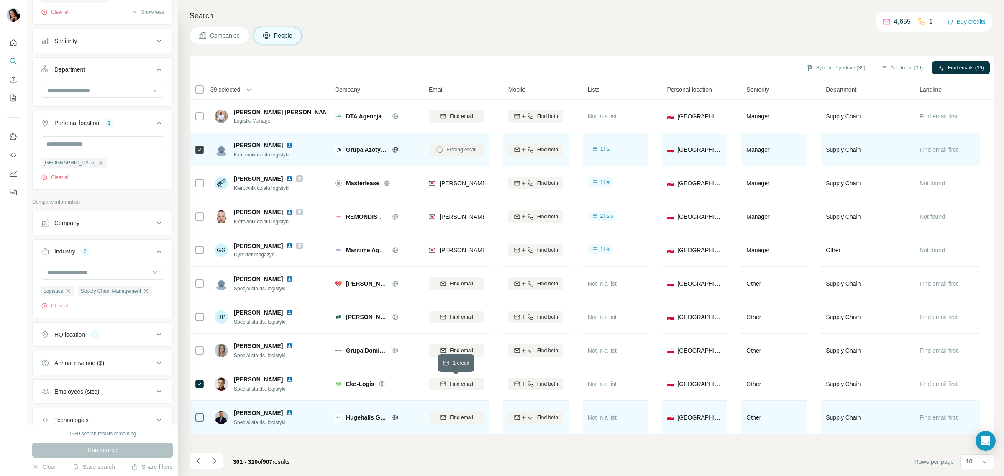
click at [462, 383] on span "Find email" at bounding box center [461, 384] width 23 height 8
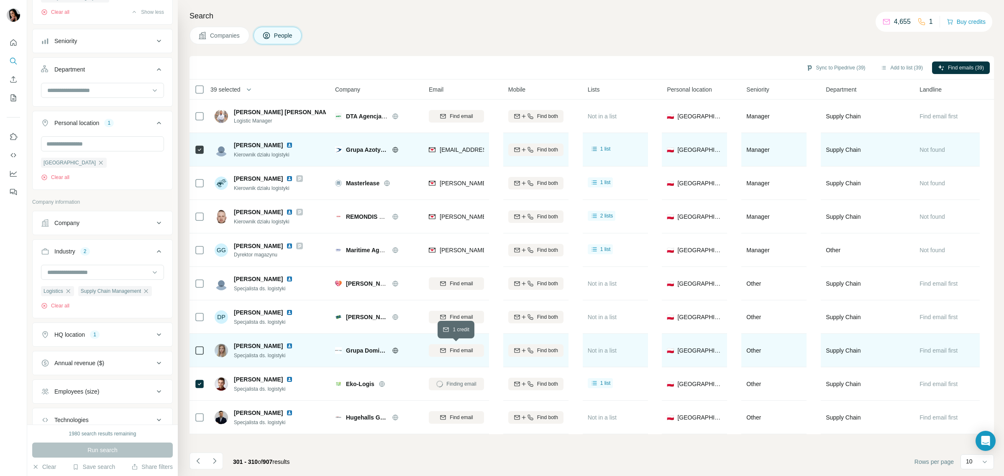
click at [456, 352] on span "Find email" at bounding box center [461, 351] width 23 height 8
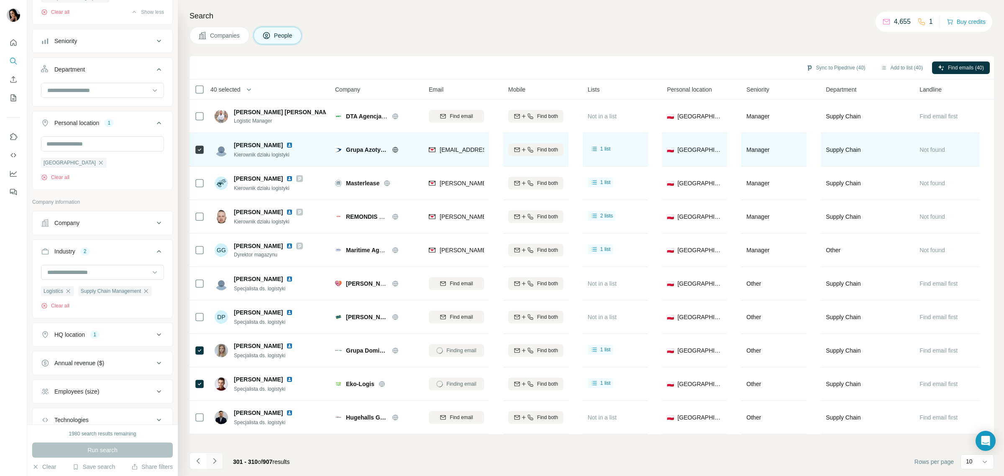
click at [217, 464] on icon "Navigate to next page" at bounding box center [214, 461] width 8 height 8
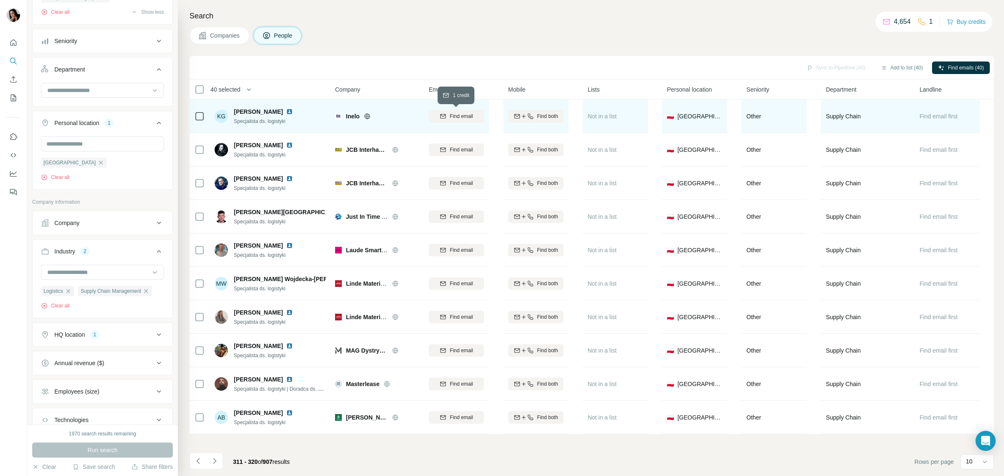
click at [446, 114] on div "Find email" at bounding box center [456, 117] width 55 height 8
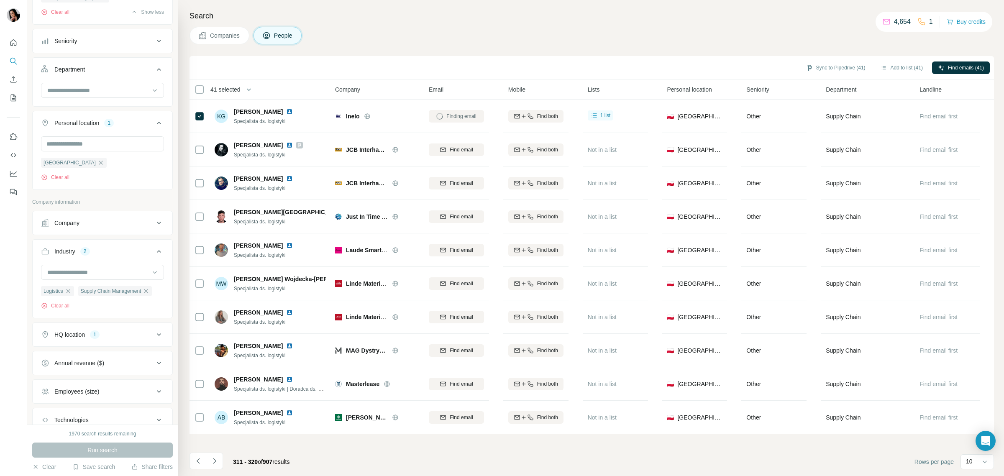
scroll to position [157, 0]
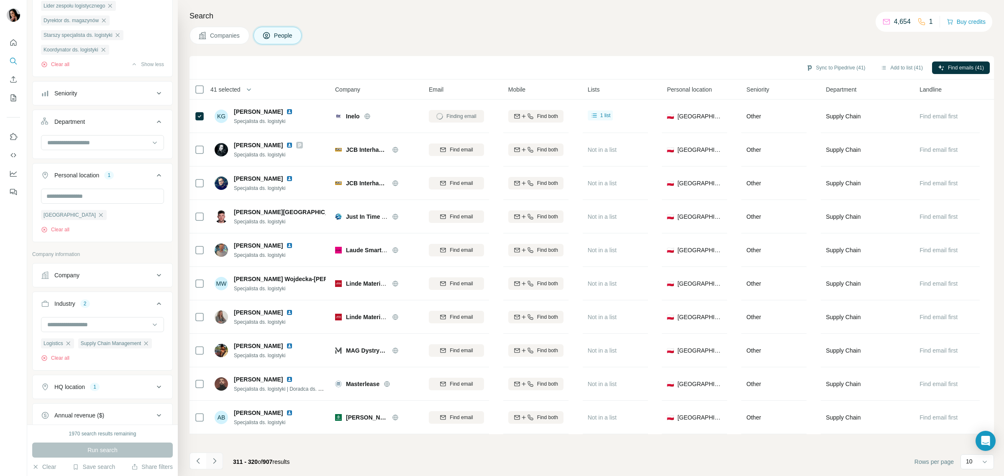
click at [213, 463] on icon "Navigate to next page" at bounding box center [214, 461] width 8 height 8
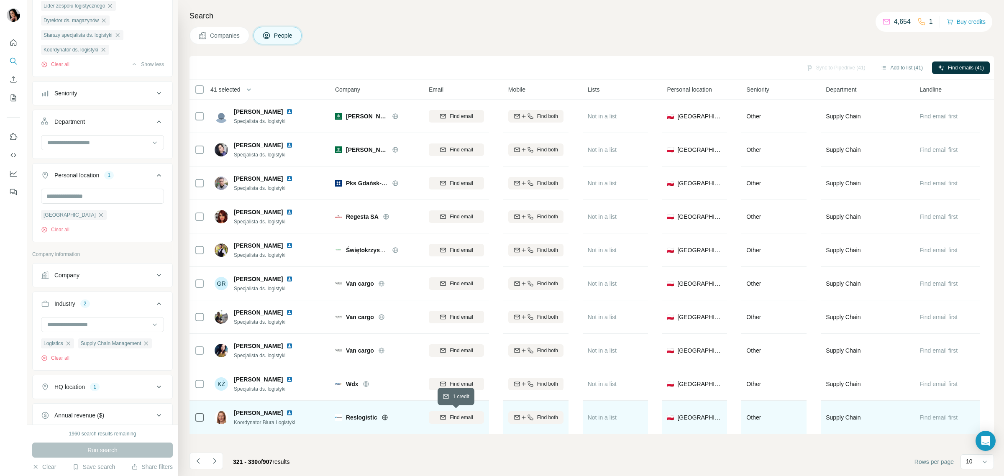
drag, startPoint x: 452, startPoint y: 414, endPoint x: 275, endPoint y: 416, distance: 177.0
click at [452, 414] on span "Find email" at bounding box center [461, 418] width 23 height 8
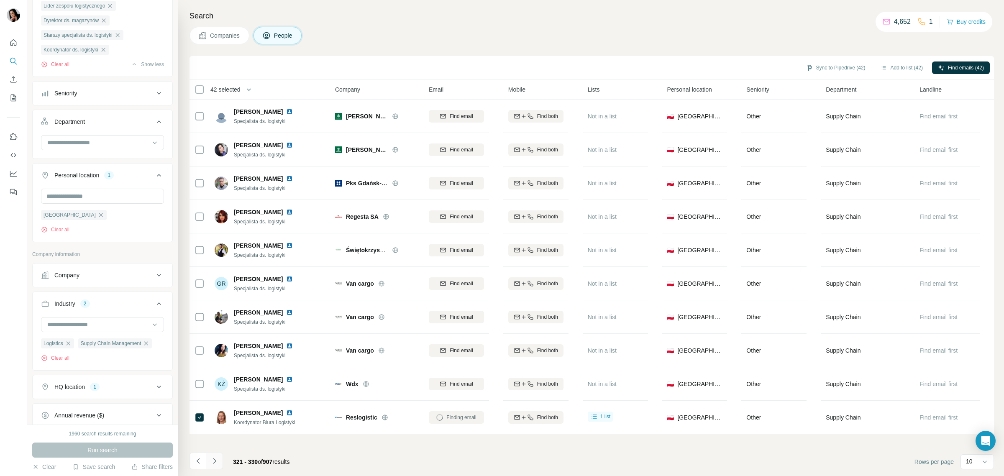
click at [213, 461] on icon "Navigate to next page" at bounding box center [214, 461] width 8 height 8
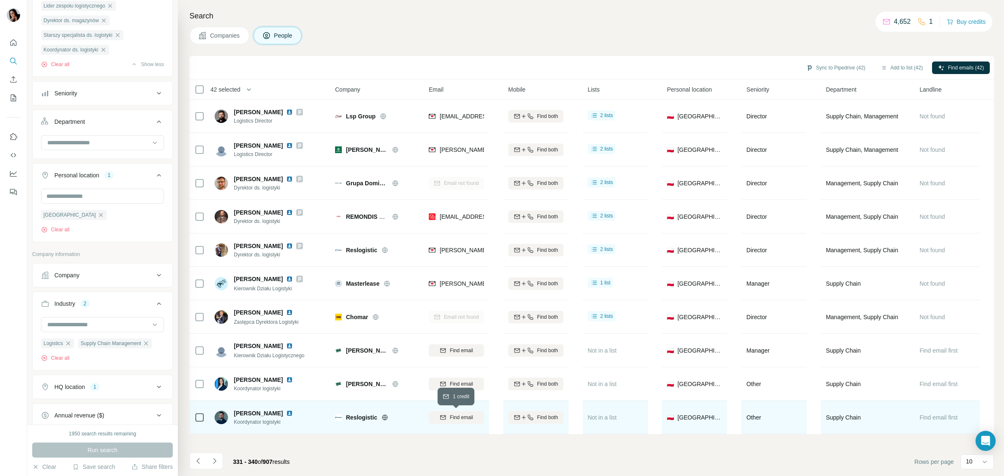
click at [450, 416] on span "Find email" at bounding box center [461, 418] width 23 height 8
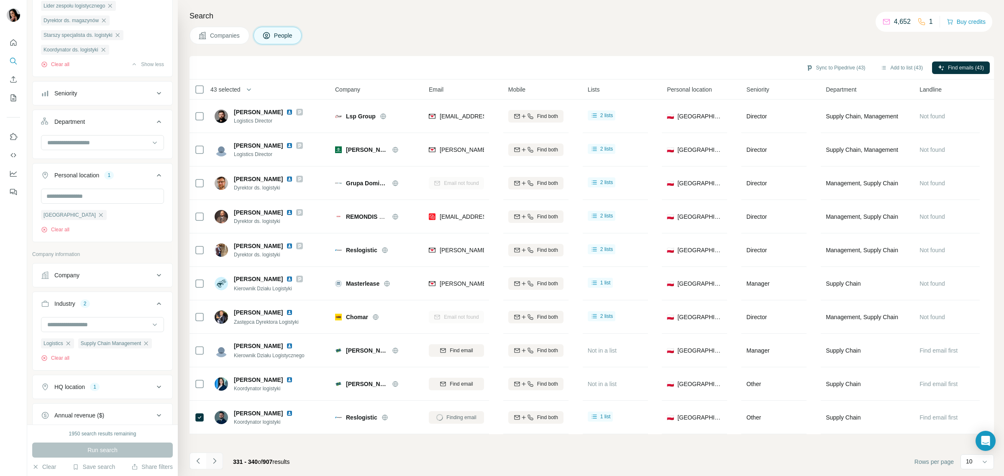
click at [221, 455] on button "Navigate to next page" at bounding box center [214, 461] width 17 height 17
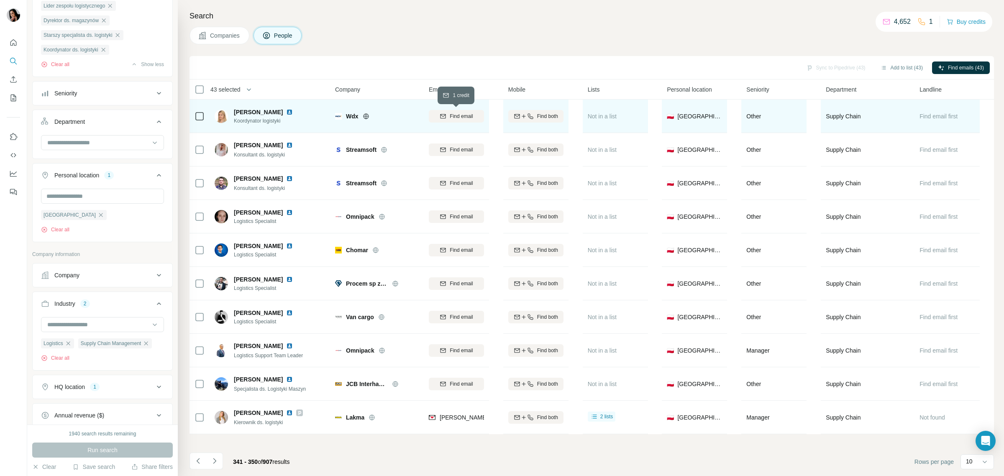
click at [449, 118] on div "Find email" at bounding box center [456, 117] width 55 height 8
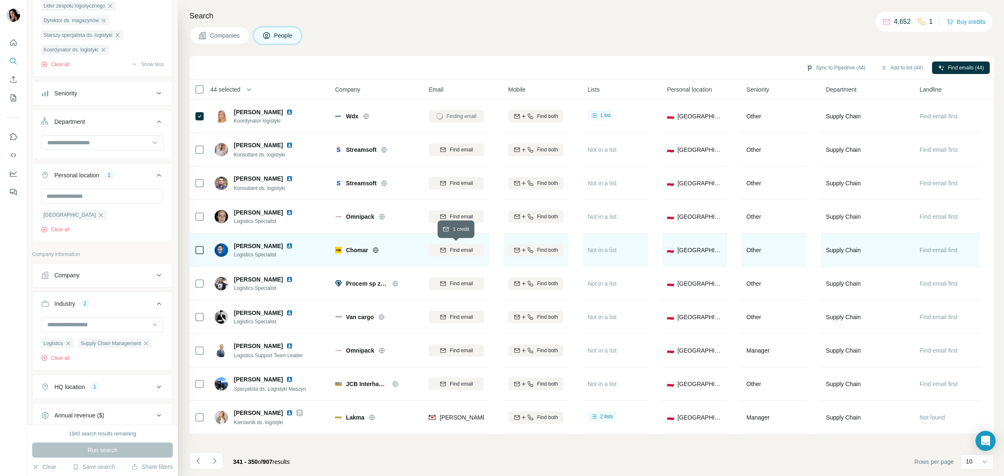
click at [453, 250] on span "Find email" at bounding box center [461, 250] width 23 height 8
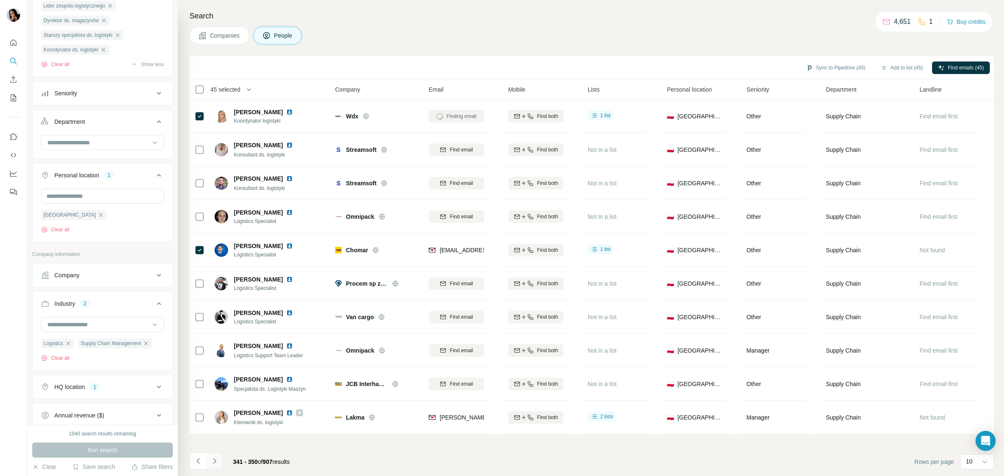
click at [212, 462] on icon "Navigate to next page" at bounding box center [214, 461] width 8 height 8
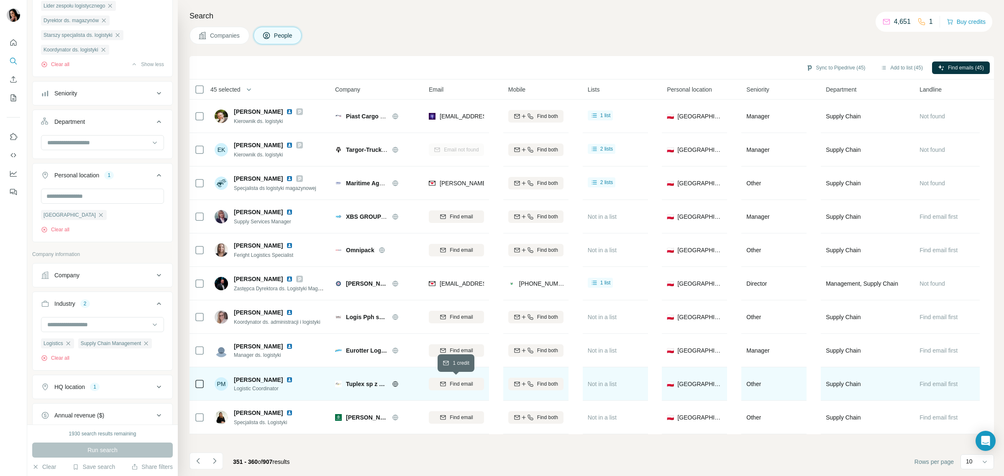
click at [450, 384] on span "Find email" at bounding box center [461, 384] width 23 height 8
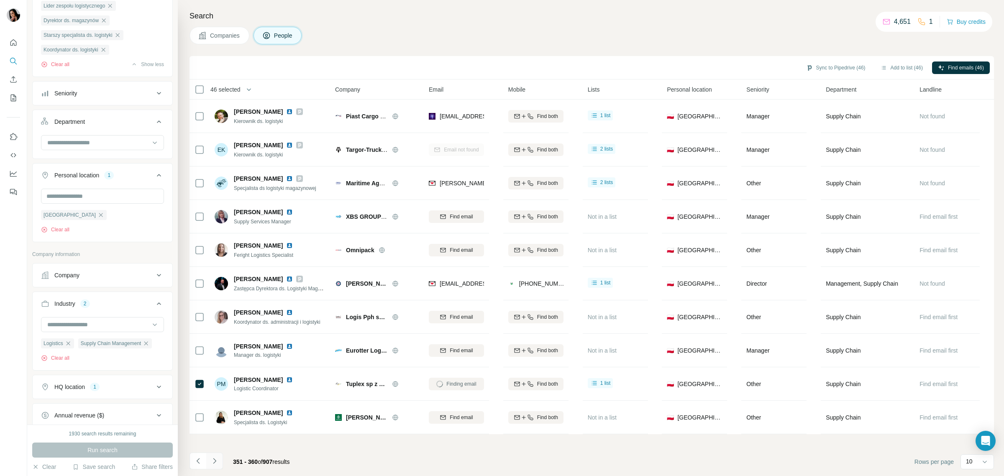
click at [212, 458] on icon "Navigate to next page" at bounding box center [214, 461] width 8 height 8
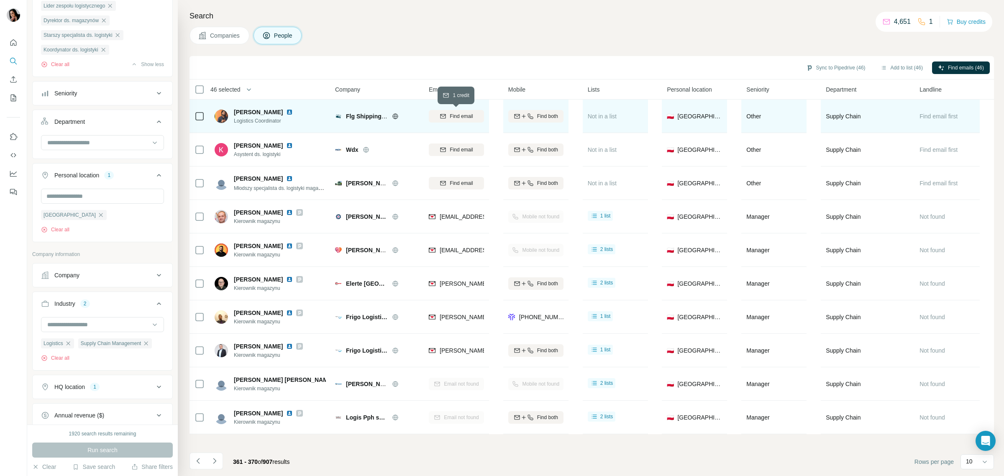
click at [450, 120] on button "Find email" at bounding box center [456, 116] width 55 height 13
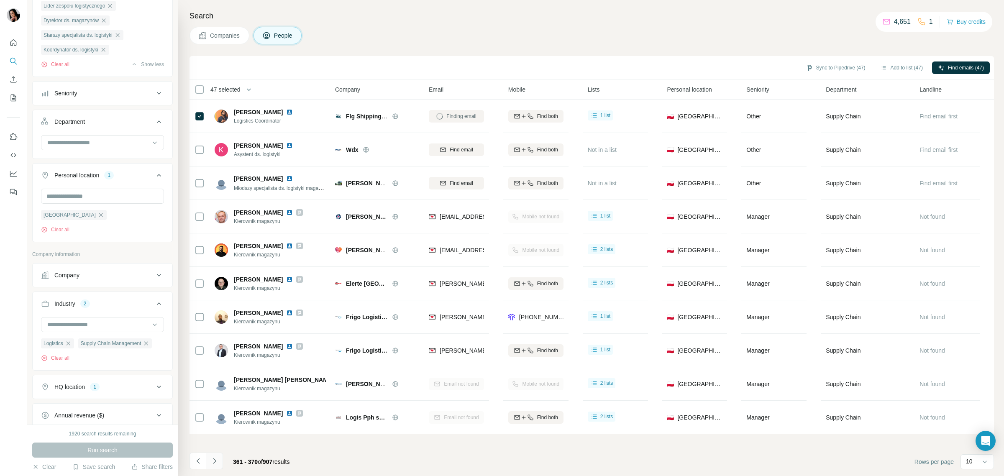
click at [211, 462] on icon "Navigate to next page" at bounding box center [214, 461] width 8 height 8
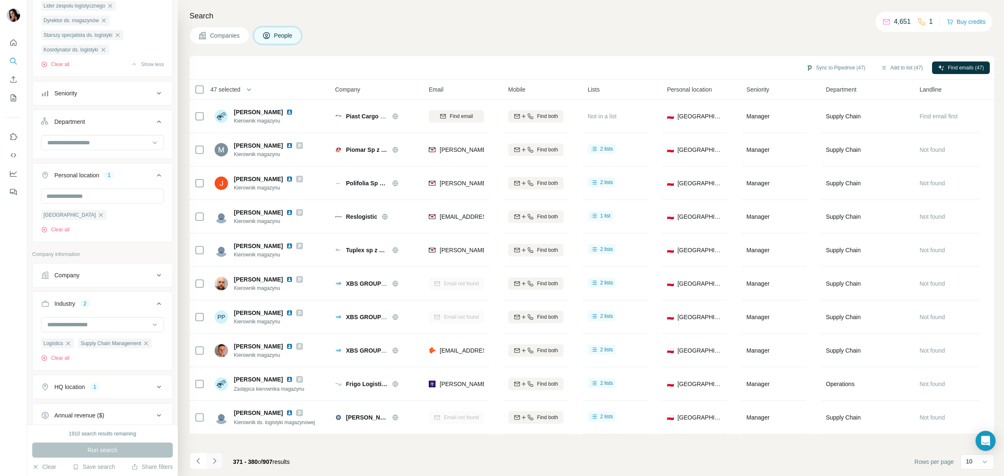
click at [211, 462] on icon "Navigate to next page" at bounding box center [214, 461] width 8 height 8
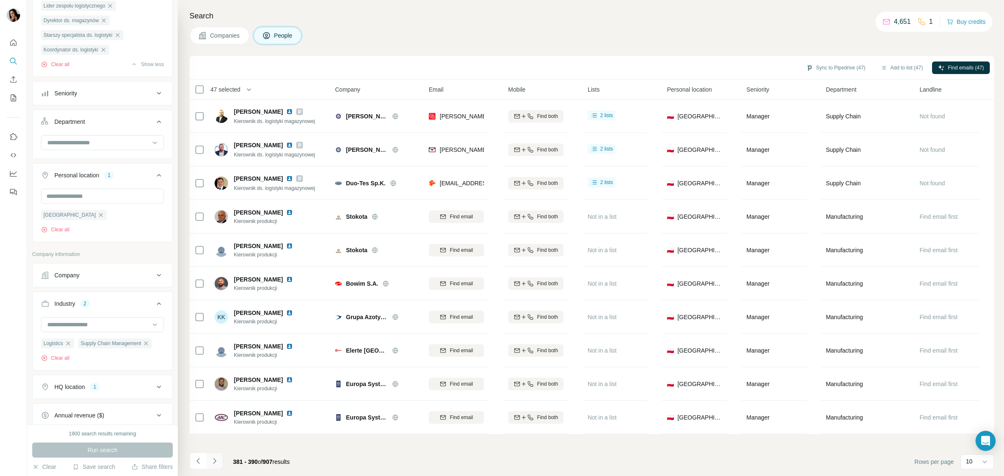
click at [220, 461] on button "Navigate to next page" at bounding box center [214, 461] width 17 height 17
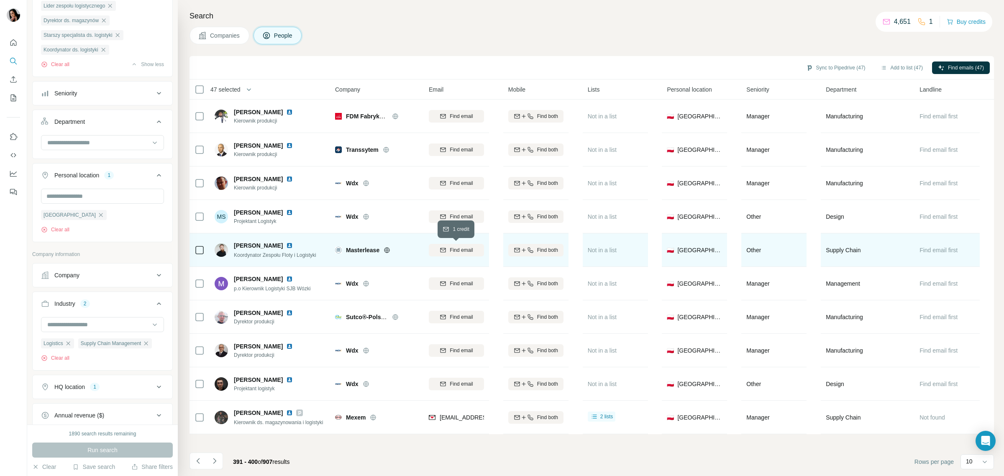
click at [469, 248] on span "Find email" at bounding box center [461, 250] width 23 height 8
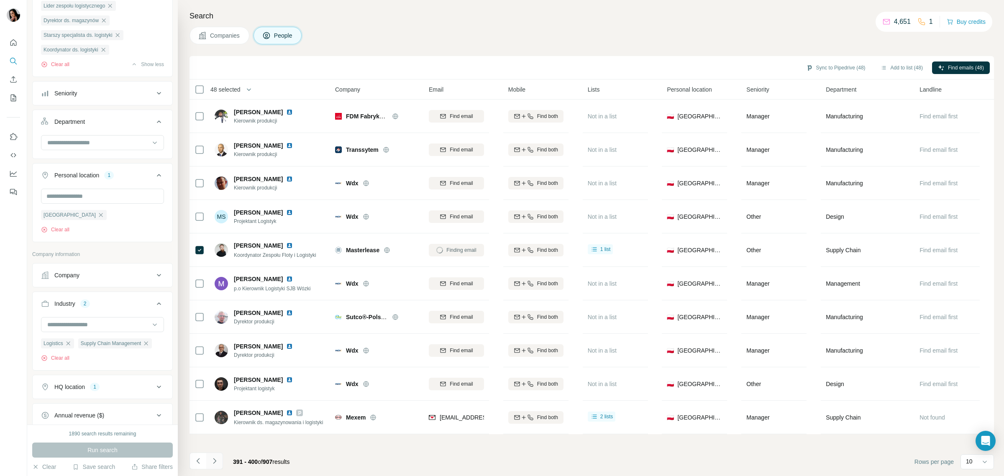
click at [223, 457] on button "Navigate to next page" at bounding box center [214, 461] width 17 height 17
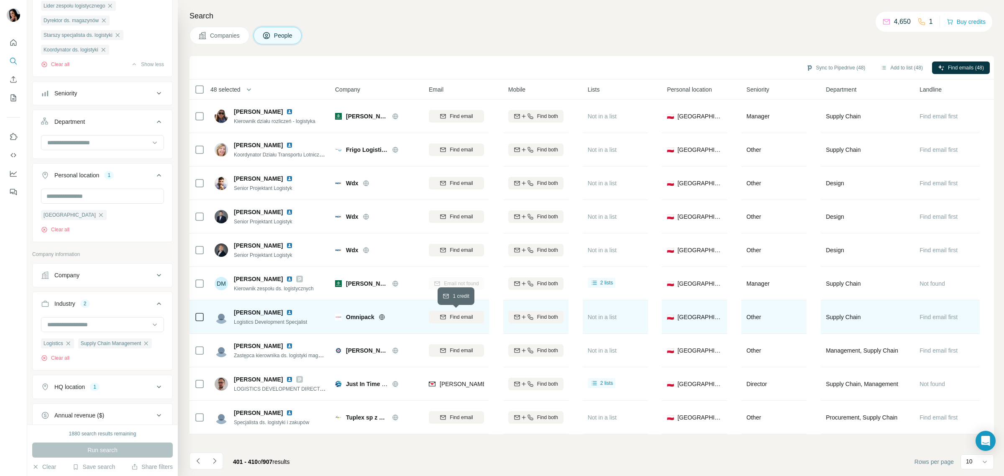
click at [467, 315] on span "Find email" at bounding box center [461, 317] width 23 height 8
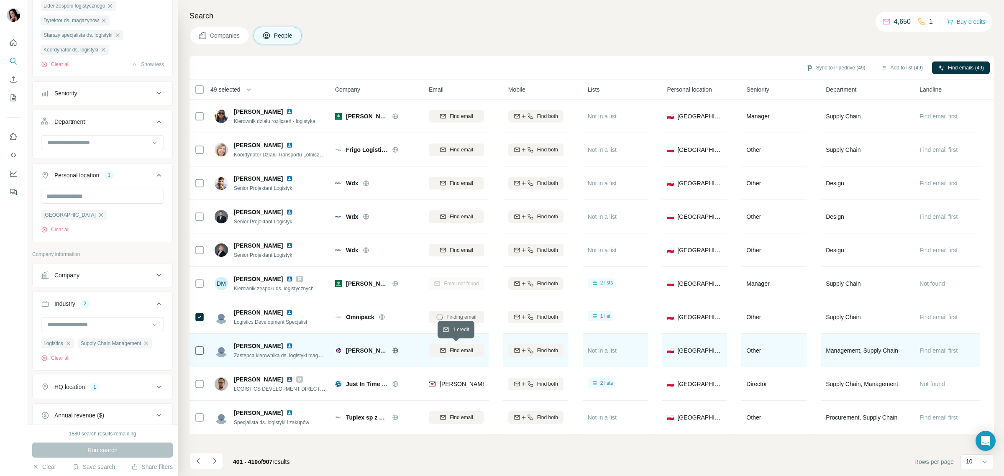
click at [449, 354] on div "Find email" at bounding box center [456, 351] width 55 height 8
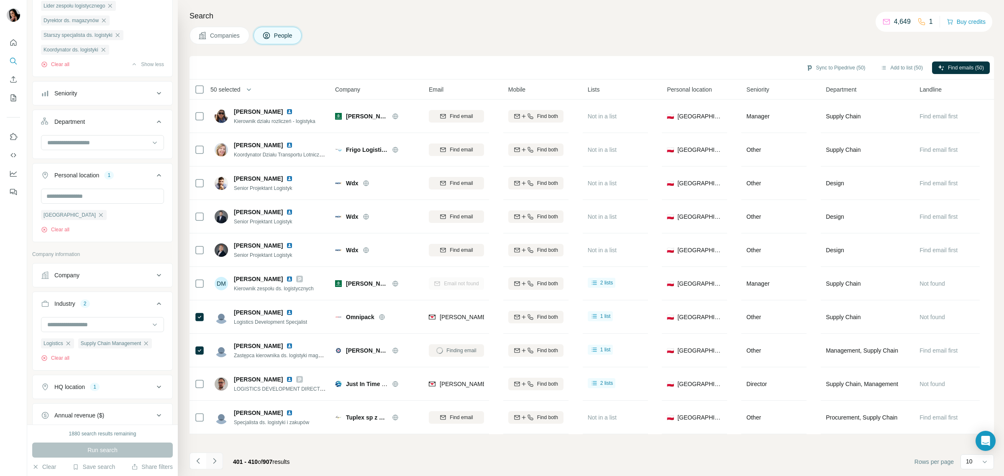
click at [217, 463] on icon "Navigate to next page" at bounding box center [214, 461] width 8 height 8
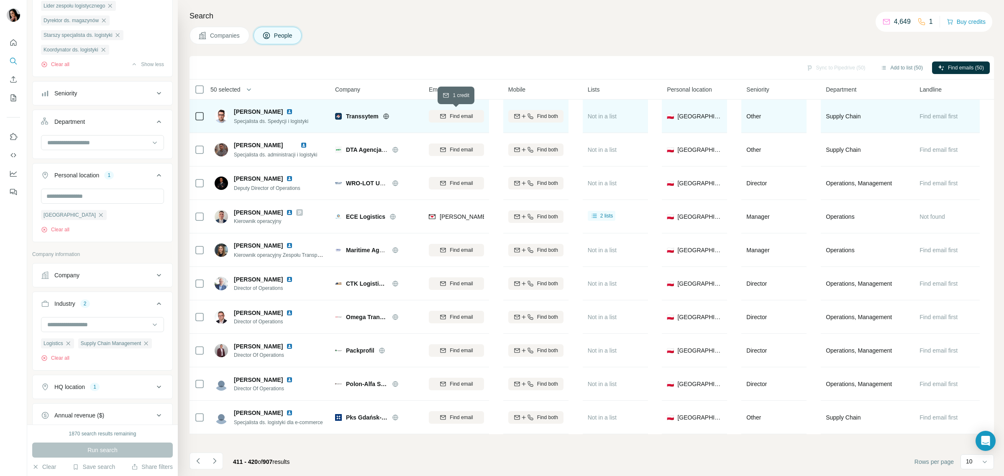
click at [438, 118] on div "Find email" at bounding box center [456, 117] width 55 height 8
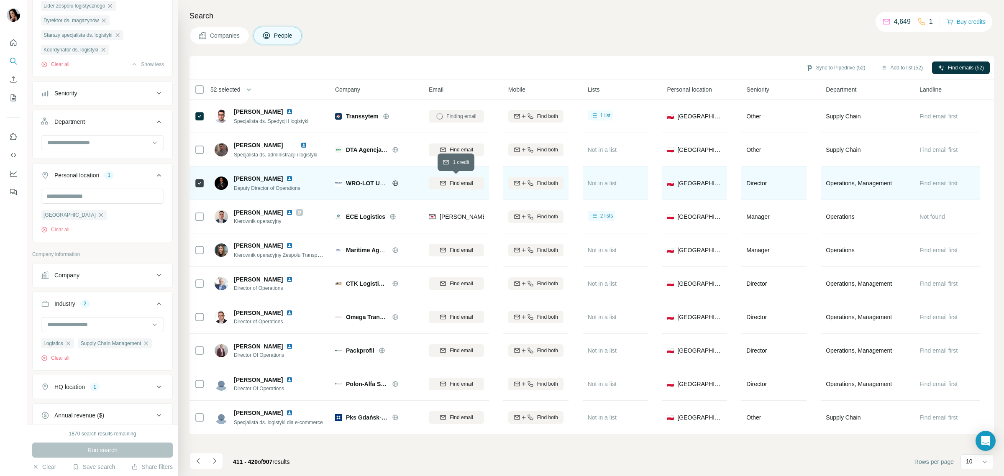
click at [471, 182] on span "Find email" at bounding box center [461, 184] width 23 height 8
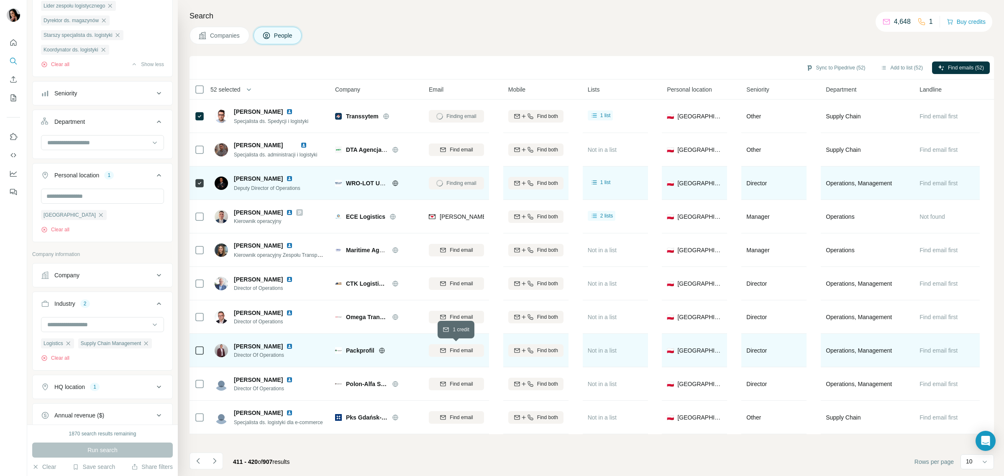
click at [464, 350] on span "Find email" at bounding box center [461, 351] width 23 height 8
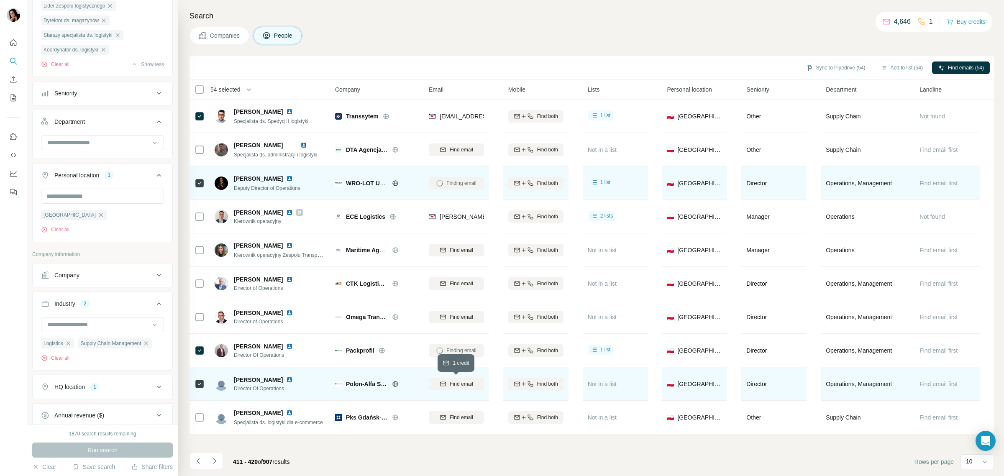
click at [464, 385] on span "Find email" at bounding box center [461, 384] width 23 height 8
click at [218, 464] on icon "Navigate to next page" at bounding box center [214, 461] width 8 height 8
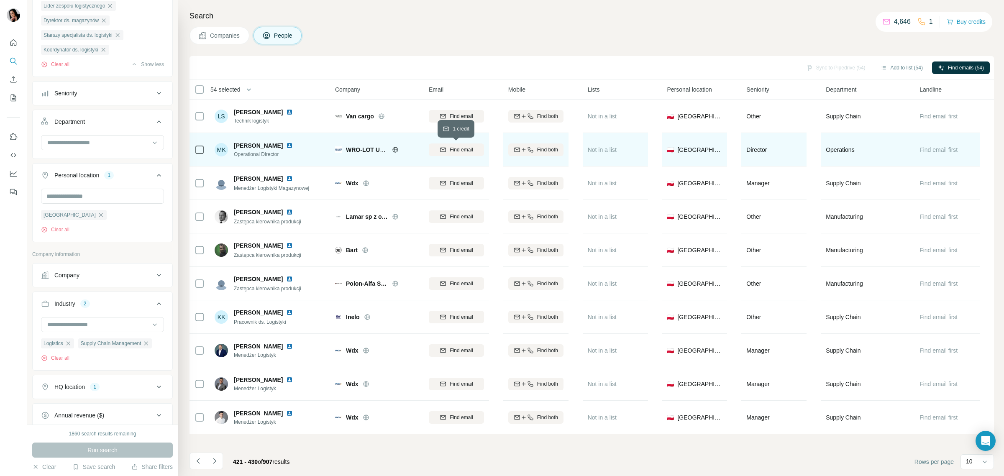
click at [453, 149] on span "Find email" at bounding box center [461, 150] width 23 height 8
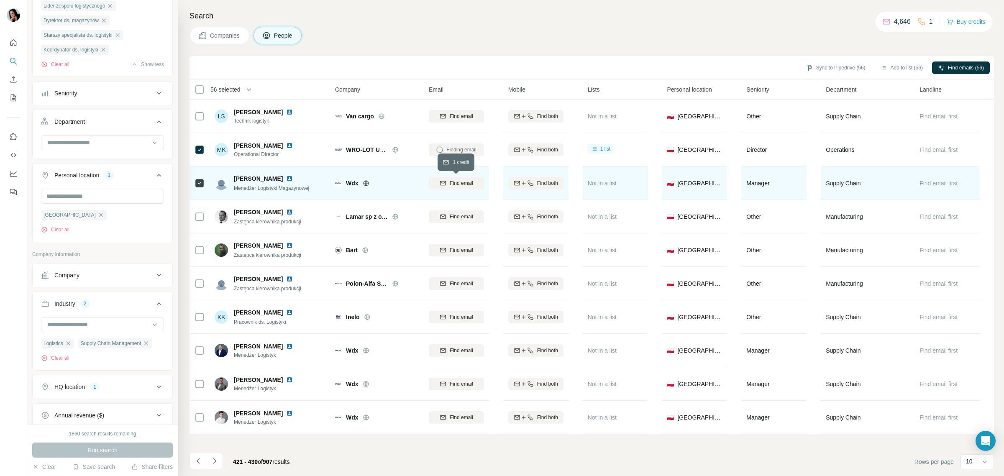
click at [465, 183] on span "Find email" at bounding box center [461, 184] width 23 height 8
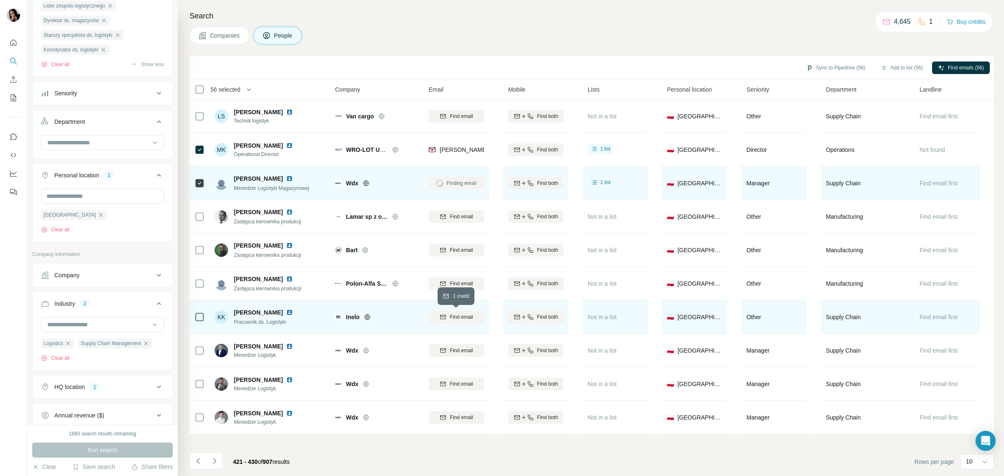
click at [450, 315] on span "Find email" at bounding box center [461, 317] width 23 height 8
click at [222, 462] on button "Navigate to next page" at bounding box center [214, 461] width 17 height 17
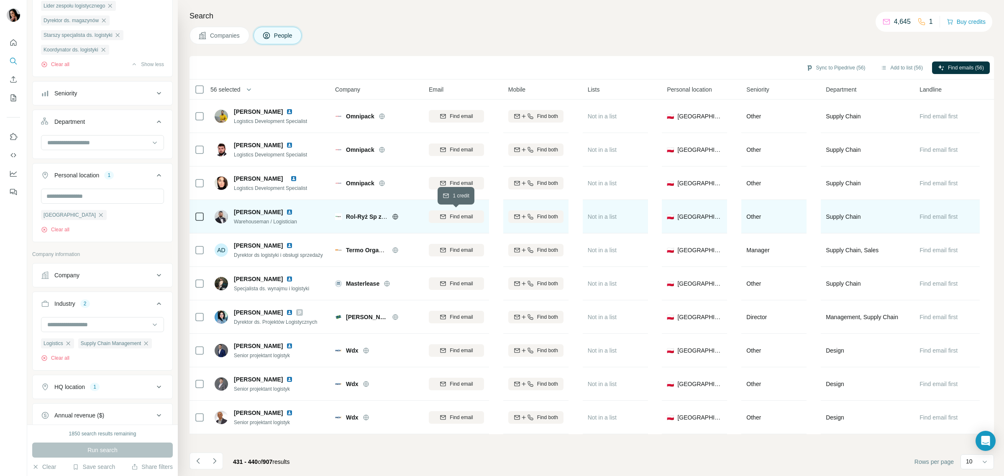
click at [442, 216] on icon "button" at bounding box center [443, 216] width 7 height 7
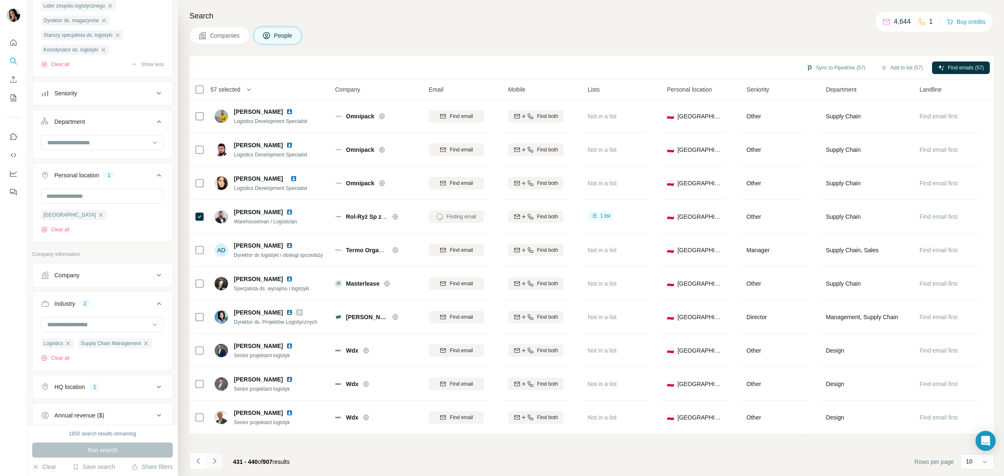
click at [211, 463] on icon "Navigate to next page" at bounding box center [214, 461] width 8 height 8
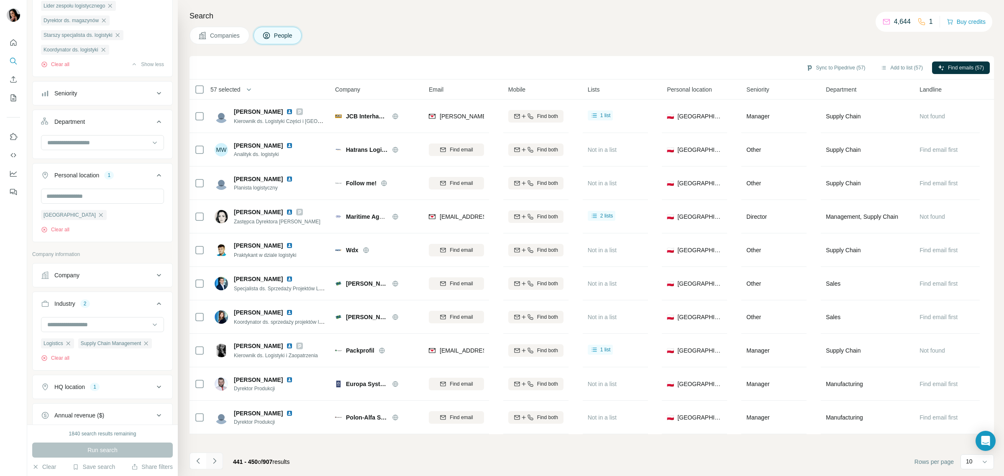
click at [213, 464] on icon "Navigate to next page" at bounding box center [214, 461] width 8 height 8
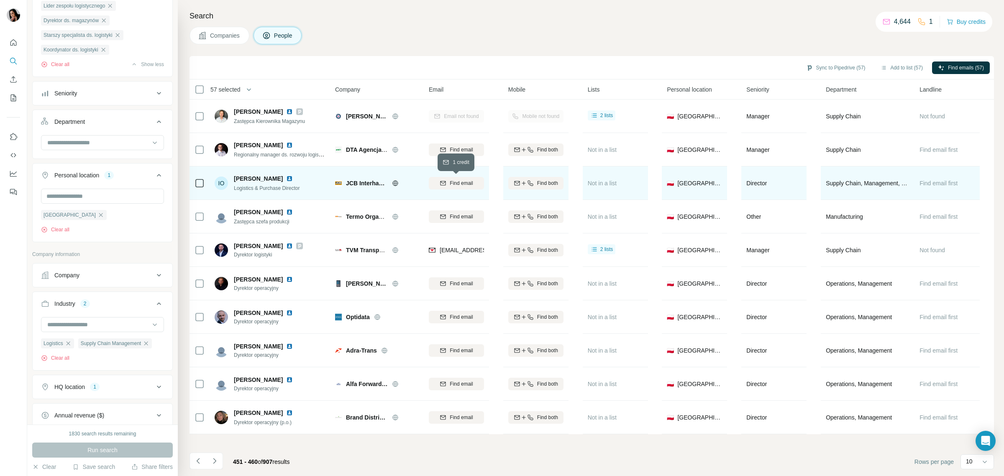
click at [469, 184] on span "Find email" at bounding box center [461, 184] width 23 height 8
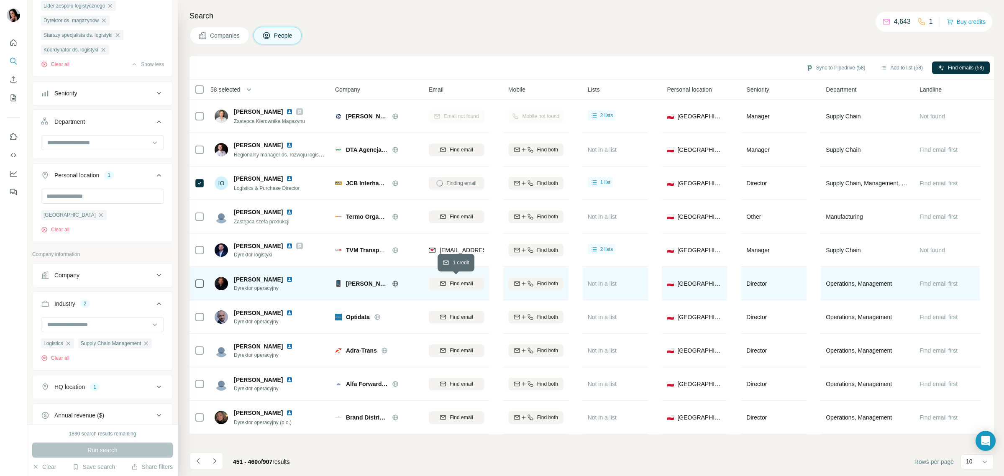
click at [453, 282] on span "Find email" at bounding box center [461, 284] width 23 height 8
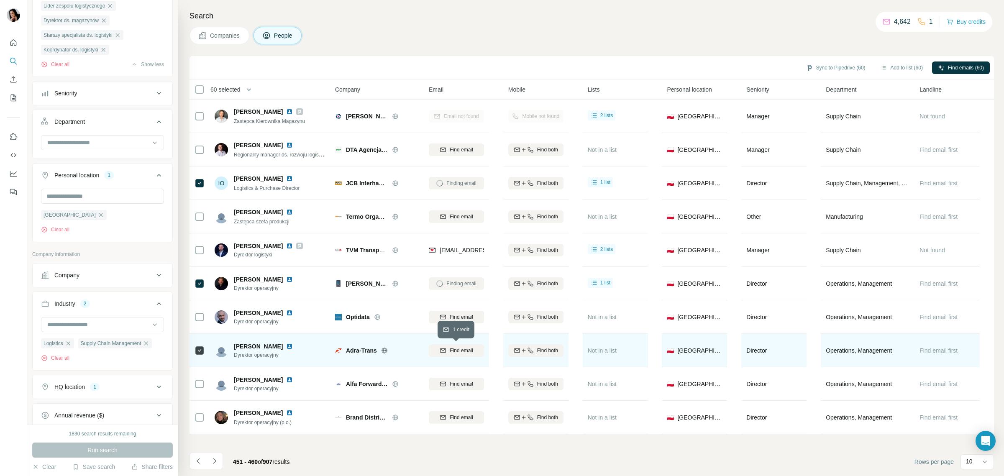
click at [457, 348] on span "Find email" at bounding box center [461, 351] width 23 height 8
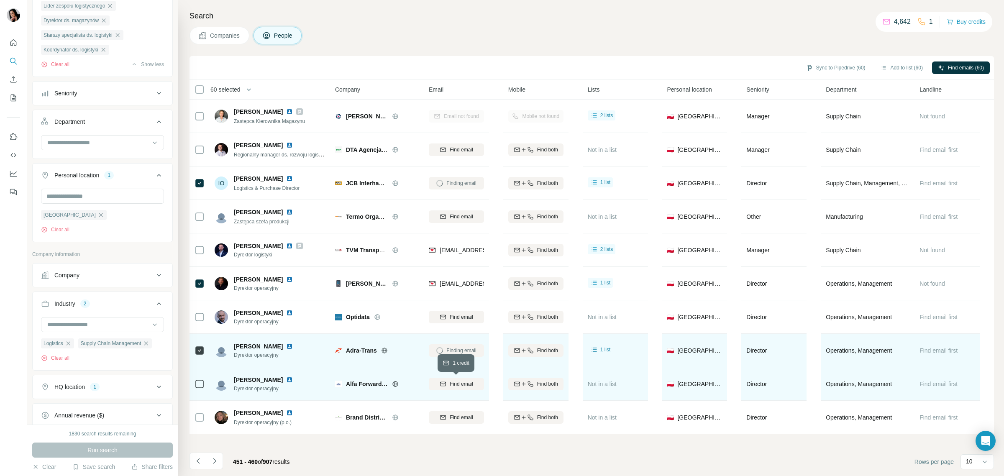
click at [458, 383] on span "Find email" at bounding box center [461, 384] width 23 height 8
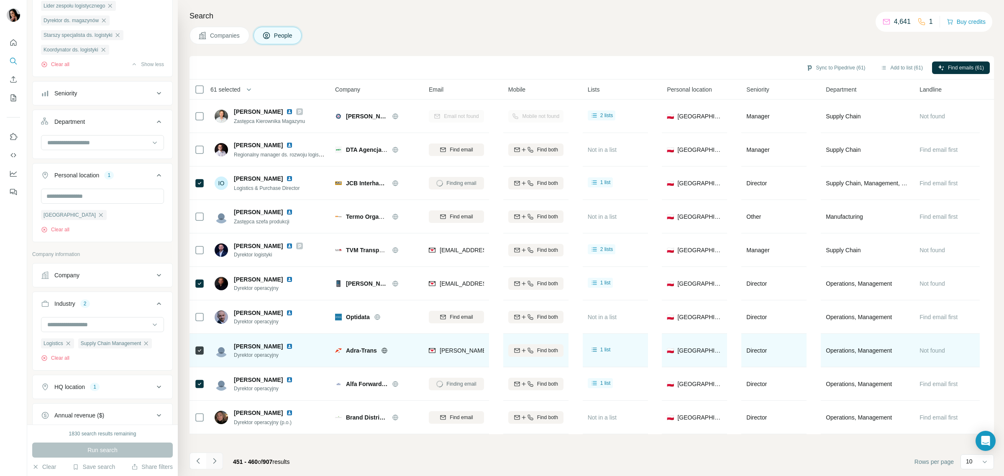
click at [219, 462] on button "Navigate to next page" at bounding box center [214, 461] width 17 height 17
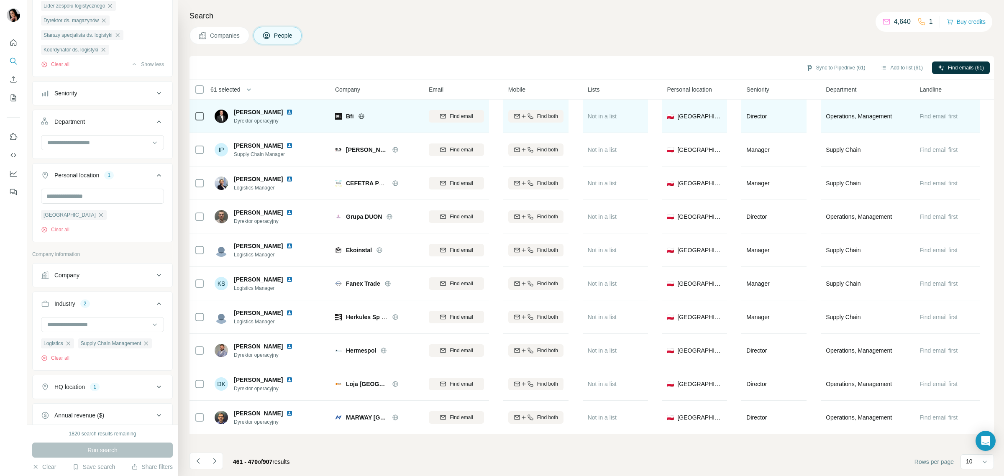
click at [358, 115] on icon at bounding box center [361, 116] width 7 height 7
click at [461, 113] on span "Find email" at bounding box center [461, 117] width 23 height 8
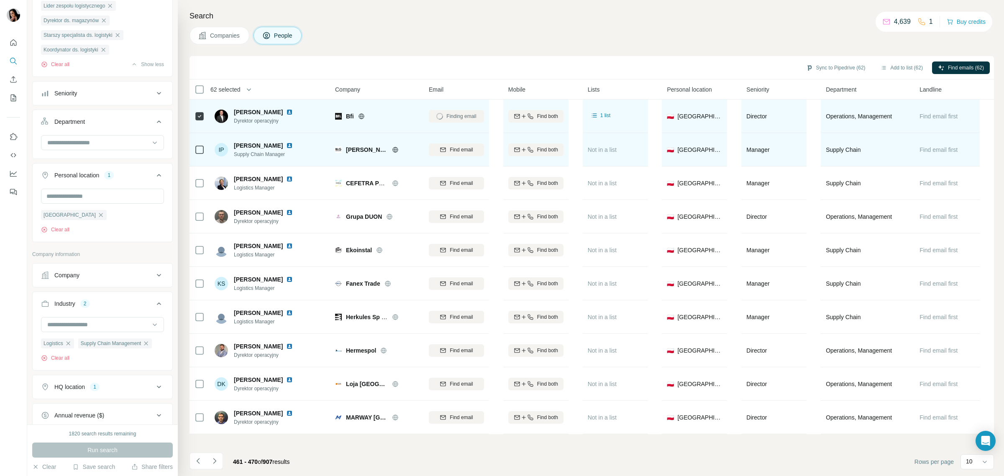
click at [394, 151] on icon at bounding box center [395, 149] width 2 height 5
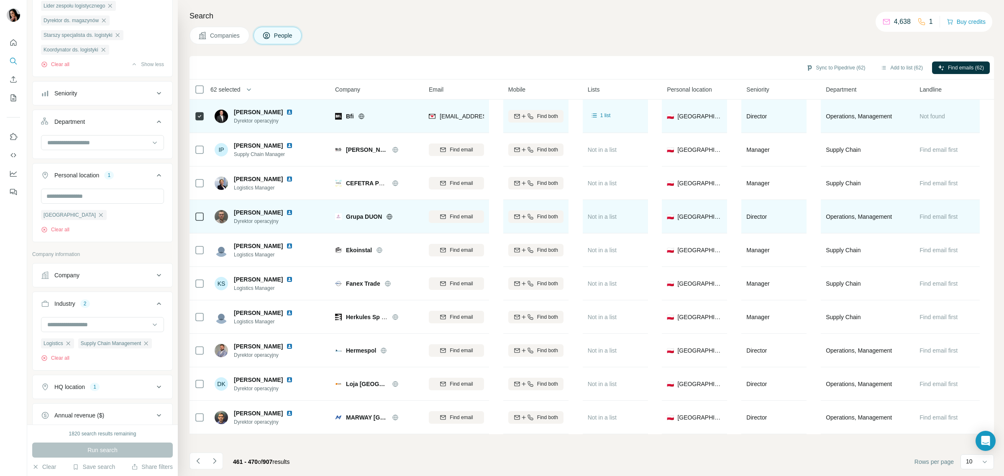
click at [388, 218] on icon at bounding box center [389, 216] width 7 height 7
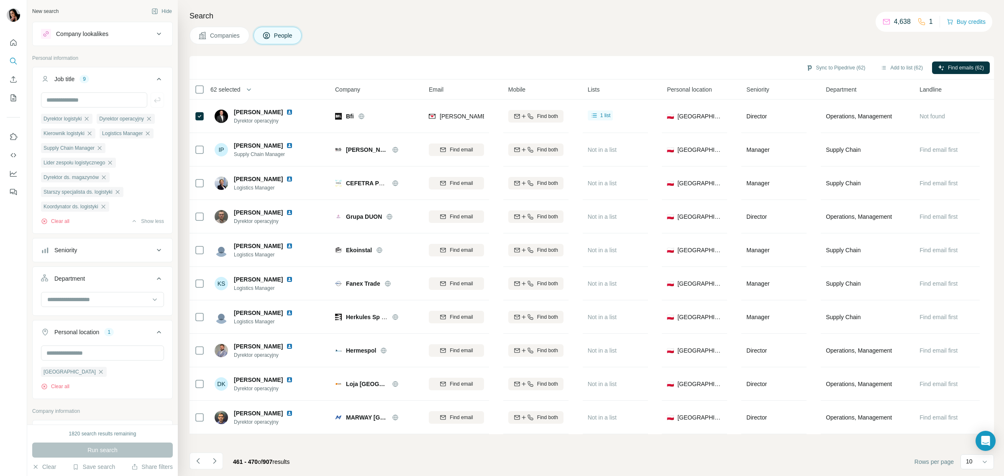
scroll to position [300, 0]
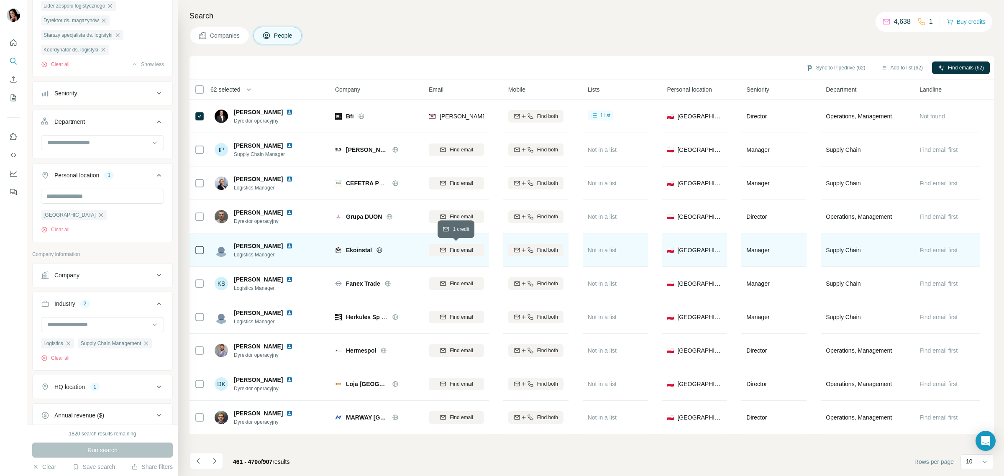
click at [462, 251] on span "Find email" at bounding box center [461, 250] width 23 height 8
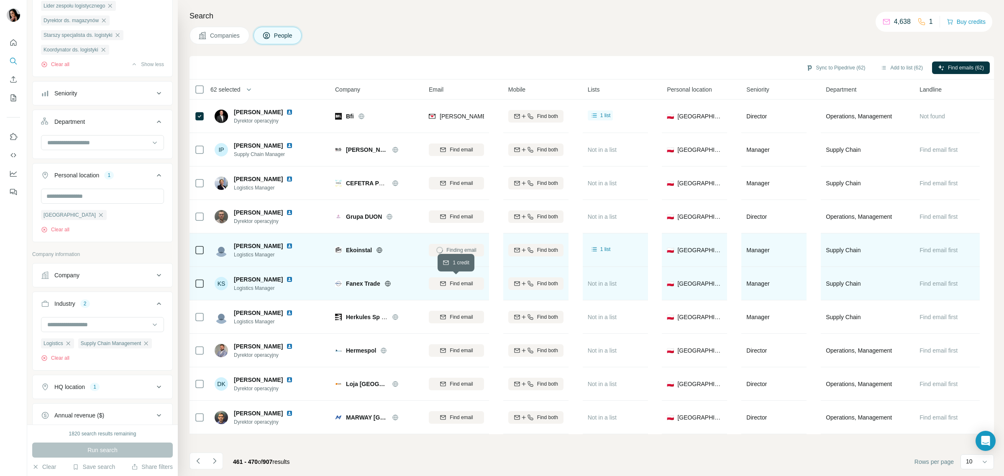
click at [452, 284] on span "Find email" at bounding box center [461, 284] width 23 height 8
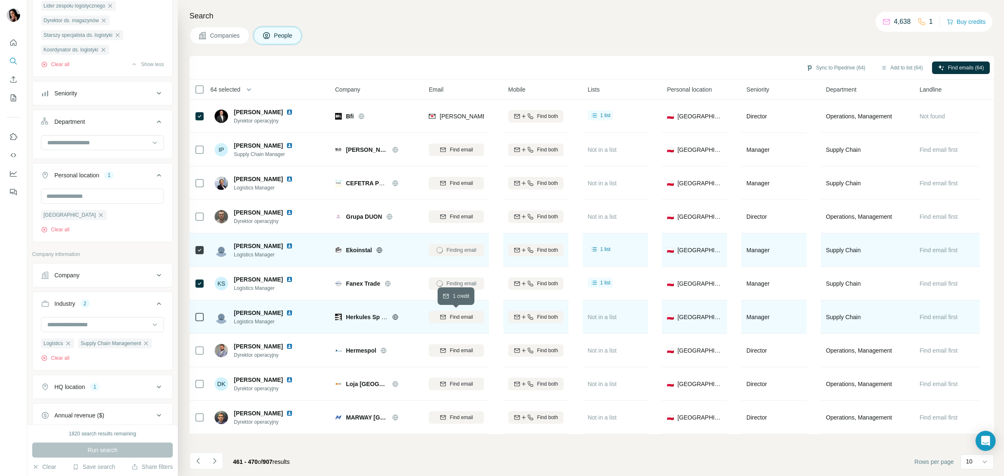
click at [453, 314] on span "Find email" at bounding box center [461, 317] width 23 height 8
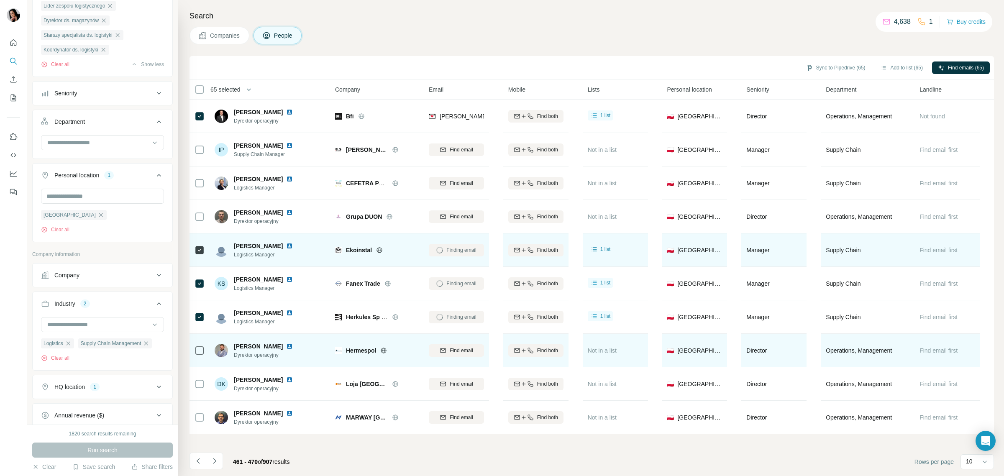
click at [383, 352] on icon at bounding box center [383, 350] width 7 height 7
click at [191, 346] on td at bounding box center [200, 350] width 20 height 33
click at [470, 352] on span "Find email" at bounding box center [461, 351] width 23 height 8
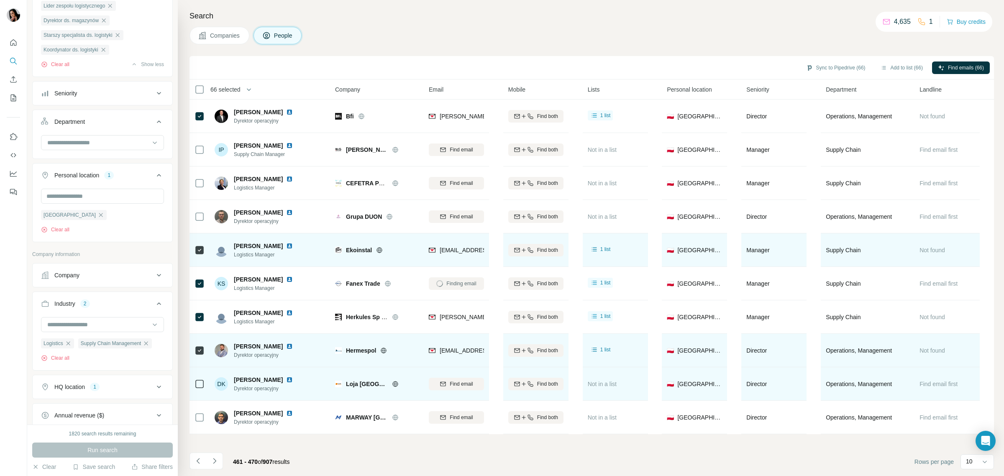
click at [392, 385] on icon at bounding box center [395, 384] width 7 height 7
click at [455, 382] on span "Find email" at bounding box center [461, 384] width 23 height 8
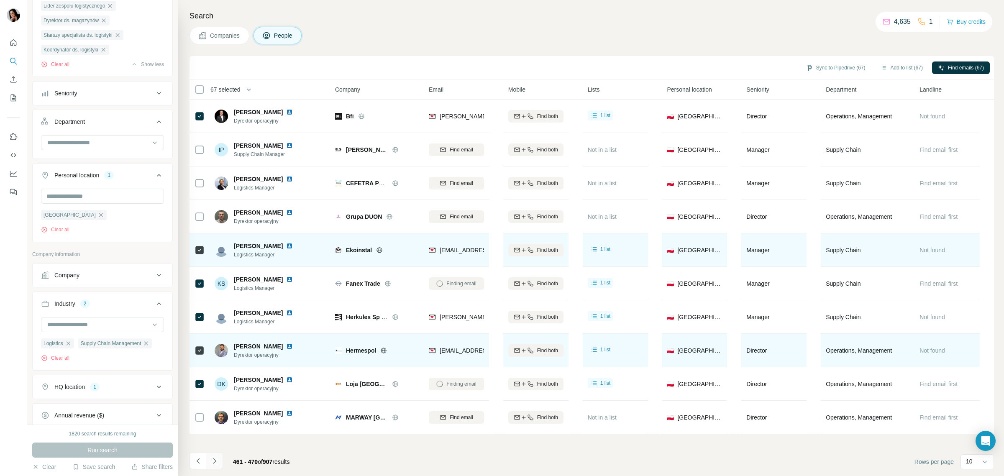
click at [216, 463] on icon "Navigate to next page" at bounding box center [214, 461] width 8 height 8
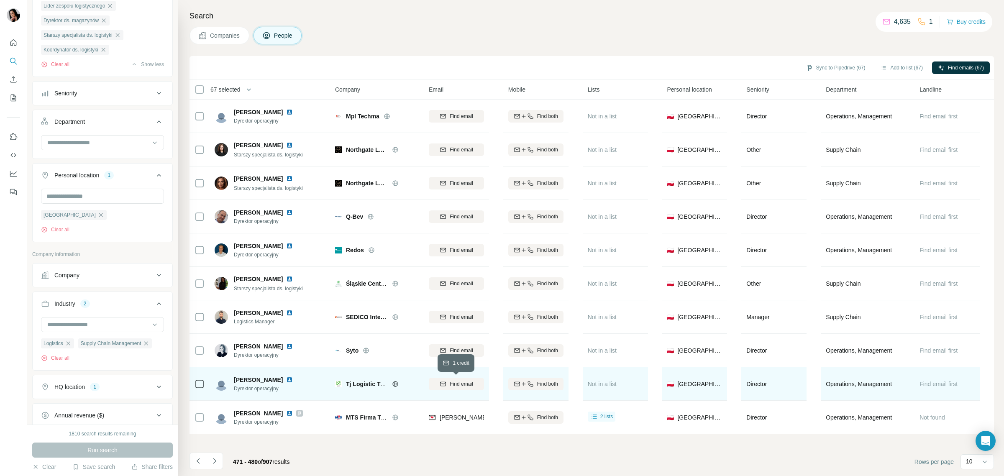
click at [447, 381] on div "Find email" at bounding box center [456, 384] width 55 height 8
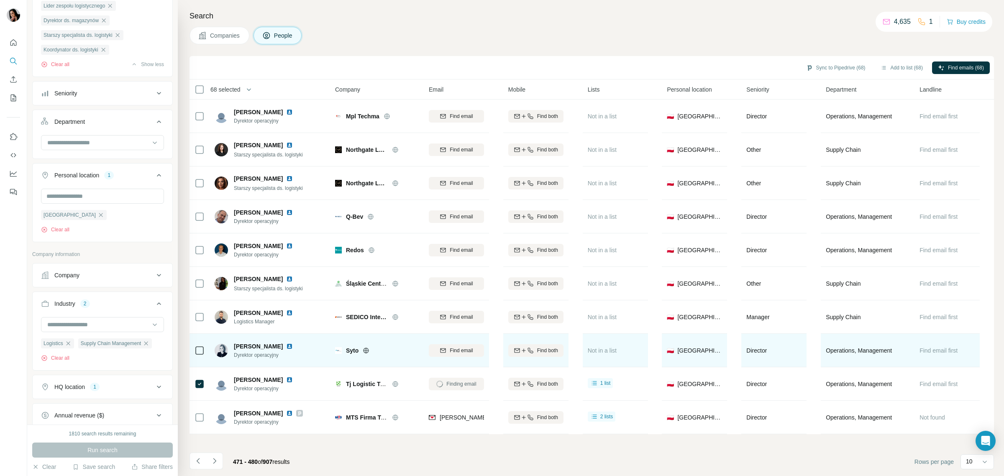
click at [365, 352] on icon at bounding box center [366, 350] width 7 height 7
click at [470, 347] on span "Find email" at bounding box center [461, 351] width 23 height 8
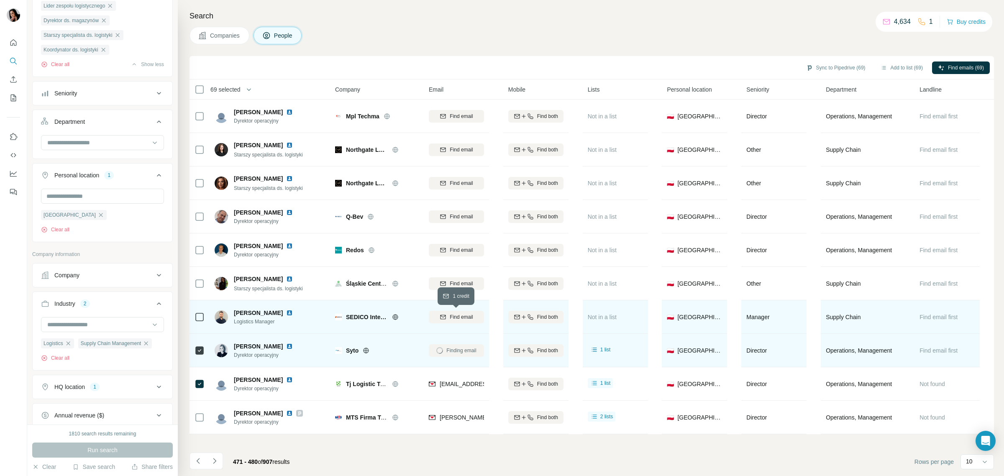
click at [451, 317] on span "Find email" at bounding box center [461, 317] width 23 height 8
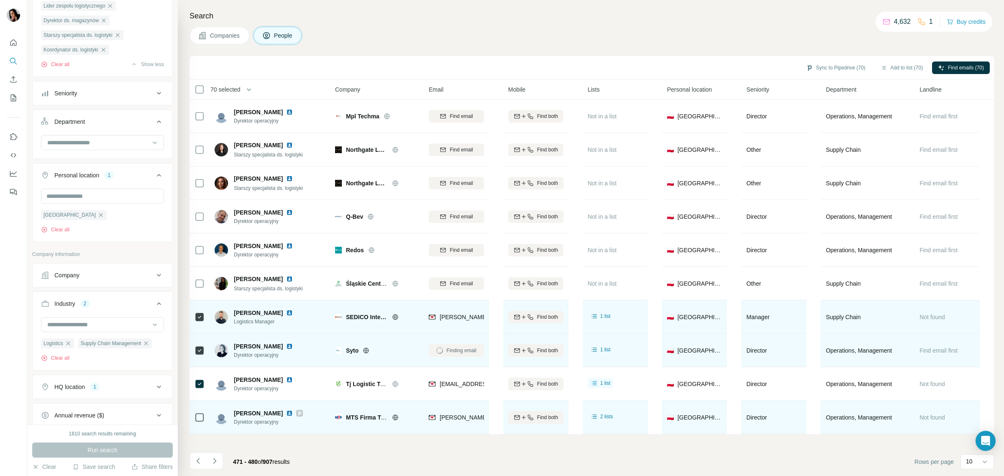
click at [394, 416] on icon at bounding box center [395, 417] width 5 height 5
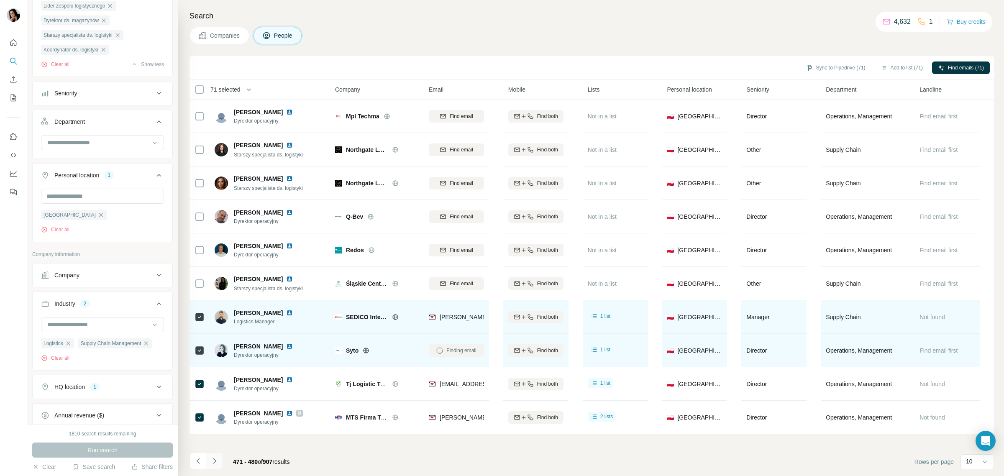
click at [218, 461] on icon "Navigate to next page" at bounding box center [214, 461] width 8 height 8
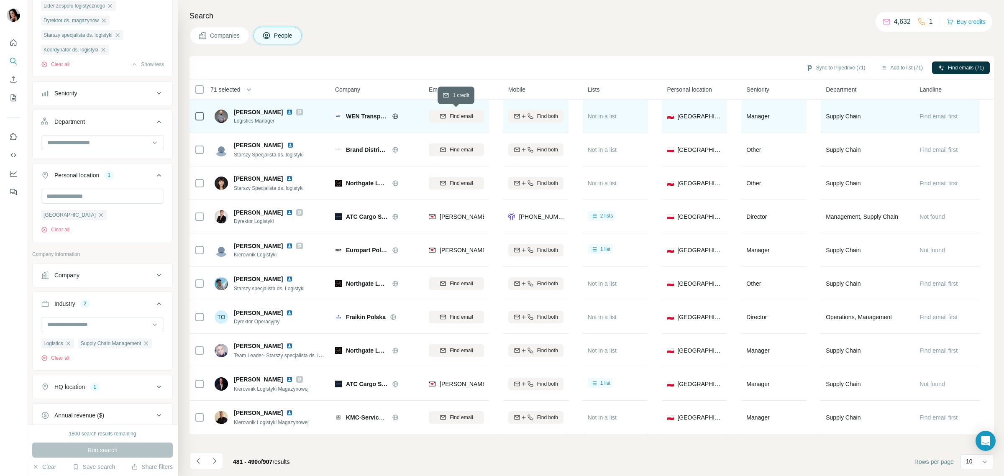
click at [463, 115] on span "Find email" at bounding box center [461, 117] width 23 height 8
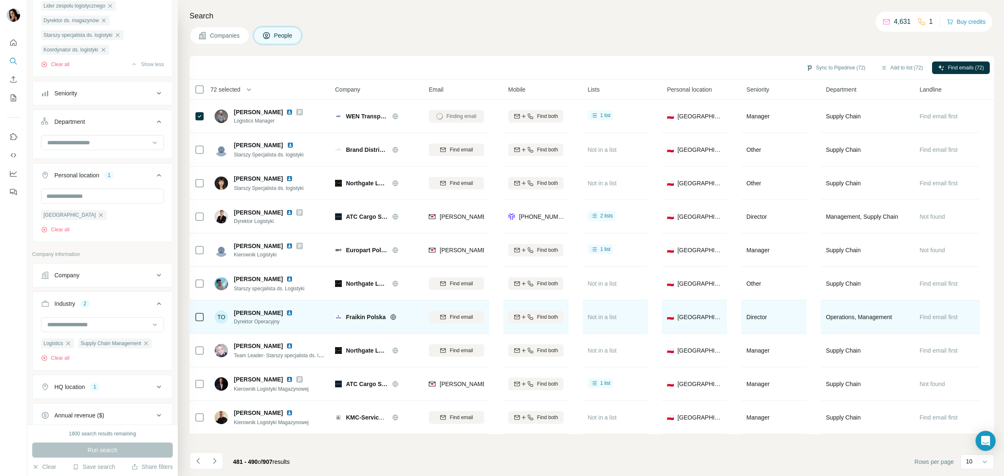
click at [392, 316] on icon at bounding box center [393, 317] width 7 height 7
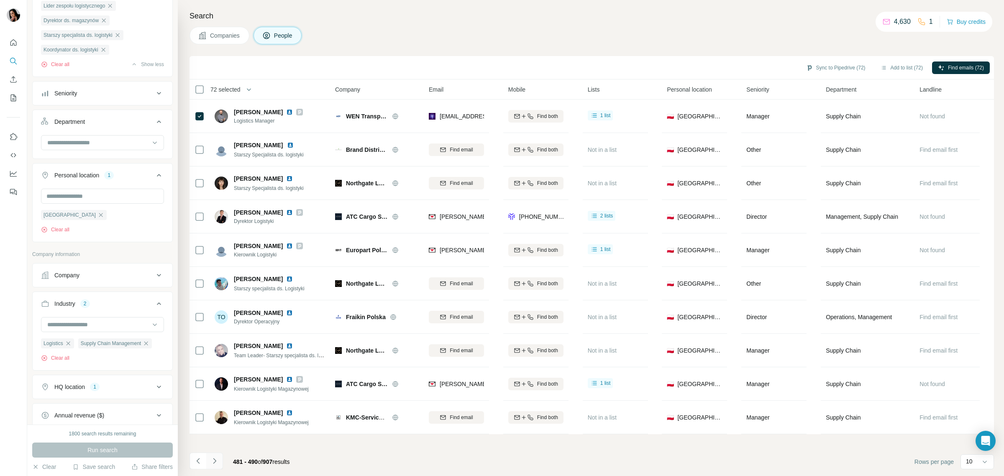
click at [213, 463] on icon "Navigate to next page" at bounding box center [214, 461] width 8 height 8
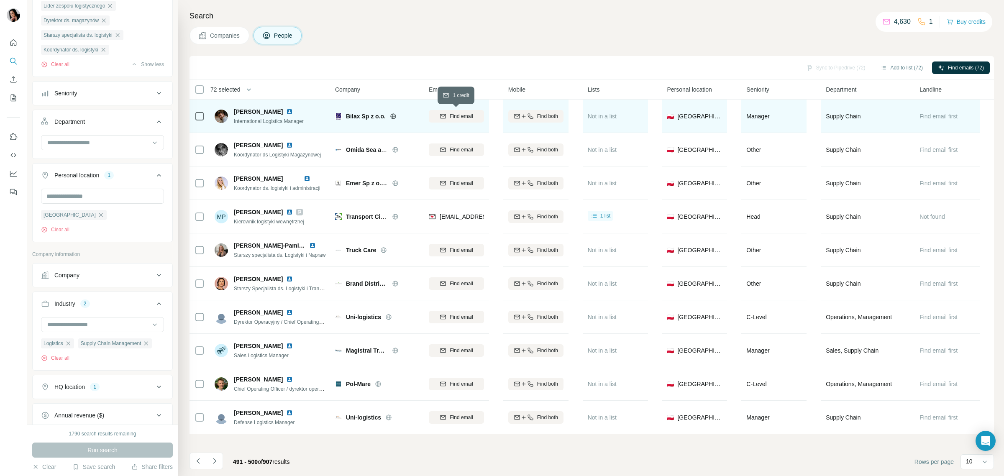
click at [450, 115] on span "Find email" at bounding box center [461, 117] width 23 height 8
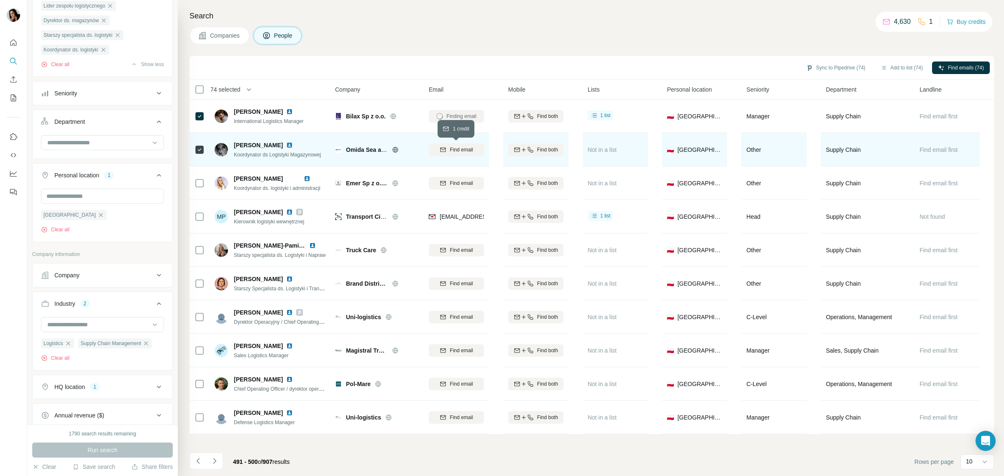
click at [454, 151] on span "Find email" at bounding box center [461, 150] width 23 height 8
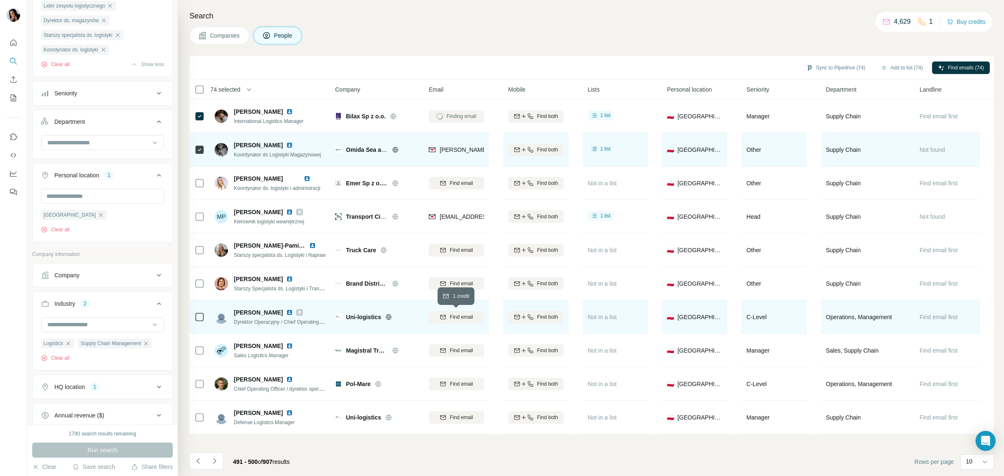
click at [454, 315] on span "Find email" at bounding box center [461, 317] width 23 height 8
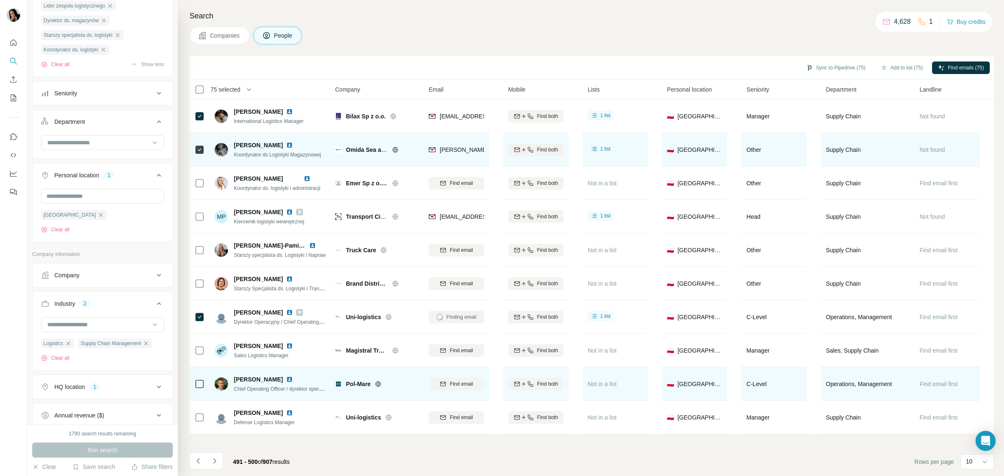
click at [377, 382] on icon at bounding box center [378, 384] width 7 height 7
click at [463, 384] on span "Find email" at bounding box center [461, 384] width 23 height 8
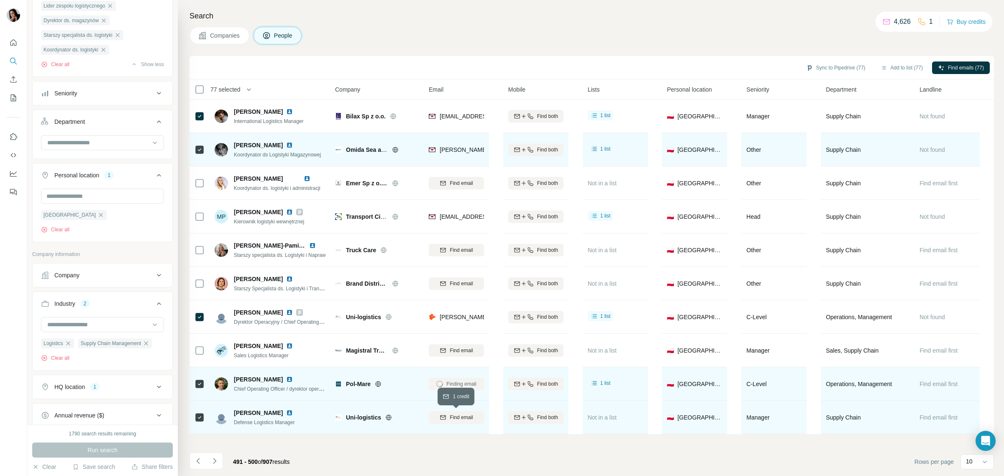
click at [465, 416] on span "Find email" at bounding box center [461, 418] width 23 height 8
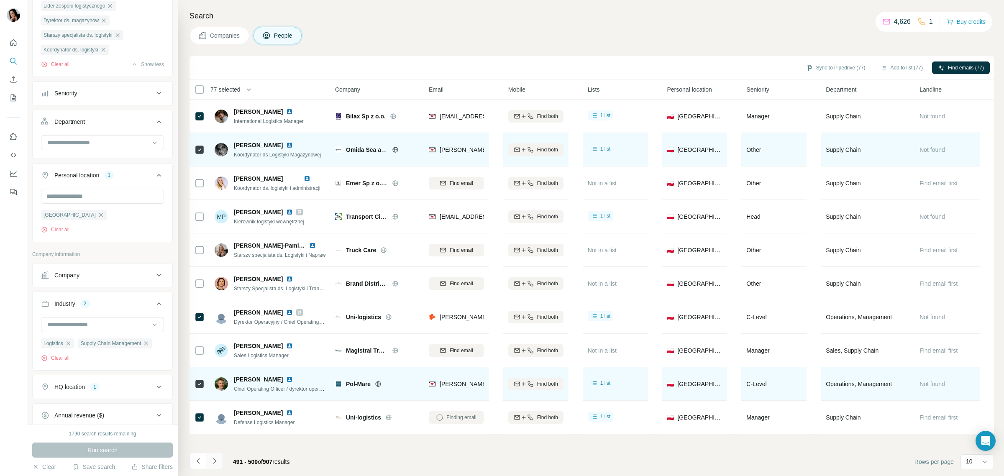
click at [210, 461] on icon "Navigate to next page" at bounding box center [214, 461] width 8 height 8
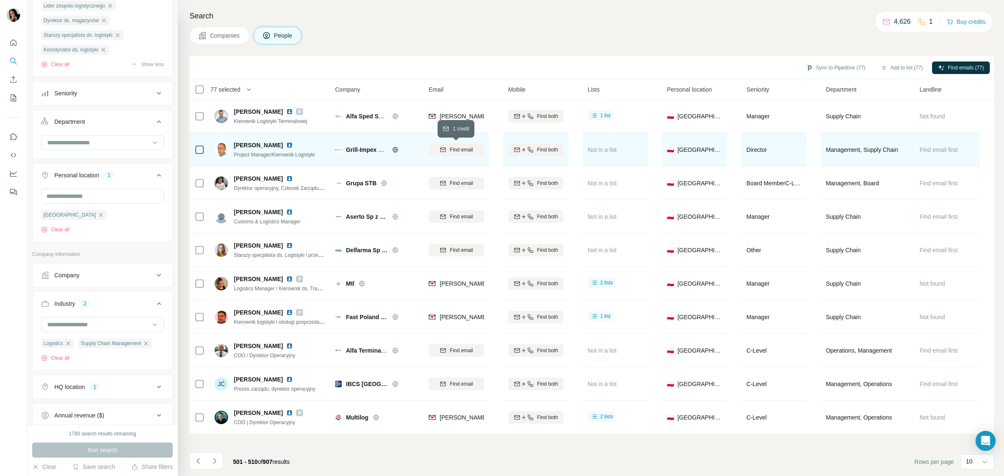
click at [461, 151] on span "Find email" at bounding box center [461, 150] width 23 height 8
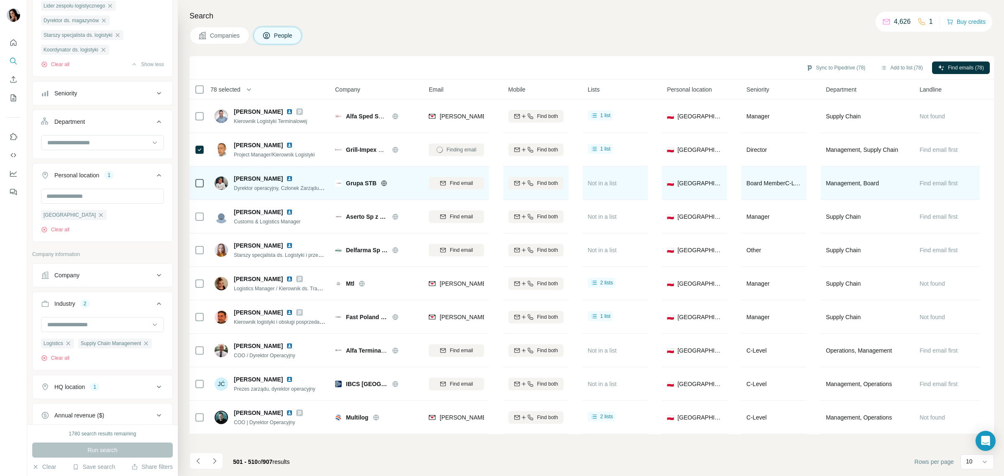
click at [383, 182] on icon at bounding box center [384, 183] width 7 height 7
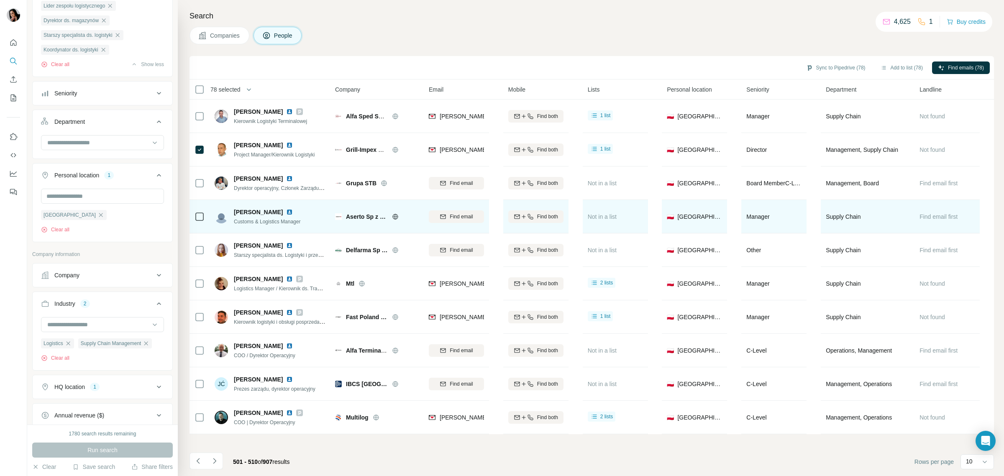
click at [394, 216] on icon at bounding box center [395, 216] width 5 height 0
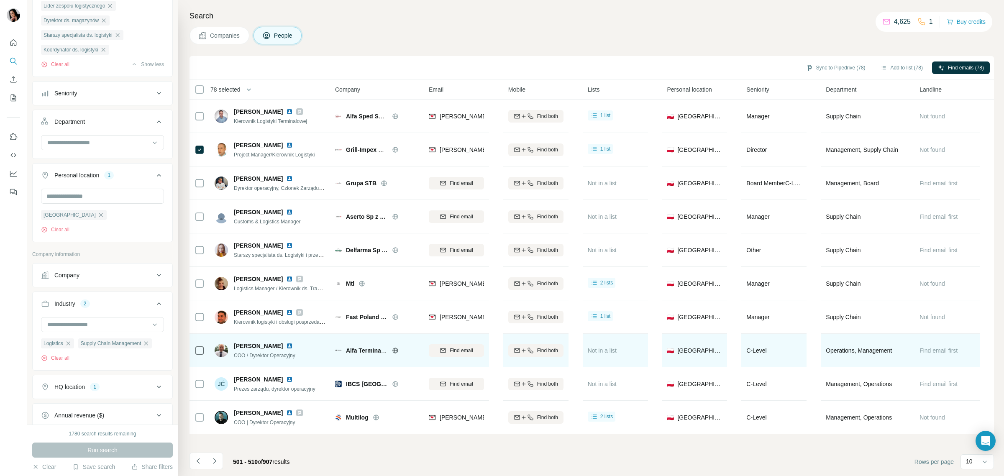
click at [394, 350] on icon at bounding box center [395, 350] width 7 height 7
click at [444, 351] on icon "button" at bounding box center [443, 350] width 7 height 7
click at [214, 459] on icon "Navigate to next page" at bounding box center [214, 460] width 3 height 5
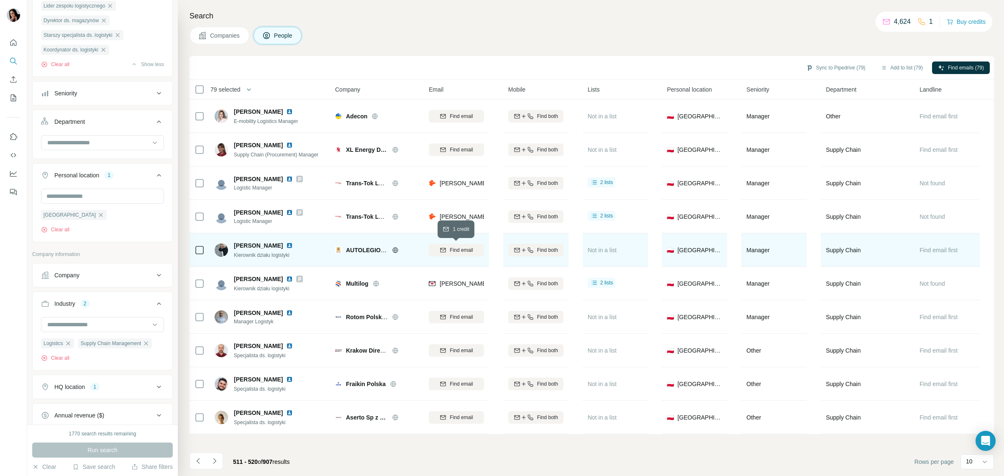
click at [455, 249] on span "Find email" at bounding box center [461, 250] width 23 height 8
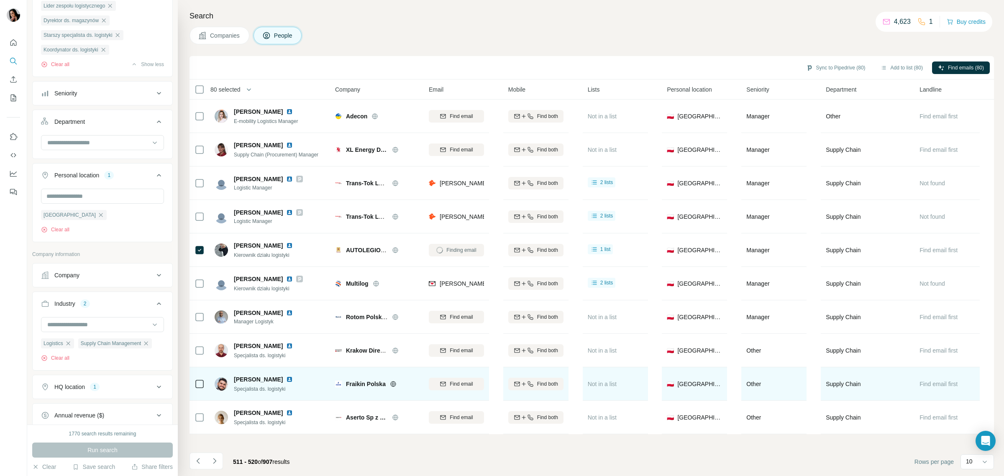
click at [393, 384] on icon at bounding box center [392, 384] width 5 height 0
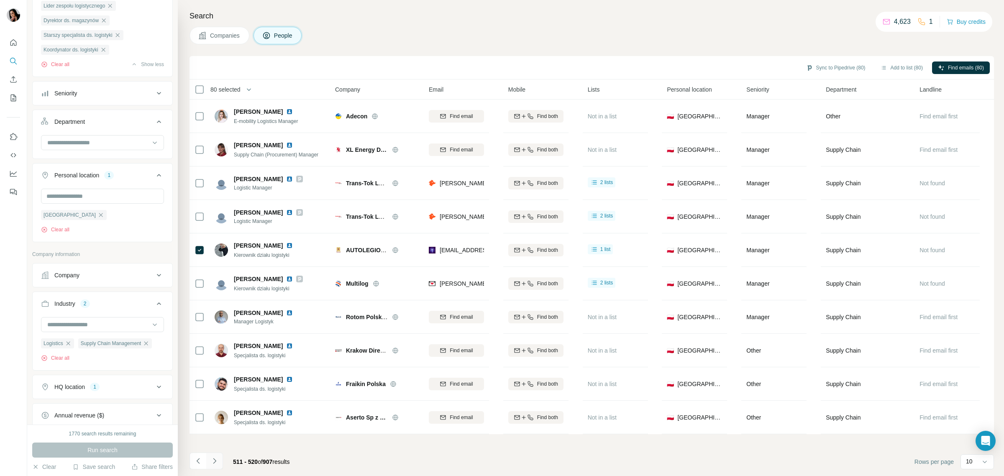
click at [218, 459] on icon "Navigate to next page" at bounding box center [214, 461] width 8 height 8
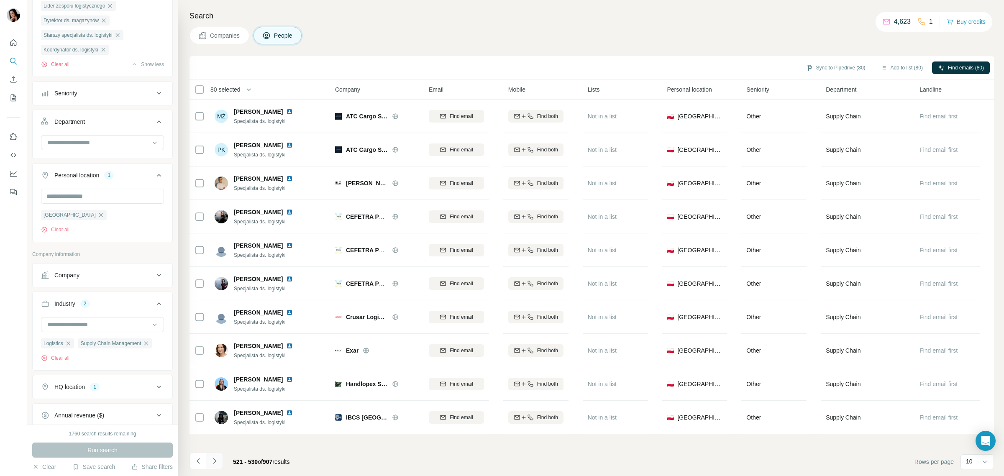
click at [212, 460] on icon "Navigate to next page" at bounding box center [214, 461] width 8 height 8
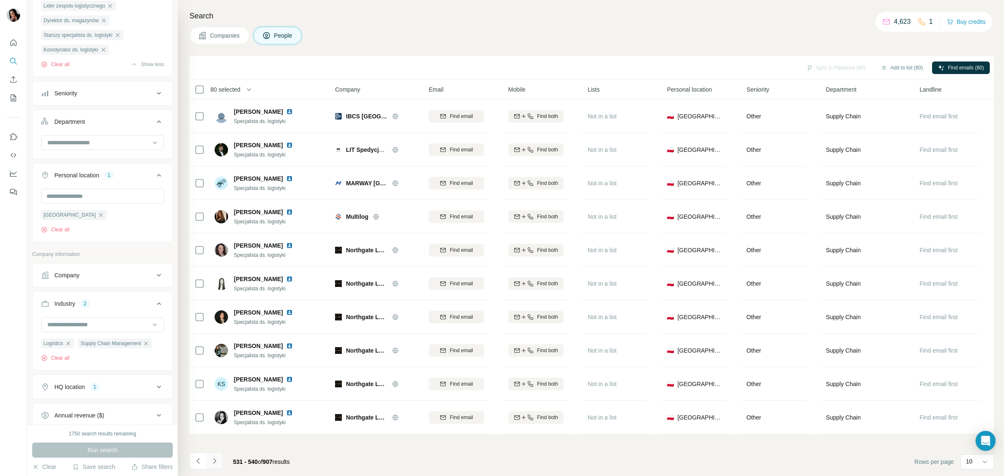
click at [213, 461] on icon "Navigate to next page" at bounding box center [214, 461] width 8 height 8
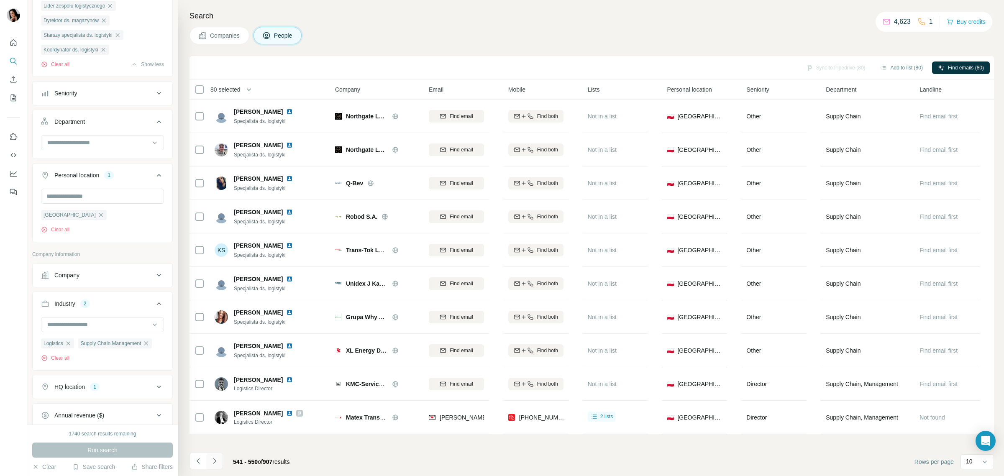
click at [218, 463] on icon "Navigate to next page" at bounding box center [214, 461] width 8 height 8
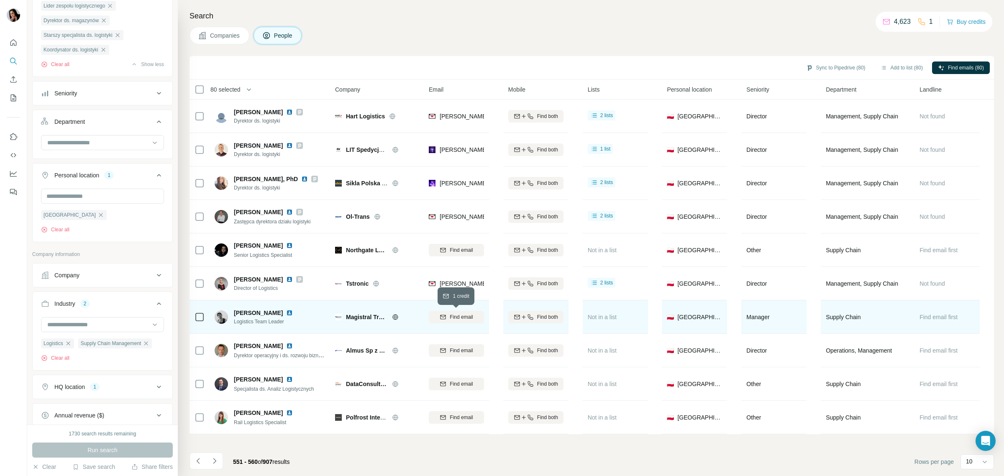
click at [461, 316] on span "Find email" at bounding box center [461, 317] width 23 height 8
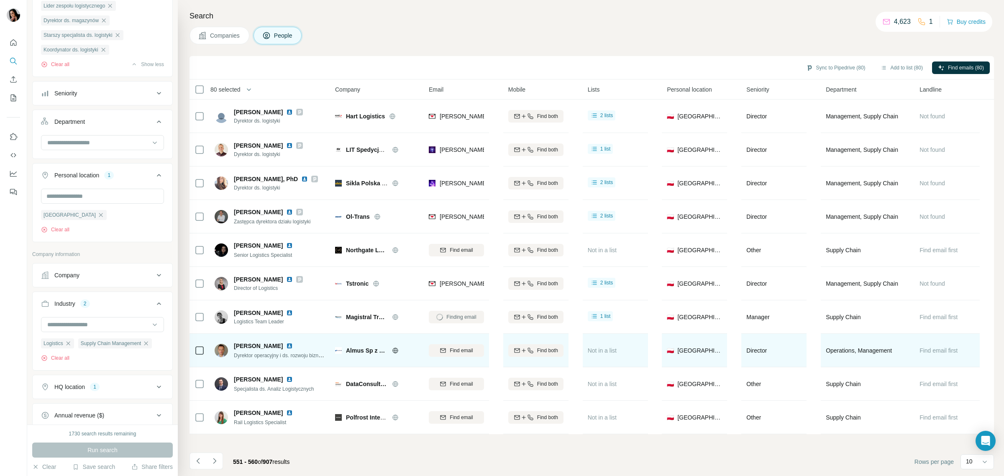
click at [395, 352] on icon at bounding box center [395, 350] width 2 height 5
click at [459, 350] on span "Find email" at bounding box center [461, 351] width 23 height 8
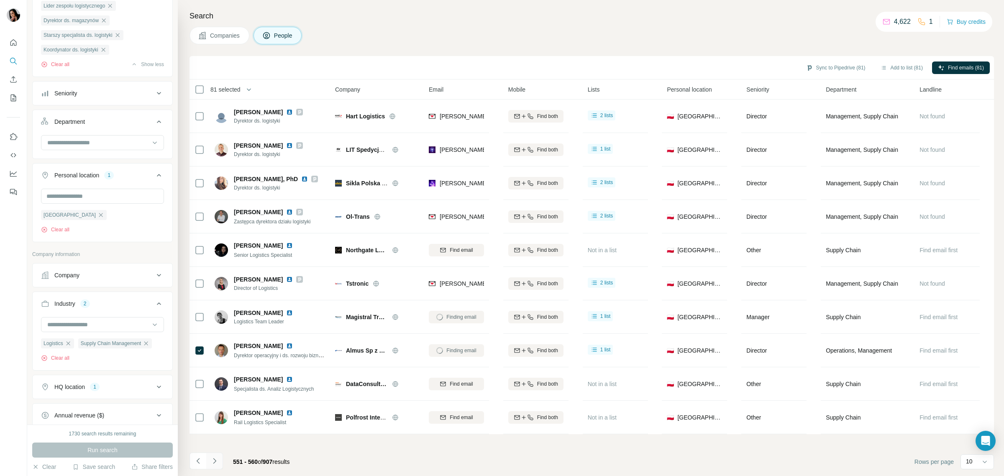
click at [215, 463] on icon "Navigate to next page" at bounding box center [214, 461] width 8 height 8
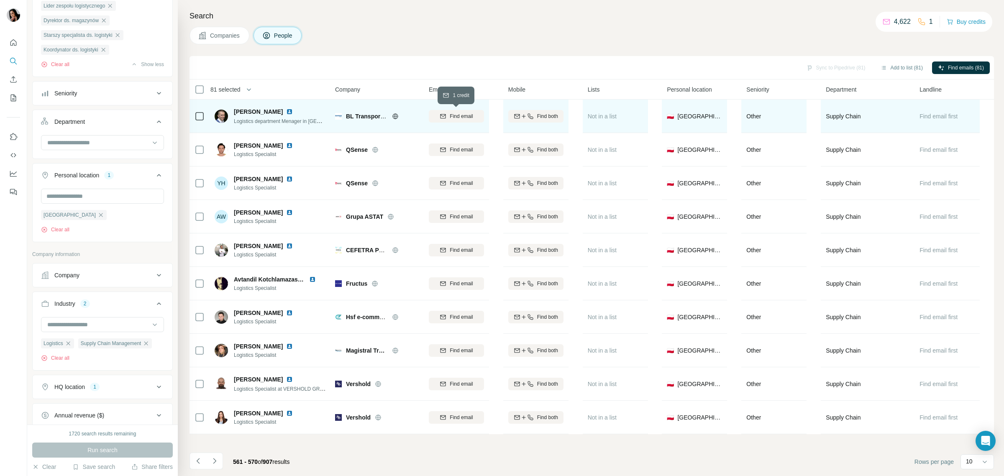
click at [462, 115] on span "Find email" at bounding box center [461, 117] width 23 height 8
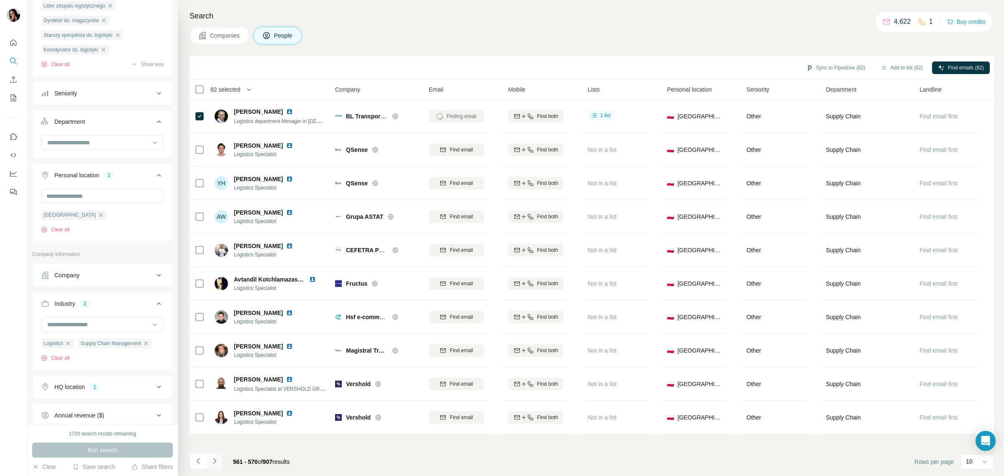
click at [211, 461] on icon "Navigate to next page" at bounding box center [214, 461] width 8 height 8
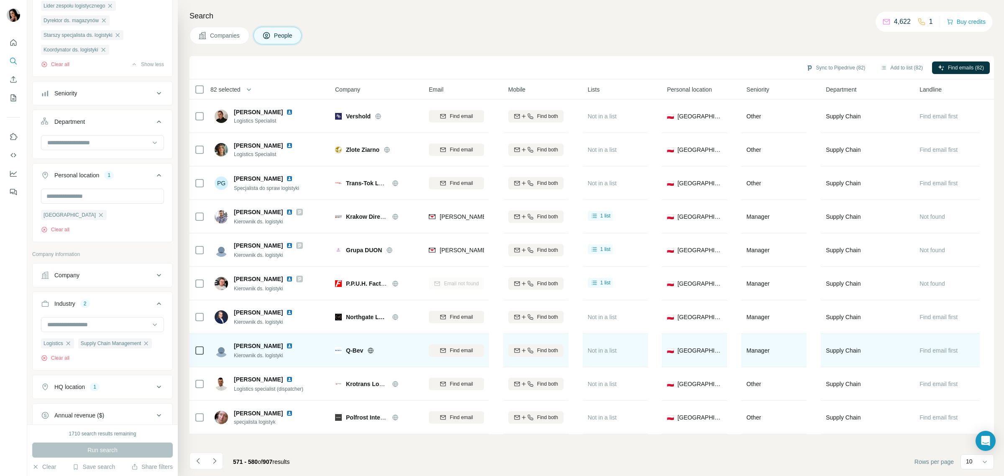
click at [371, 353] on icon at bounding box center [371, 350] width 2 height 5
click at [446, 352] on div "Find email" at bounding box center [456, 351] width 55 height 8
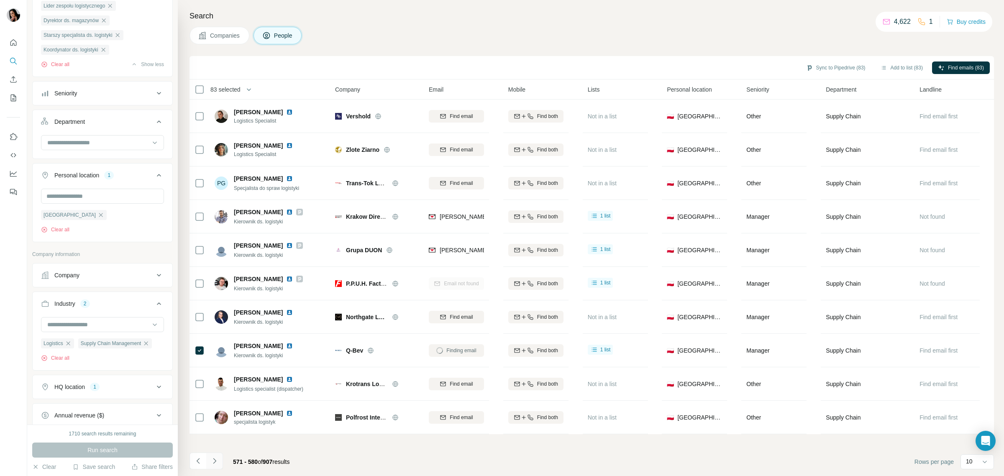
click at [216, 459] on icon "Navigate to next page" at bounding box center [214, 461] width 8 height 8
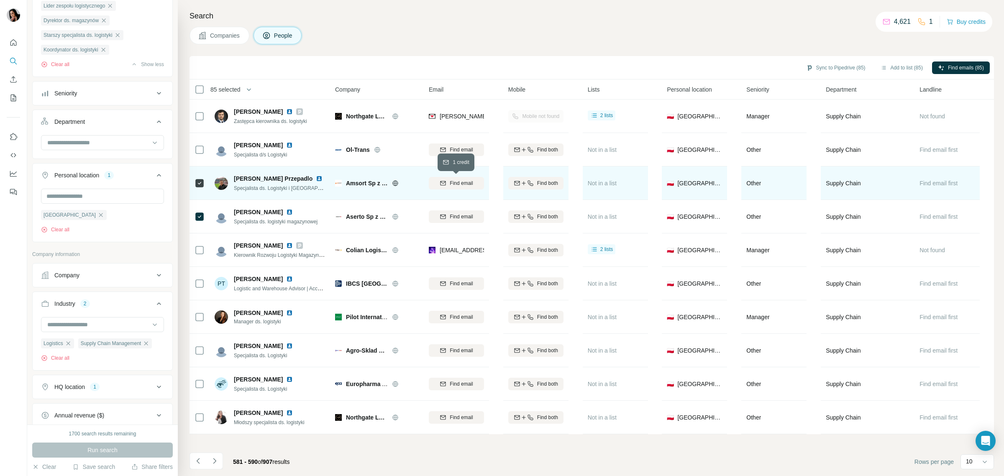
click at [448, 183] on div "Find email" at bounding box center [456, 184] width 55 height 8
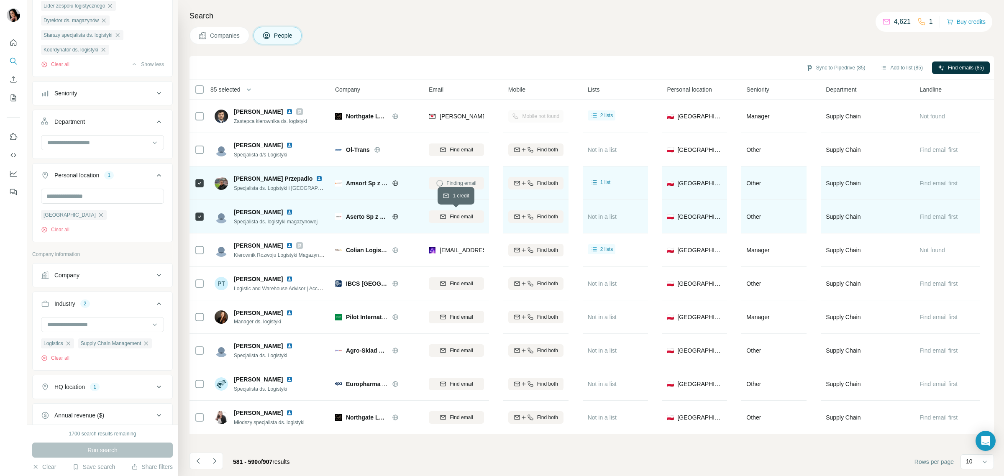
click at [452, 218] on span "Find email" at bounding box center [461, 217] width 23 height 8
click at [216, 462] on icon "Navigate to next page" at bounding box center [214, 461] width 8 height 8
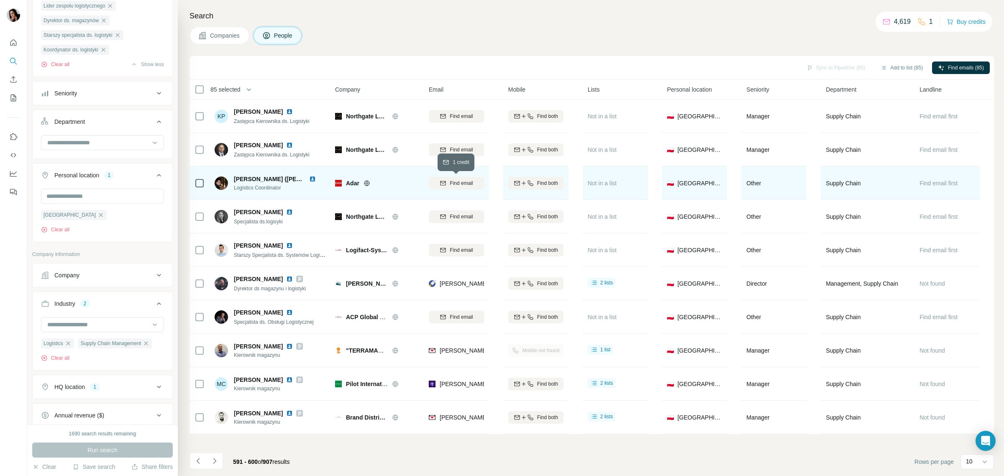
click at [452, 183] on span "Find email" at bounding box center [461, 184] width 23 height 8
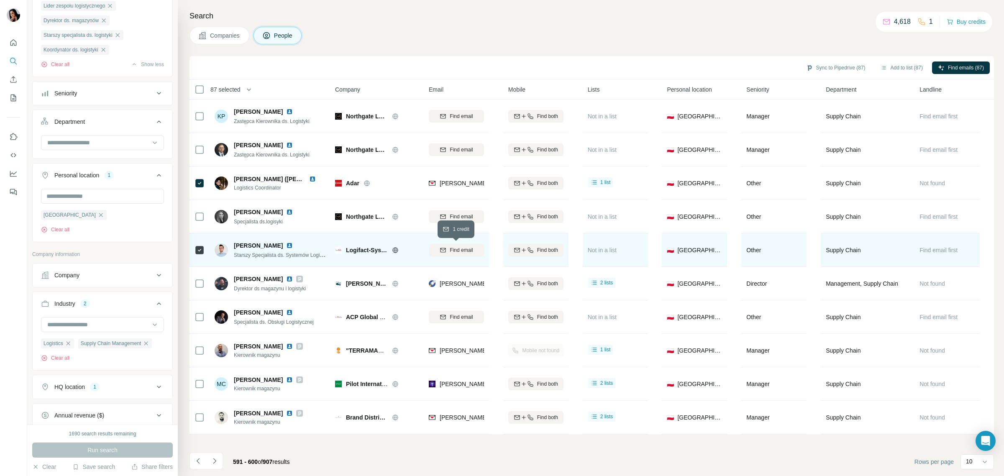
click at [467, 250] on span "Find email" at bounding box center [461, 250] width 23 height 8
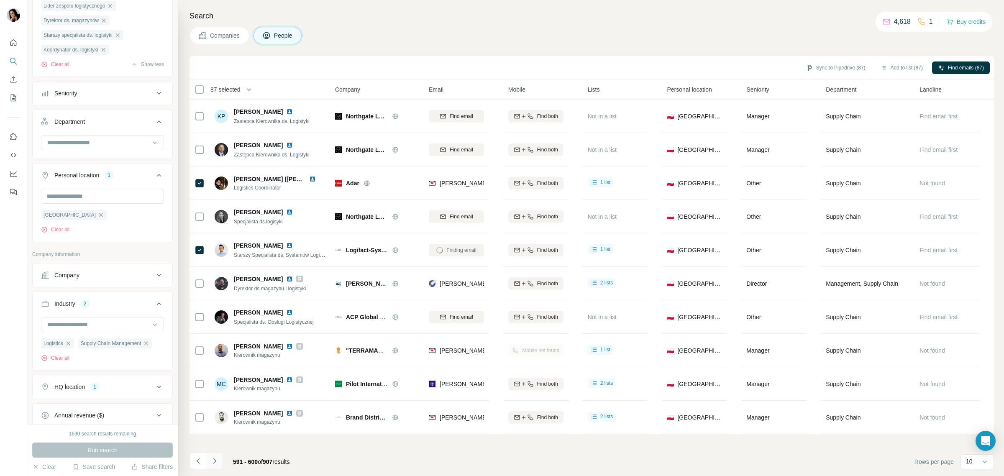
click at [216, 459] on icon "Navigate to next page" at bounding box center [214, 461] width 8 height 8
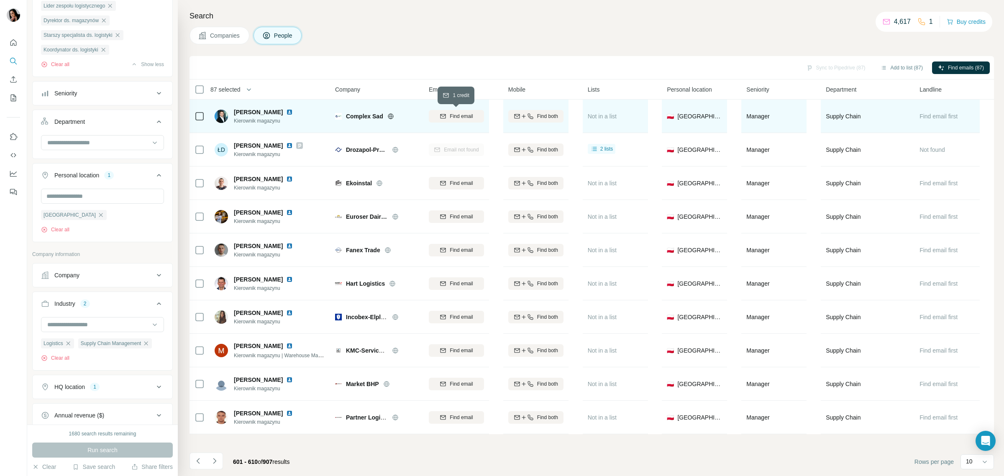
click at [448, 113] on div "Find email" at bounding box center [456, 117] width 55 height 8
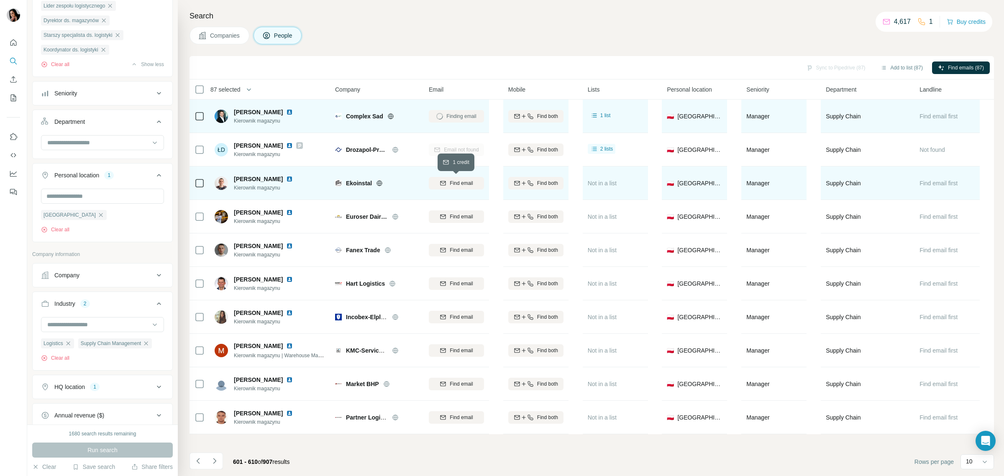
click at [451, 183] on span "Find email" at bounding box center [461, 184] width 23 height 8
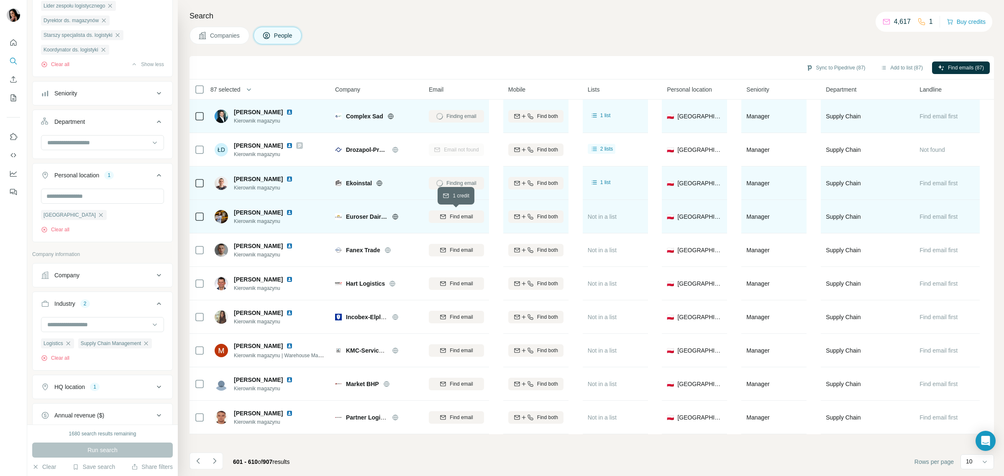
click at [443, 218] on icon "button" at bounding box center [443, 216] width 7 height 7
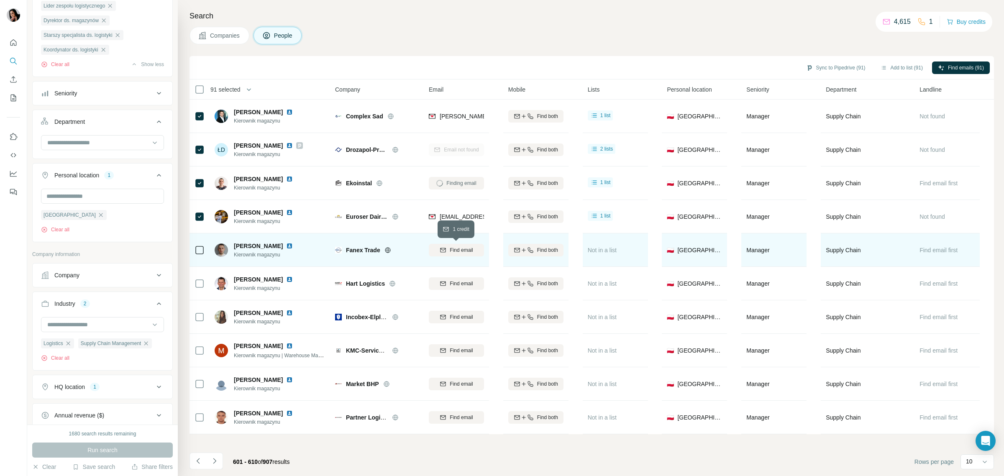
click at [447, 250] on div "Find email" at bounding box center [456, 250] width 55 height 8
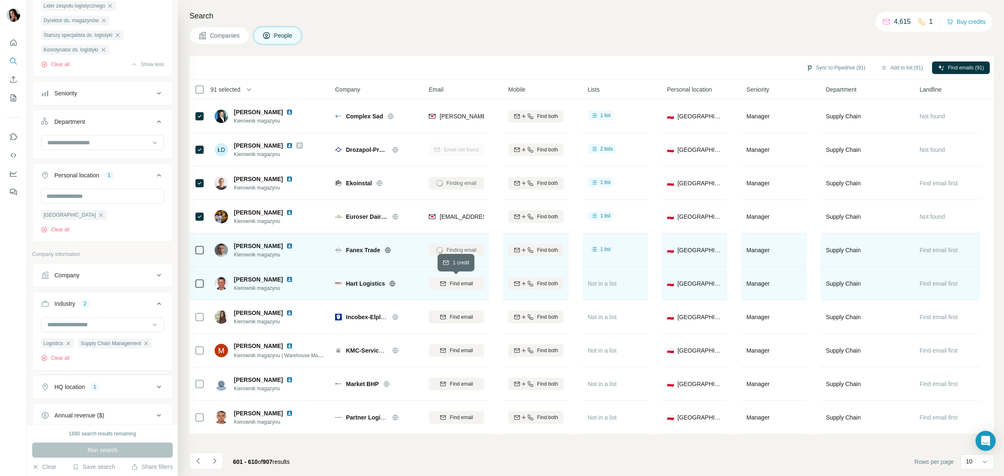
click at [460, 282] on span "Find email" at bounding box center [461, 284] width 23 height 8
click at [198, 279] on icon at bounding box center [200, 284] width 10 height 10
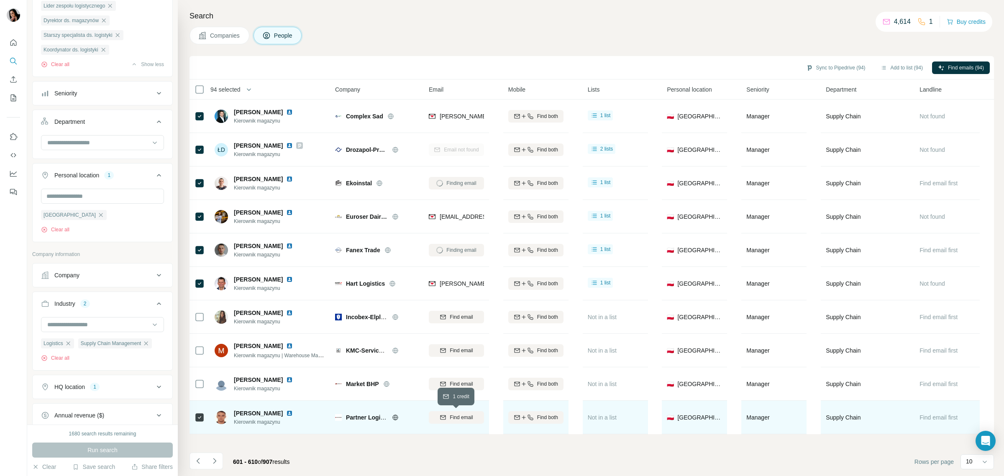
click at [461, 414] on span "Find email" at bounding box center [461, 418] width 23 height 8
click at [213, 461] on icon "Navigate to next page" at bounding box center [214, 461] width 8 height 8
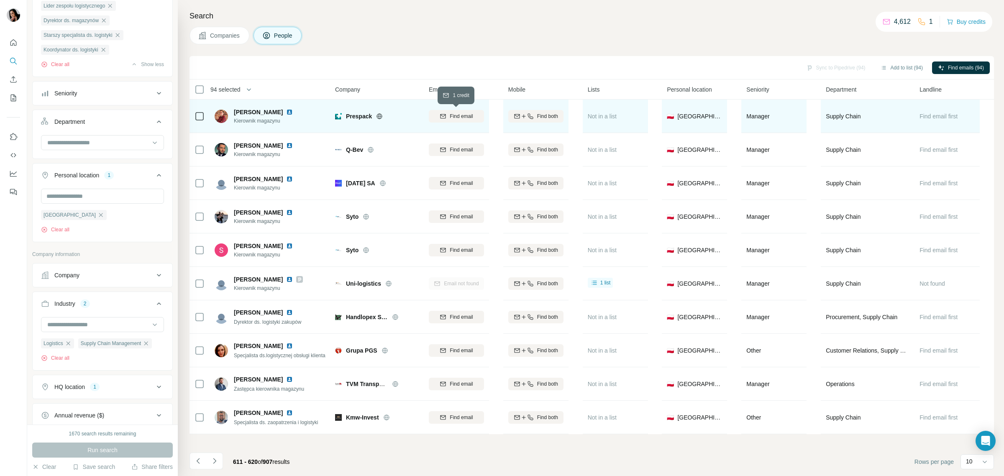
click at [457, 113] on span "Find email" at bounding box center [461, 117] width 23 height 8
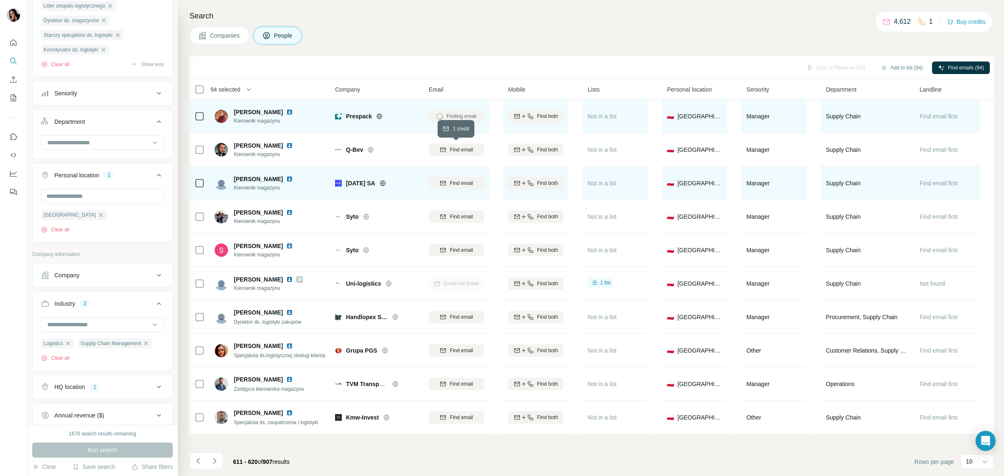
click at [454, 150] on span "Find email" at bounding box center [461, 150] width 23 height 8
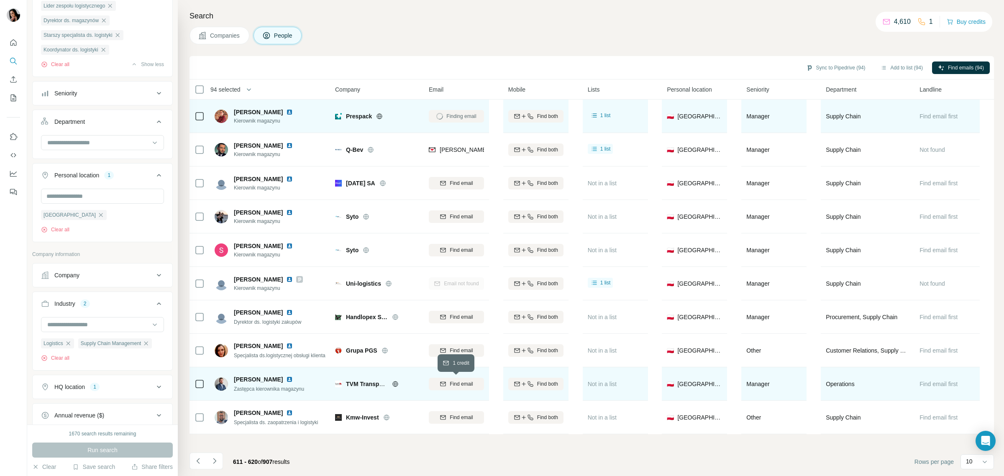
click at [459, 383] on span "Find email" at bounding box center [461, 384] width 23 height 8
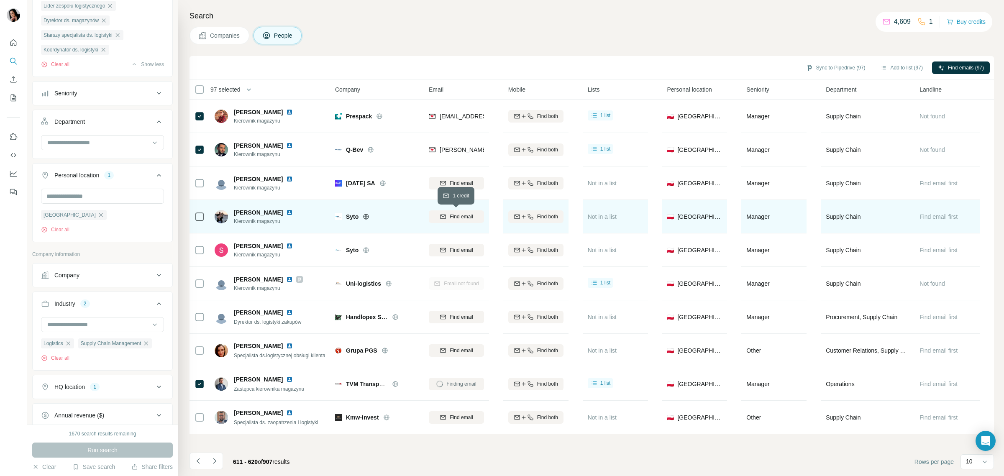
click at [461, 215] on span "Find email" at bounding box center [461, 217] width 23 height 8
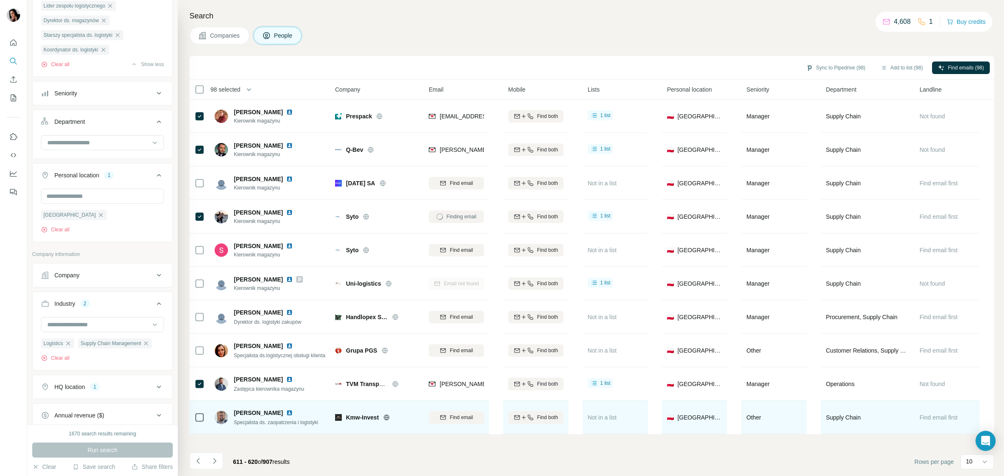
click at [389, 417] on icon at bounding box center [386, 417] width 5 height 0
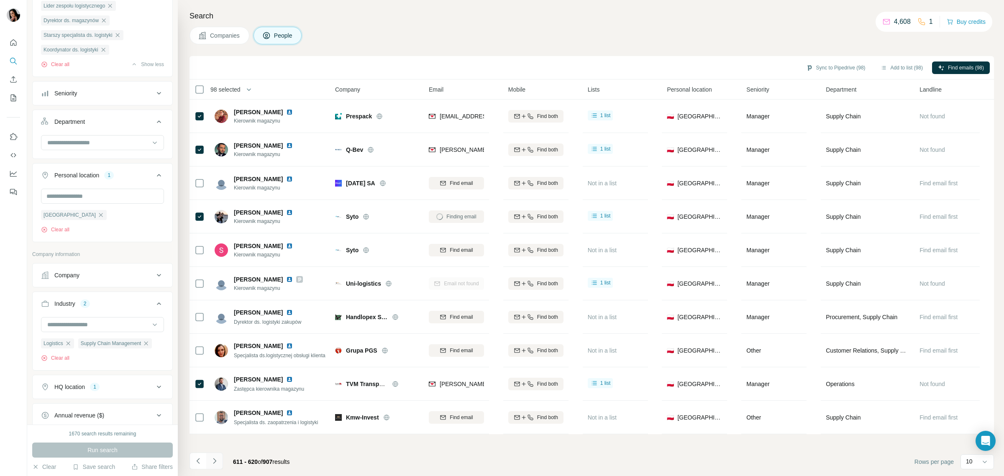
click at [216, 458] on icon "Navigate to next page" at bounding box center [214, 461] width 8 height 8
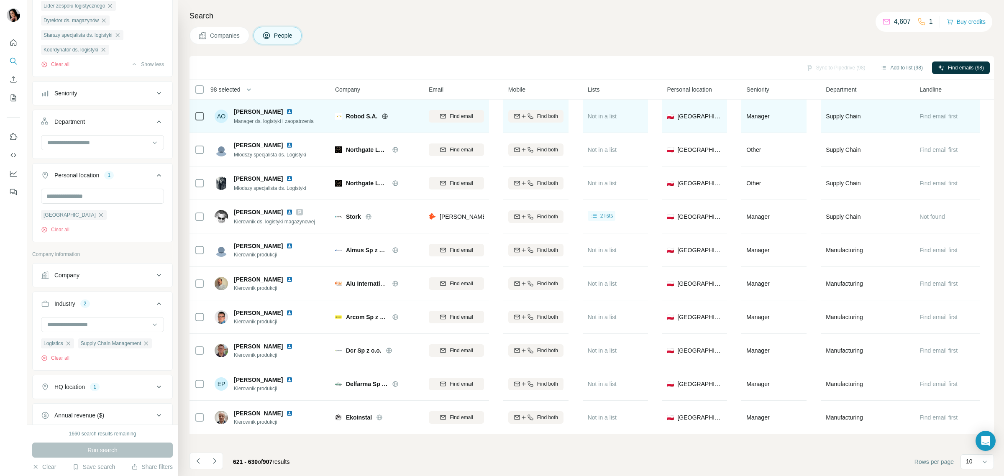
click at [385, 116] on icon at bounding box center [385, 116] width 7 height 7
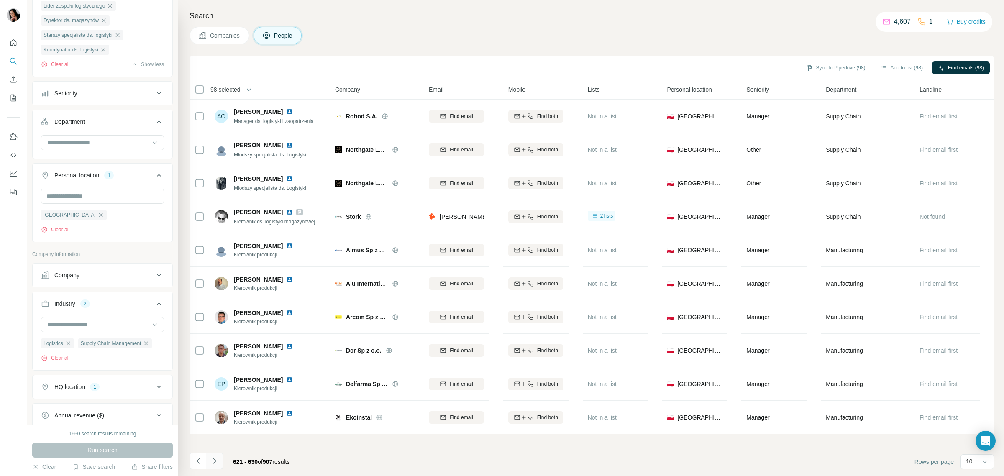
click at [218, 457] on icon "Navigate to next page" at bounding box center [214, 461] width 8 height 8
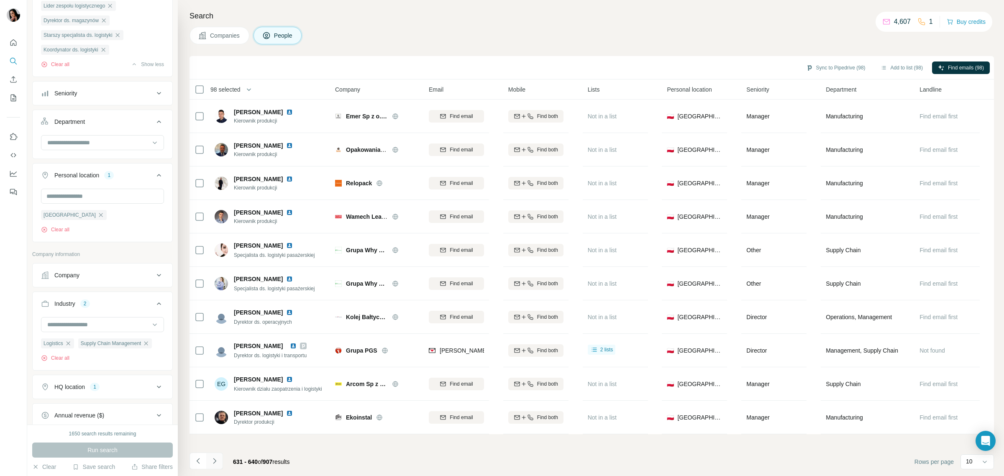
click at [218, 458] on icon "Navigate to next page" at bounding box center [214, 461] width 8 height 8
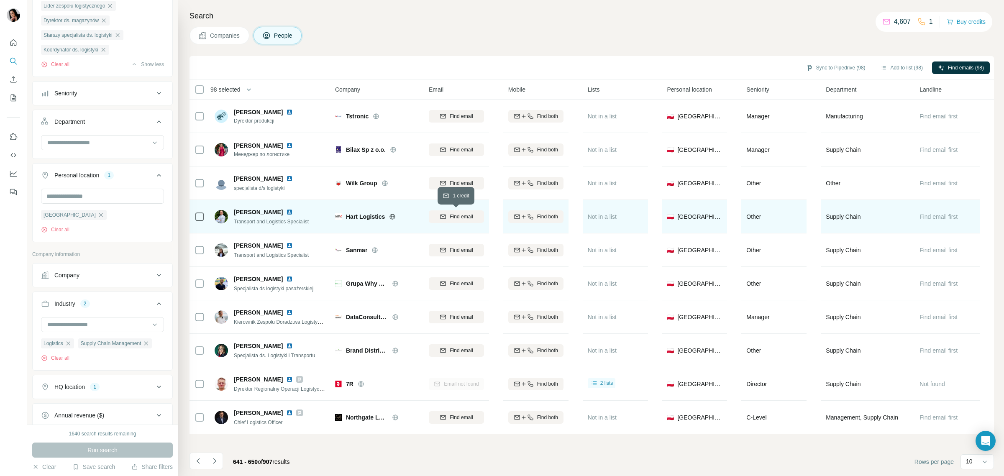
click at [464, 214] on span "Find email" at bounding box center [461, 217] width 23 height 8
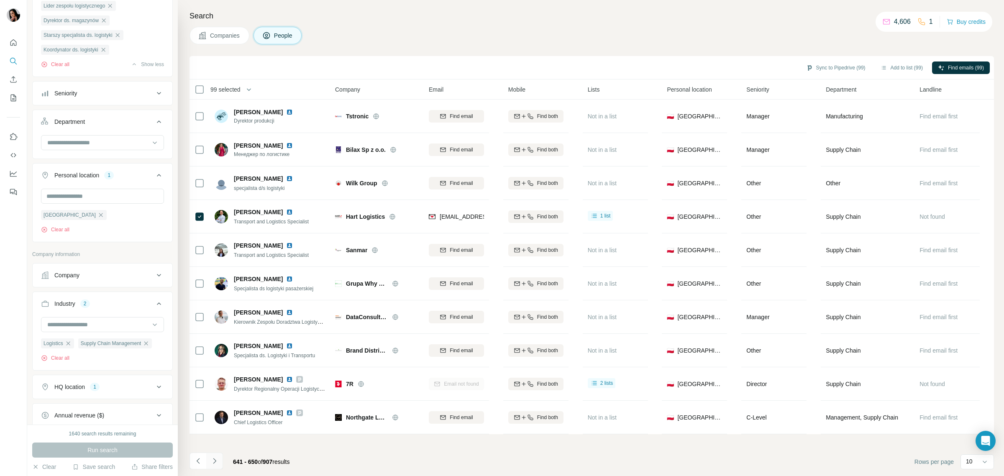
click at [214, 467] on button "Navigate to next page" at bounding box center [214, 461] width 17 height 17
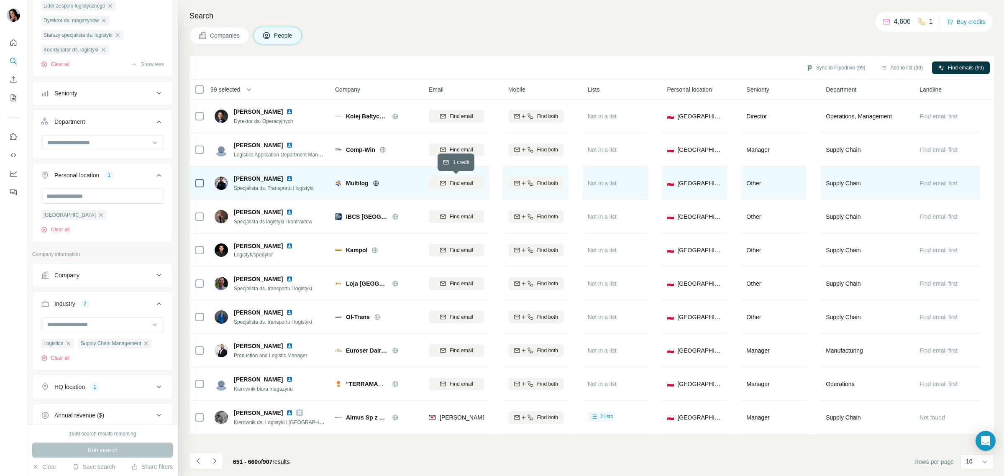
click at [452, 185] on span "Find email" at bounding box center [461, 184] width 23 height 8
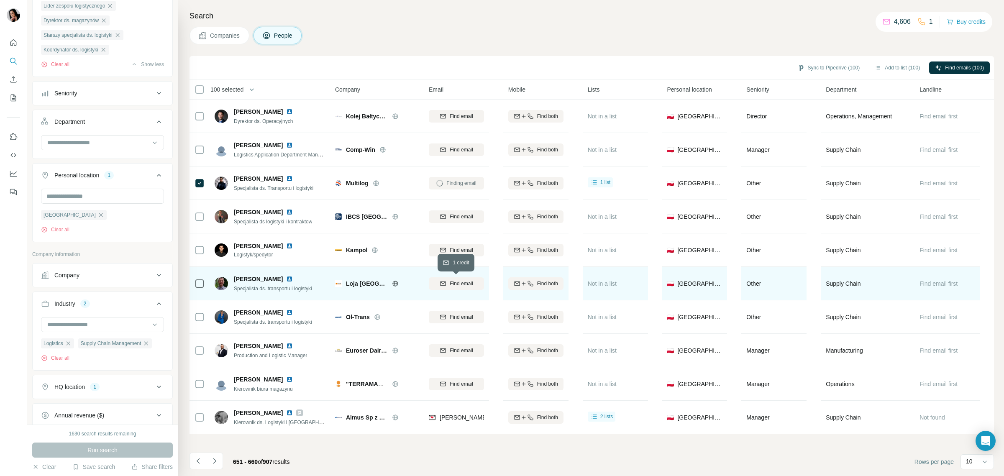
click at [463, 281] on span "Find email" at bounding box center [461, 284] width 23 height 8
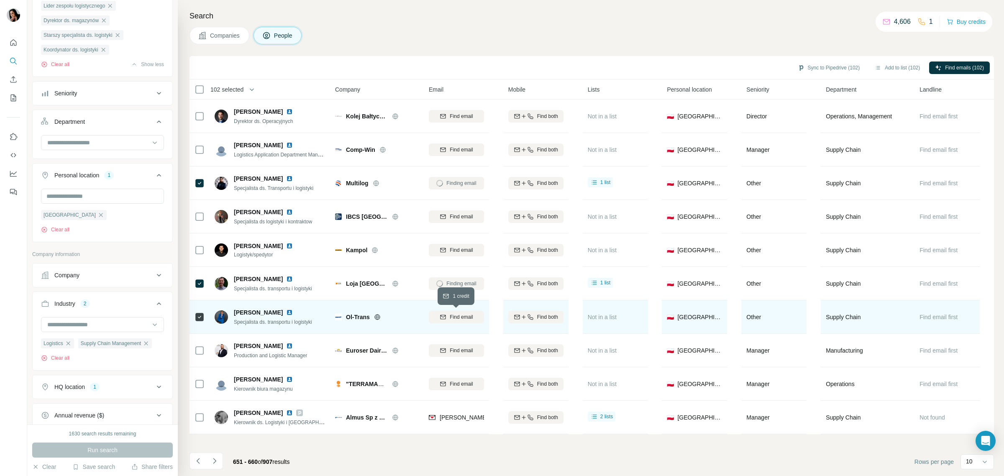
click at [467, 312] on button "Find email" at bounding box center [456, 317] width 55 height 13
click at [218, 460] on icon "Navigate to next page" at bounding box center [214, 461] width 8 height 8
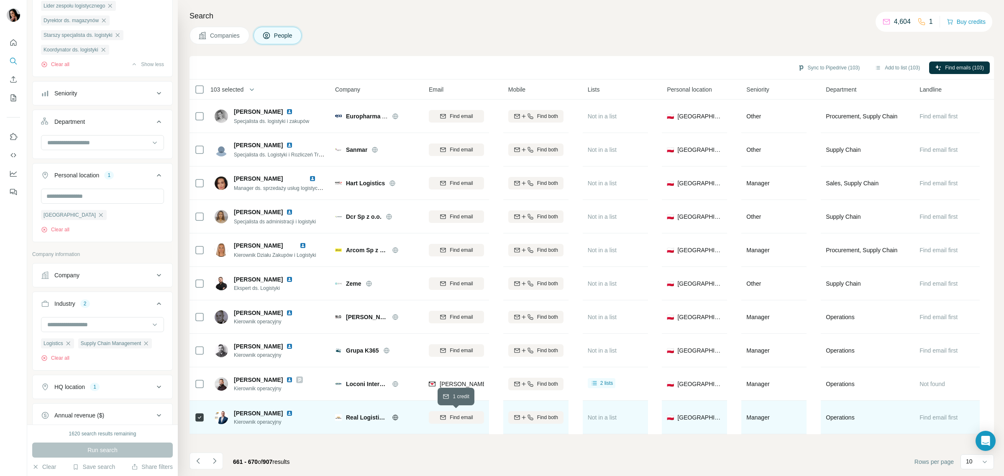
click at [466, 415] on span "Find email" at bounding box center [461, 418] width 23 height 8
click at [214, 467] on button "Navigate to next page" at bounding box center [214, 461] width 17 height 17
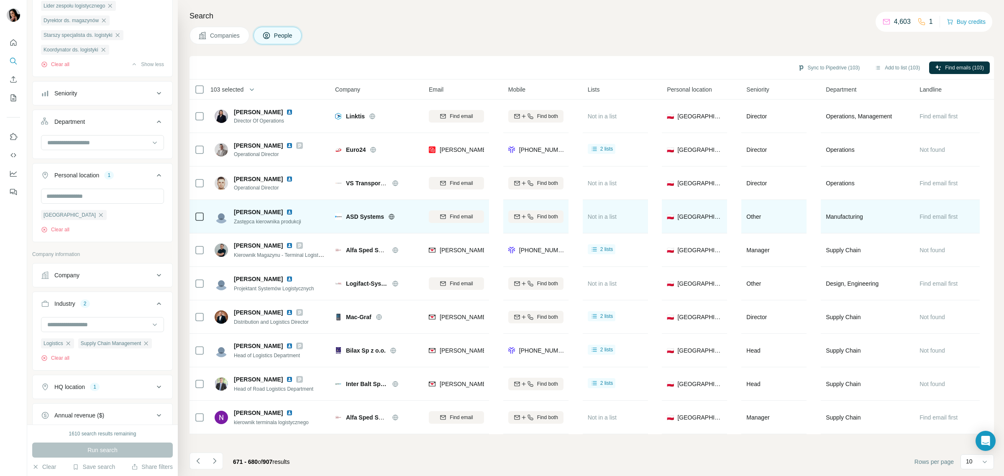
click at [393, 214] on icon at bounding box center [391, 216] width 5 height 5
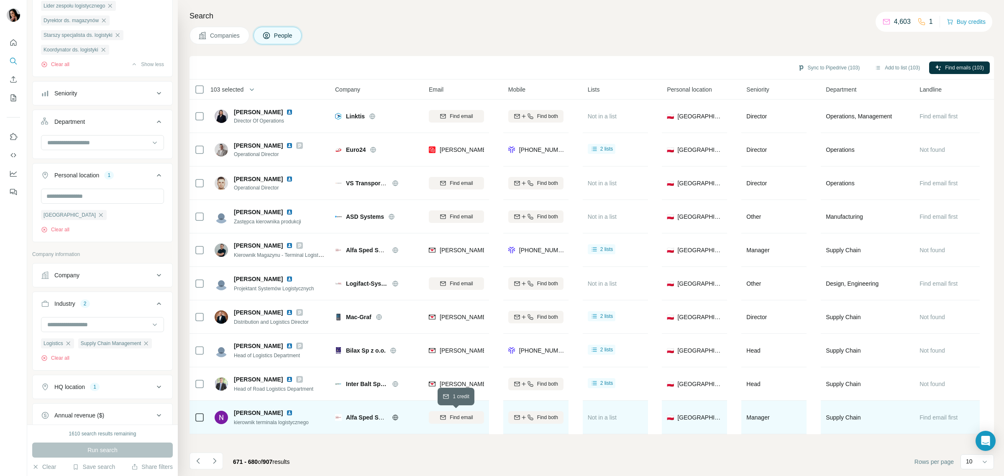
click at [441, 418] on icon "button" at bounding box center [443, 417] width 7 height 7
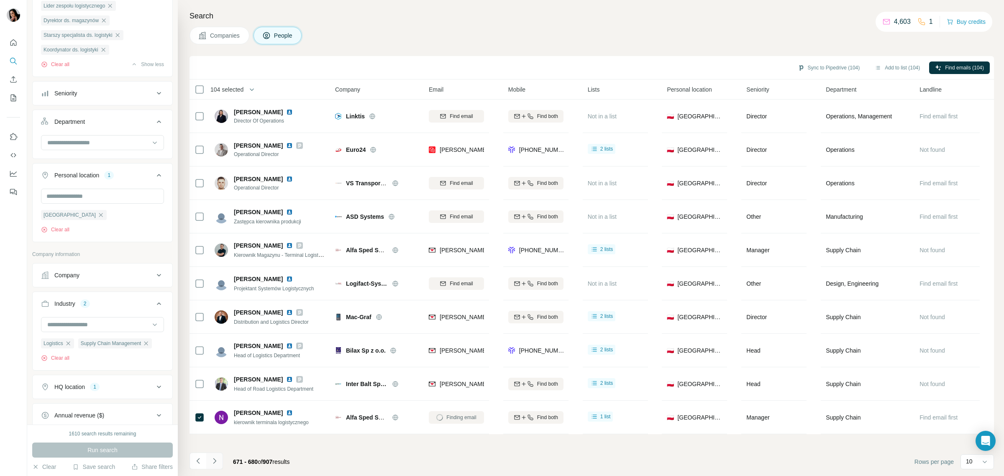
click at [213, 459] on icon "Navigate to next page" at bounding box center [214, 461] width 8 height 8
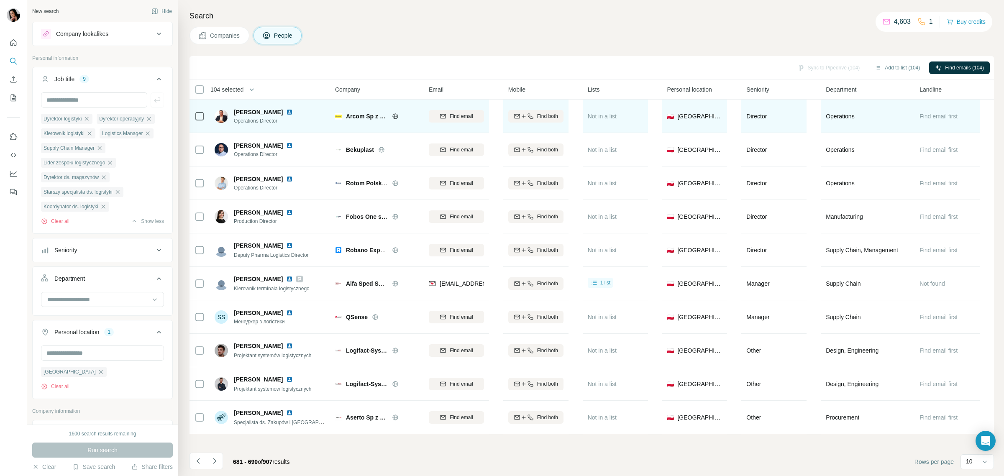
scroll to position [300, 0]
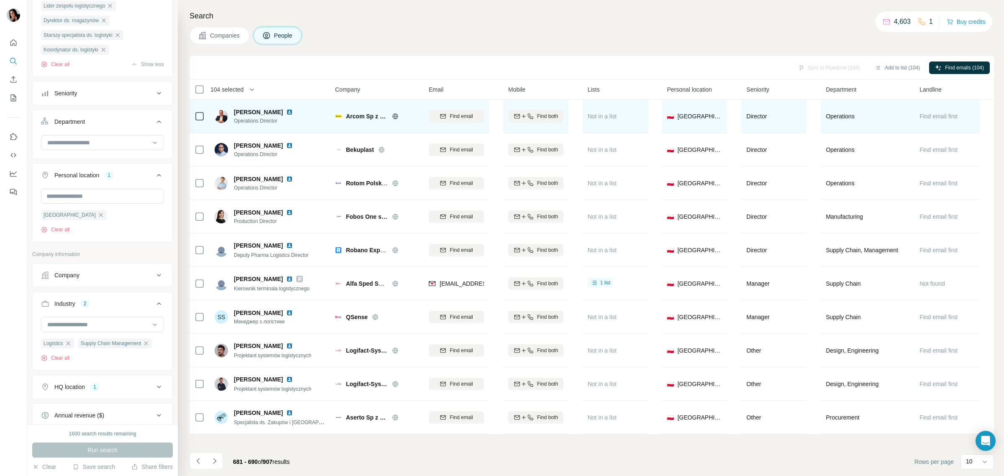
click at [395, 118] on icon at bounding box center [395, 116] width 7 height 7
click at [445, 116] on icon "button" at bounding box center [443, 116] width 5 height 4
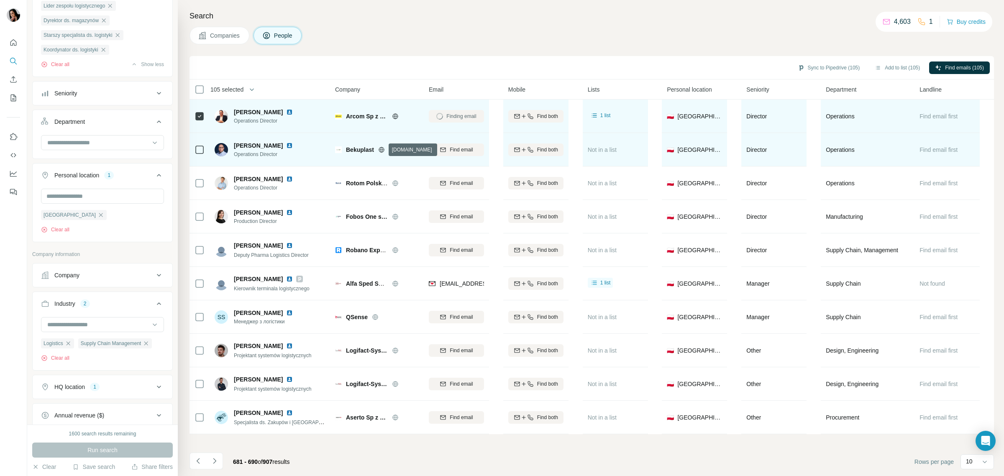
click at [381, 151] on icon at bounding box center [381, 149] width 7 height 7
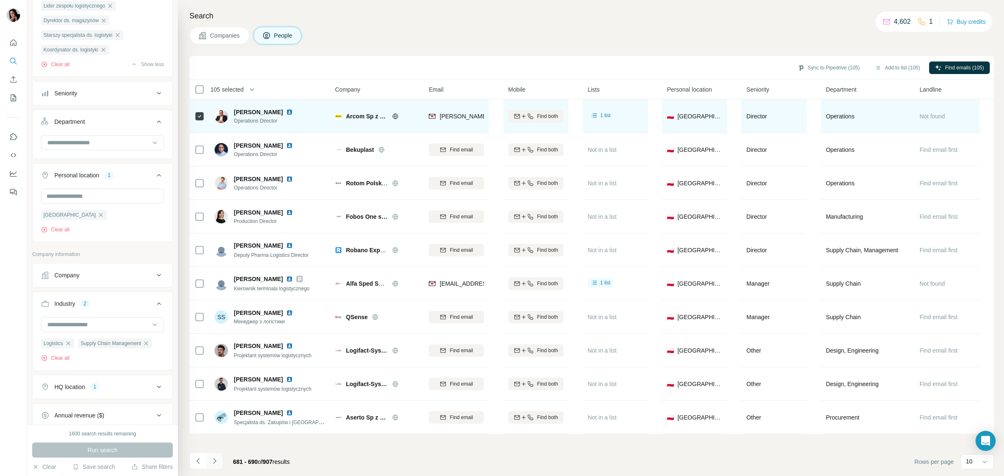
click at [212, 463] on icon "Navigate to next page" at bounding box center [214, 461] width 8 height 8
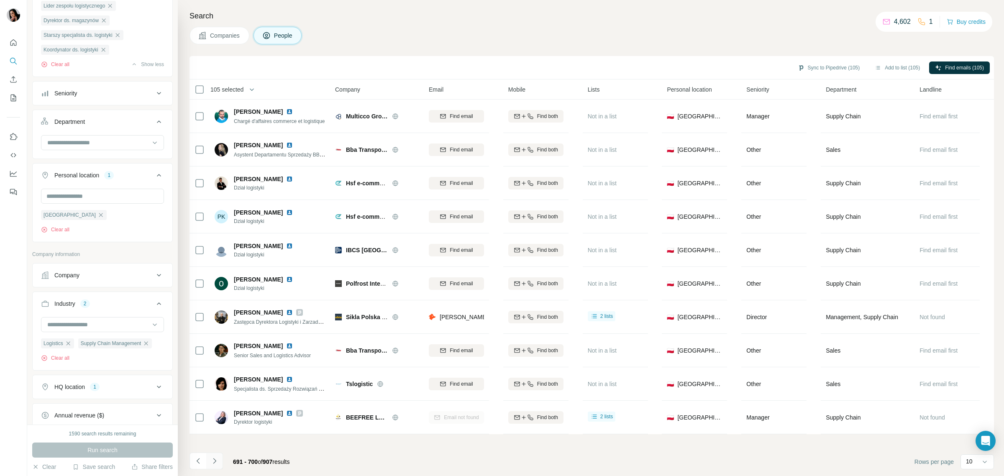
click at [214, 457] on icon "Navigate to next page" at bounding box center [214, 461] width 8 height 8
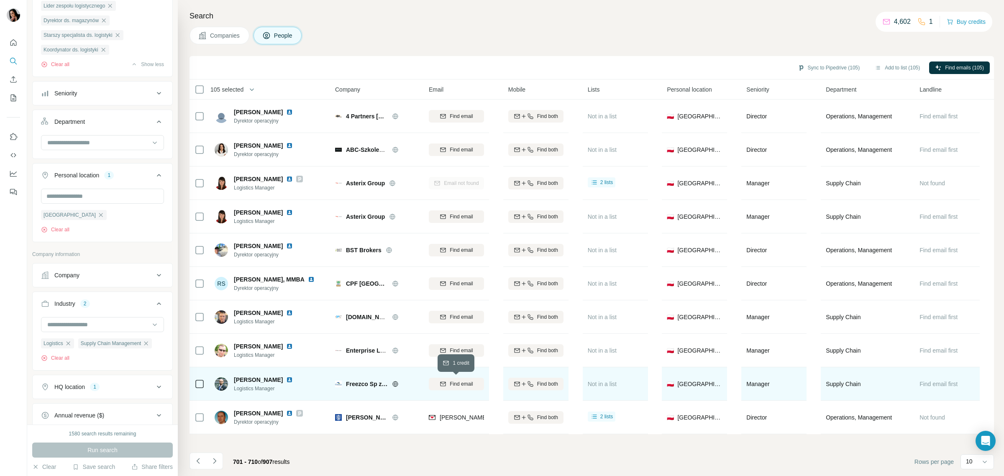
click at [459, 382] on span "Find email" at bounding box center [461, 384] width 23 height 8
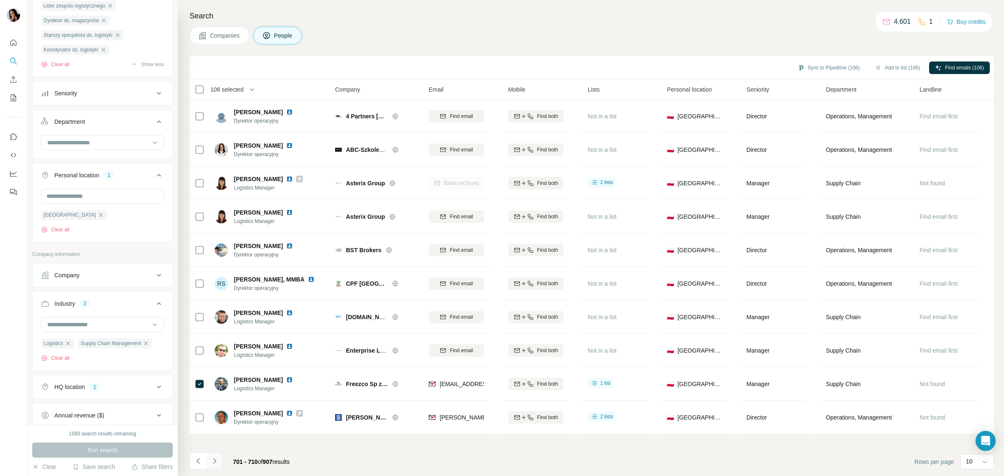
click at [217, 462] on icon "Navigate to next page" at bounding box center [214, 461] width 8 height 8
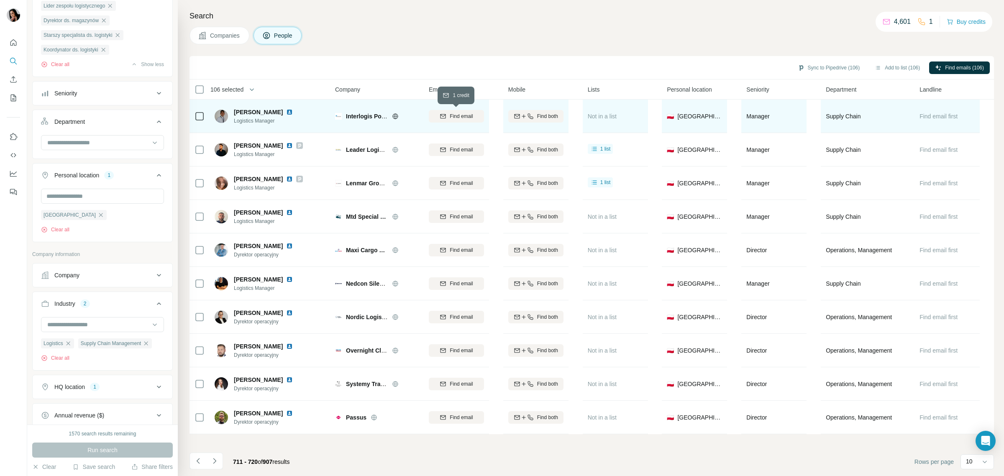
click at [457, 113] on span "Find email" at bounding box center [461, 117] width 23 height 8
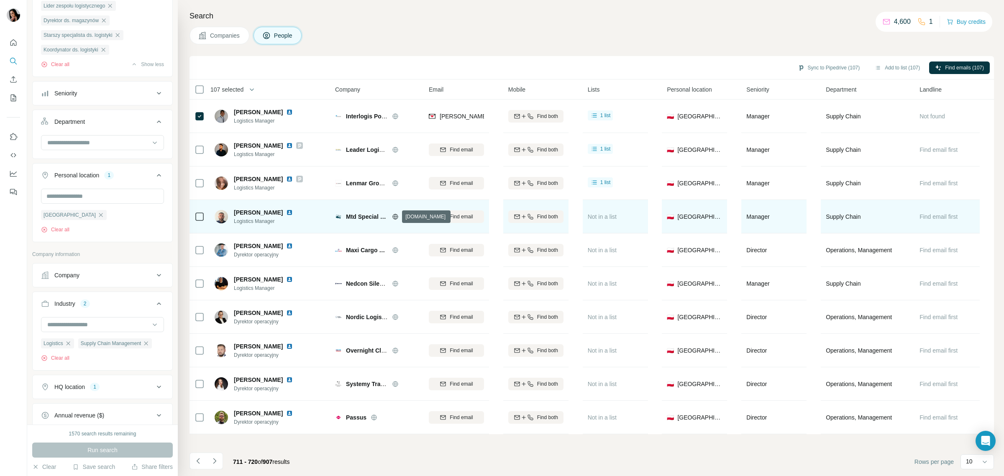
click at [394, 216] on icon at bounding box center [395, 216] width 7 height 7
click at [448, 215] on div "Find email" at bounding box center [456, 217] width 55 height 8
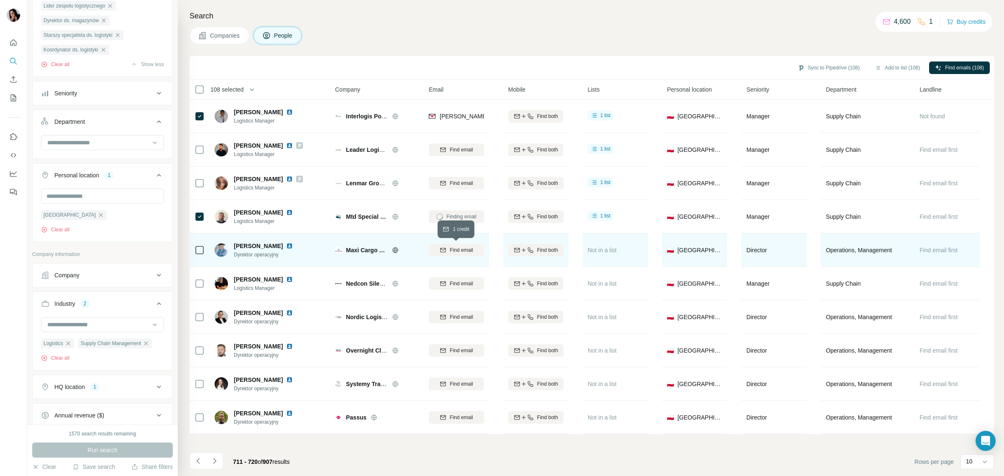
click at [458, 249] on span "Find email" at bounding box center [461, 250] width 23 height 8
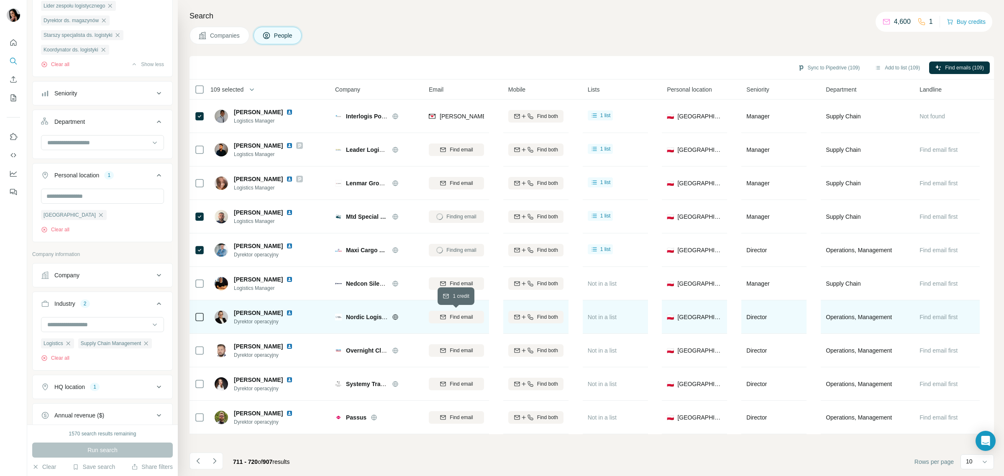
click at [438, 317] on div "Find email" at bounding box center [456, 317] width 55 height 8
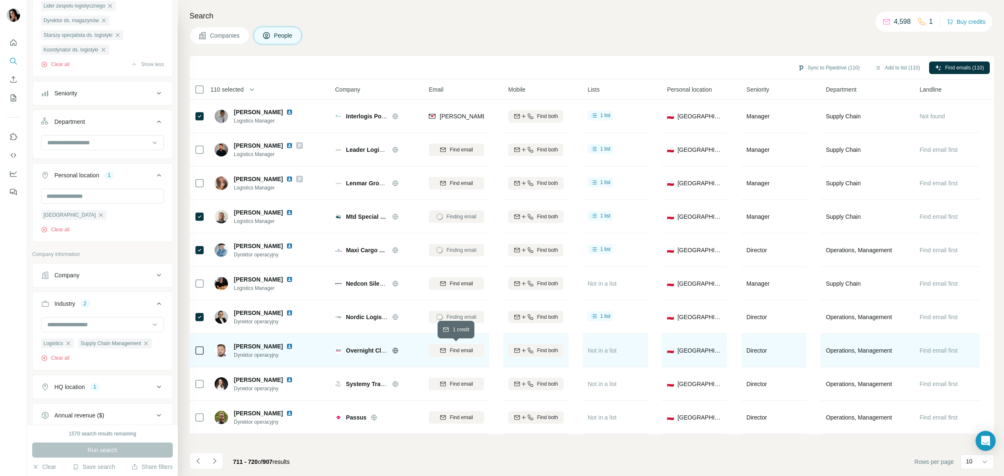
click at [462, 348] on span "Find email" at bounding box center [461, 351] width 23 height 8
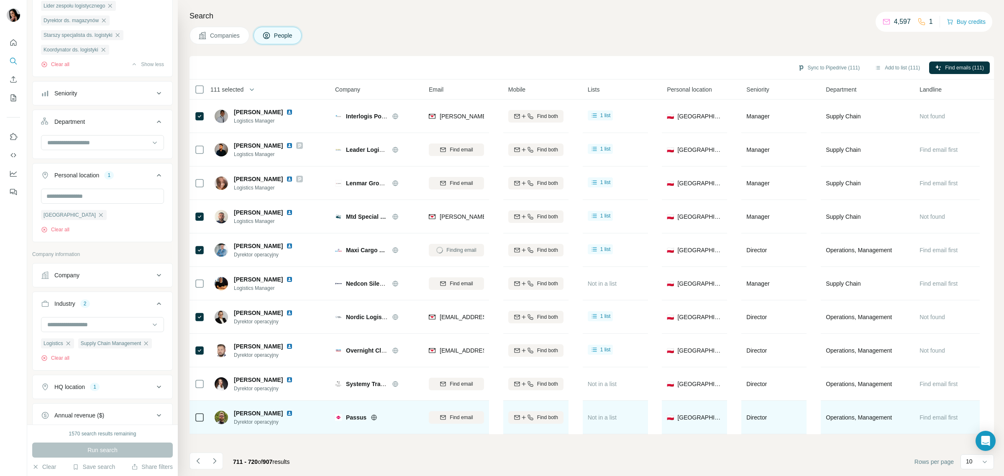
click at [375, 415] on icon at bounding box center [374, 417] width 7 height 7
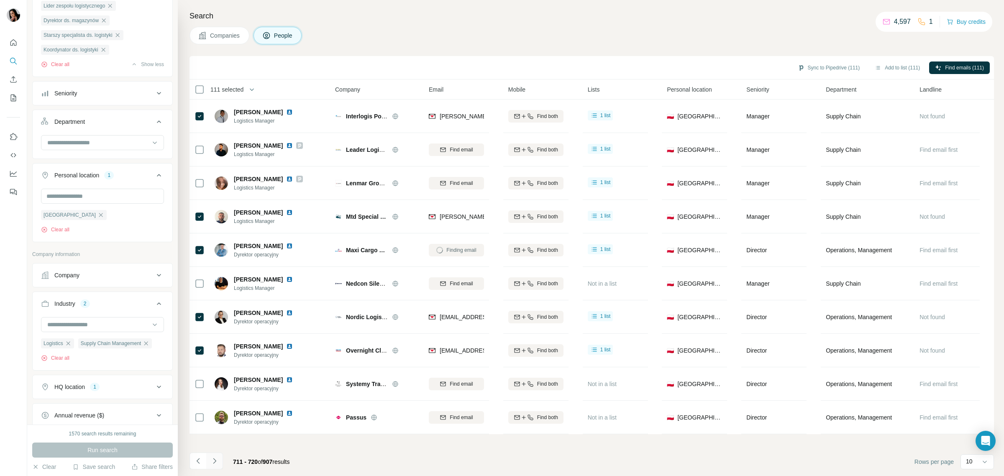
click at [213, 461] on icon "Navigate to next page" at bounding box center [214, 461] width 8 height 8
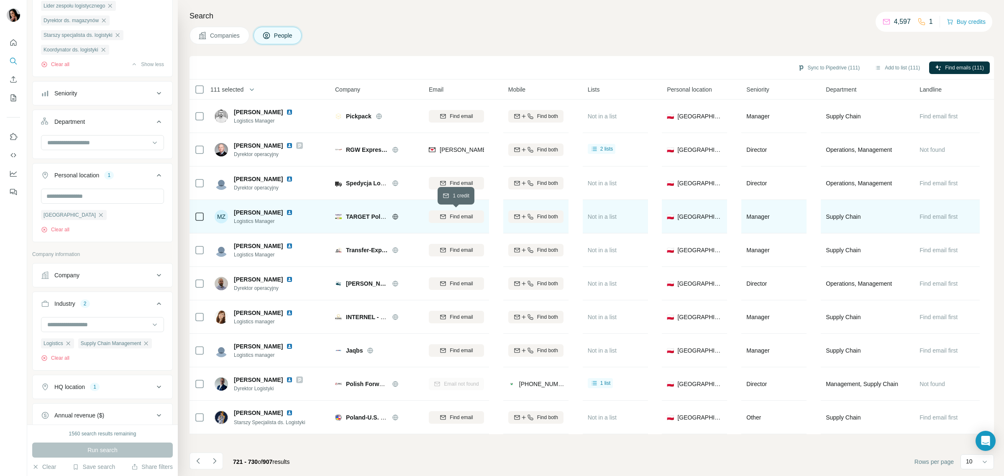
click at [451, 216] on span "Find email" at bounding box center [461, 217] width 23 height 8
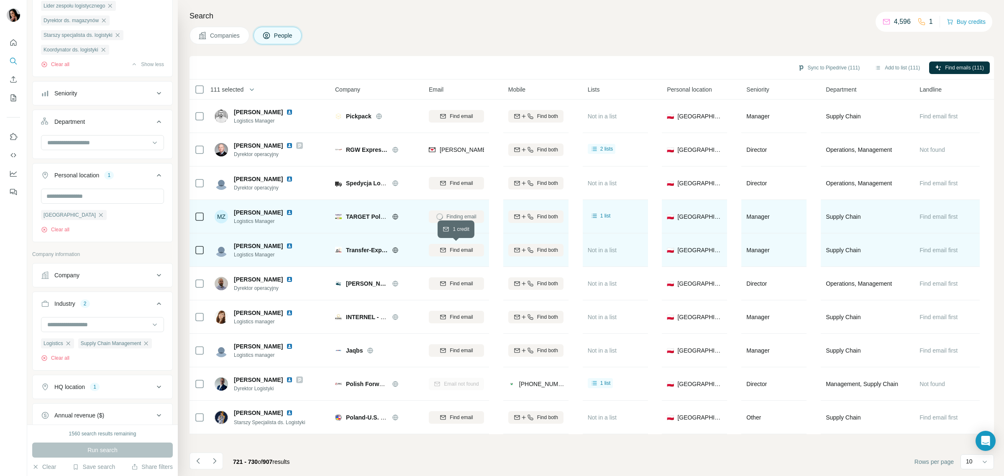
click at [450, 252] on span "Find email" at bounding box center [461, 250] width 23 height 8
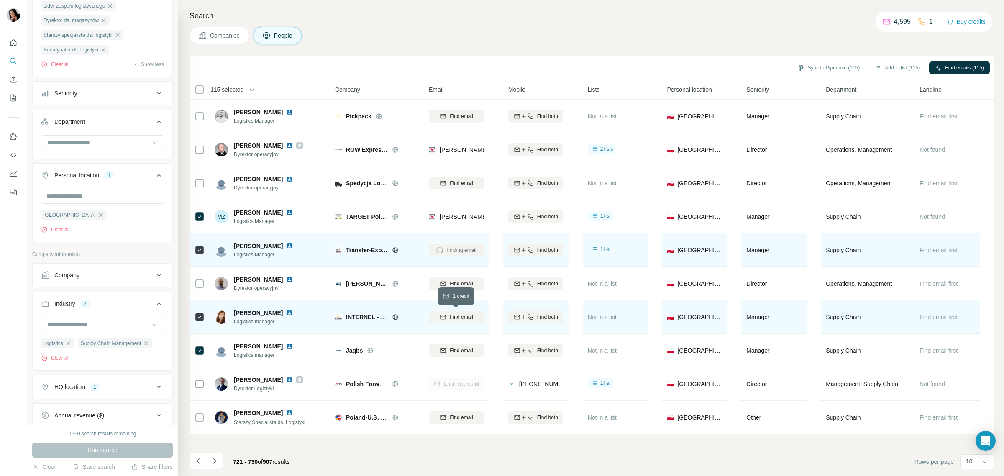
click at [471, 316] on span "Find email" at bounding box center [461, 317] width 23 height 8
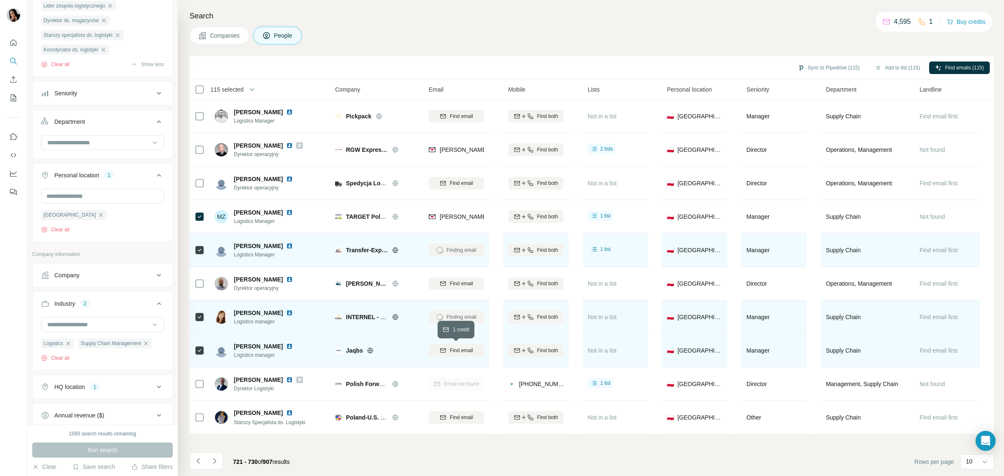
click at [459, 351] on span "Find email" at bounding box center [461, 351] width 23 height 8
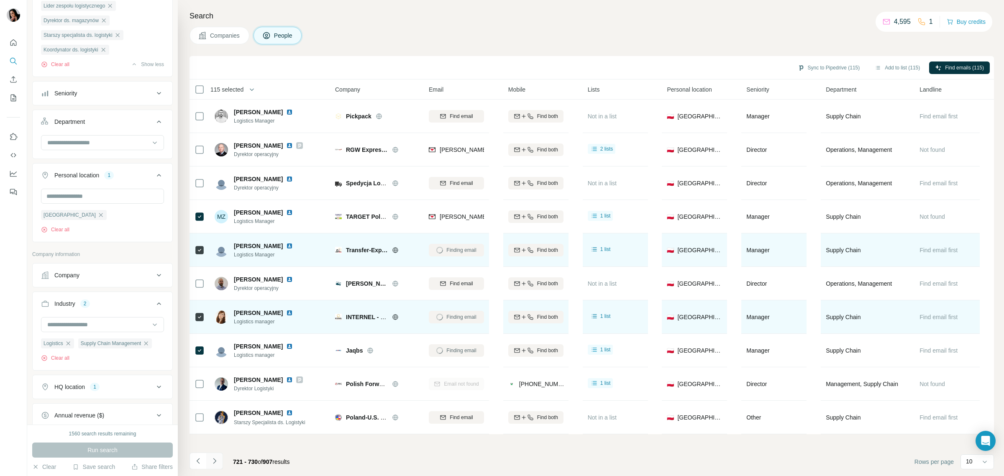
click at [214, 461] on icon "Navigate to next page" at bounding box center [214, 461] width 8 height 8
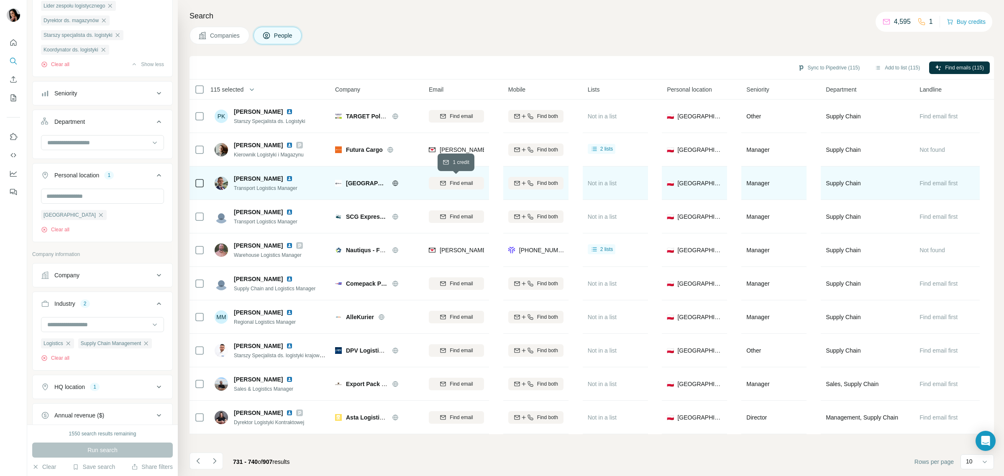
click at [453, 184] on span "Find email" at bounding box center [461, 184] width 23 height 8
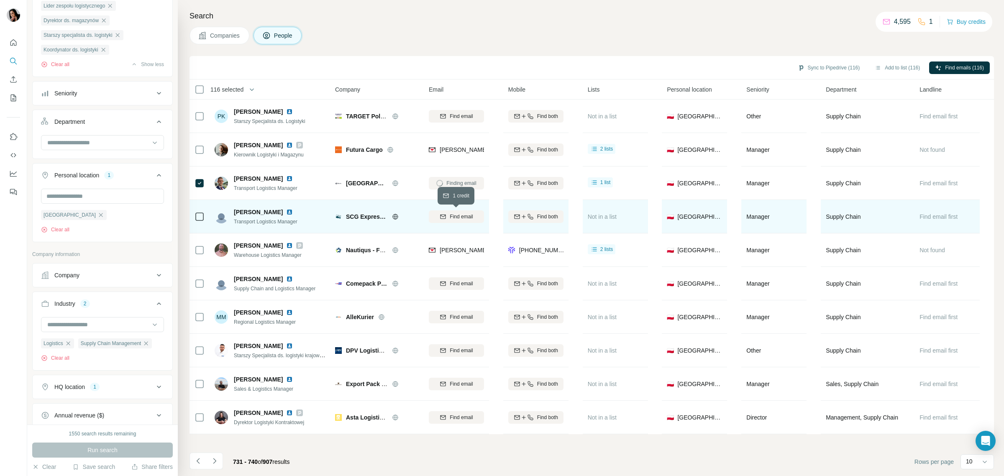
click at [453, 218] on span "Find email" at bounding box center [461, 217] width 23 height 8
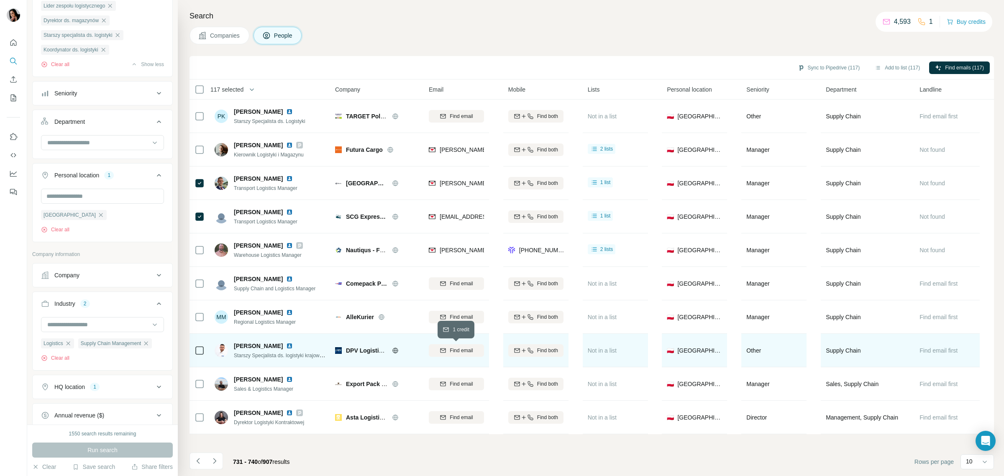
click at [451, 354] on button "Find email" at bounding box center [456, 350] width 55 height 13
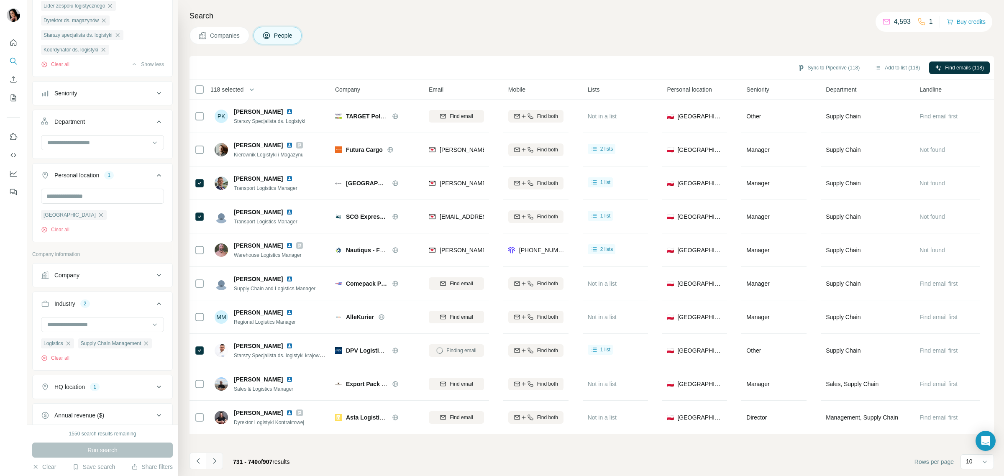
click at [209, 464] on button "Navigate to next page" at bounding box center [214, 461] width 17 height 17
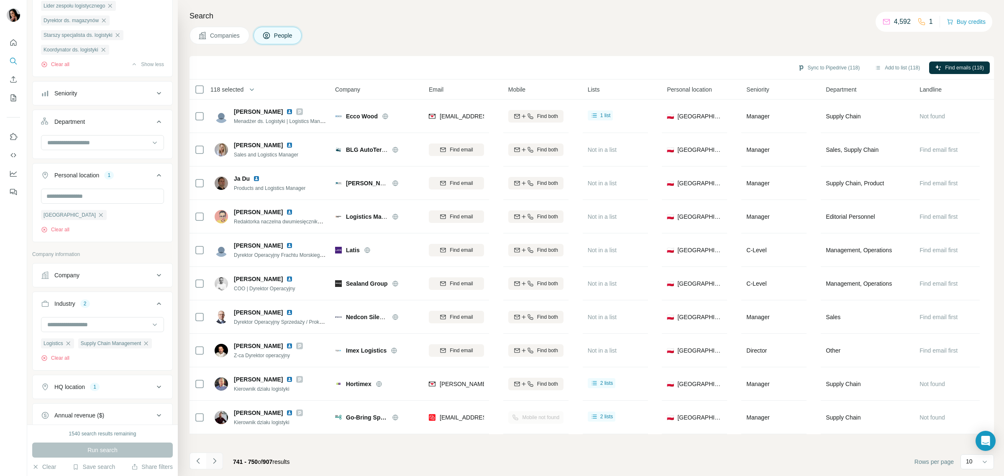
click at [218, 459] on icon "Navigate to next page" at bounding box center [214, 461] width 8 height 8
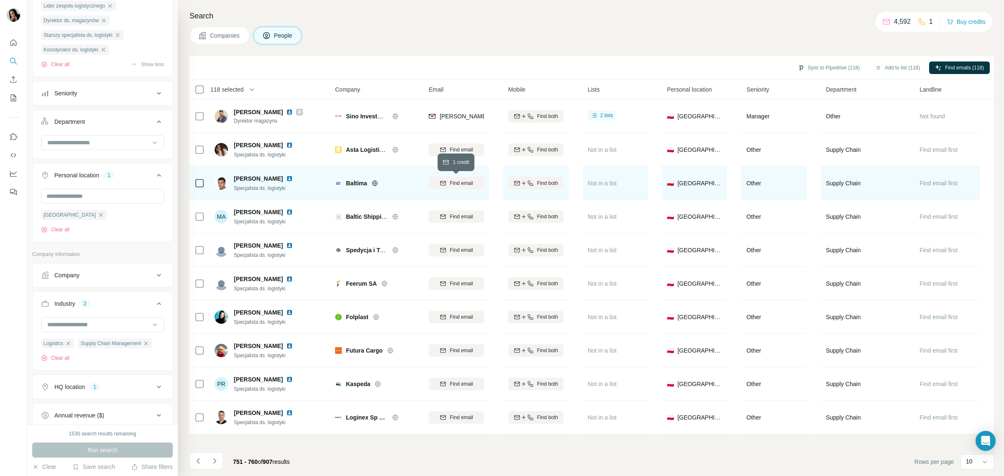
click at [444, 181] on icon "button" at bounding box center [443, 183] width 7 height 7
click at [212, 463] on icon "Navigate to next page" at bounding box center [214, 461] width 8 height 8
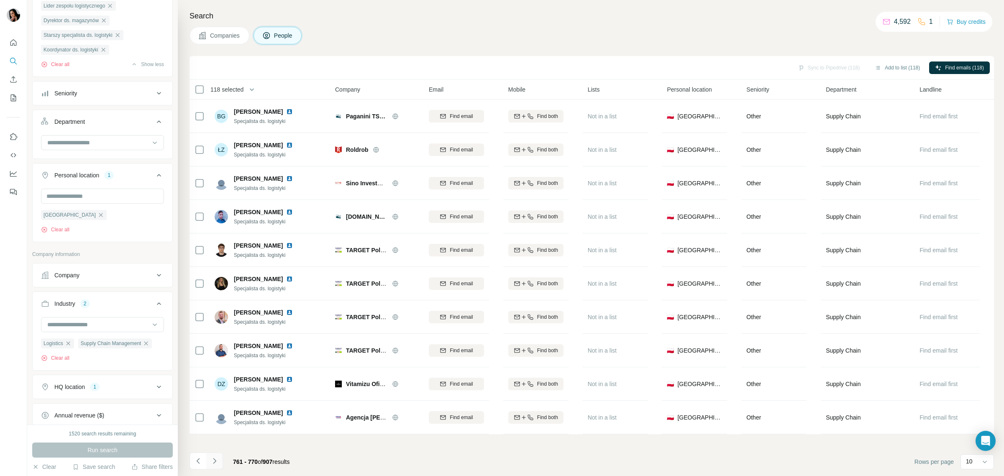
click at [212, 463] on icon "Navigate to next page" at bounding box center [214, 461] width 8 height 8
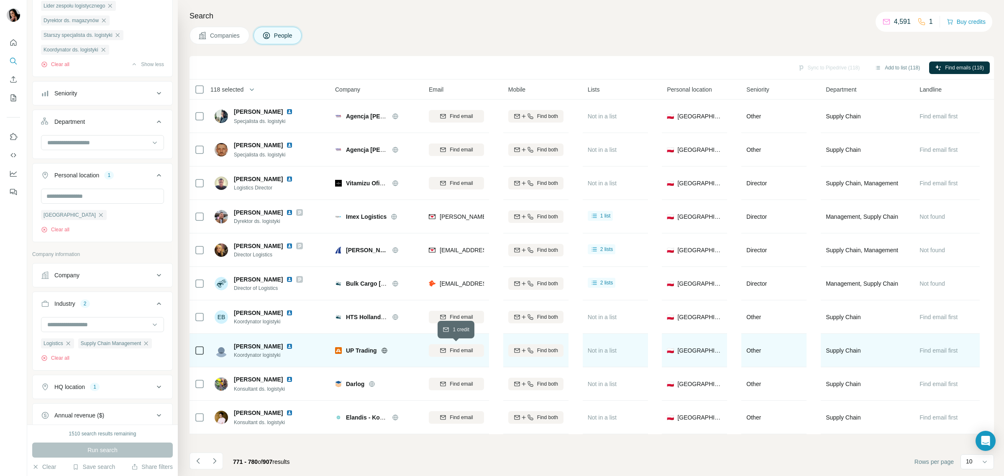
click at [465, 351] on span "Find email" at bounding box center [461, 351] width 23 height 8
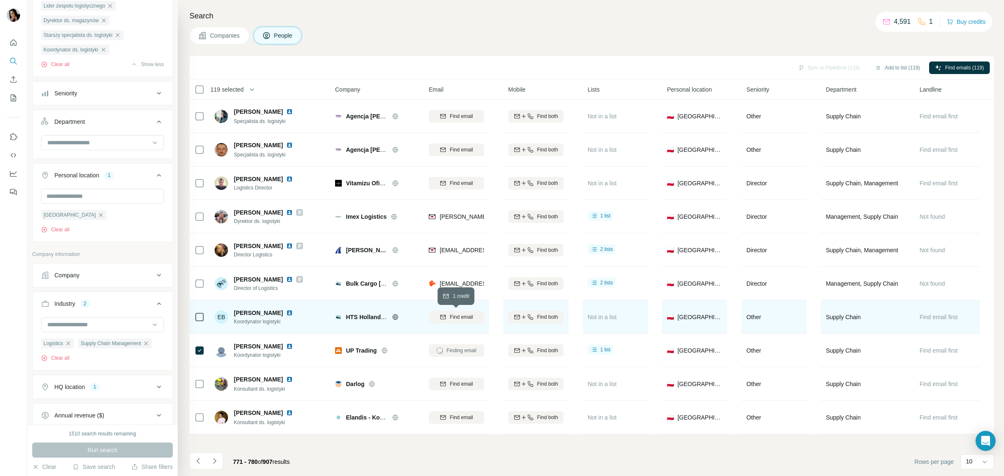
click at [459, 318] on span "Find email" at bounding box center [461, 317] width 23 height 8
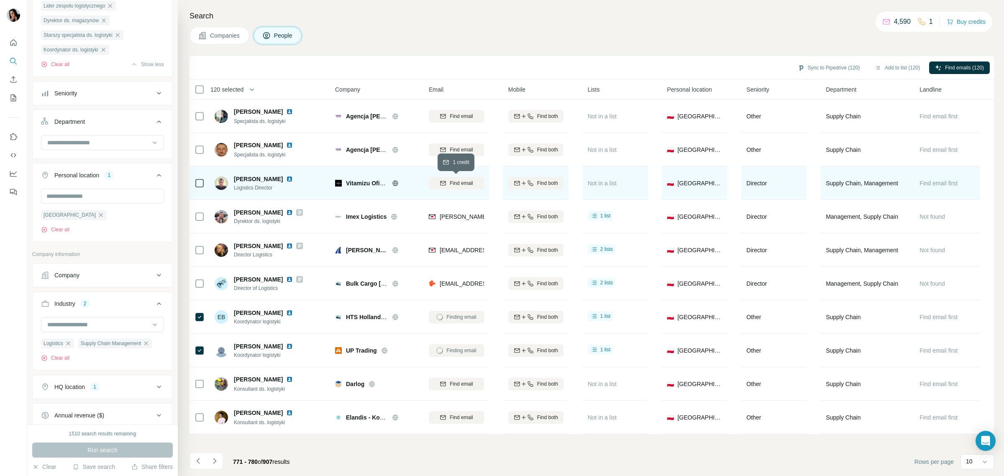
click at [453, 183] on span "Find email" at bounding box center [461, 184] width 23 height 8
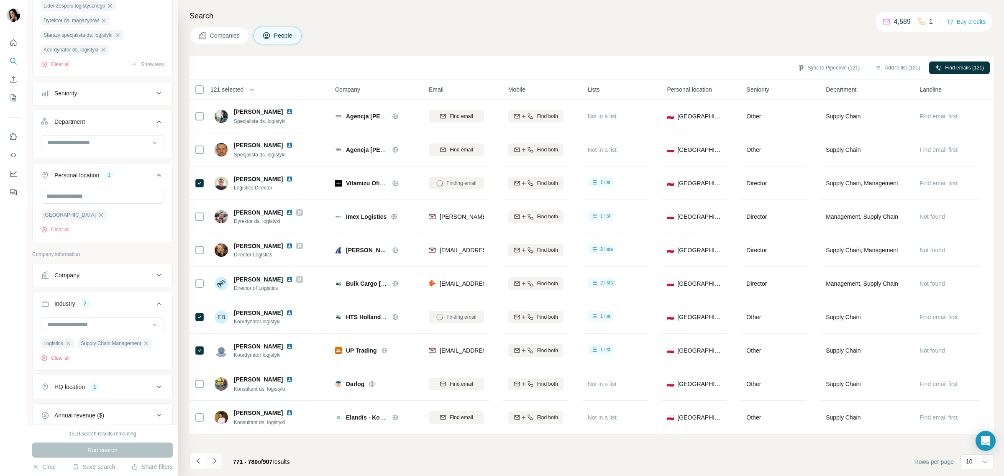
click at [211, 462] on icon "Navigate to next page" at bounding box center [214, 461] width 8 height 8
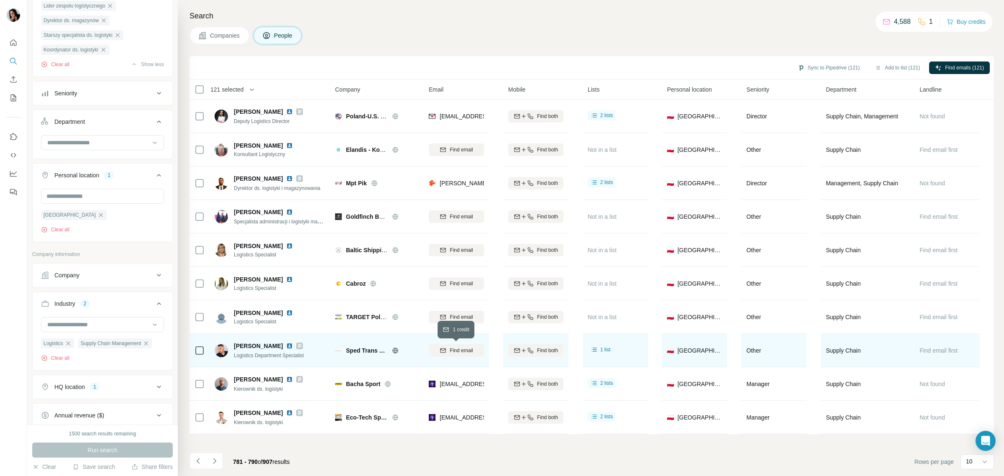
click at [453, 348] on span "Find email" at bounding box center [461, 351] width 23 height 8
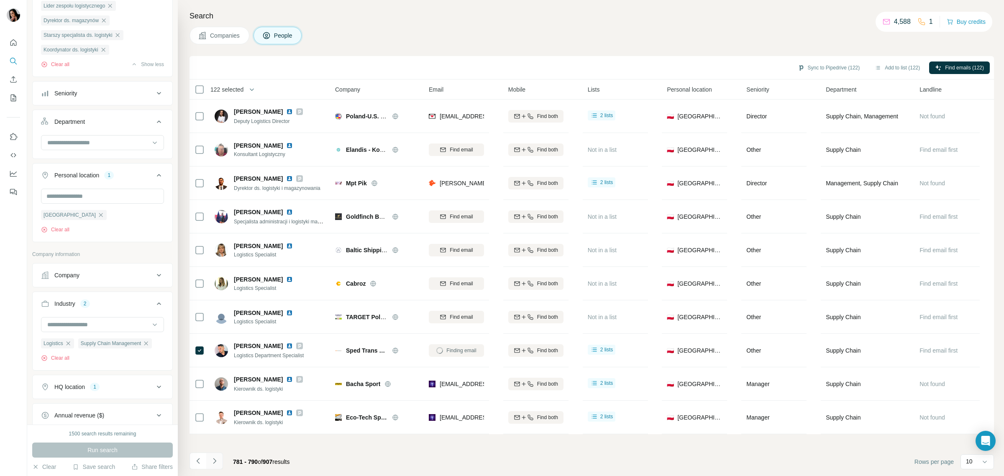
click at [208, 465] on button "Navigate to next page" at bounding box center [214, 461] width 17 height 17
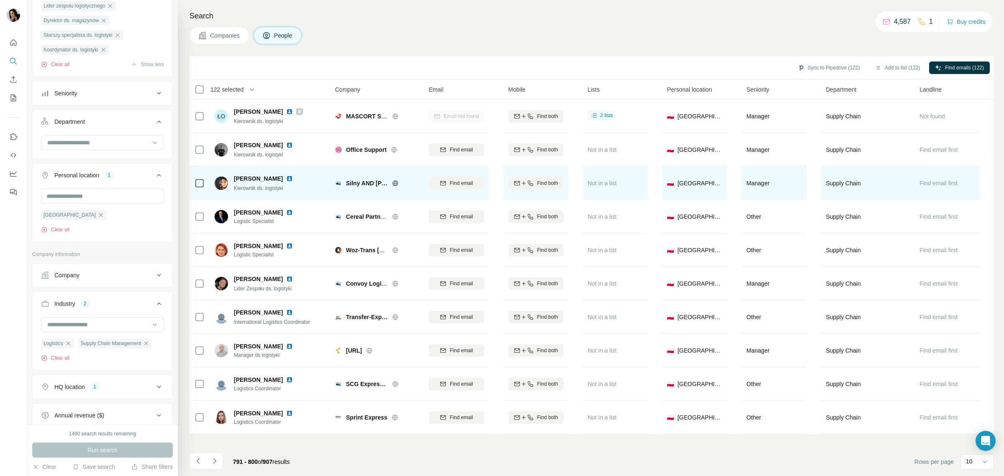
click at [396, 182] on icon at bounding box center [395, 183] width 7 height 7
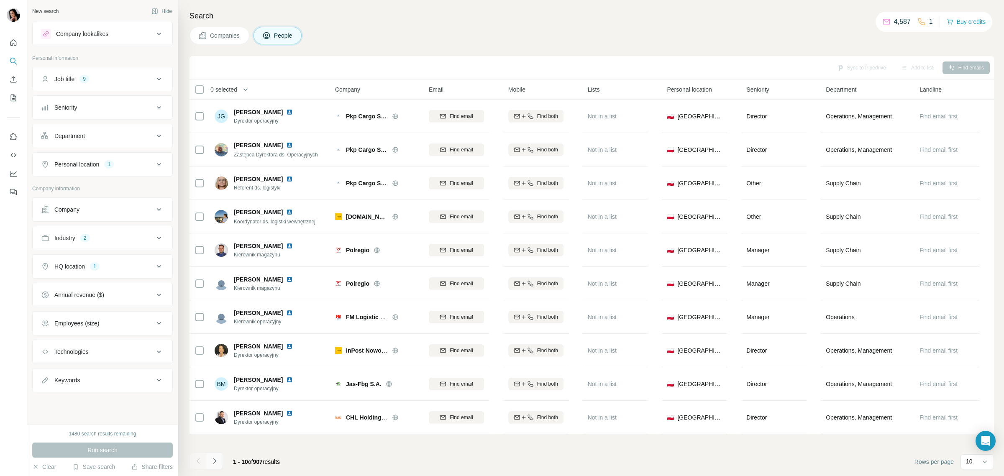
click at [217, 461] on icon "Navigate to next page" at bounding box center [214, 461] width 8 height 8
click at [217, 461] on div at bounding box center [214, 461] width 17 height 17
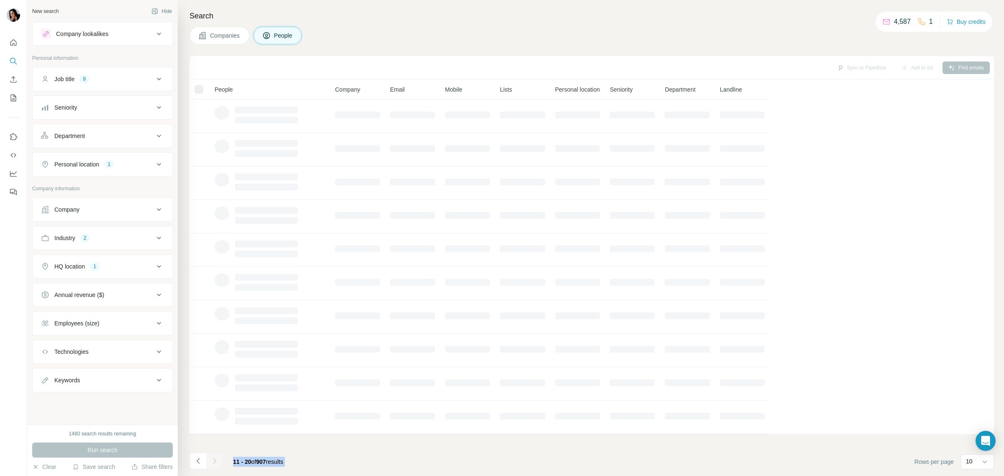
click at [217, 461] on div at bounding box center [214, 461] width 17 height 17
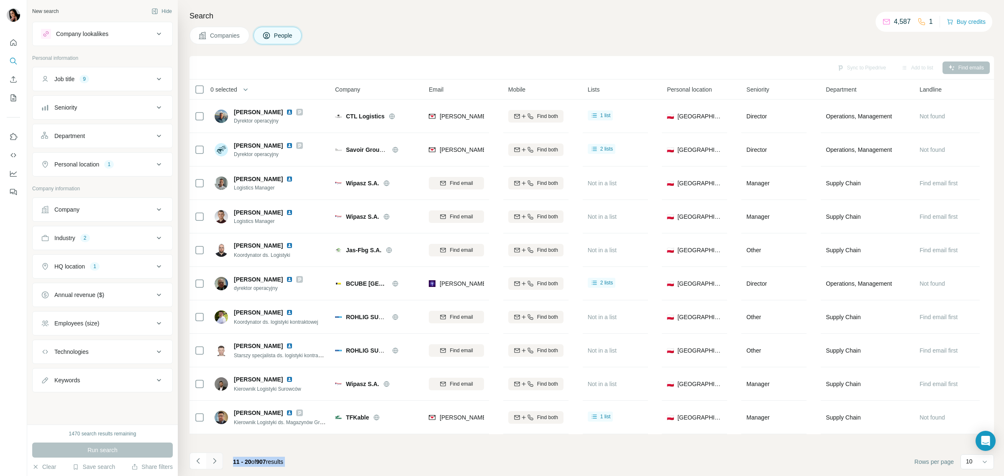
click at [212, 460] on icon "Navigate to next page" at bounding box center [214, 461] width 8 height 8
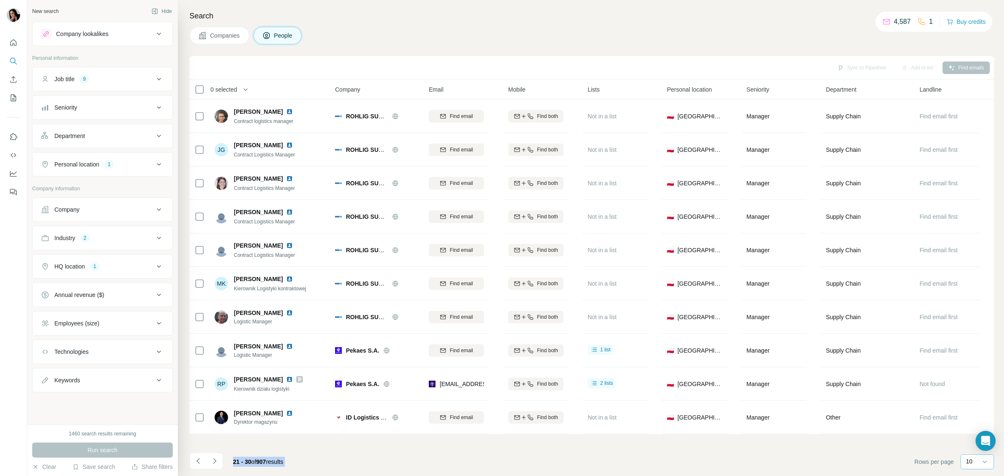
click at [975, 462] on div "10" at bounding box center [976, 461] width 21 height 8
click at [969, 395] on p "60" at bounding box center [971, 394] width 7 height 8
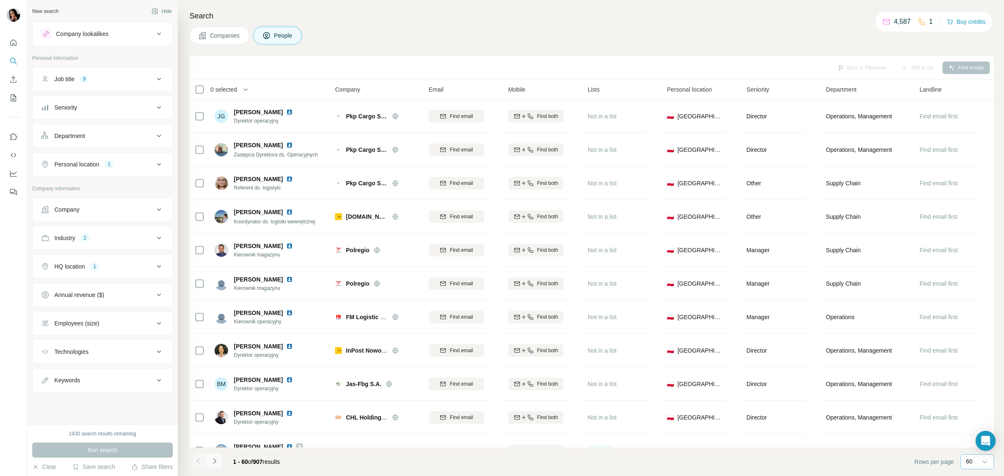
click at [216, 461] on icon "Navigate to next page" at bounding box center [214, 461] width 8 height 8
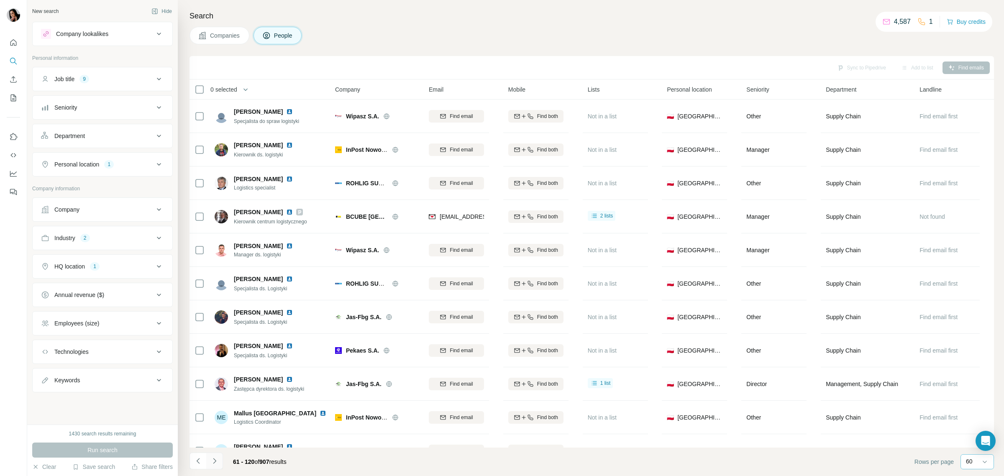
click at [214, 461] on icon "Navigate to next page" at bounding box center [214, 461] width 8 height 8
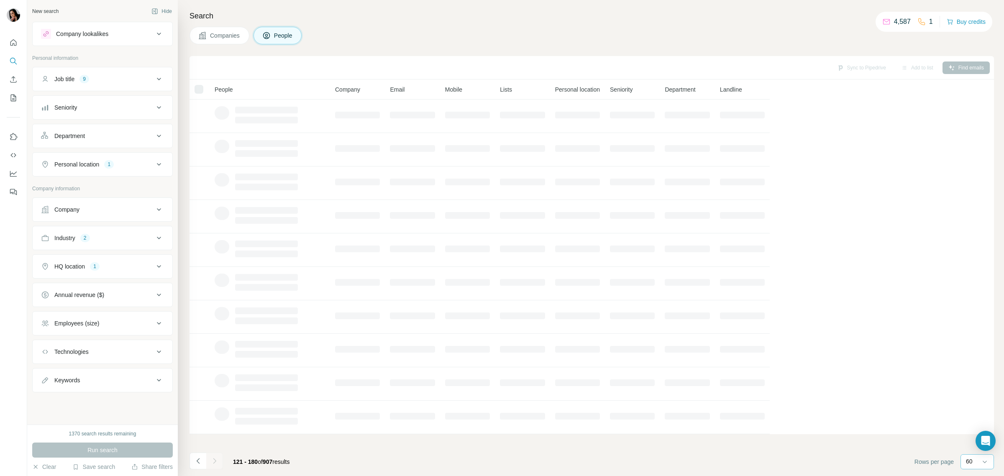
click at [216, 459] on icon "Navigate to next page" at bounding box center [214, 461] width 8 height 8
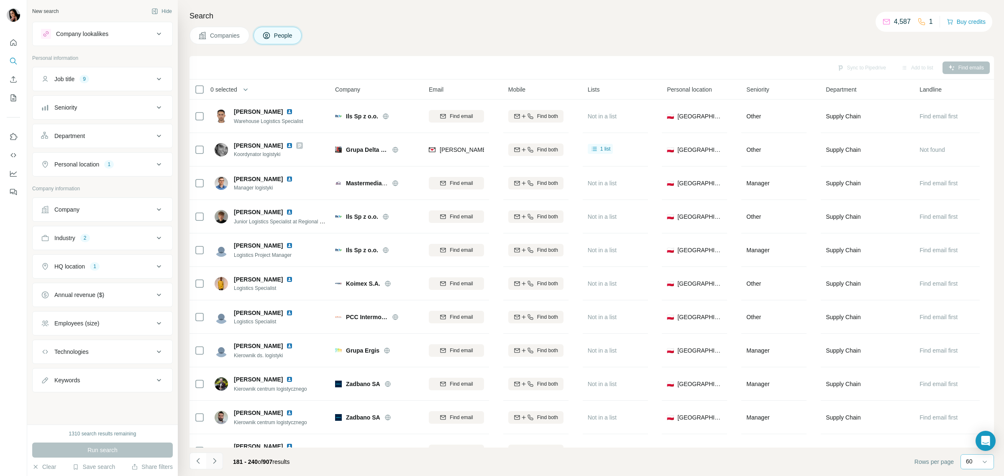
click at [216, 459] on icon "Navigate to next page" at bounding box center [214, 461] width 8 height 8
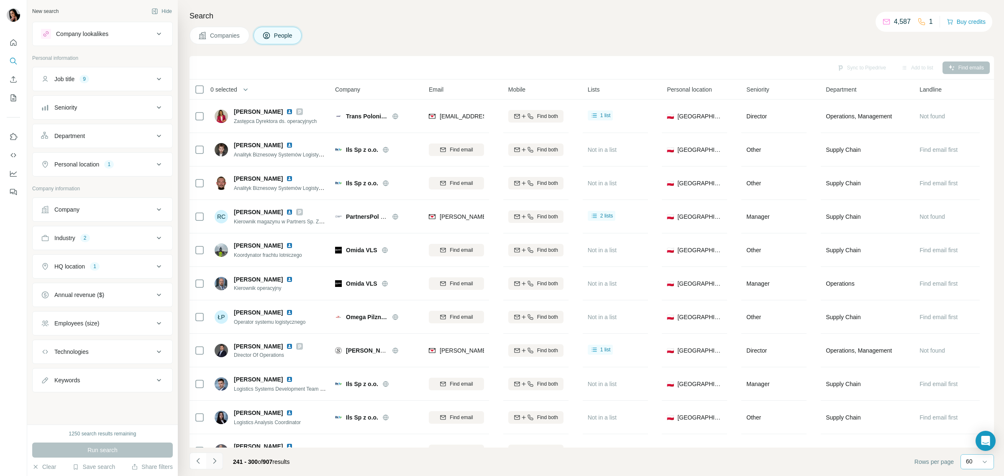
click at [216, 459] on icon "Navigate to next page" at bounding box center [214, 461] width 8 height 8
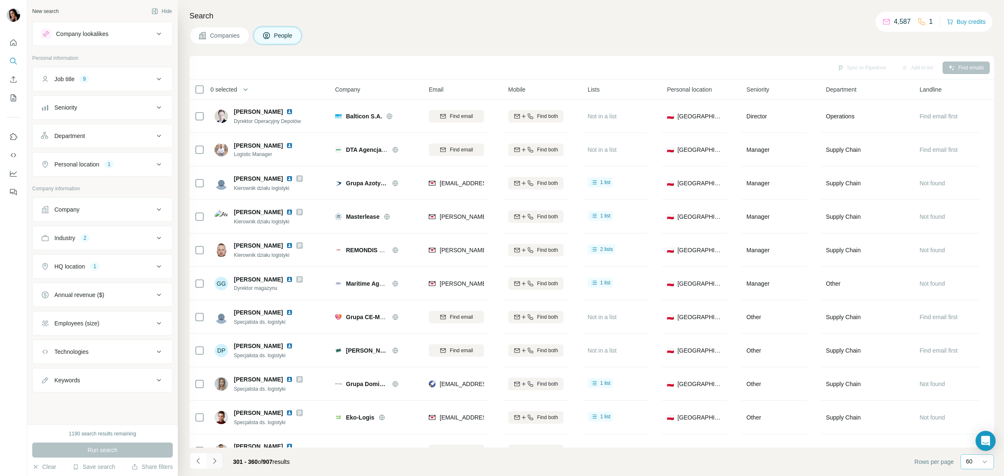
click at [216, 459] on icon "Navigate to next page" at bounding box center [214, 461] width 8 height 8
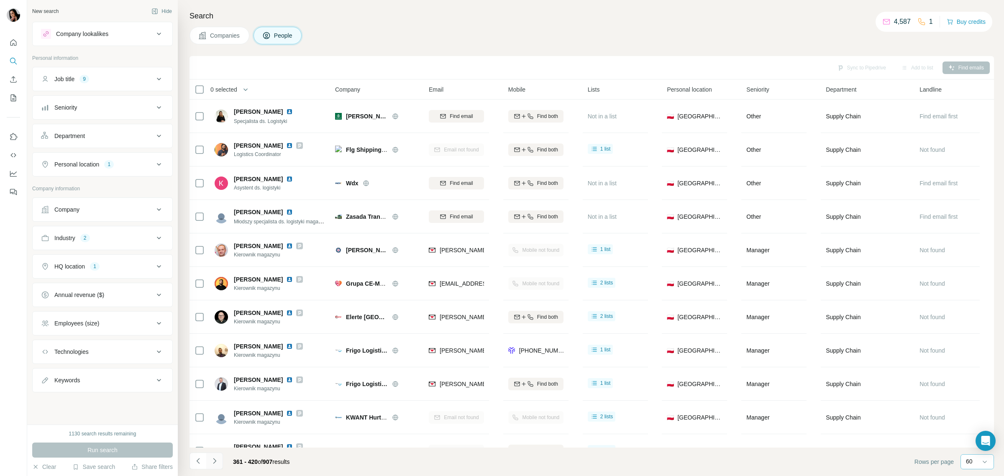
click at [216, 459] on icon "Navigate to next page" at bounding box center [214, 461] width 8 height 8
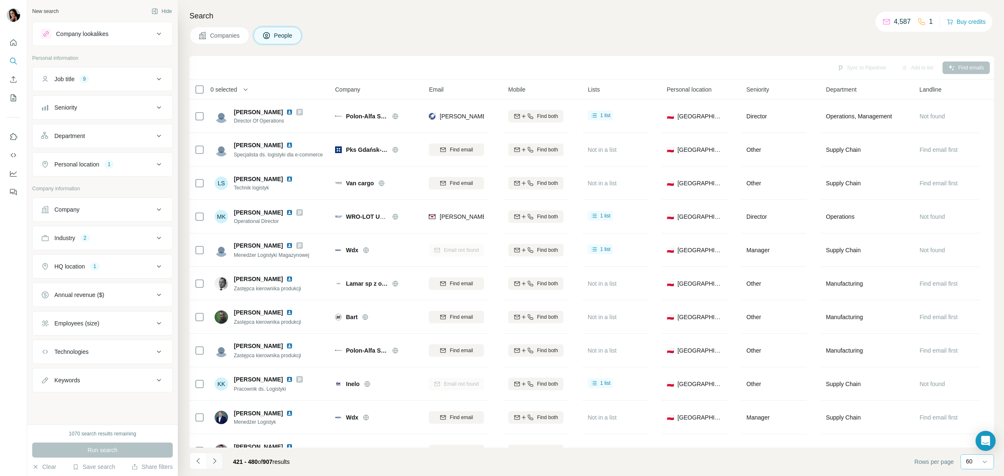
click at [215, 459] on icon "Navigate to next page" at bounding box center [214, 461] width 8 height 8
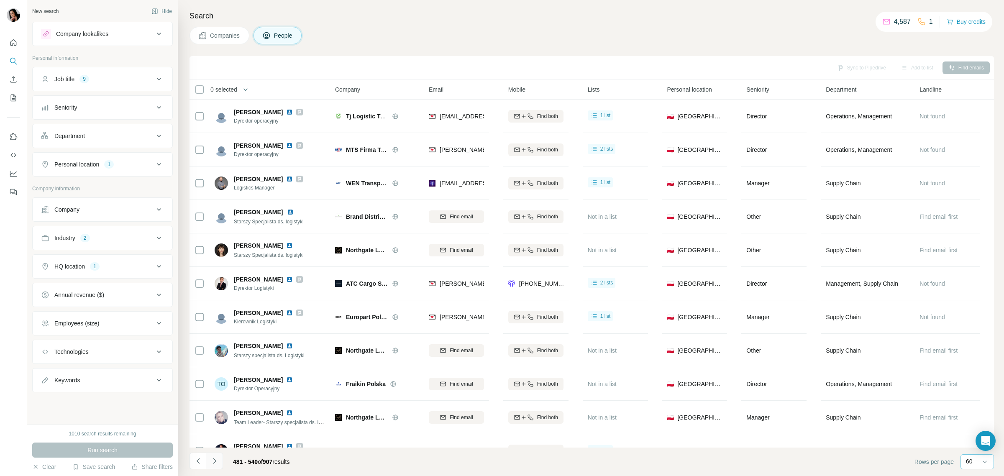
click at [215, 459] on icon "Navigate to next page" at bounding box center [214, 461] width 8 height 8
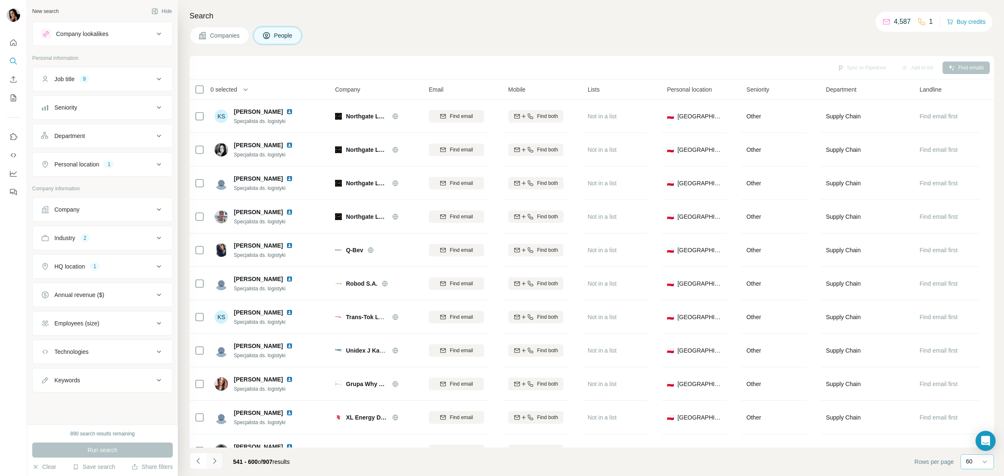
click at [215, 459] on icon "Navigate to next page" at bounding box center [214, 461] width 8 height 8
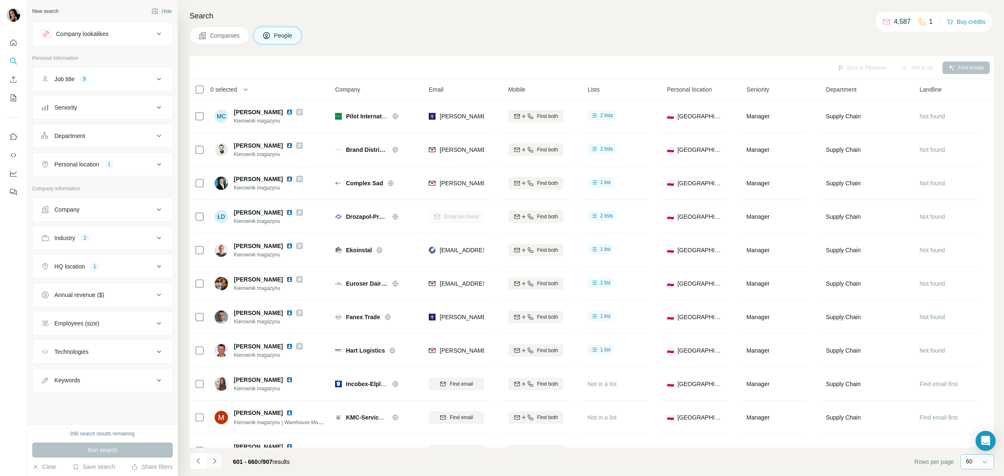
click at [215, 459] on icon "Navigate to next page" at bounding box center [214, 461] width 8 height 8
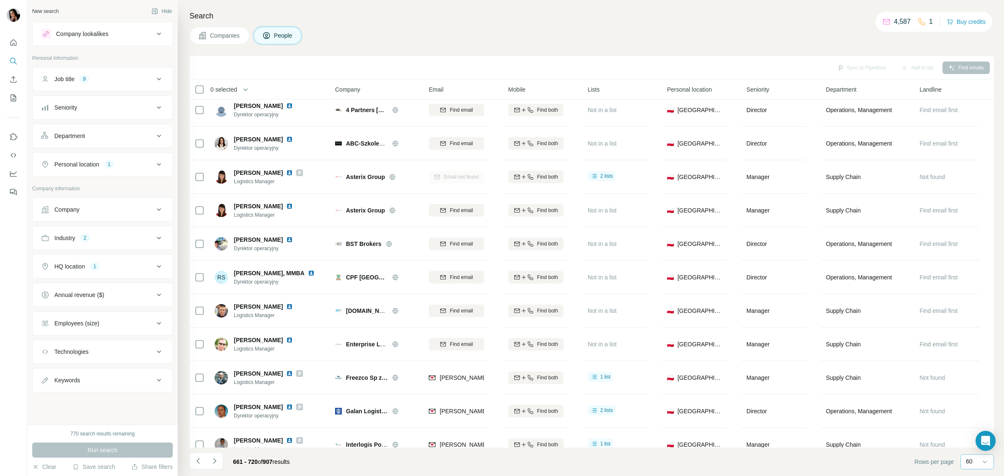
scroll to position [1665, 0]
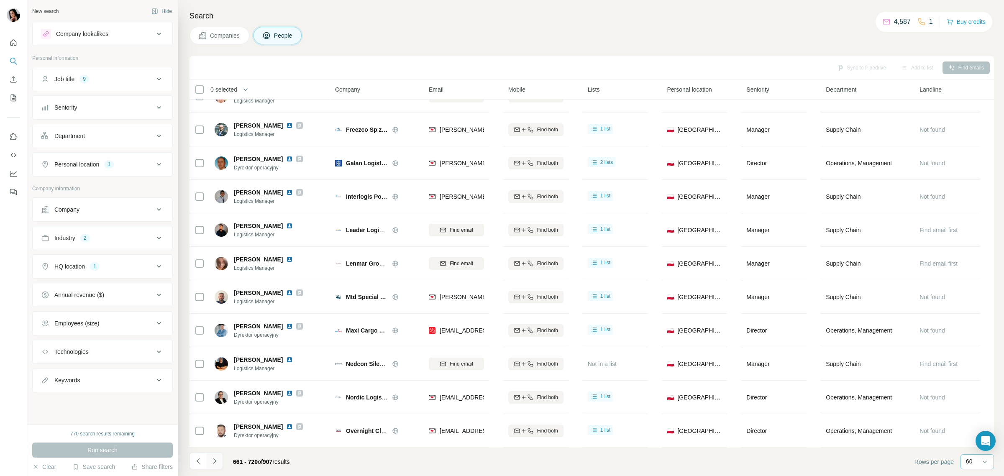
click at [210, 465] on icon "Navigate to next page" at bounding box center [214, 461] width 8 height 8
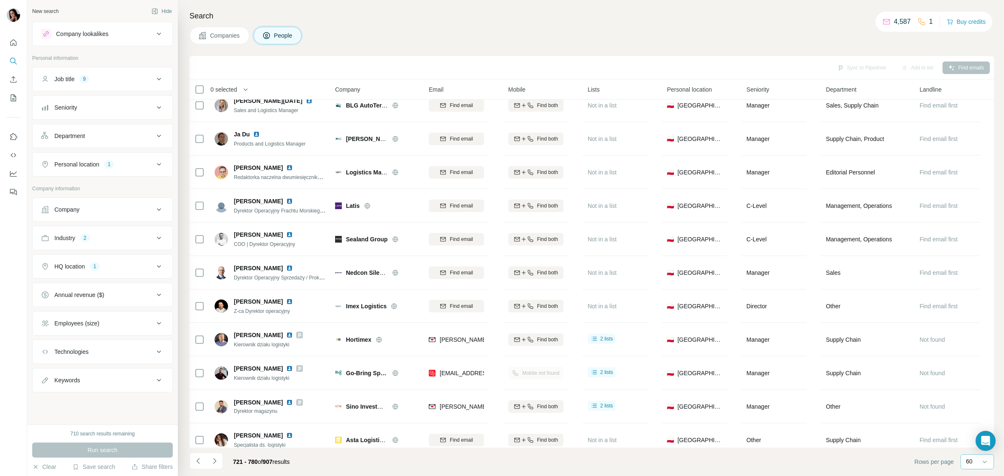
scroll to position [837, 0]
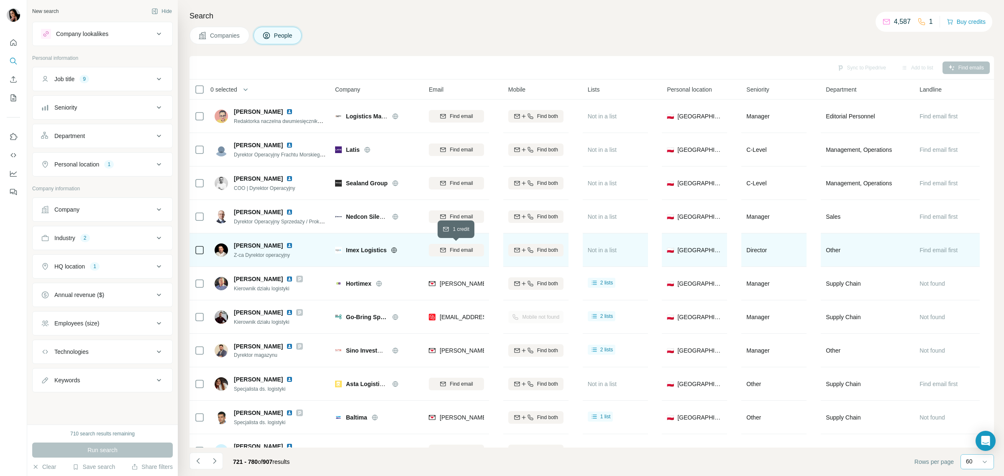
click at [448, 246] on div "Find email" at bounding box center [456, 250] width 55 height 8
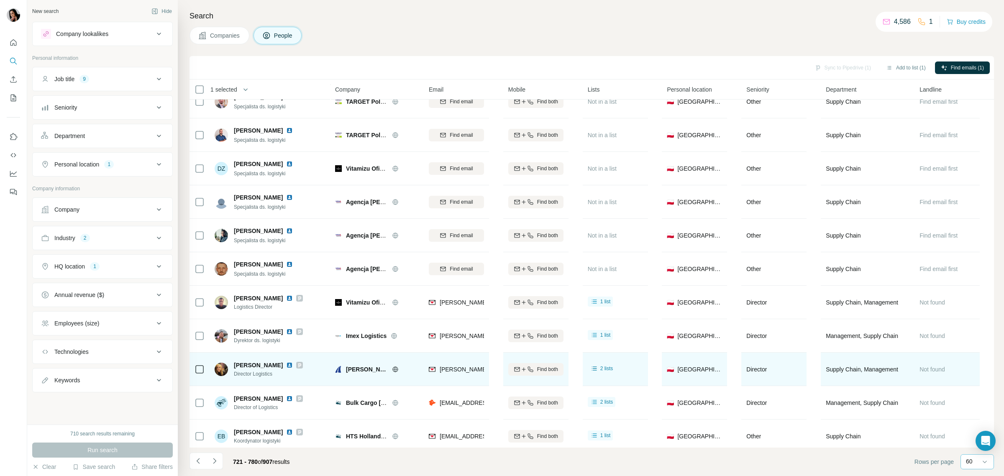
scroll to position [1665, 0]
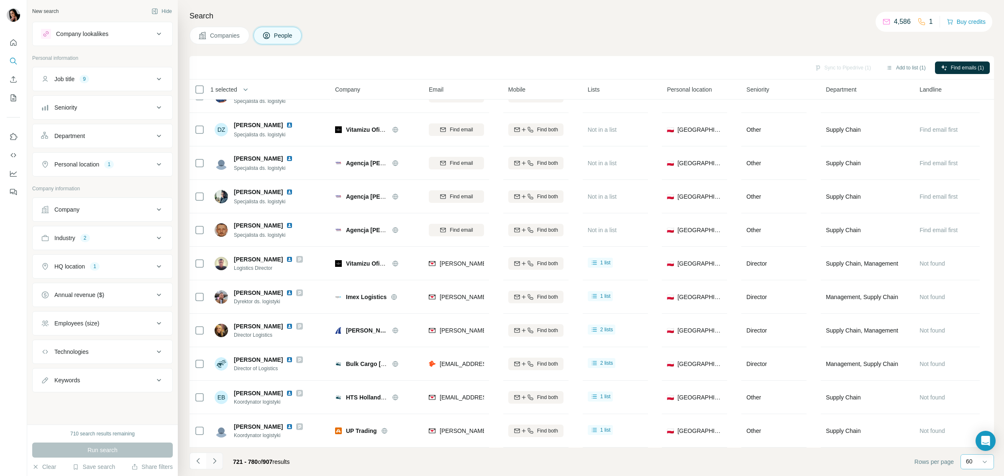
click at [217, 462] on icon "Navigate to next page" at bounding box center [214, 461] width 8 height 8
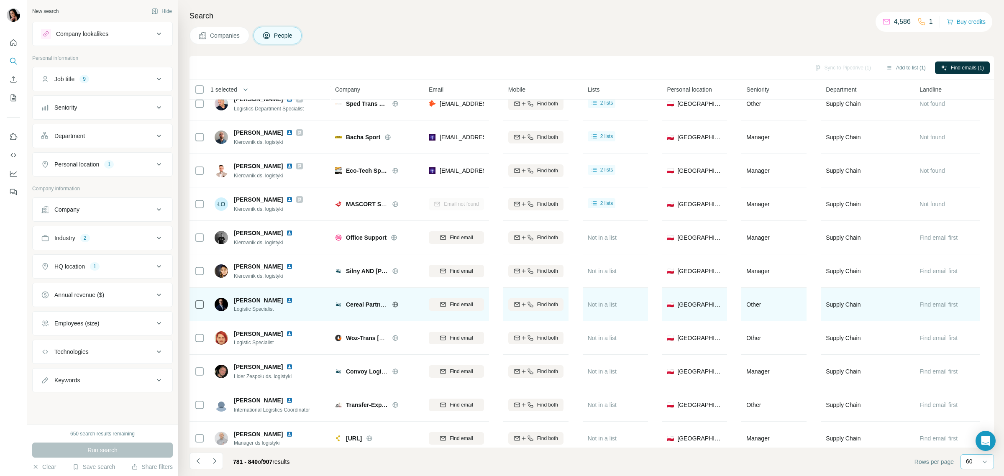
scroll to position [366, 0]
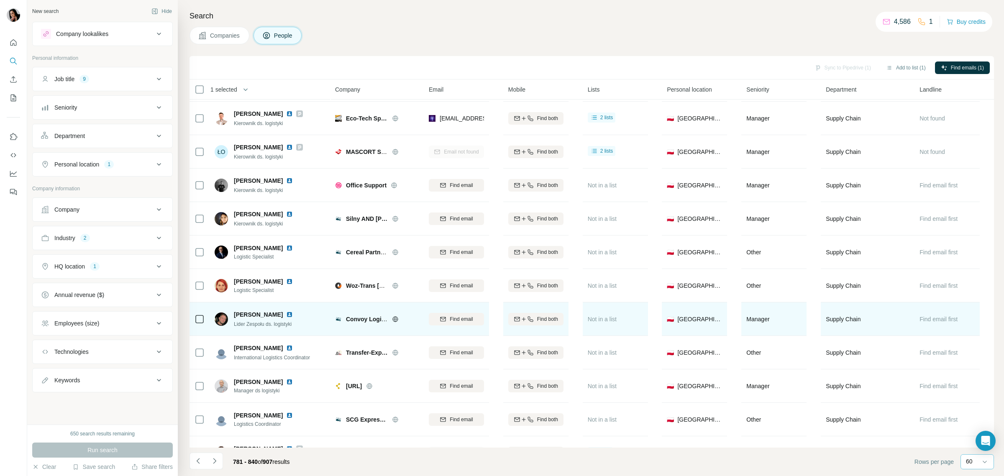
click at [394, 319] on icon at bounding box center [395, 319] width 7 height 7
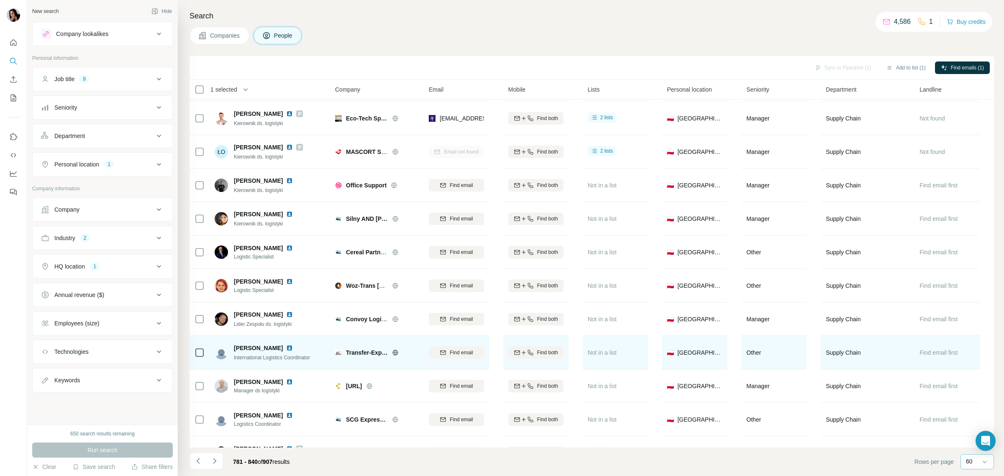
click at [394, 353] on icon at bounding box center [395, 352] width 7 height 7
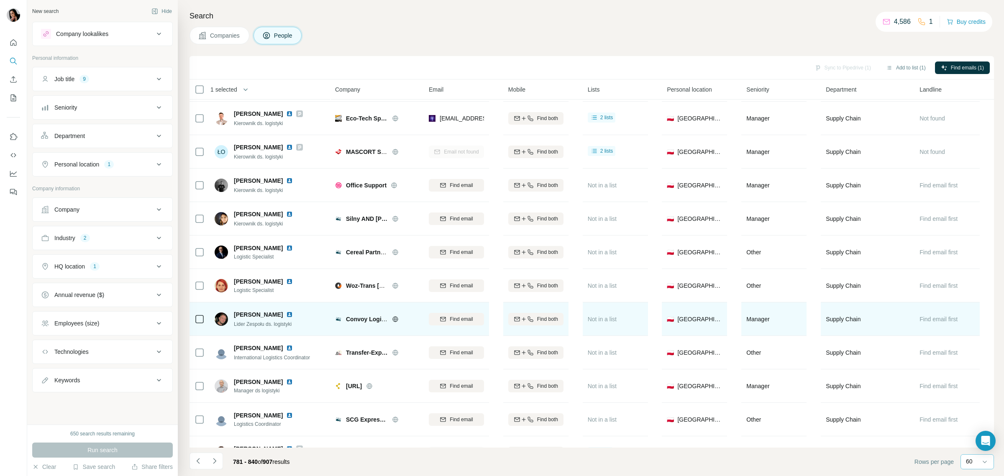
scroll to position [523, 0]
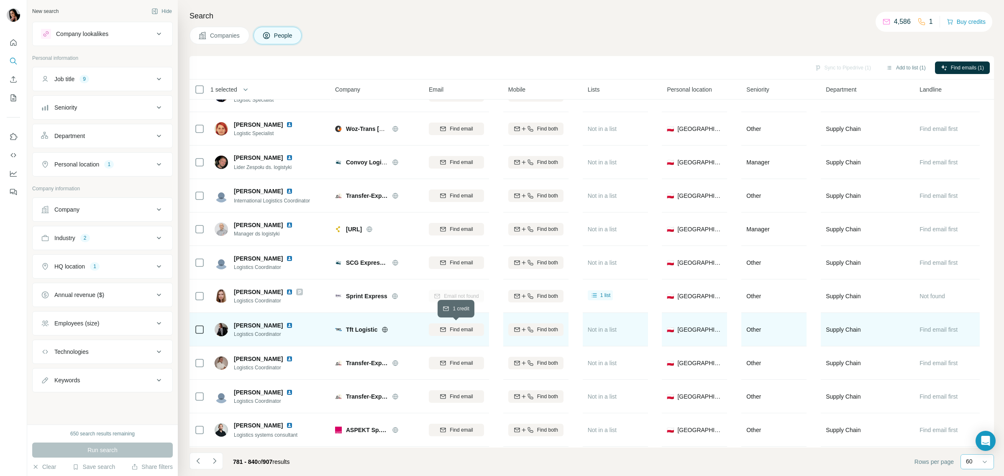
click at [453, 327] on span "Find email" at bounding box center [461, 330] width 23 height 8
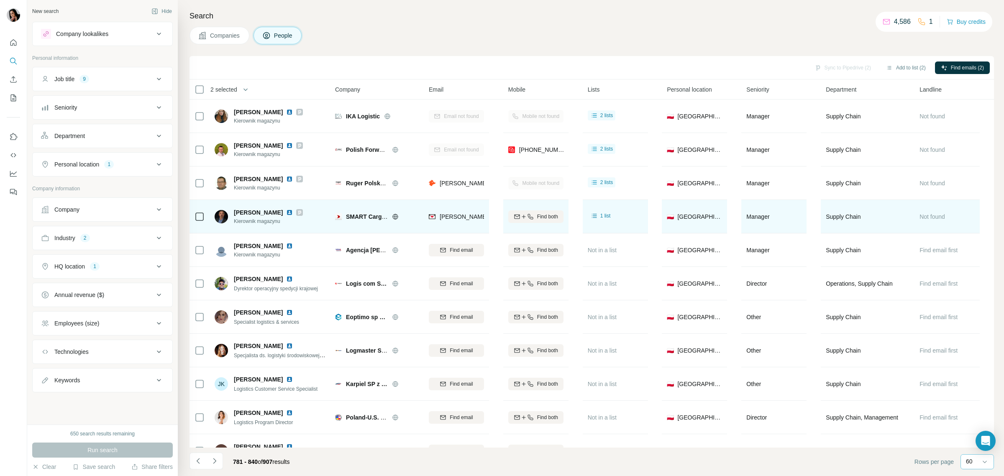
scroll to position [1046, 0]
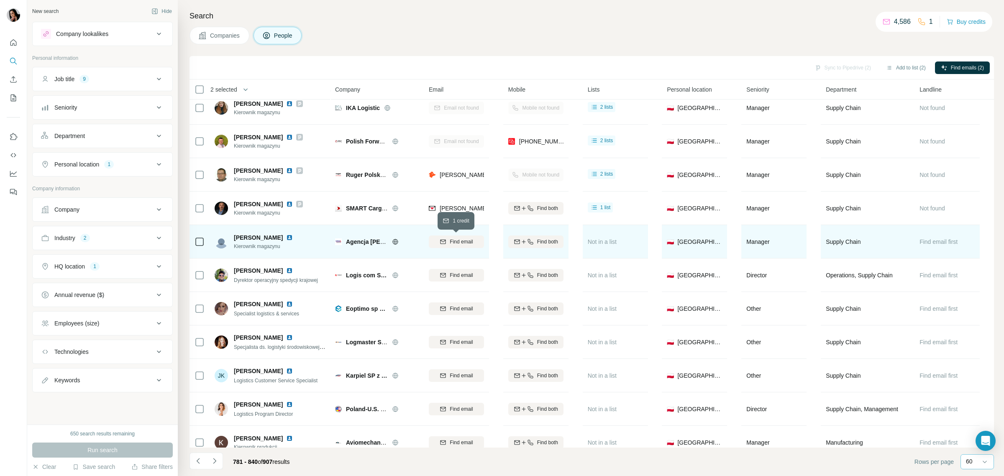
click at [456, 242] on span "Find email" at bounding box center [461, 242] width 23 height 8
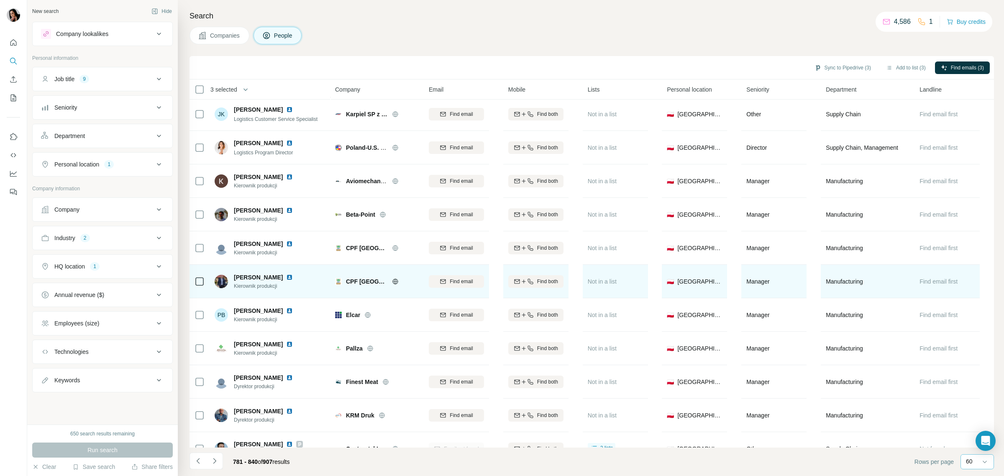
scroll to position [1412, 0]
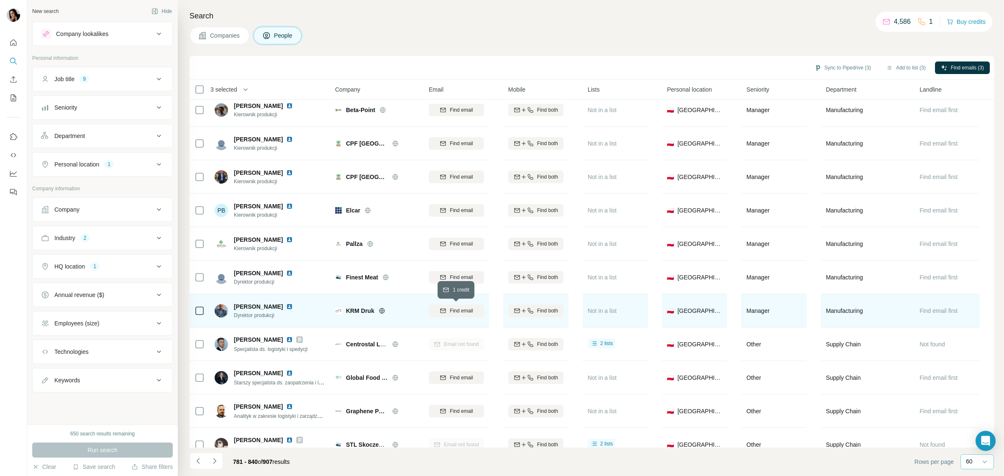
click at [459, 311] on span "Find email" at bounding box center [461, 311] width 23 height 8
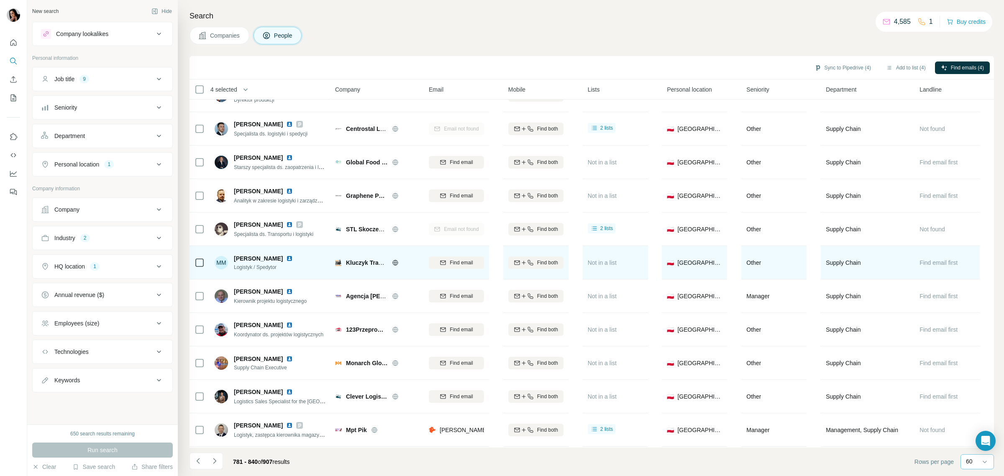
scroll to position [1665, 0]
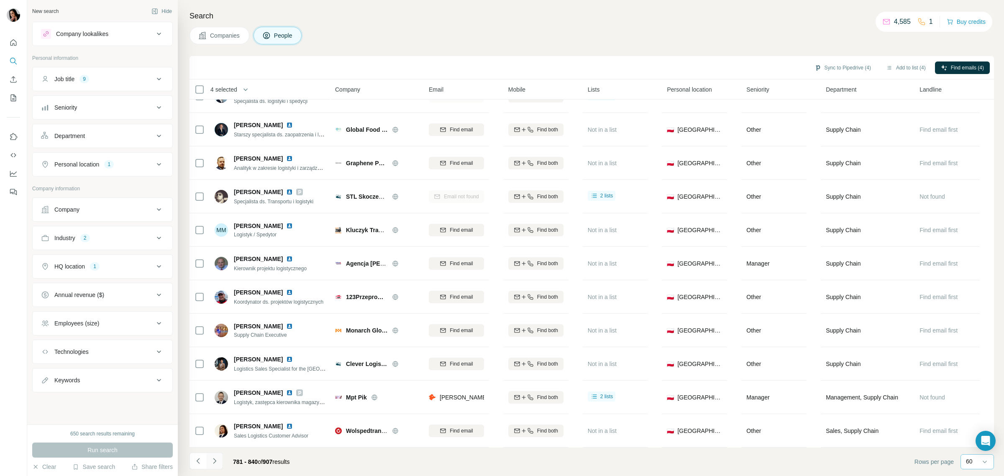
click at [216, 460] on icon "Navigate to next page" at bounding box center [214, 461] width 8 height 8
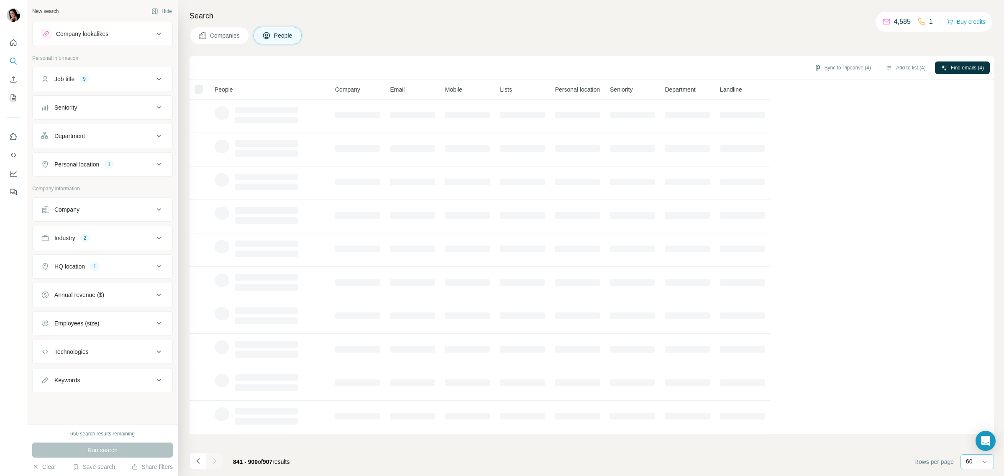
scroll to position [0, 0]
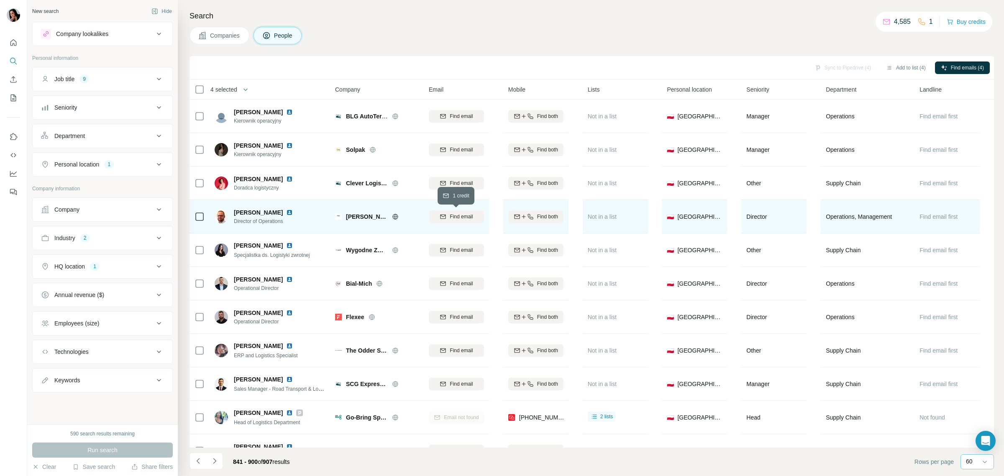
click at [454, 215] on span "Find email" at bounding box center [461, 217] width 23 height 8
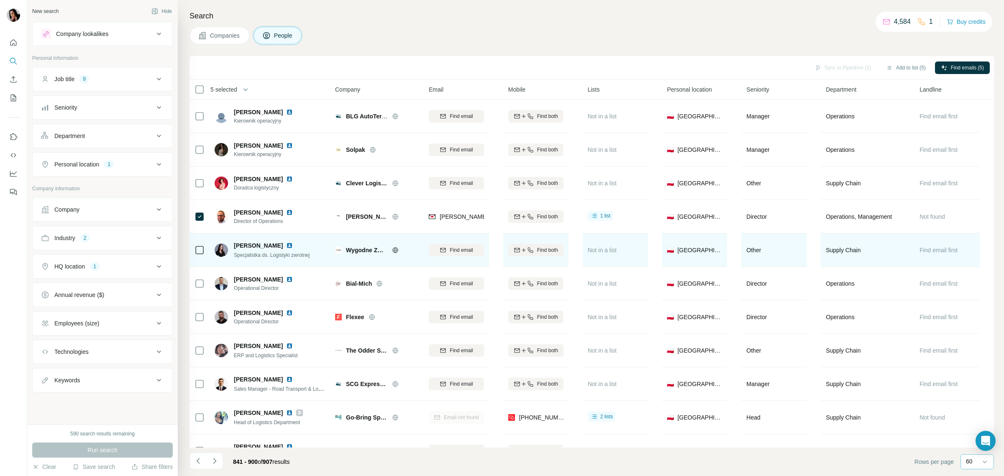
click at [395, 249] on icon at bounding box center [395, 249] width 2 height 5
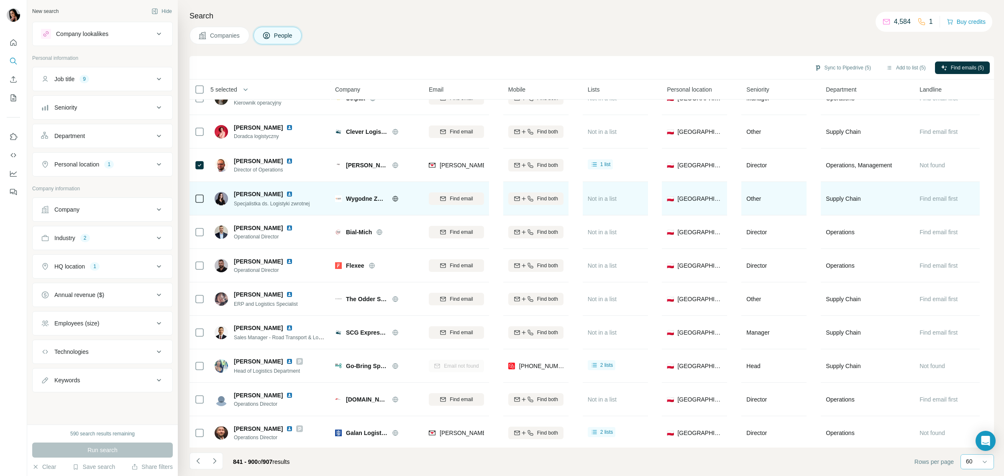
scroll to position [52, 0]
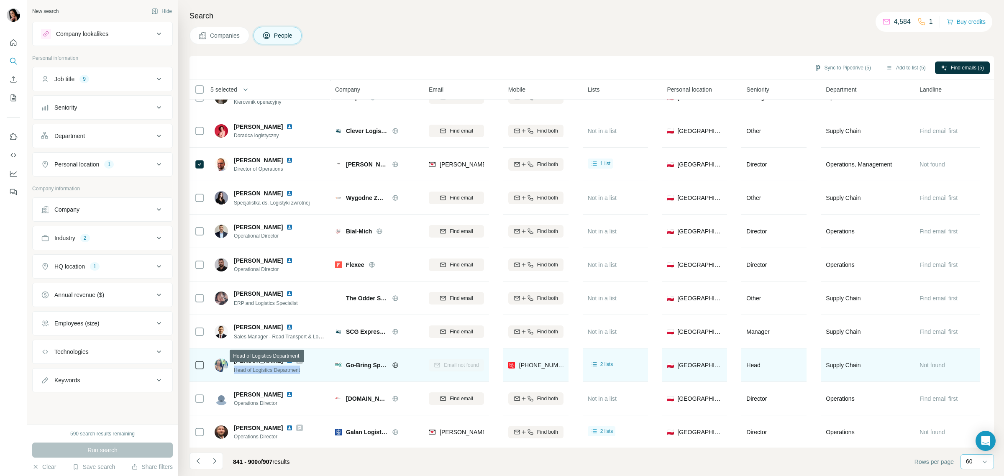
drag, startPoint x: 293, startPoint y: 371, endPoint x: 233, endPoint y: 369, distance: 59.5
click at [233, 369] on div "Lusine Arshakian Head of Logistics Department" at bounding box center [270, 365] width 111 height 23
copy span "Head of Logistics Department"
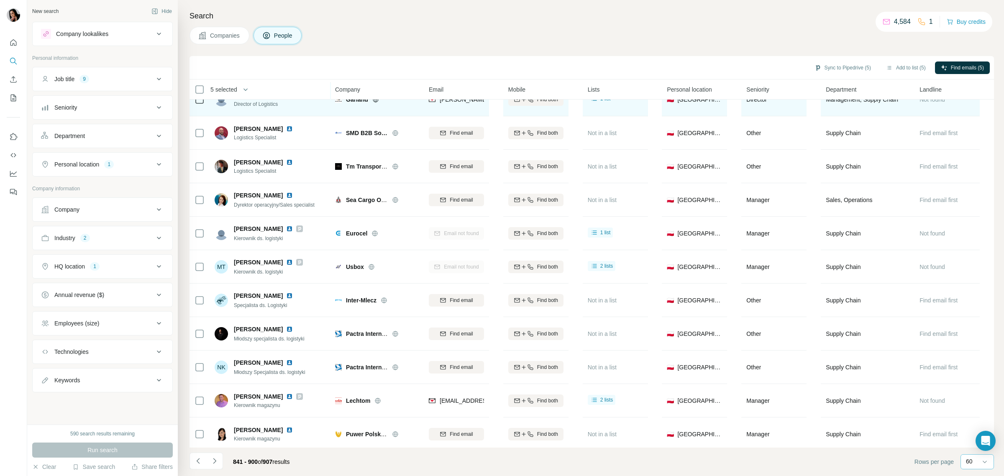
scroll to position [1465, 0]
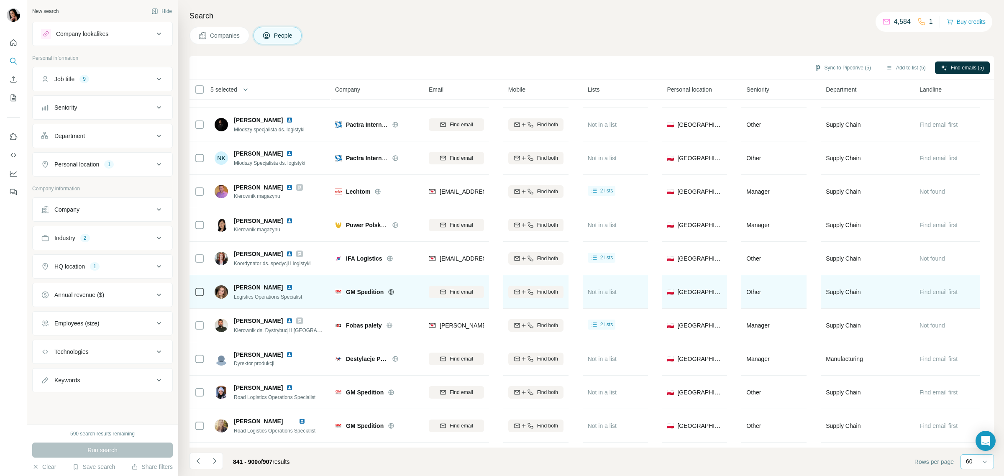
click at [470, 289] on span "Find email" at bounding box center [461, 292] width 23 height 8
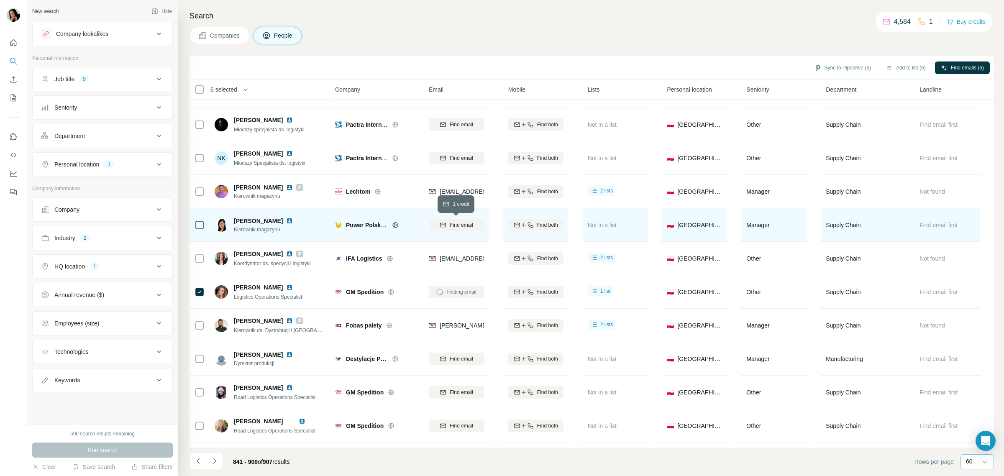
click at [466, 221] on span "Find email" at bounding box center [461, 225] width 23 height 8
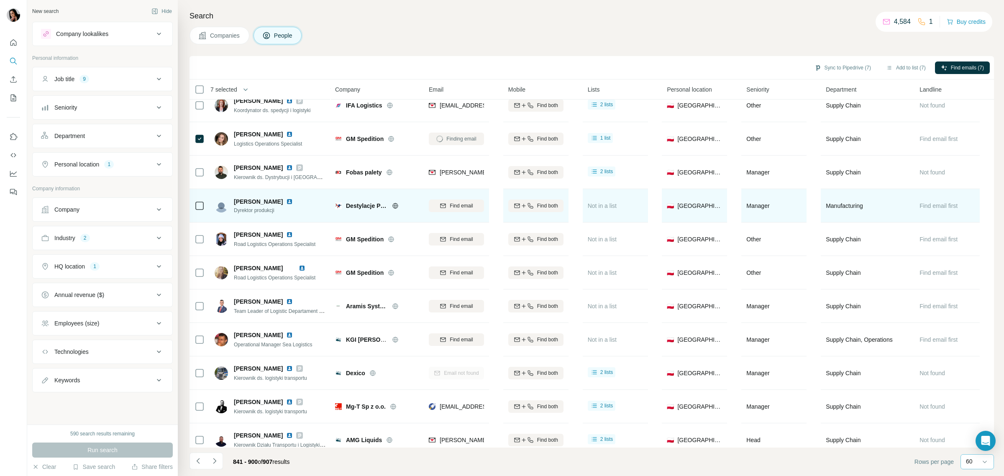
scroll to position [1665, 0]
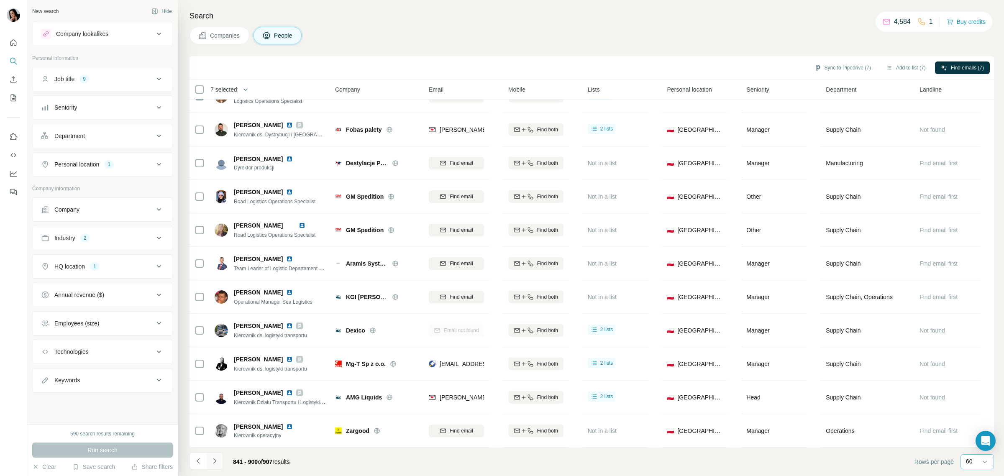
click at [214, 461] on icon "Navigate to next page" at bounding box center [214, 461] width 8 height 8
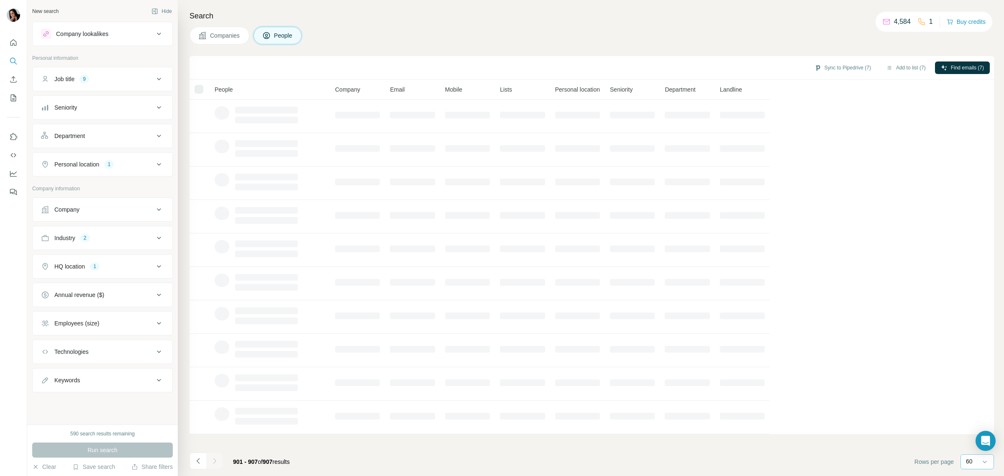
scroll to position [0, 0]
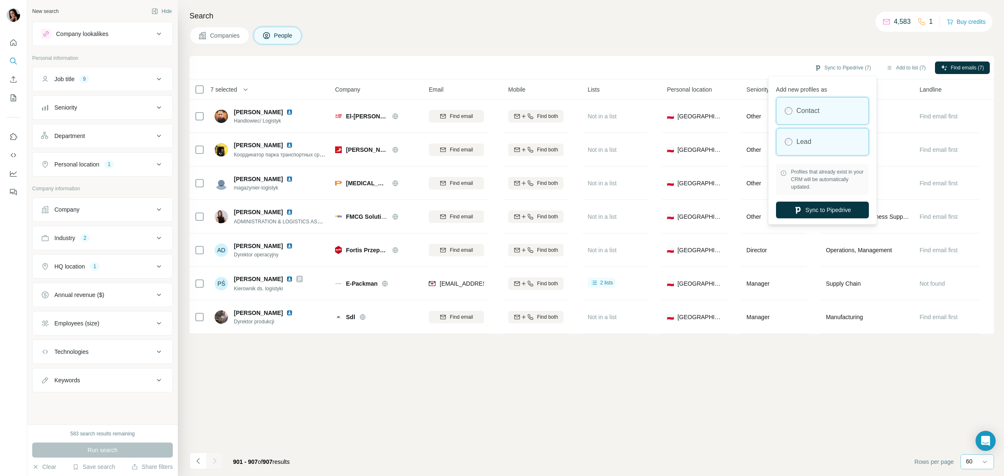
click at [811, 136] on div "Lead" at bounding box center [823, 141] width 92 height 27
click at [814, 210] on button "Sync to Pipedrive" at bounding box center [822, 210] width 93 height 17
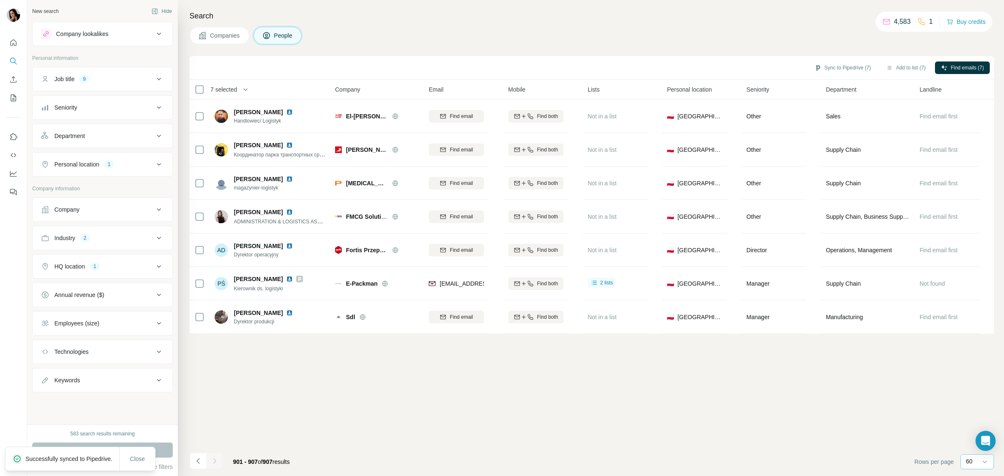
click at [905, 66] on button "Add to list (7)" at bounding box center [905, 68] width 51 height 13
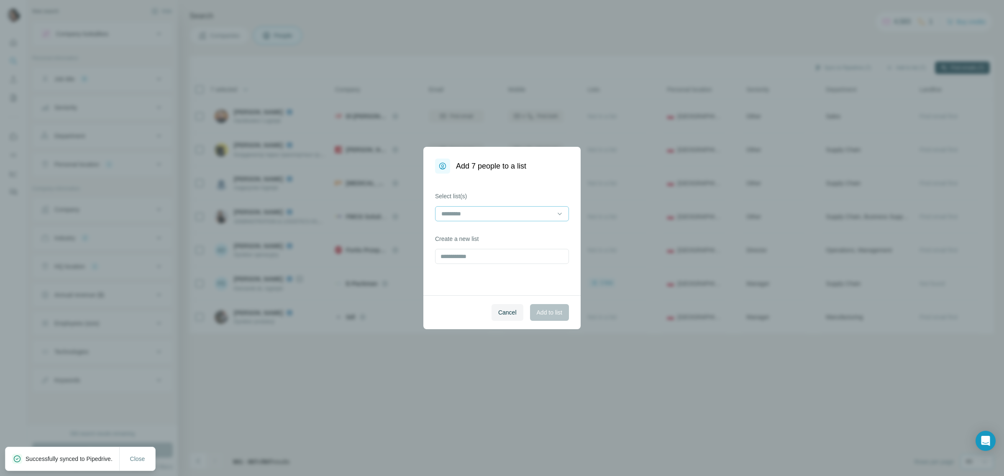
click at [464, 216] on input at bounding box center [497, 213] width 113 height 9
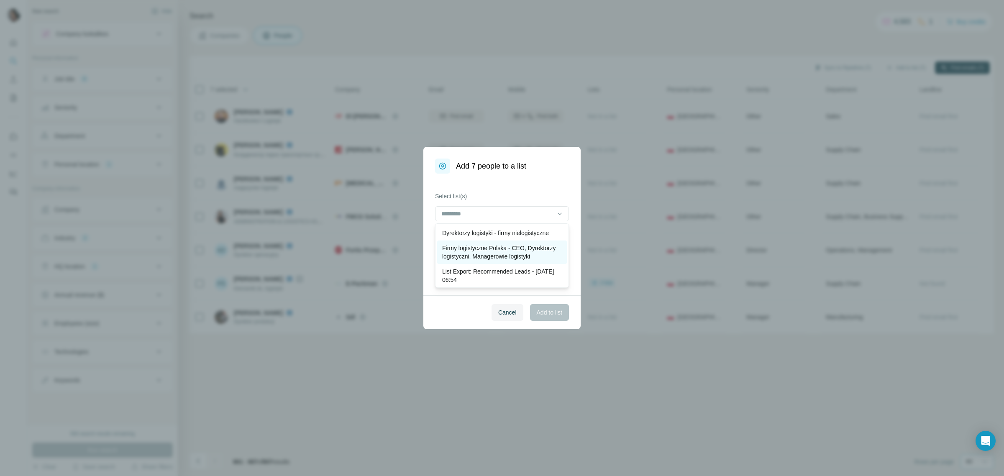
click at [486, 261] on p "Firmy logistyczne Polska - CEO, Dyrektorzy logistyczni, Managerowie logistyki" at bounding box center [502, 252] width 120 height 17
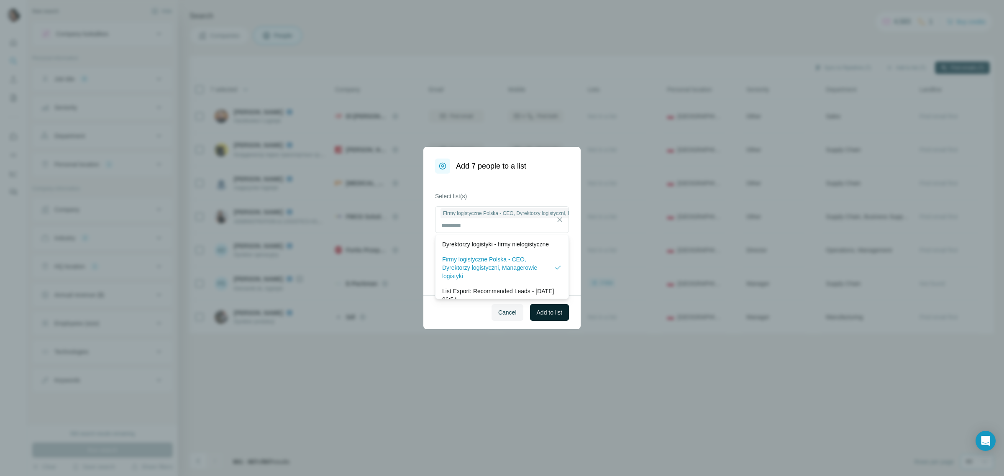
click at [549, 315] on span "Add to list" at bounding box center [550, 312] width 26 height 8
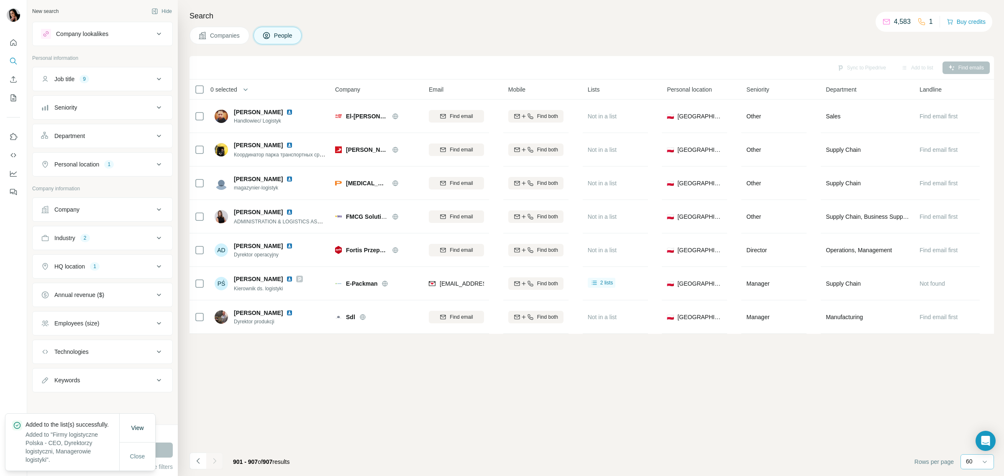
click at [111, 80] on div "Job title 9" at bounding box center [97, 79] width 113 height 8
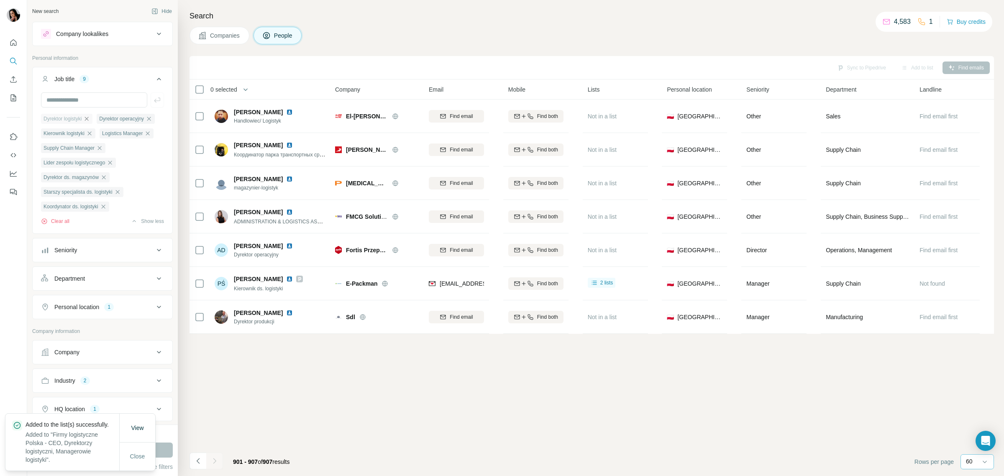
click at [90, 118] on icon "button" at bounding box center [86, 118] width 7 height 7
click at [59, 210] on button "Clear all" at bounding box center [55, 207] width 28 height 8
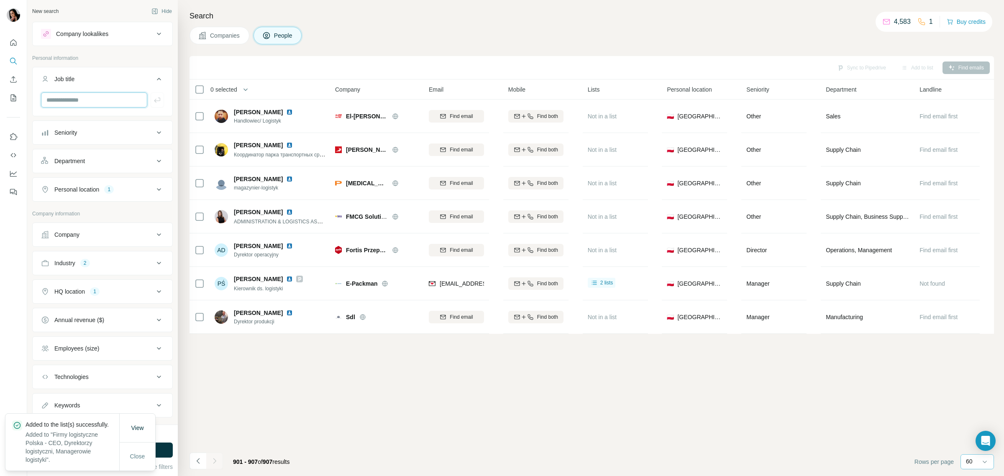
click at [83, 99] on input "text" at bounding box center [94, 99] width 106 height 15
paste input "**********"
type input "**********"
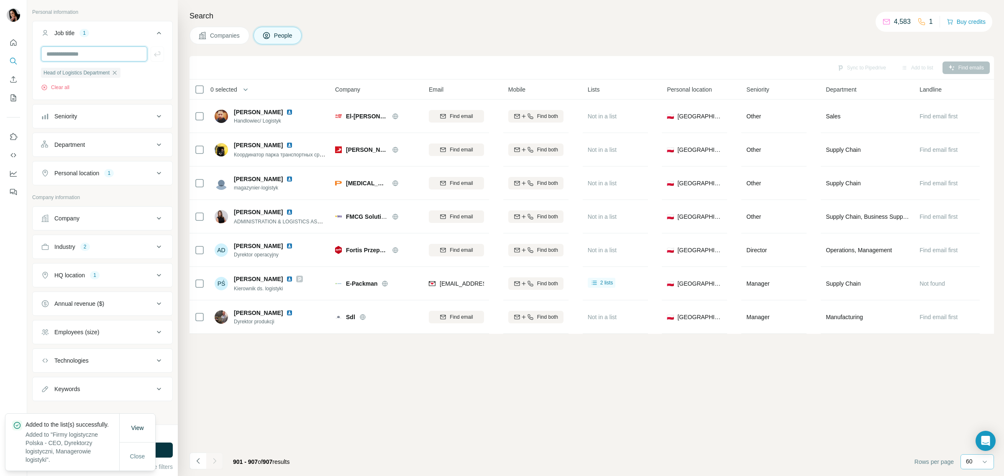
scroll to position [49, 0]
click at [106, 249] on div "Industry 2" at bounding box center [97, 247] width 113 height 8
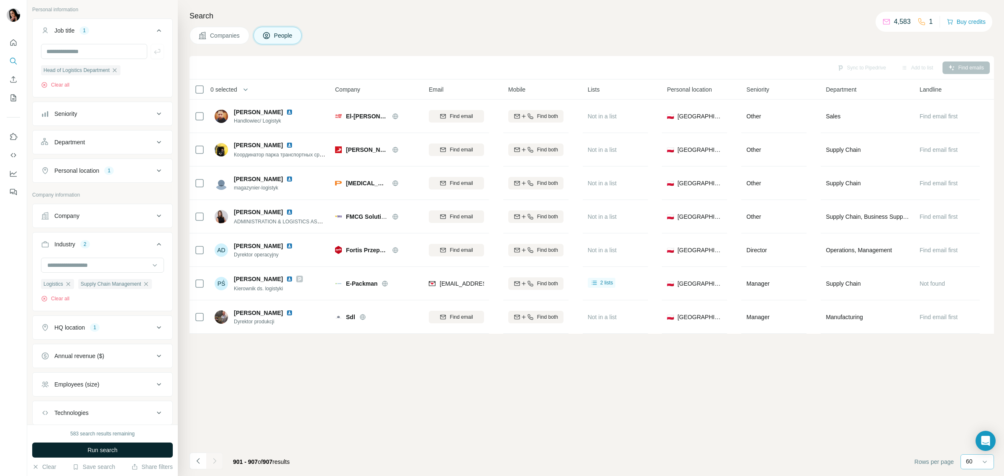
click at [99, 448] on span "Run search" at bounding box center [102, 450] width 30 height 8
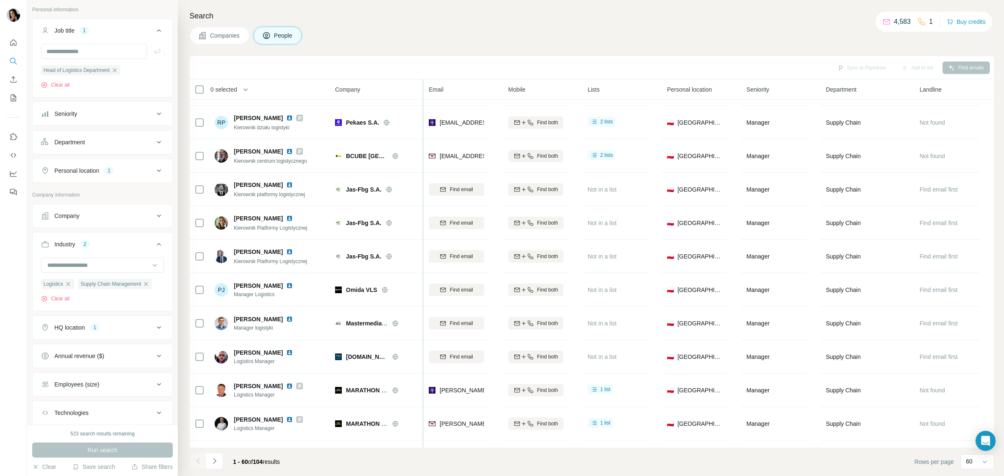
scroll to position [366, 0]
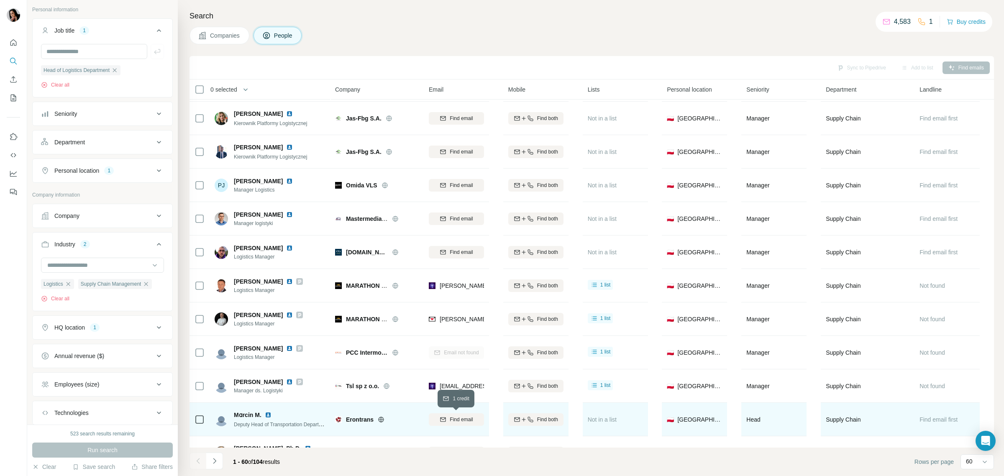
click at [457, 418] on span "Find email" at bounding box center [461, 420] width 23 height 8
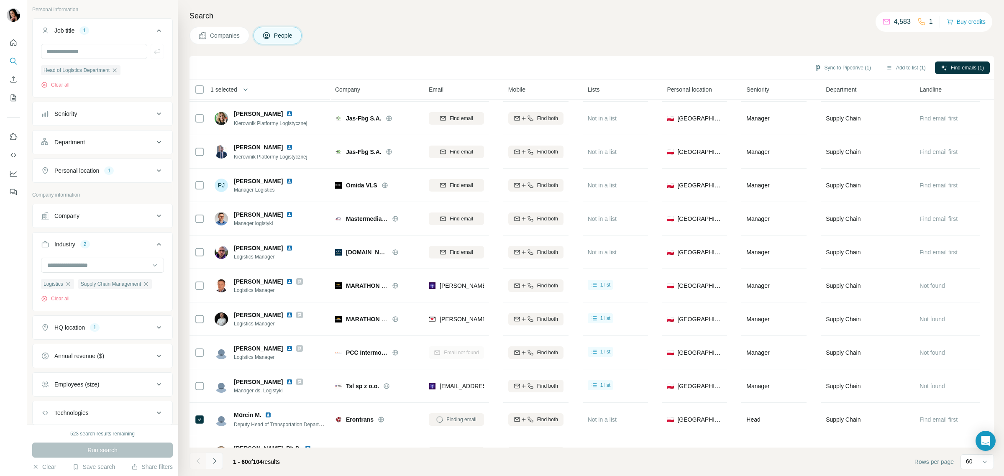
click at [214, 463] on icon "Navigate to next page" at bounding box center [214, 460] width 3 height 5
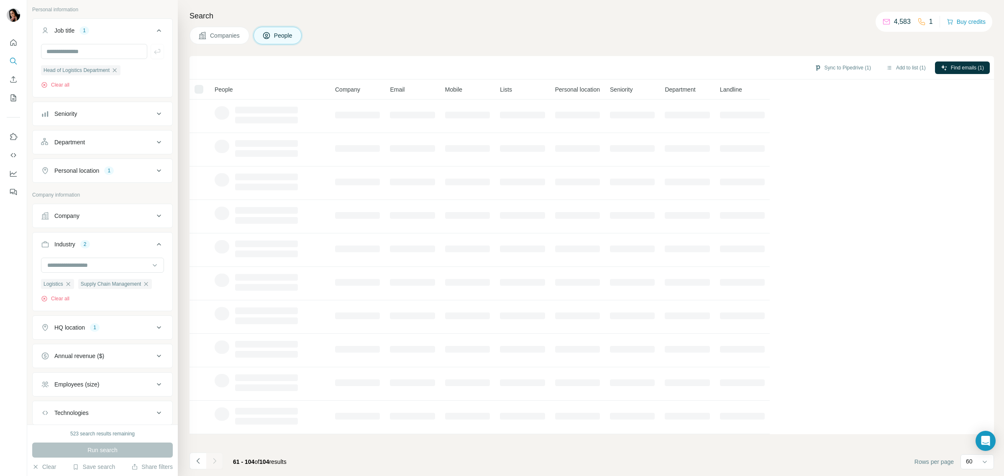
scroll to position [0, 0]
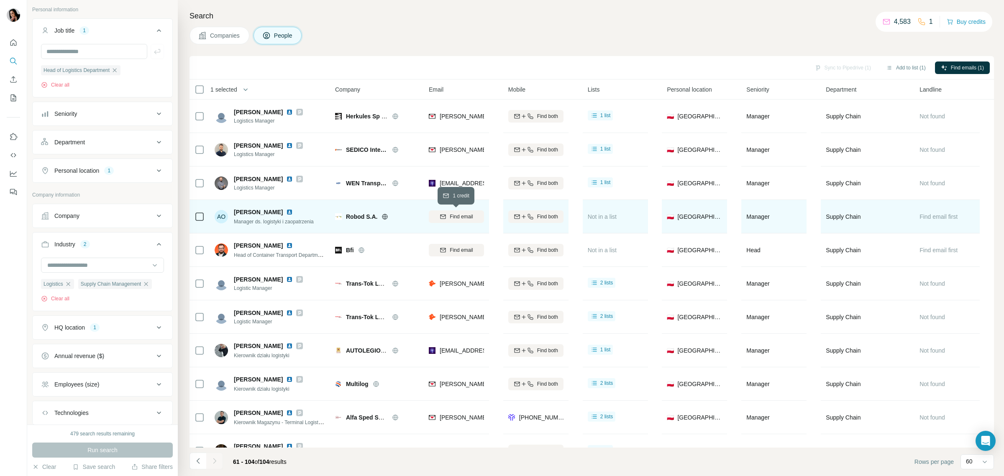
click at [453, 218] on span "Find email" at bounding box center [461, 217] width 23 height 8
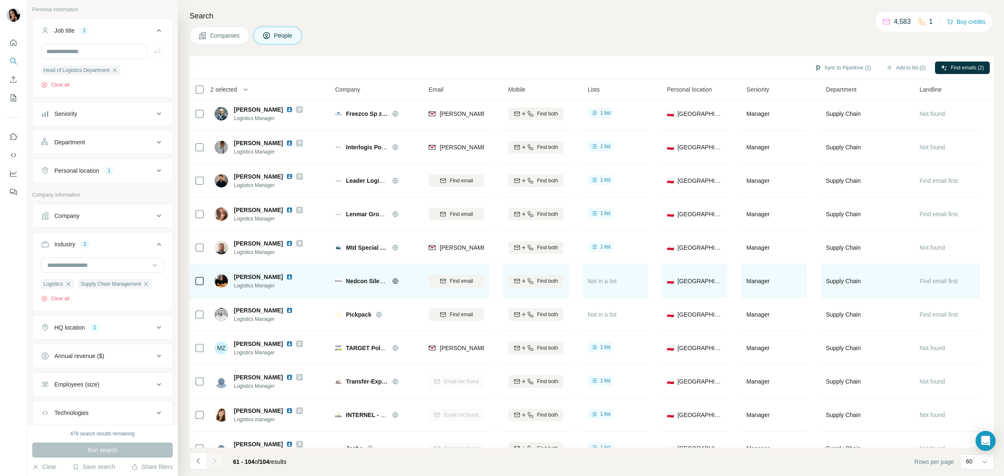
scroll to position [680, 0]
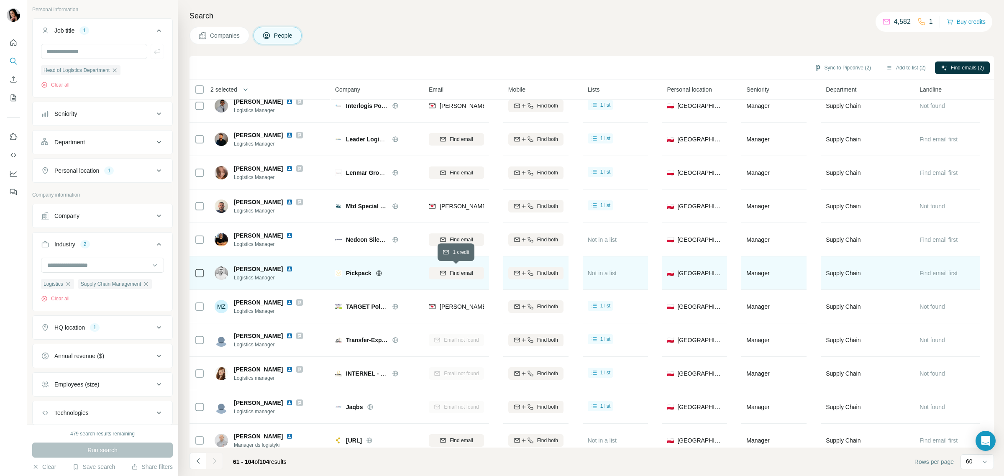
click at [467, 275] on span "Find email" at bounding box center [461, 273] width 23 height 8
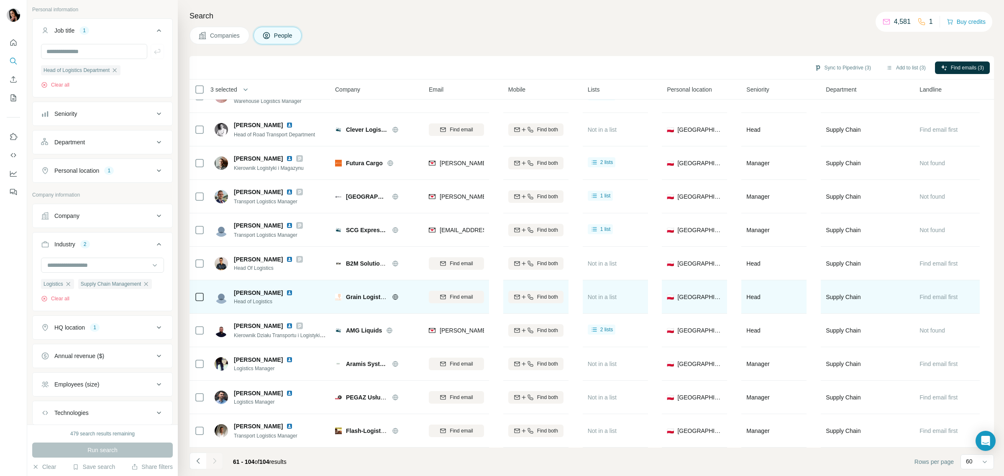
scroll to position [1130, 0]
click at [456, 293] on span "Find email" at bounding box center [461, 297] width 23 height 8
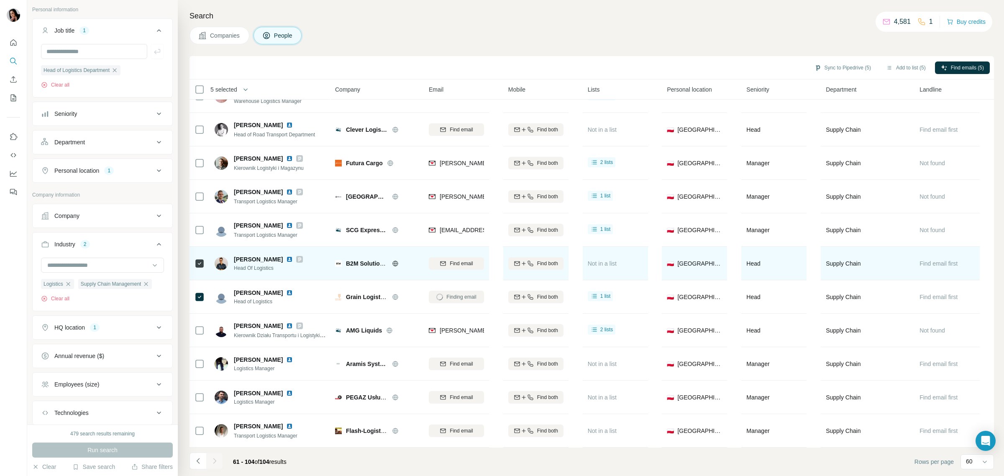
click at [394, 260] on icon at bounding box center [395, 263] width 7 height 7
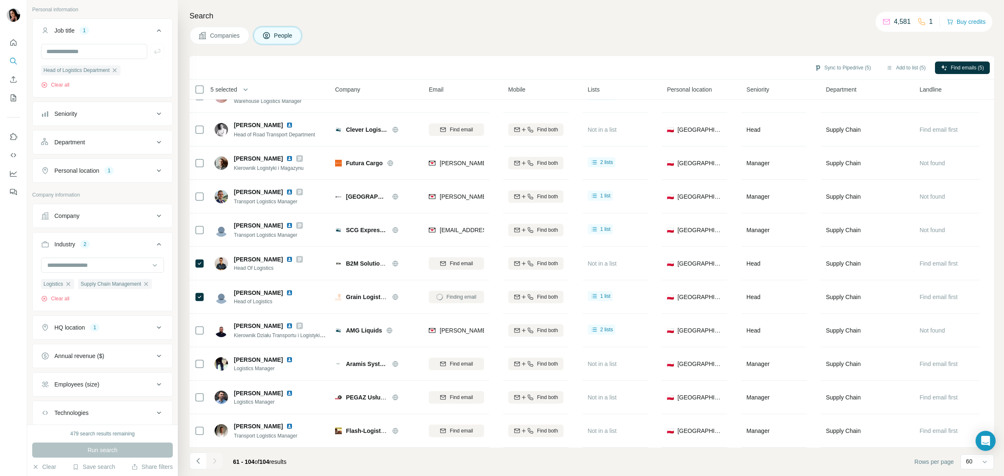
click at [475, 260] on div "Find email" at bounding box center [456, 264] width 55 height 8
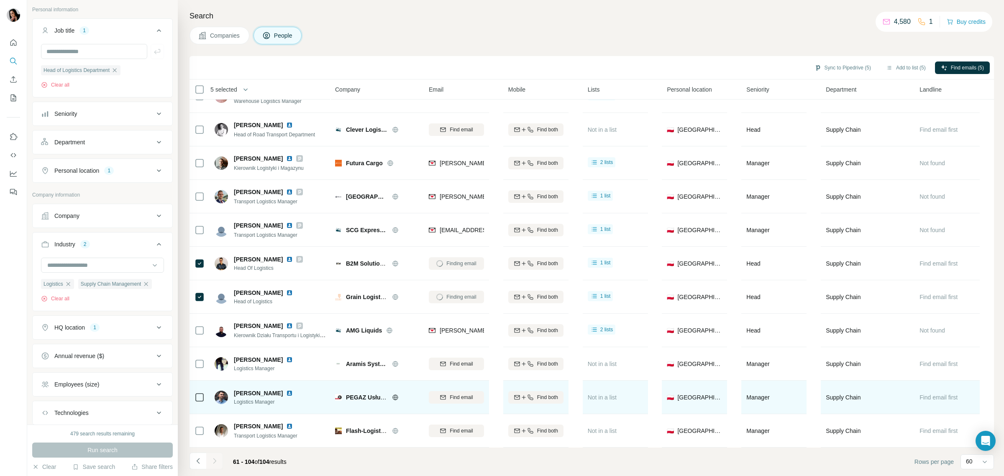
click at [395, 395] on icon at bounding box center [395, 397] width 2 height 5
click at [472, 391] on button "Find email" at bounding box center [456, 397] width 55 height 13
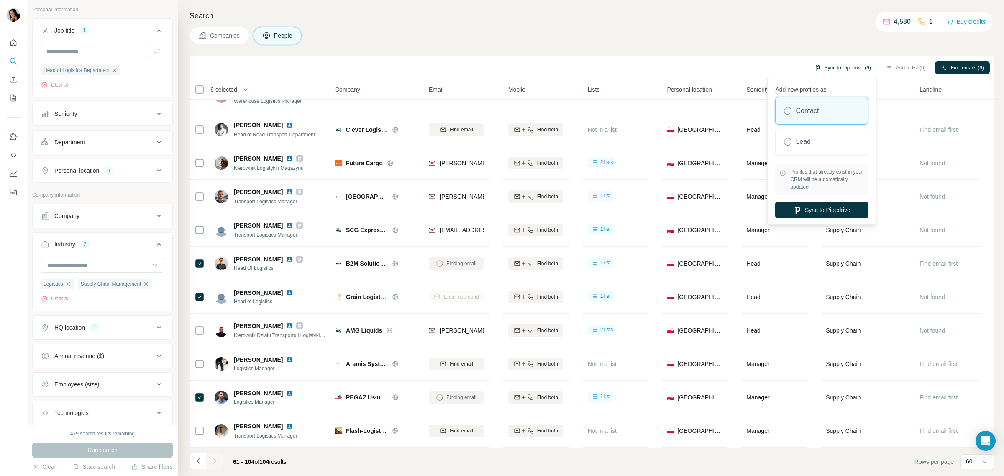
click at [839, 68] on button "Sync to Pipedrive (6)" at bounding box center [843, 68] width 68 height 13
click at [821, 144] on div "Lead" at bounding box center [822, 141] width 92 height 27
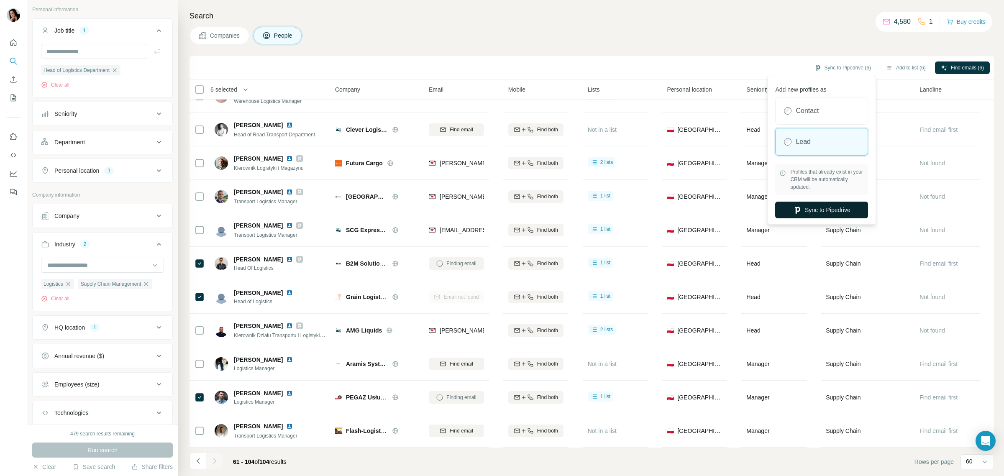
click at [831, 212] on button "Sync to Pipedrive" at bounding box center [821, 210] width 93 height 17
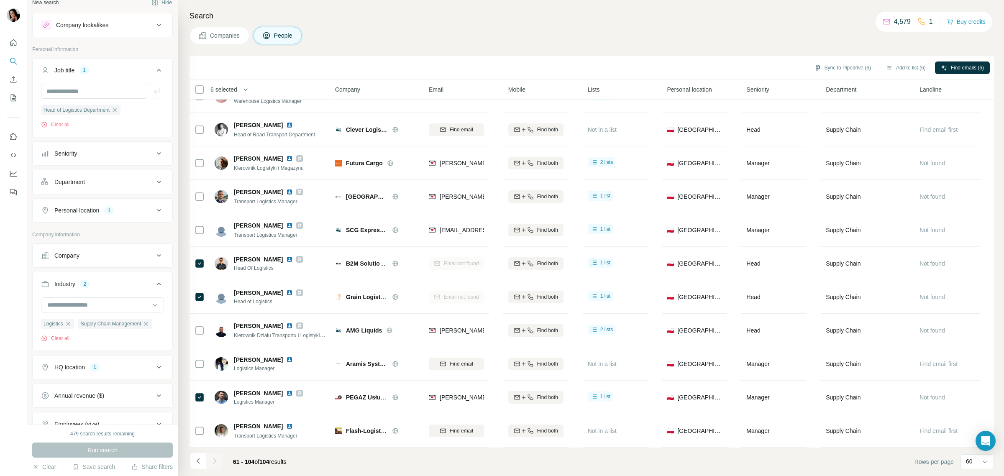
scroll to position [0, 0]
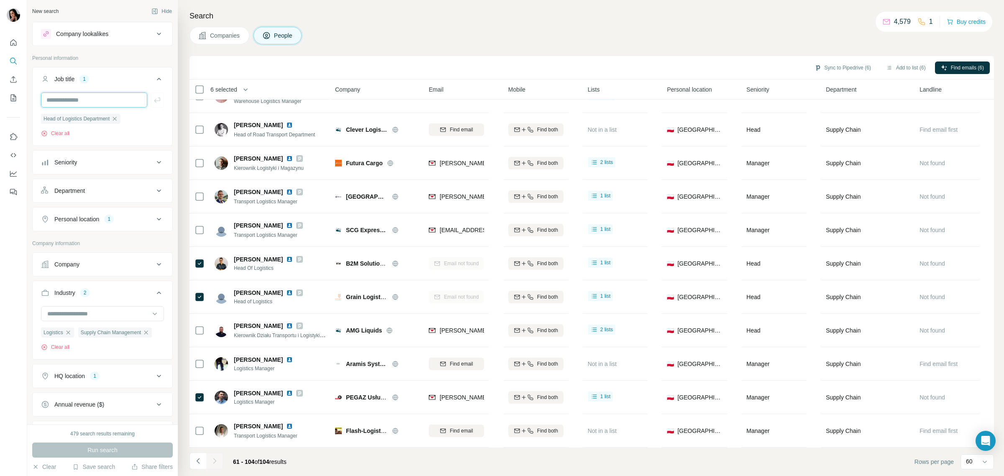
click at [105, 100] on input "text" at bounding box center [94, 99] width 106 height 15
type input "**********"
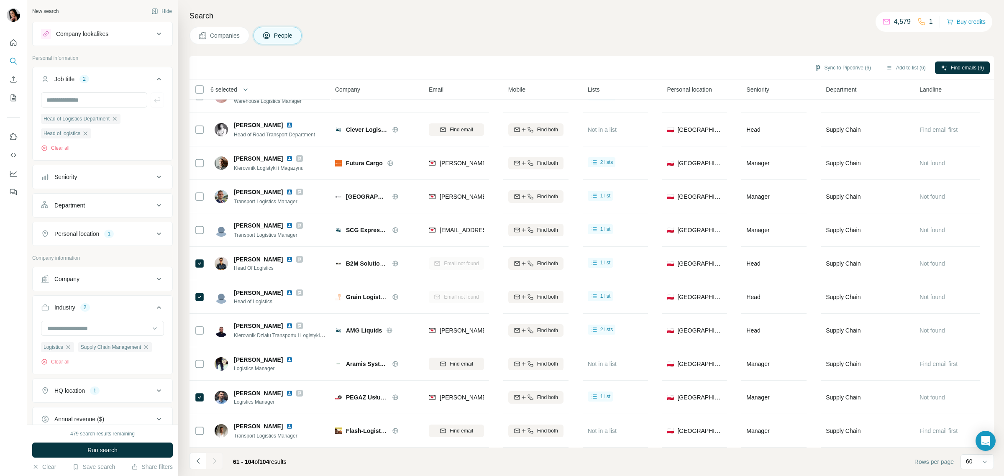
drag, startPoint x: 67, startPoint y: 352, endPoint x: 106, endPoint y: 363, distance: 40.1
click at [68, 351] on icon "button" at bounding box center [68, 347] width 7 height 7
click at [111, 349] on icon "button" at bounding box center [109, 347] width 4 height 4
click at [124, 329] on input at bounding box center [97, 328] width 103 height 9
type input "*"
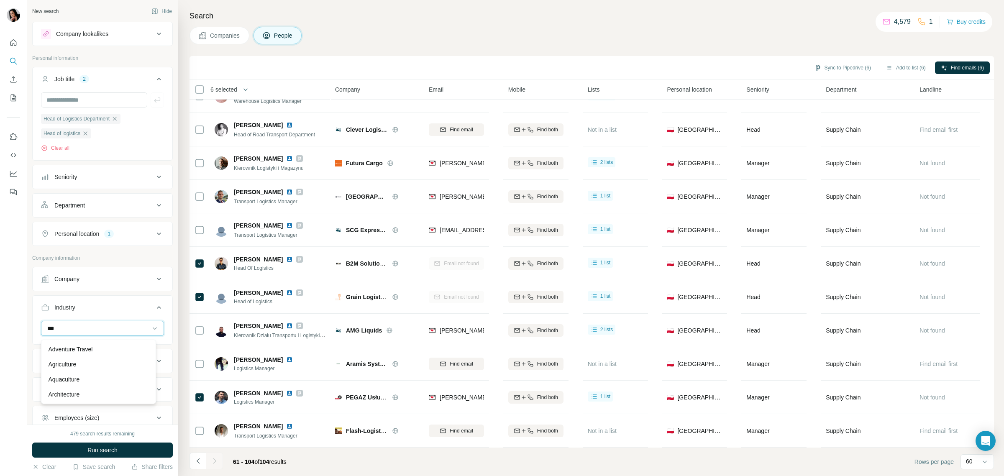
type input "****"
drag, startPoint x: 69, startPoint y: 328, endPoint x: 51, endPoint y: 328, distance: 18.8
click at [51, 328] on input "****" at bounding box center [97, 328] width 103 height 9
click at [51, 328] on input at bounding box center [97, 328] width 103 height 9
type input "*"
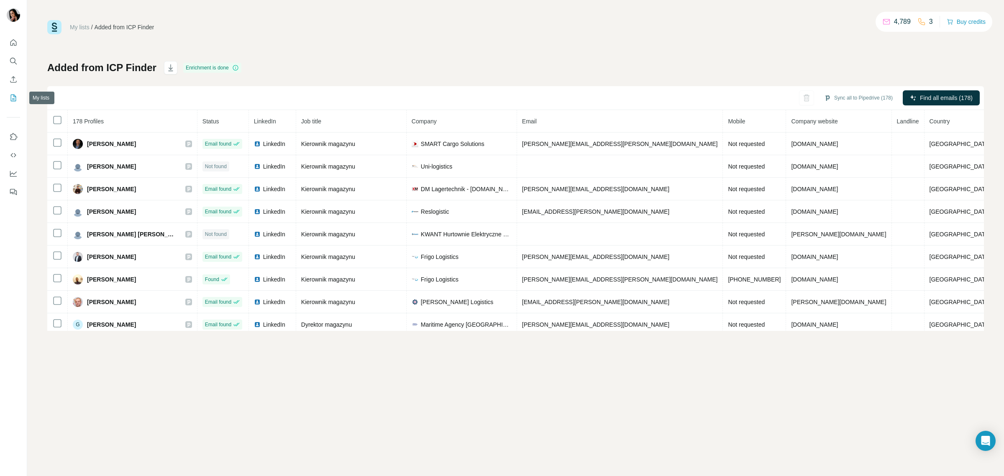
click at [15, 98] on icon "My lists" at bounding box center [13, 98] width 5 height 7
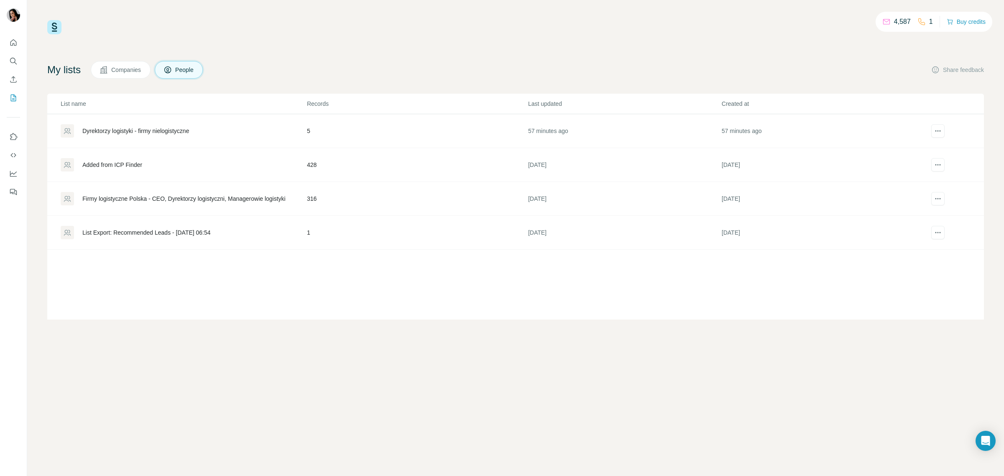
click at [135, 164] on div "Added from ICP Finder" at bounding box center [112, 165] width 60 height 8
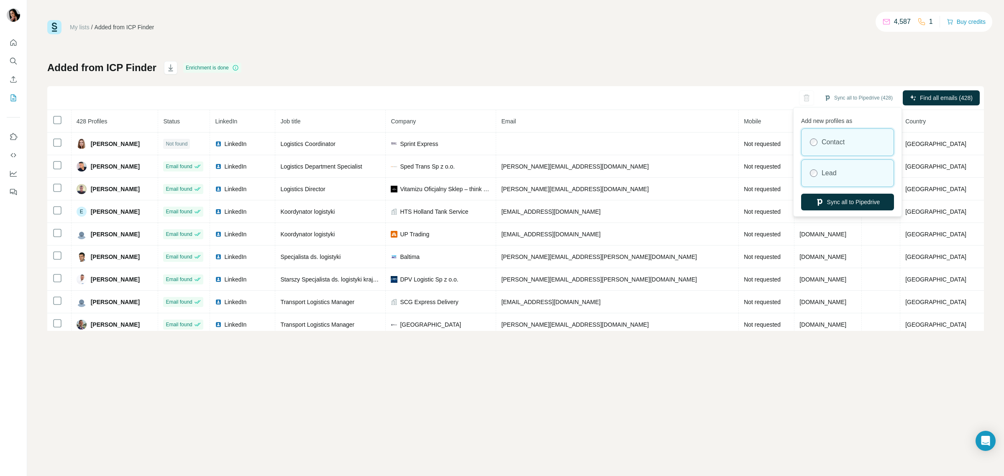
click at [843, 172] on div "Lead" at bounding box center [848, 173] width 92 height 27
click at [841, 167] on div "Lead" at bounding box center [848, 173] width 92 height 27
click at [842, 200] on button "Sync all to Pipedrive" at bounding box center [847, 202] width 93 height 17
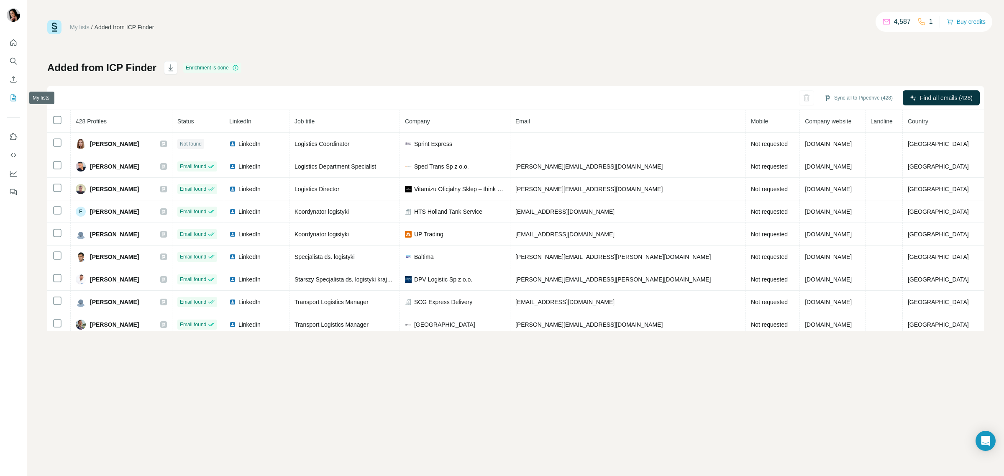
click at [11, 100] on icon "My lists" at bounding box center [13, 98] width 8 height 8
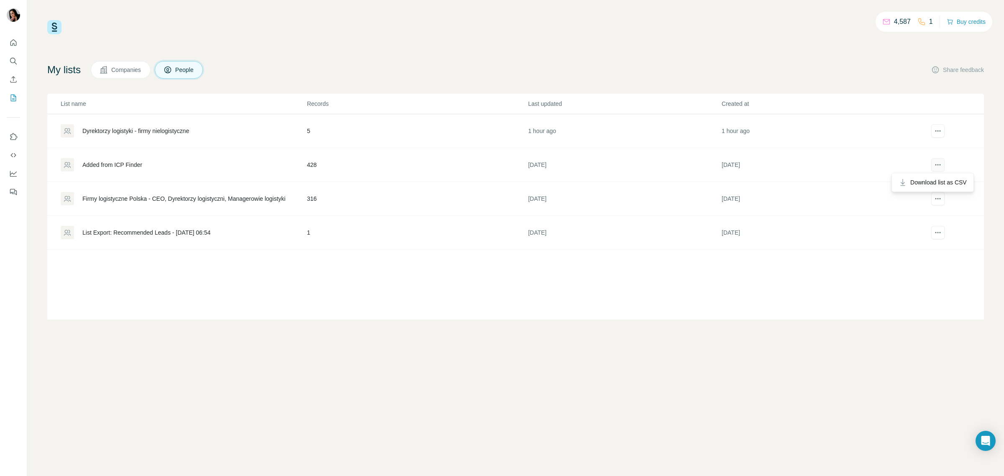
click at [938, 162] on icon "actions" at bounding box center [938, 165] width 8 height 8
click at [105, 166] on div "Added from ICP Finder" at bounding box center [112, 165] width 60 height 8
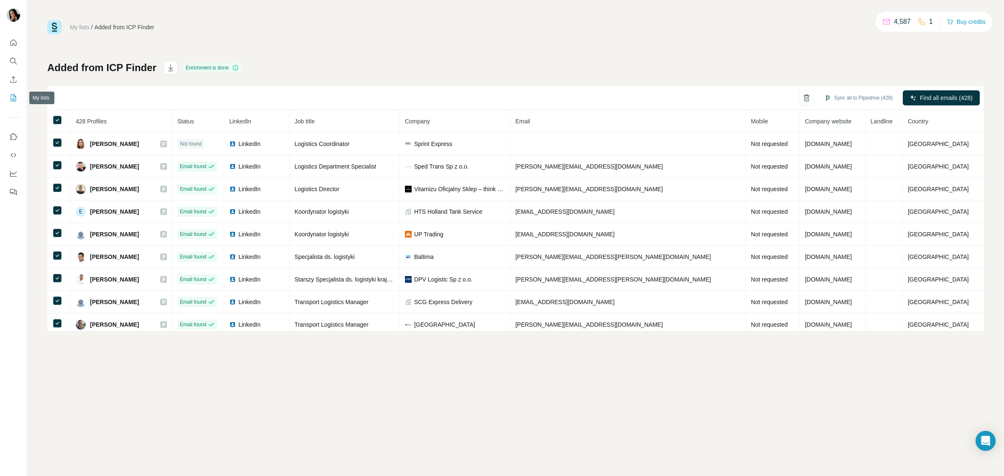
click at [14, 96] on icon "My lists" at bounding box center [13, 98] width 8 height 8
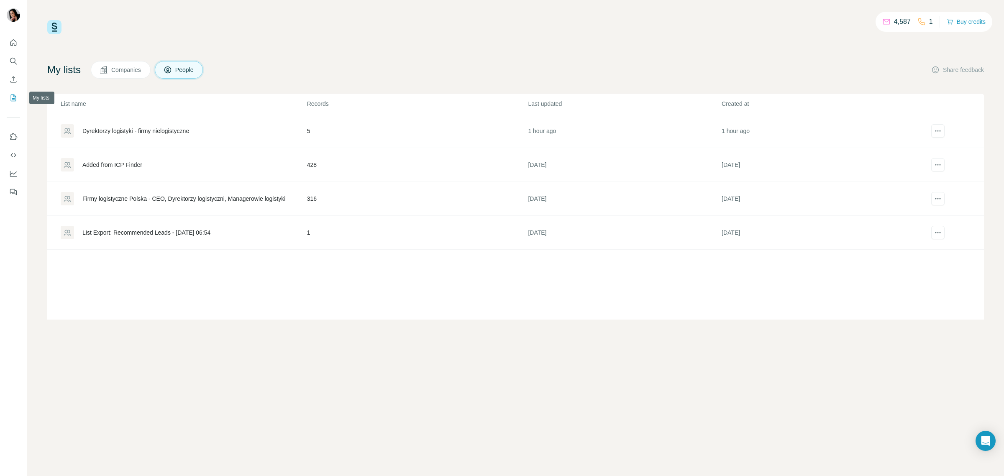
click at [11, 99] on icon "My lists" at bounding box center [13, 98] width 8 height 8
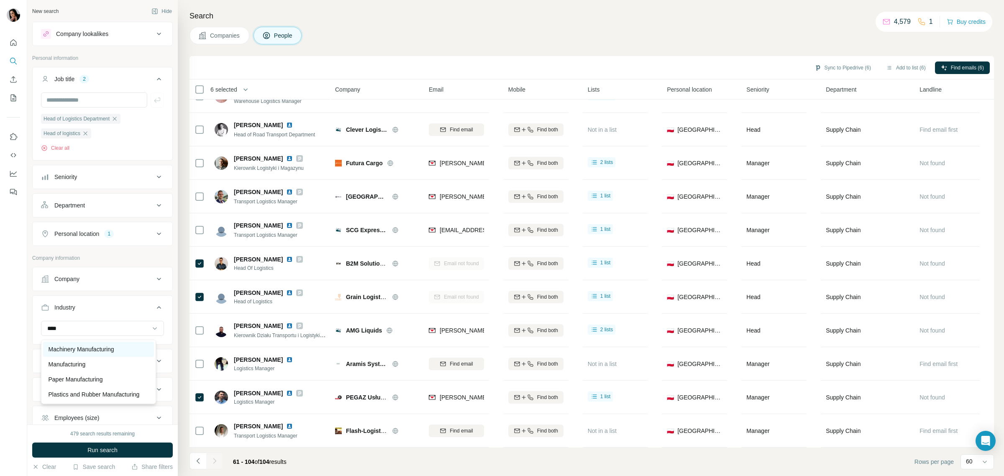
scroll to position [23, 0]
type input "****"
click at [98, 375] on p "Paper Manufacturing" at bounding box center [75, 379] width 54 height 8
click at [99, 331] on input at bounding box center [97, 328] width 103 height 9
type input "****"
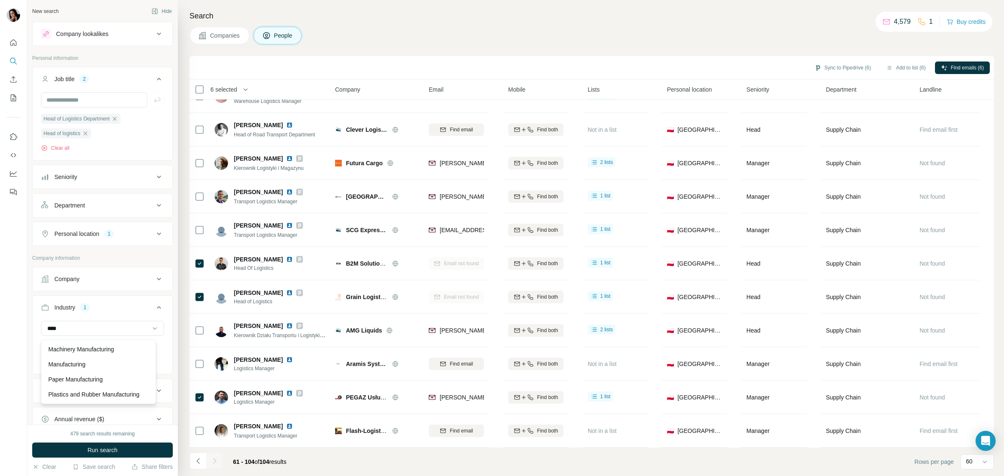
click at [95, 360] on div "Manufacturing" at bounding box center [98, 364] width 101 height 8
click at [114, 448] on span "Run search" at bounding box center [102, 450] width 30 height 8
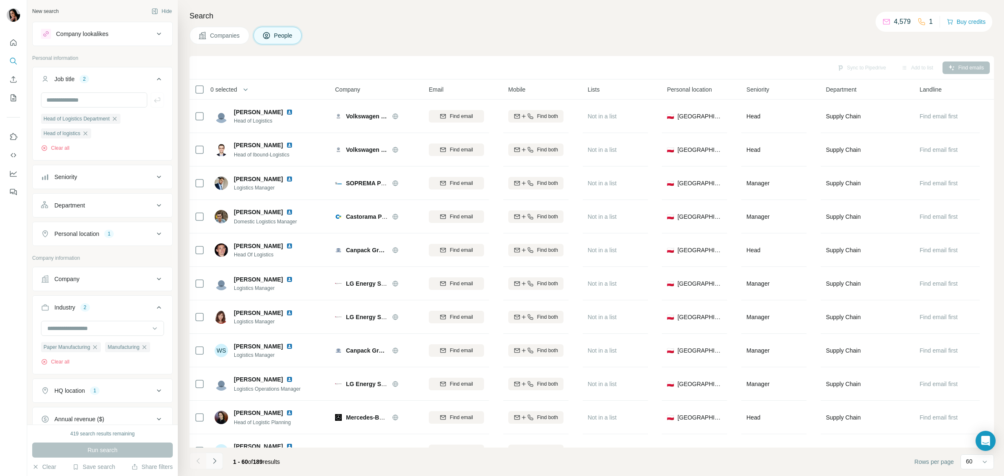
click at [216, 462] on icon "Navigate to next page" at bounding box center [214, 461] width 8 height 8
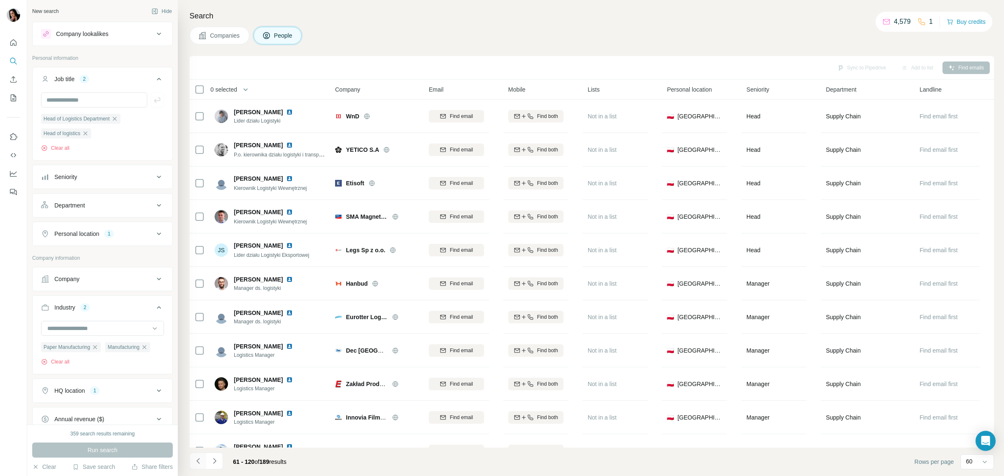
click at [195, 461] on icon "Navigate to previous page" at bounding box center [198, 461] width 8 height 8
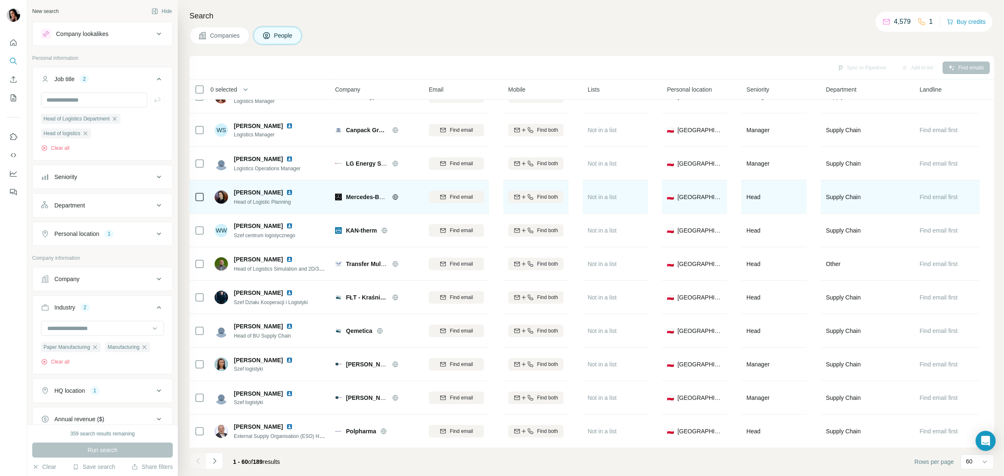
scroll to position [262, 0]
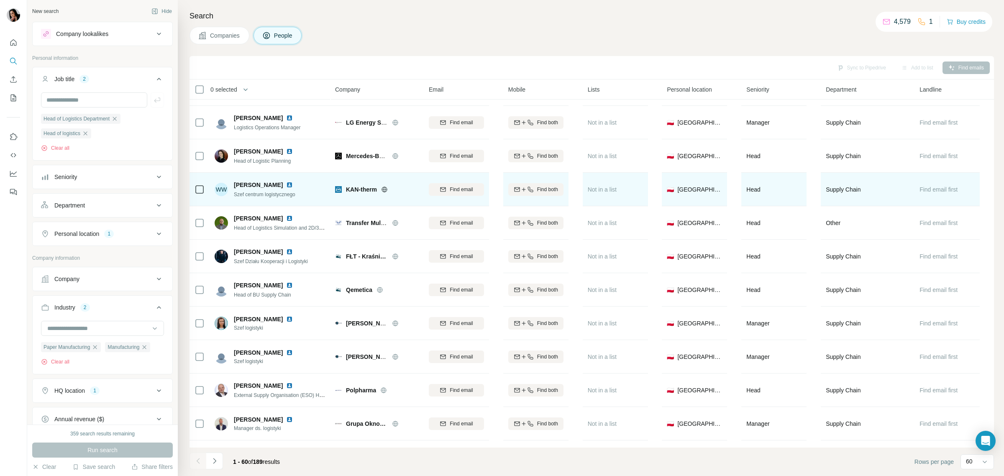
click at [386, 190] on icon at bounding box center [384, 189] width 7 height 7
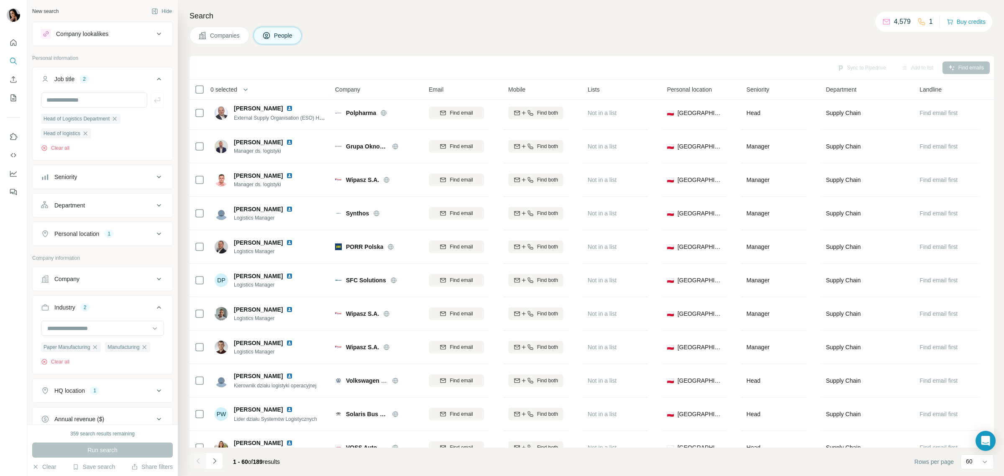
scroll to position [575, 0]
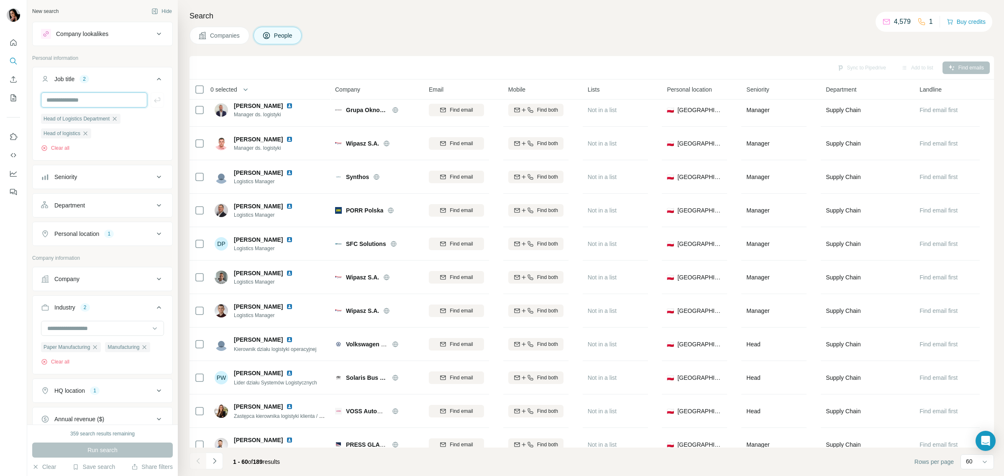
click at [118, 101] on input "text" at bounding box center [94, 99] width 106 height 15
type input "**********"
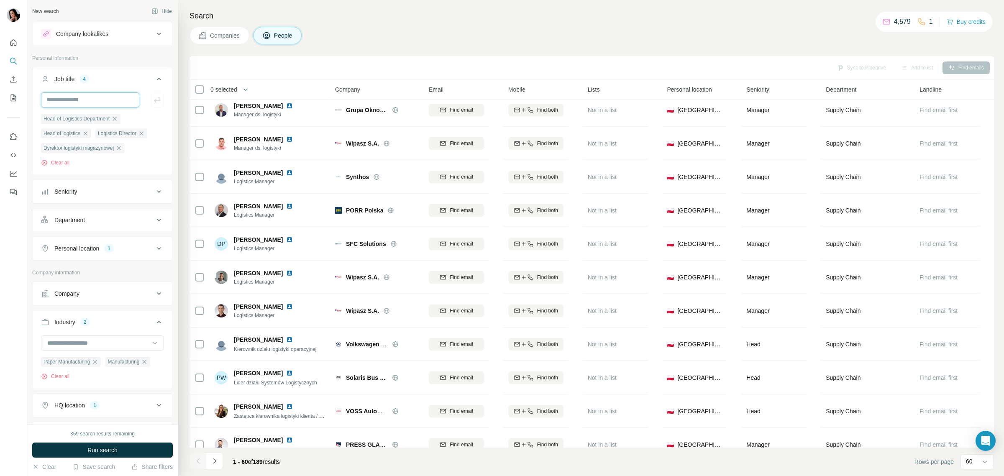
scroll to position [0, 0]
type input "**********"
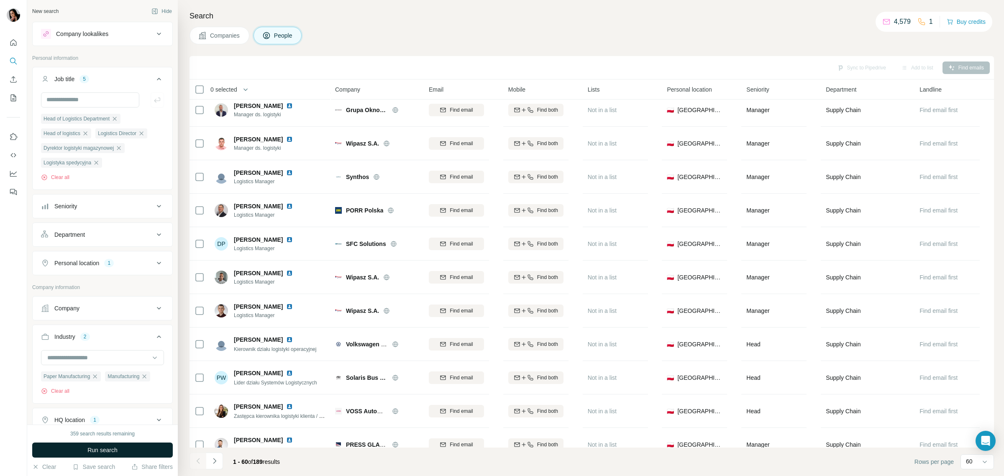
click at [146, 451] on button "Run search" at bounding box center [102, 450] width 141 height 15
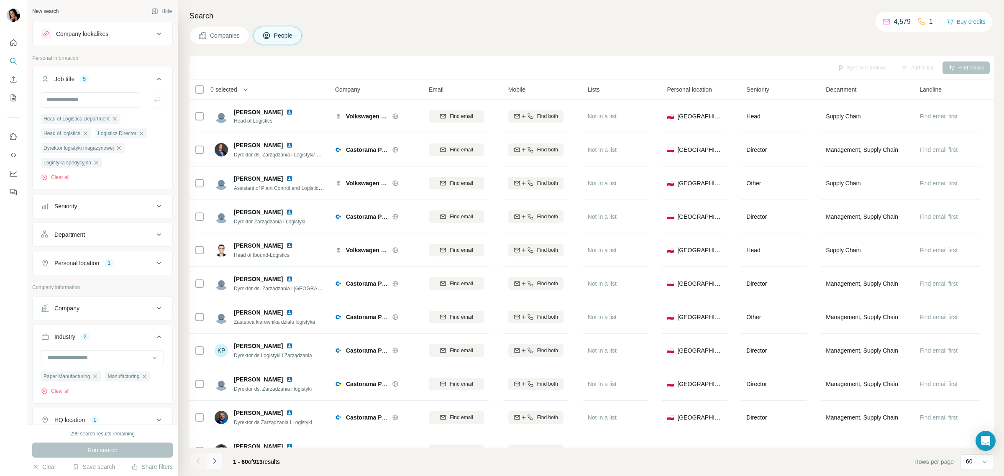
click at [214, 461] on icon "Navigate to next page" at bounding box center [214, 461] width 8 height 8
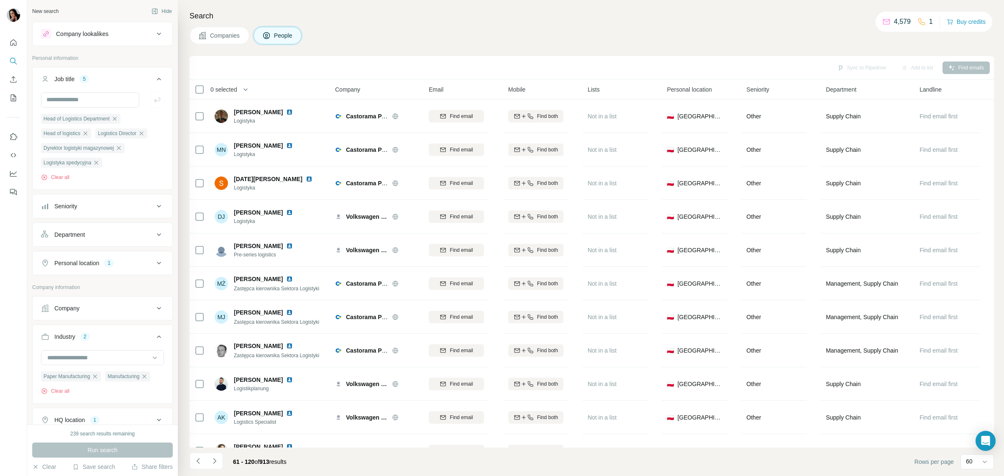
click at [215, 459] on icon "Navigate to next page" at bounding box center [214, 461] width 8 height 8
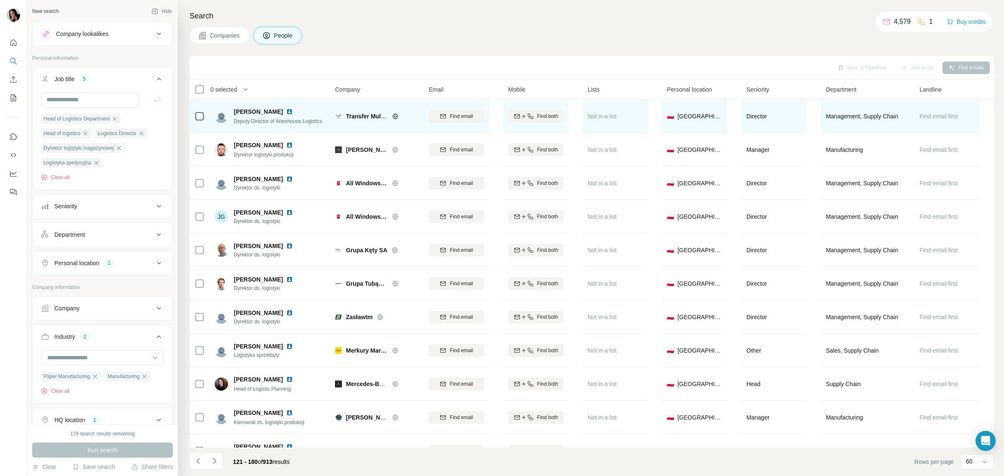
click at [394, 114] on icon at bounding box center [395, 115] width 5 height 5
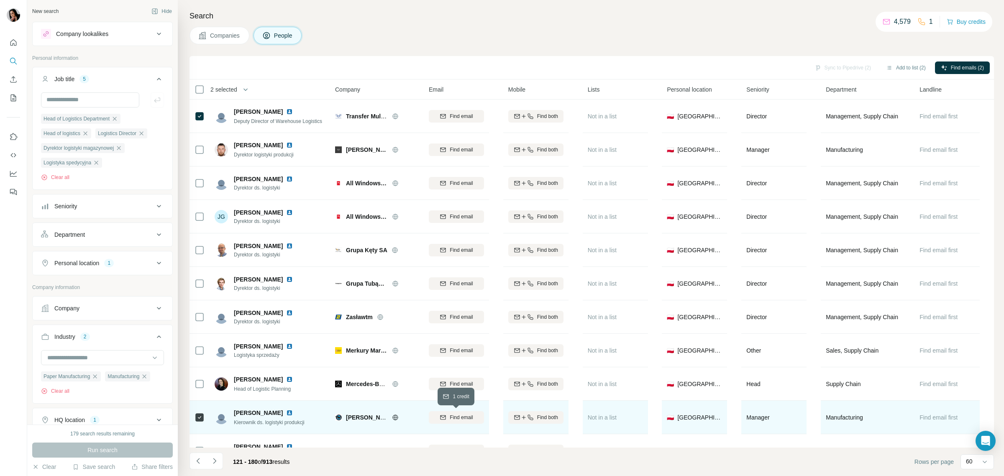
click at [457, 418] on span "Find email" at bounding box center [461, 418] width 23 height 8
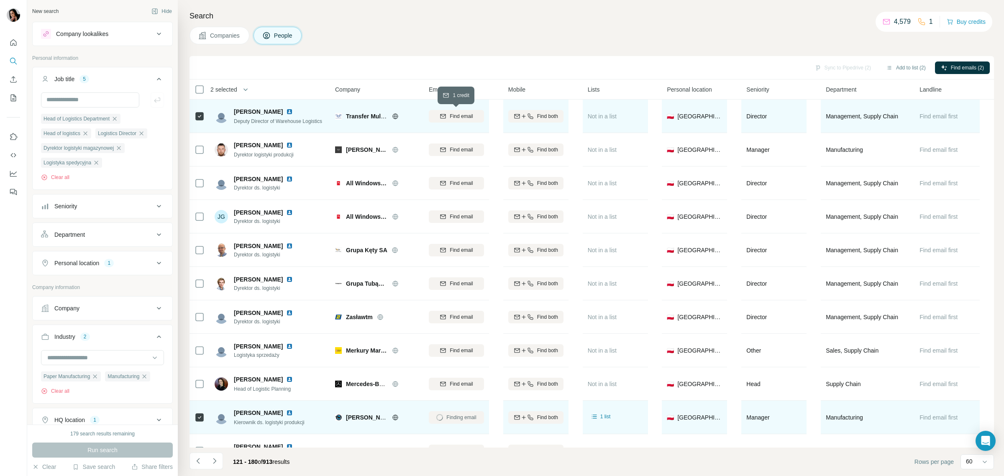
click at [449, 114] on div "Find email" at bounding box center [456, 117] width 55 height 8
click at [211, 461] on icon "Navigate to next page" at bounding box center [214, 461] width 8 height 8
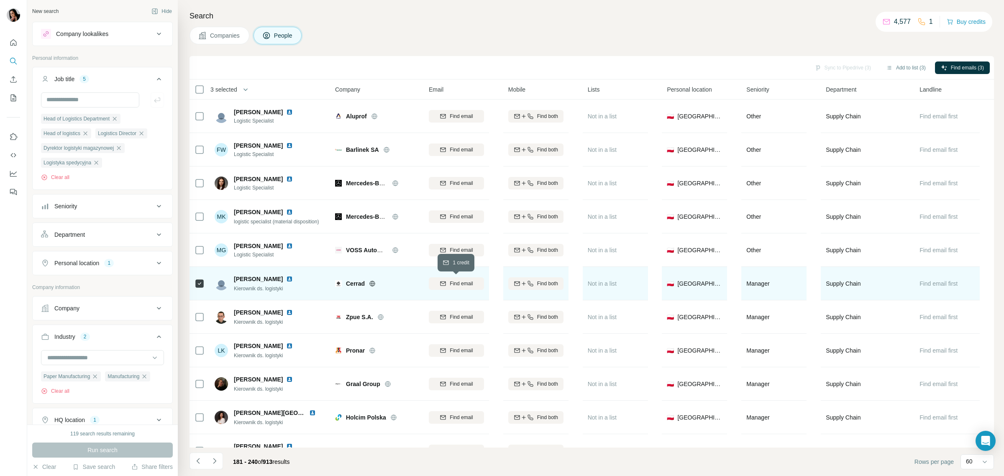
click at [444, 282] on icon "button" at bounding box center [443, 283] width 7 height 7
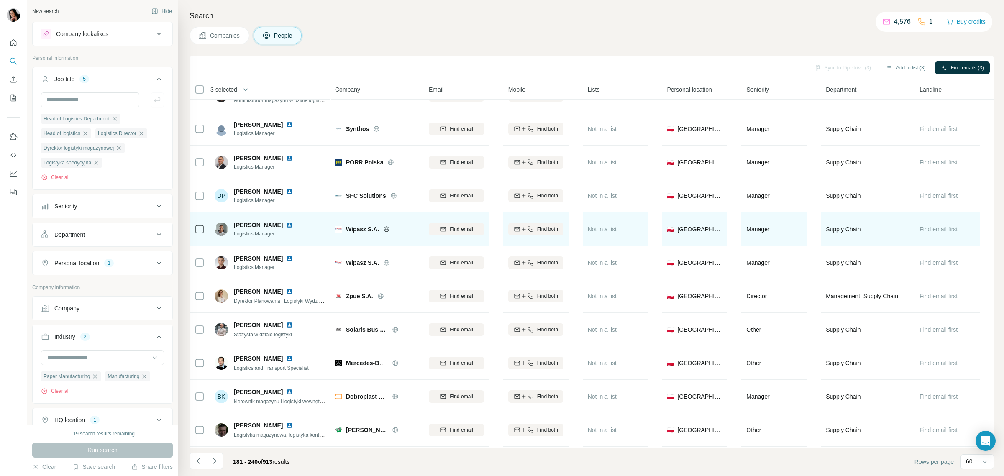
scroll to position [680, 0]
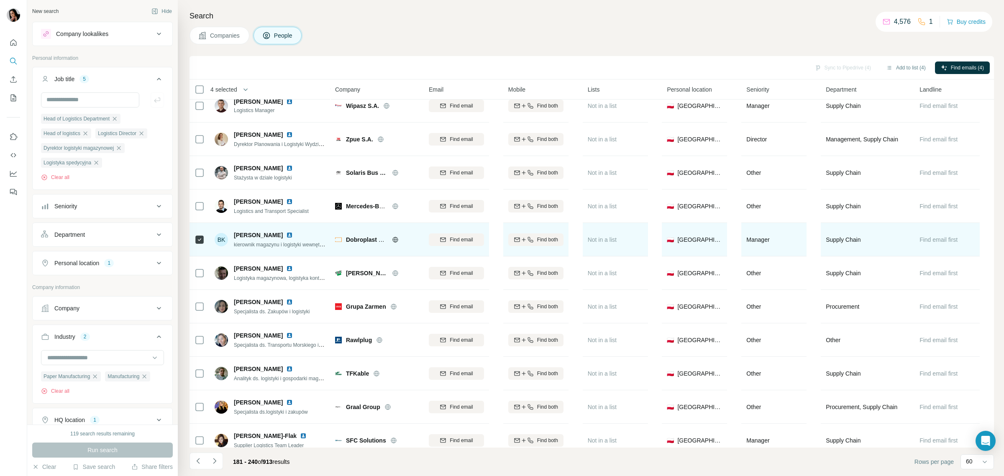
click at [453, 236] on span "Find email" at bounding box center [461, 240] width 23 height 8
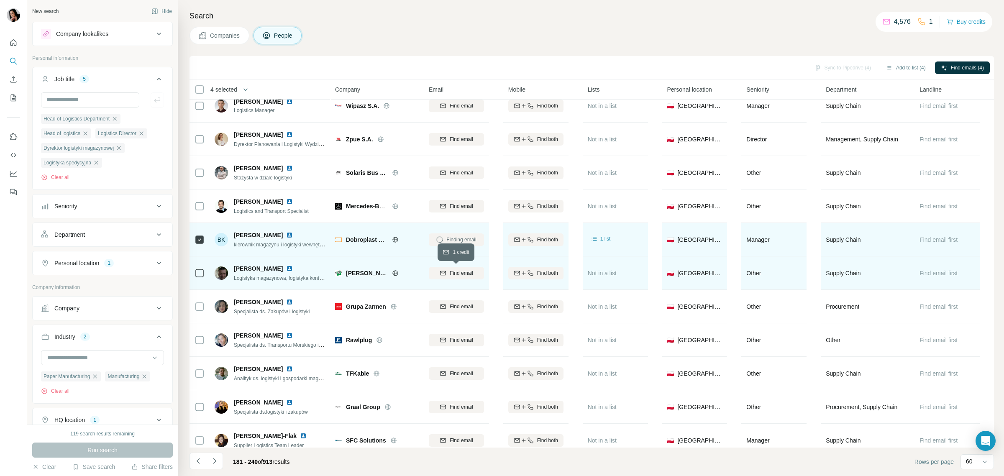
click at [462, 272] on span "Find email" at bounding box center [461, 273] width 23 height 8
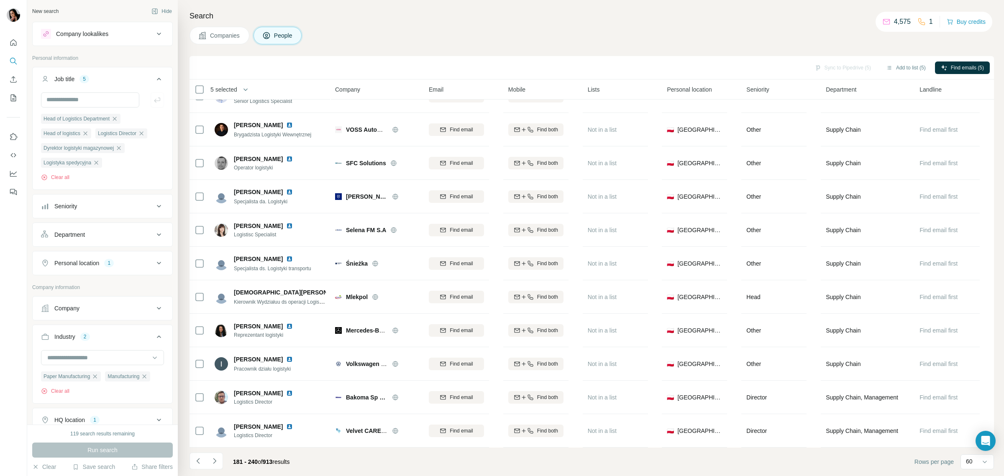
scroll to position [1665, 0]
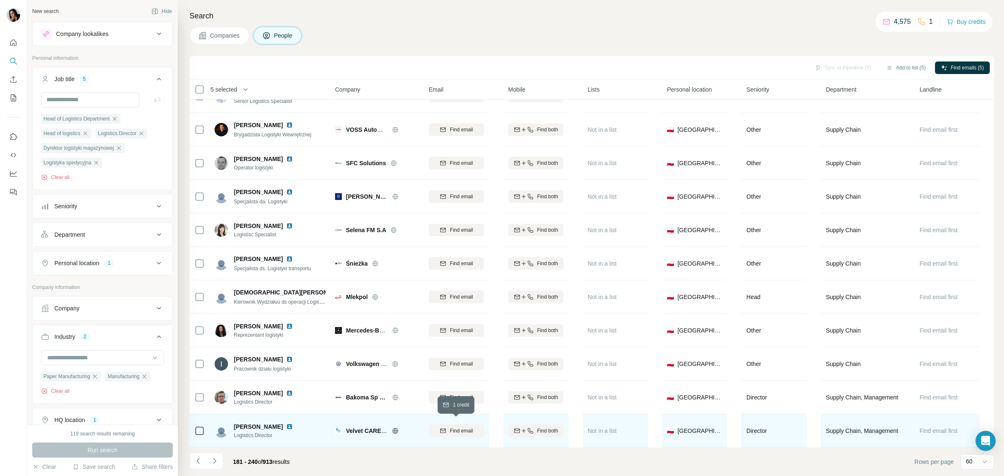
click at [450, 427] on span "Find email" at bounding box center [461, 431] width 23 height 8
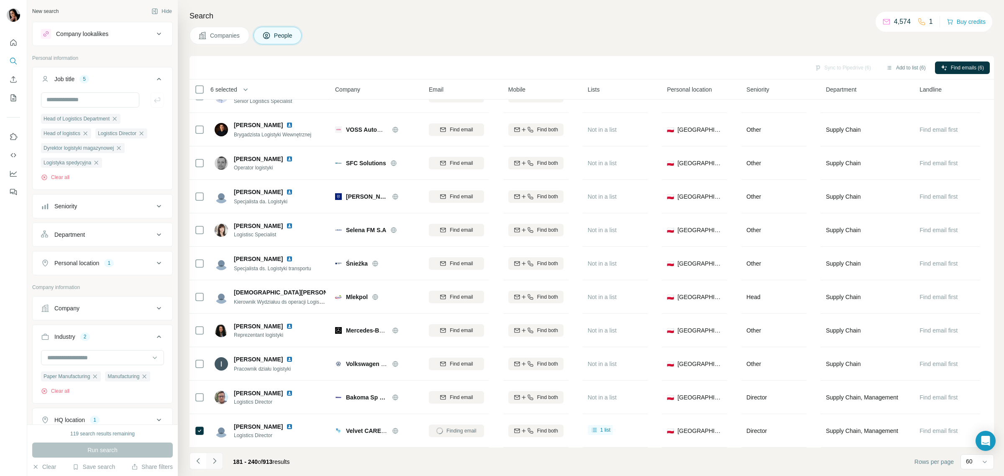
click at [213, 461] on icon "Navigate to next page" at bounding box center [214, 461] width 8 height 8
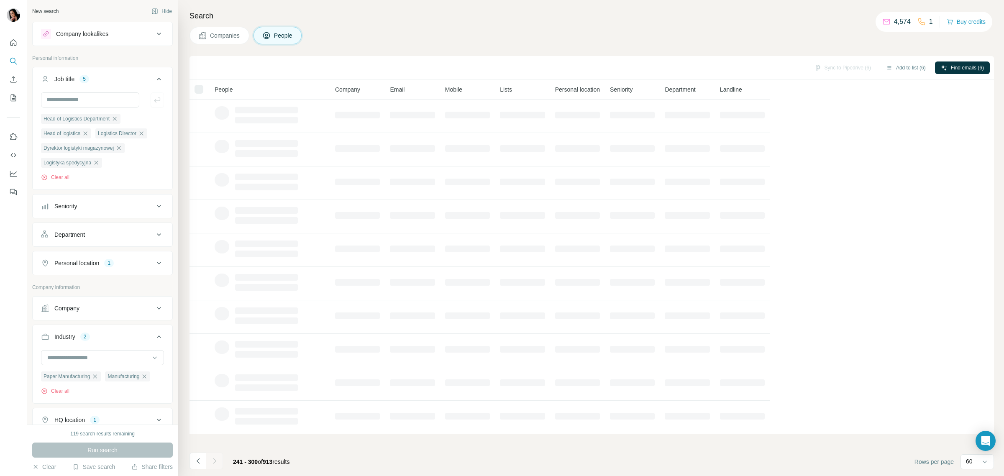
scroll to position [0, 0]
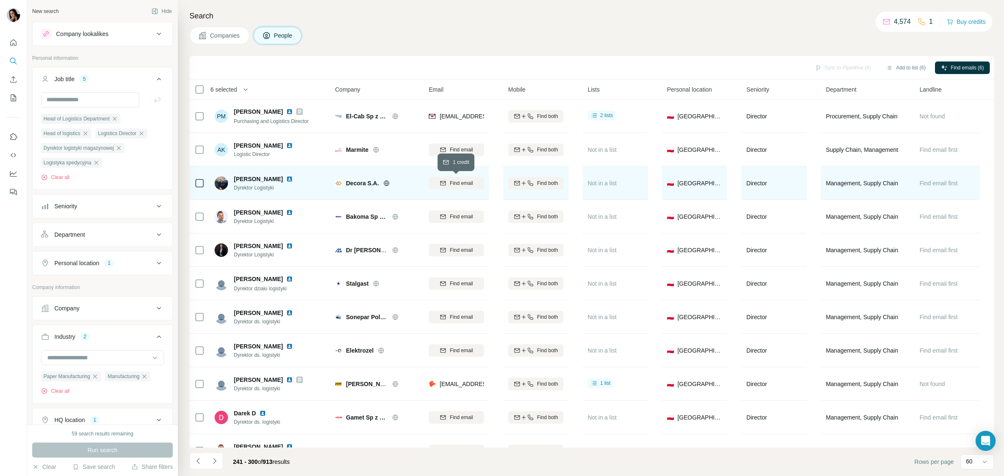
click at [457, 182] on span "Find email" at bounding box center [461, 184] width 23 height 8
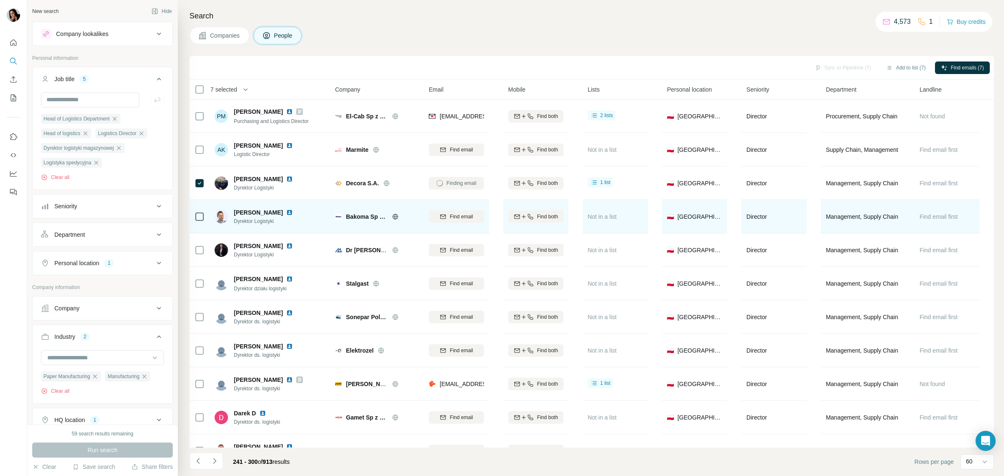
click at [395, 417] on icon at bounding box center [395, 417] width 2 height 5
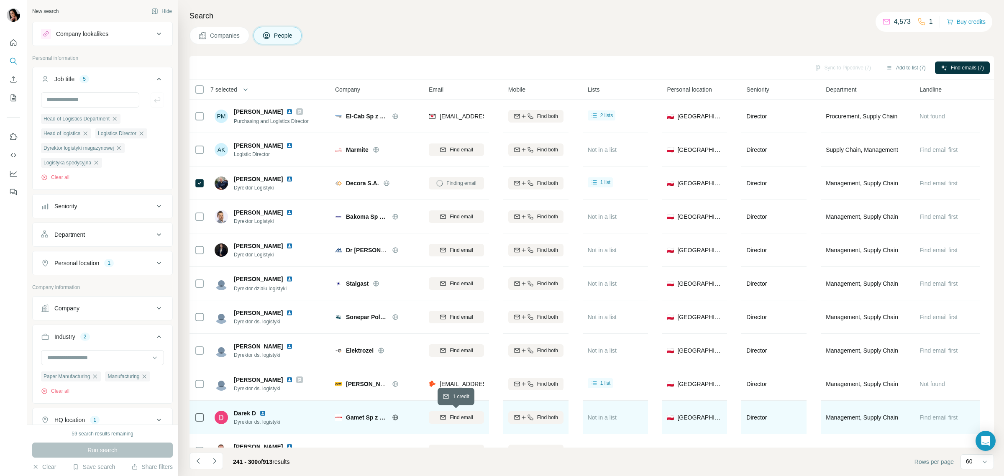
click at [463, 418] on span "Find email" at bounding box center [461, 418] width 23 height 8
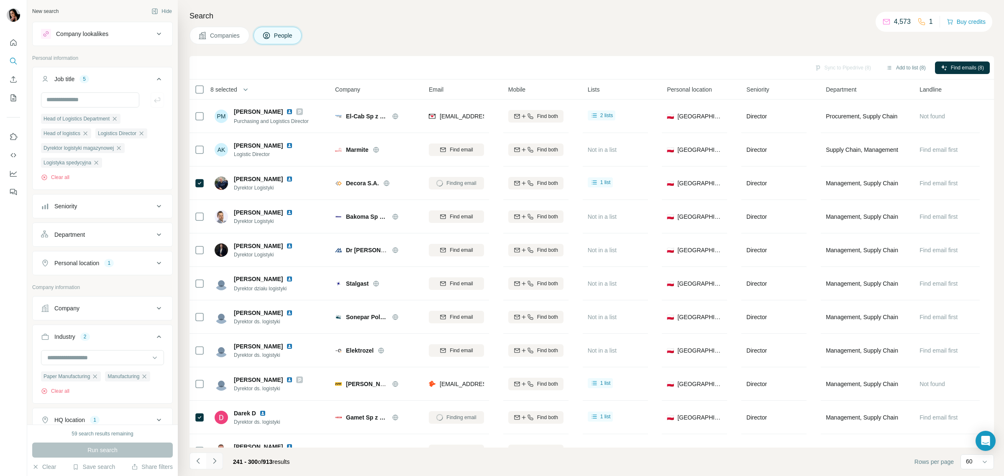
click at [217, 459] on icon "Navigate to next page" at bounding box center [214, 461] width 8 height 8
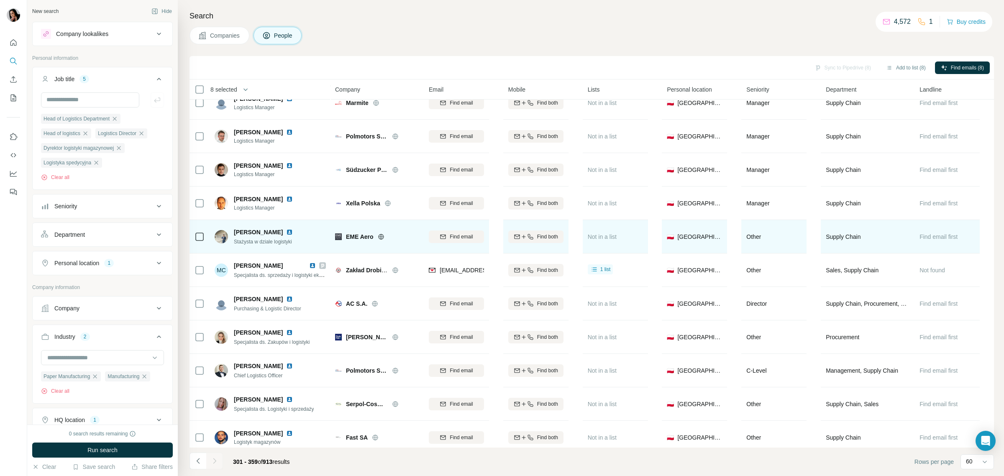
scroll to position [575, 0]
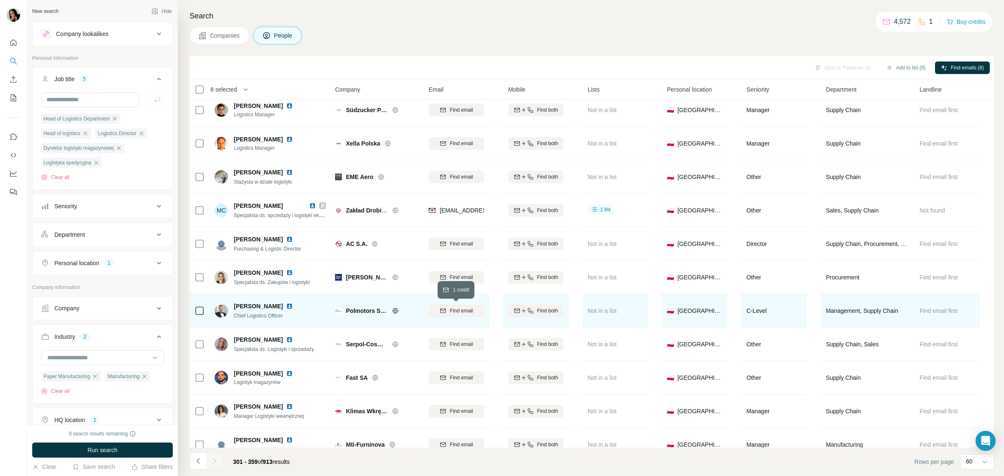
click at [474, 308] on div "Find email" at bounding box center [456, 311] width 55 height 8
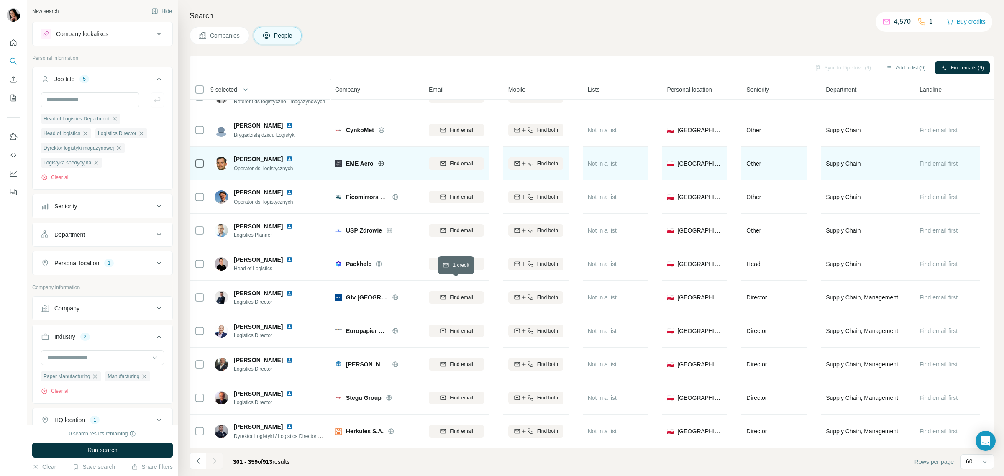
scroll to position [1203, 0]
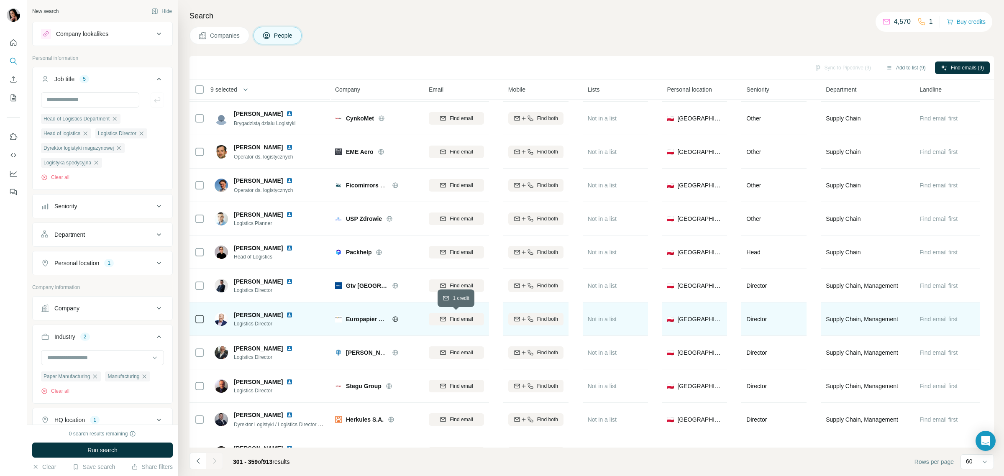
click at [451, 319] on span "Find email" at bounding box center [461, 320] width 23 height 8
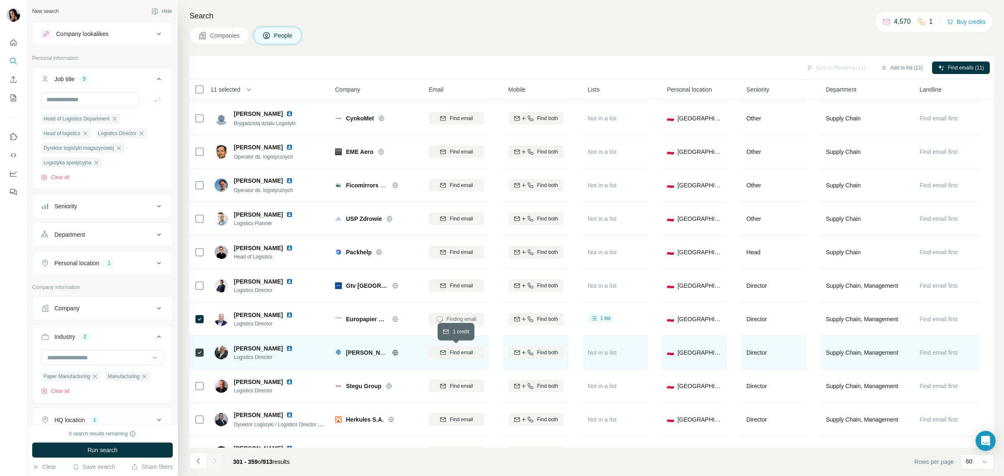
click at [452, 350] on span "Find email" at bounding box center [461, 353] width 23 height 8
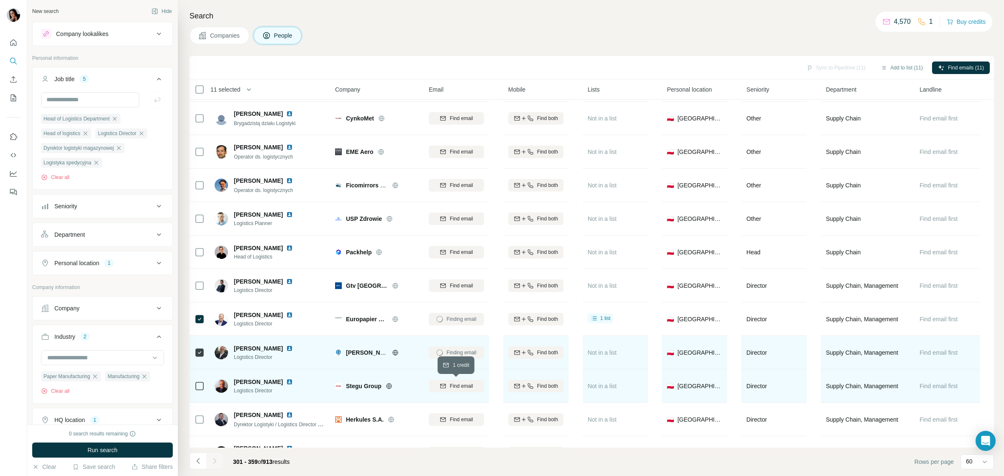
click at [453, 385] on span "Find email" at bounding box center [461, 386] width 23 height 8
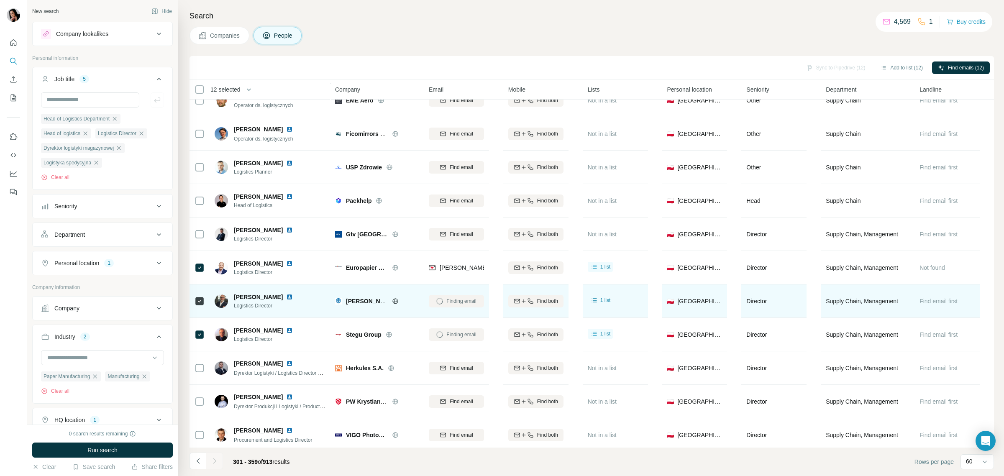
scroll to position [1255, 0]
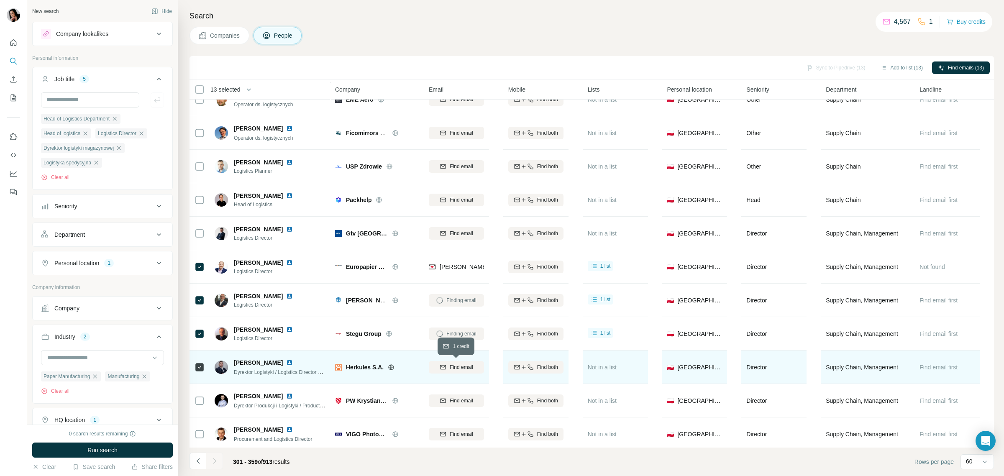
click at [441, 367] on icon "button" at bounding box center [443, 367] width 7 height 7
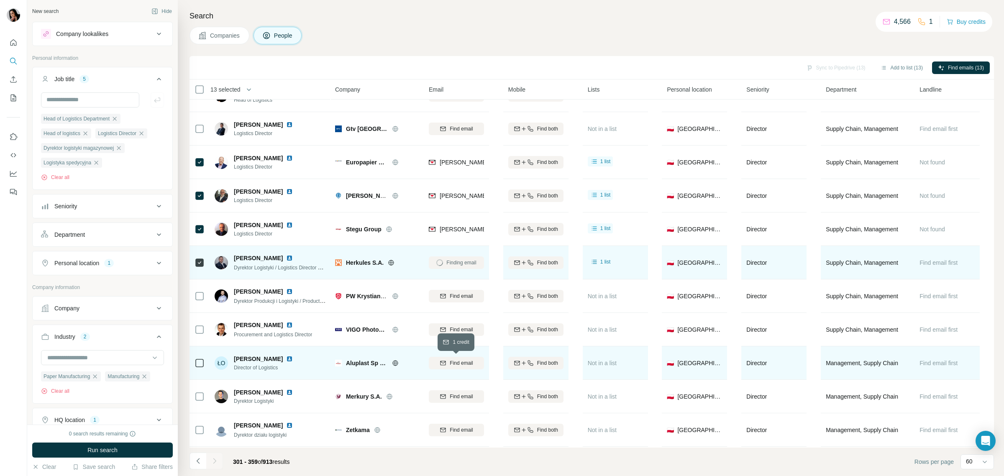
click at [453, 360] on span "Find email" at bounding box center [461, 363] width 23 height 8
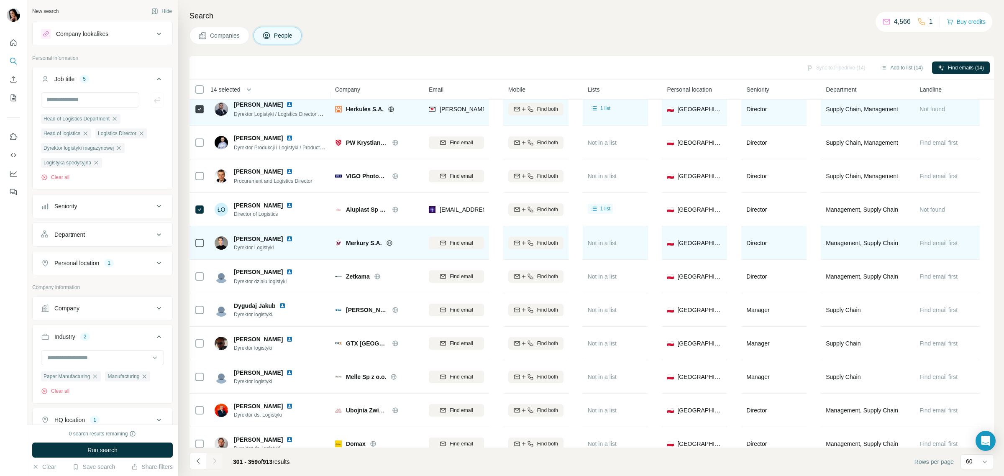
scroll to position [1517, 0]
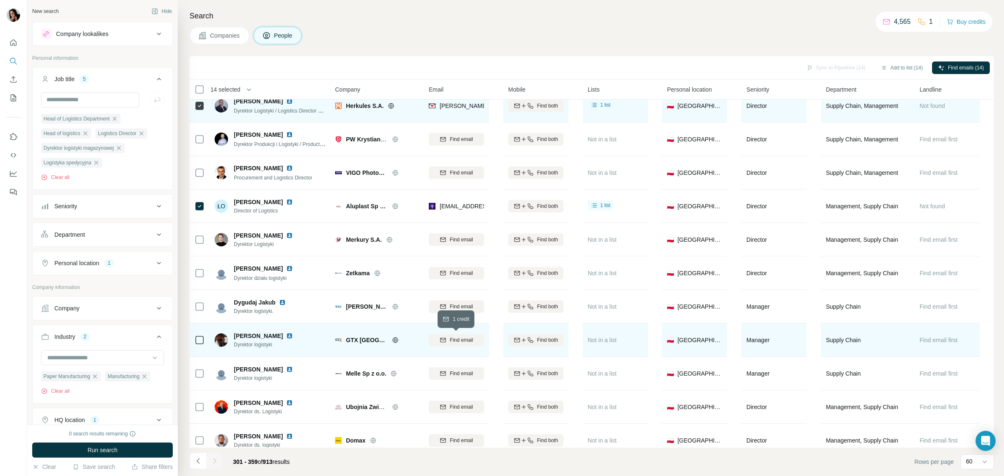
click at [453, 339] on span "Find email" at bounding box center [461, 340] width 23 height 8
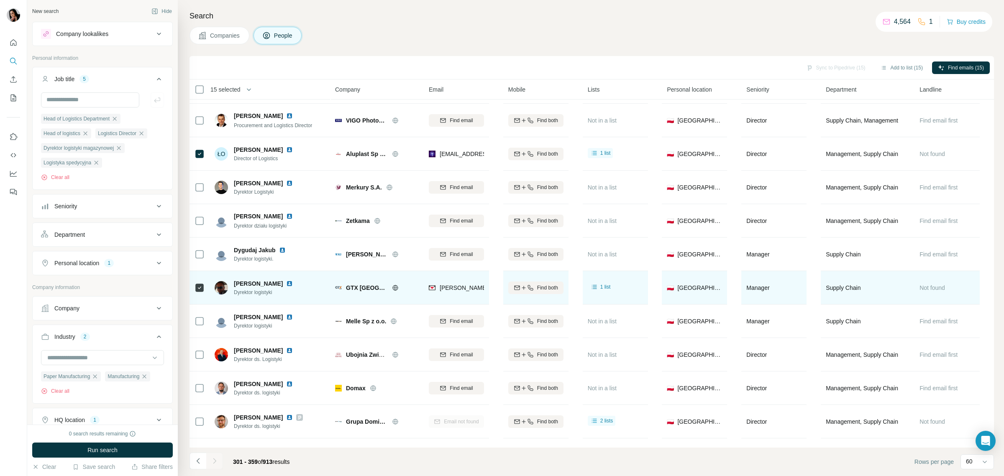
click at [392, 285] on icon at bounding box center [395, 288] width 7 height 7
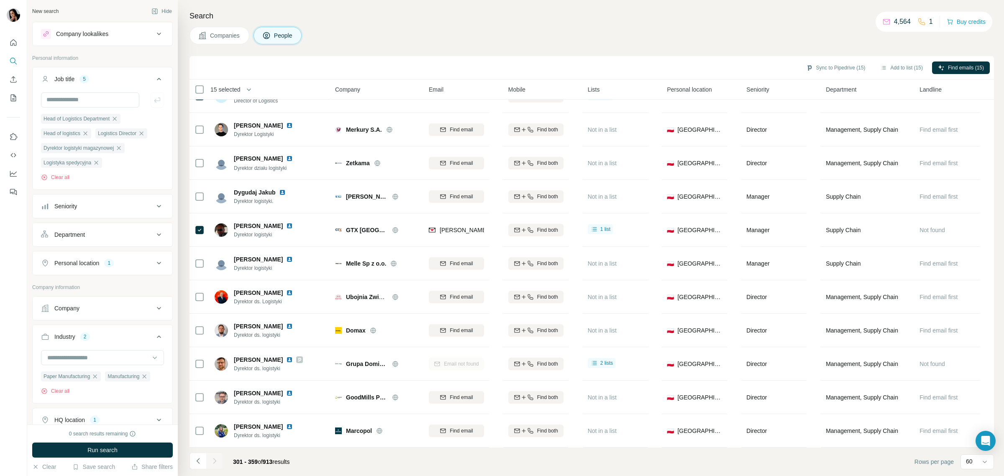
scroll to position [1580, 0]
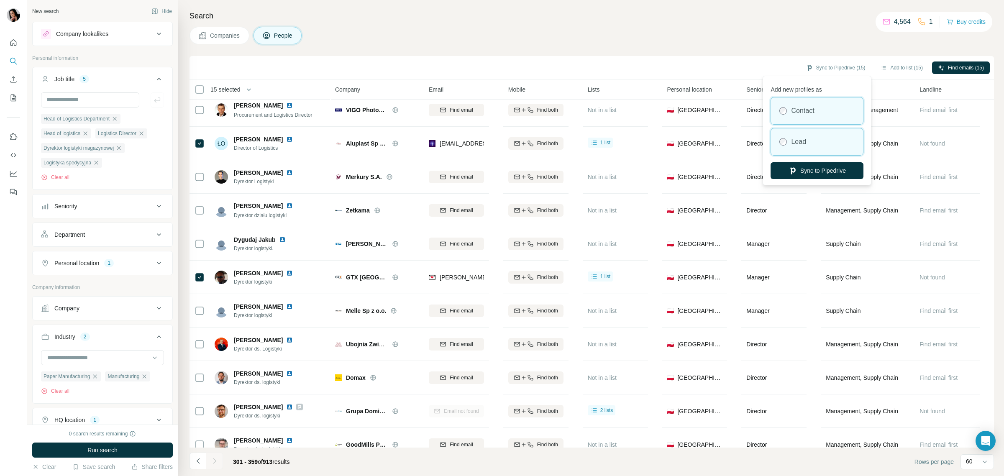
click at [805, 132] on div "Lead" at bounding box center [817, 141] width 92 height 27
click at [820, 148] on div "Lead" at bounding box center [817, 141] width 92 height 27
click at [817, 169] on button "Sync to Pipedrive" at bounding box center [817, 170] width 93 height 17
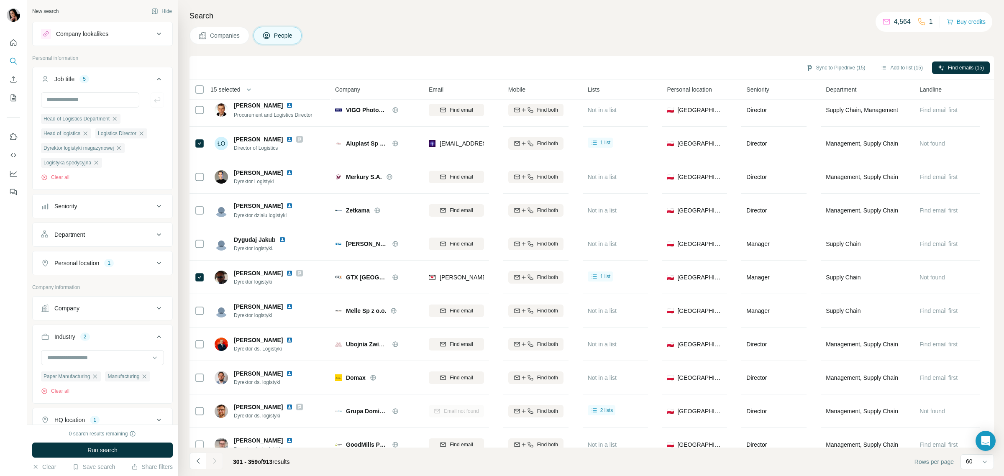
drag, startPoint x: 903, startPoint y: 69, endPoint x: 884, endPoint y: 81, distance: 22.5
click at [903, 69] on button "Add to list (15)" at bounding box center [902, 68] width 54 height 13
click at [894, 66] on body "New search Hide Company lookalikes Personal information Job title 5 Head of Log…" at bounding box center [502, 238] width 1004 height 476
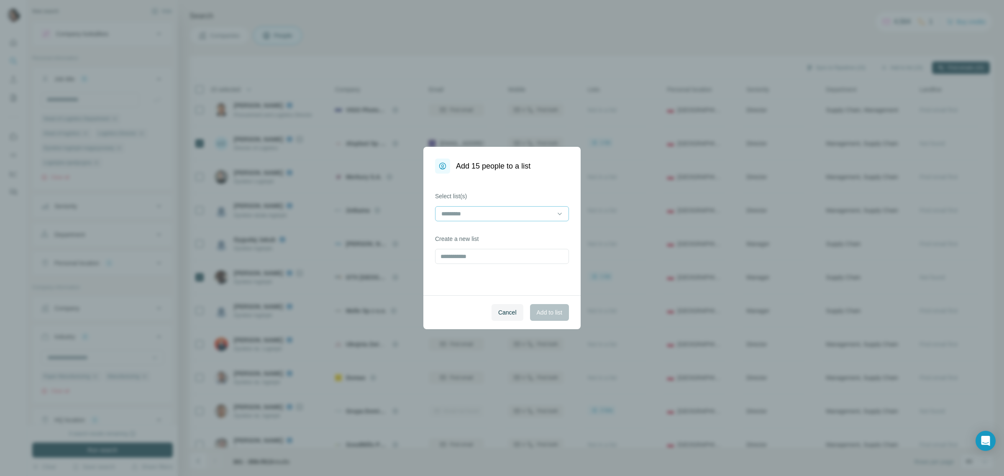
click at [542, 218] on input at bounding box center [497, 213] width 113 height 9
click at [505, 237] on p "Dyrektorzy logistyki - firmy nielogistyczne" at bounding box center [495, 233] width 107 height 8
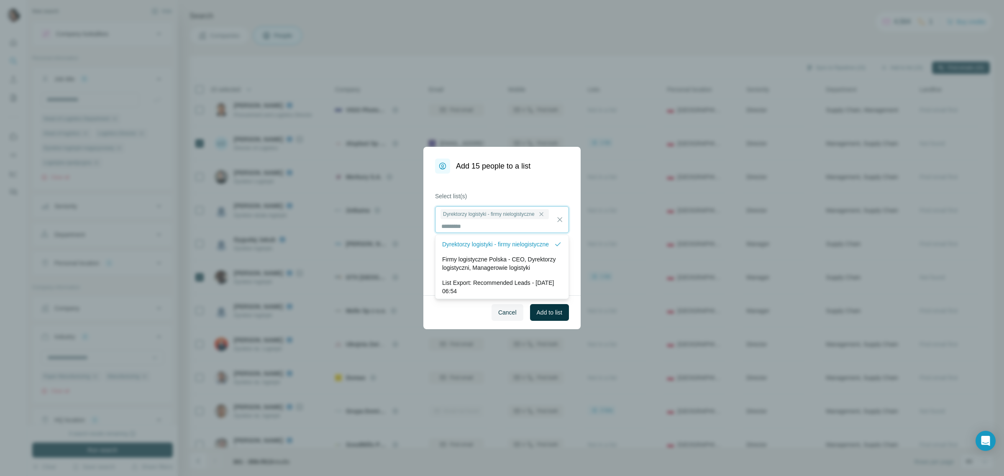
scroll to position [1, 0]
click at [551, 310] on span "Add to list" at bounding box center [550, 312] width 26 height 8
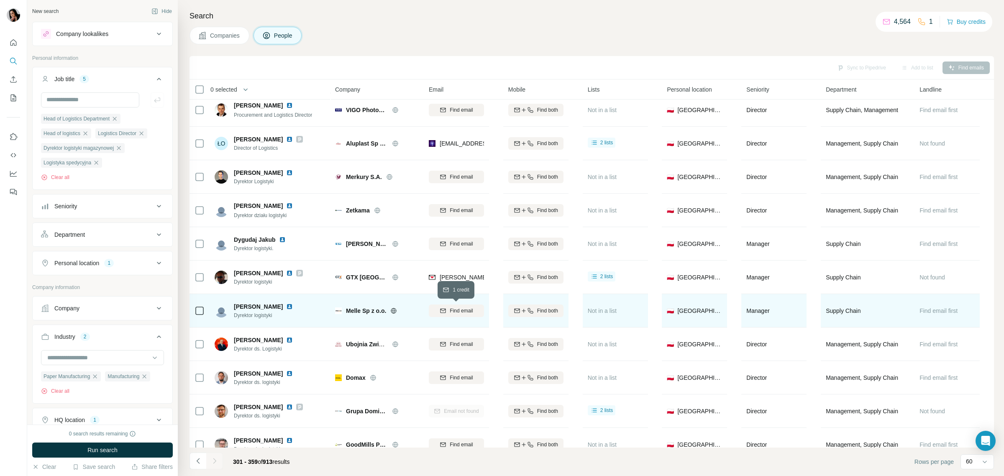
click at [467, 308] on span "Find email" at bounding box center [461, 311] width 23 height 8
click at [391, 310] on icon at bounding box center [393, 311] width 7 height 7
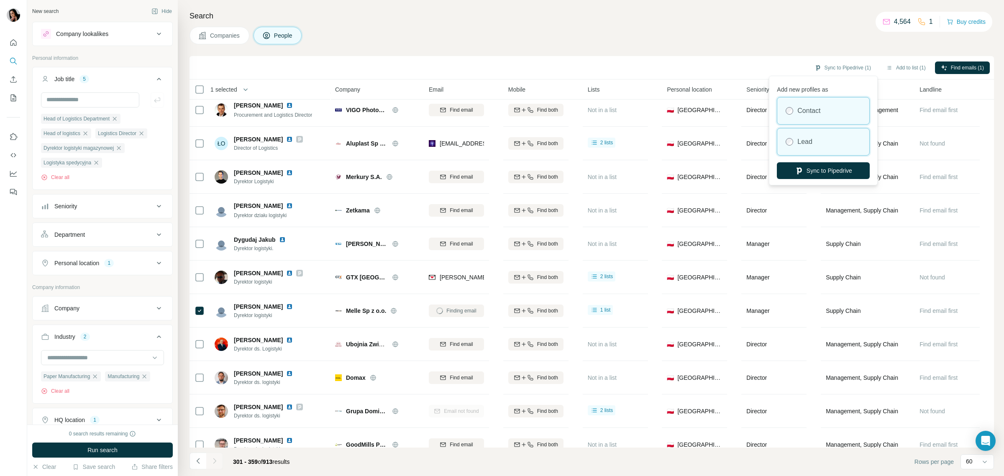
click at [807, 145] on label "Lead" at bounding box center [805, 142] width 15 height 10
click at [821, 174] on button "Sync to Pipedrive" at bounding box center [823, 170] width 93 height 17
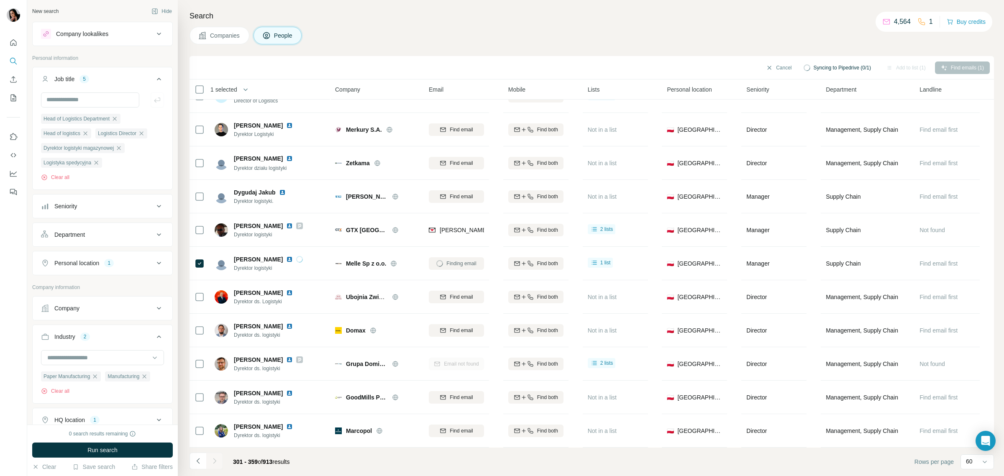
scroll to position [1632, 0]
